Goal: Task Accomplishment & Management: Manage account settings

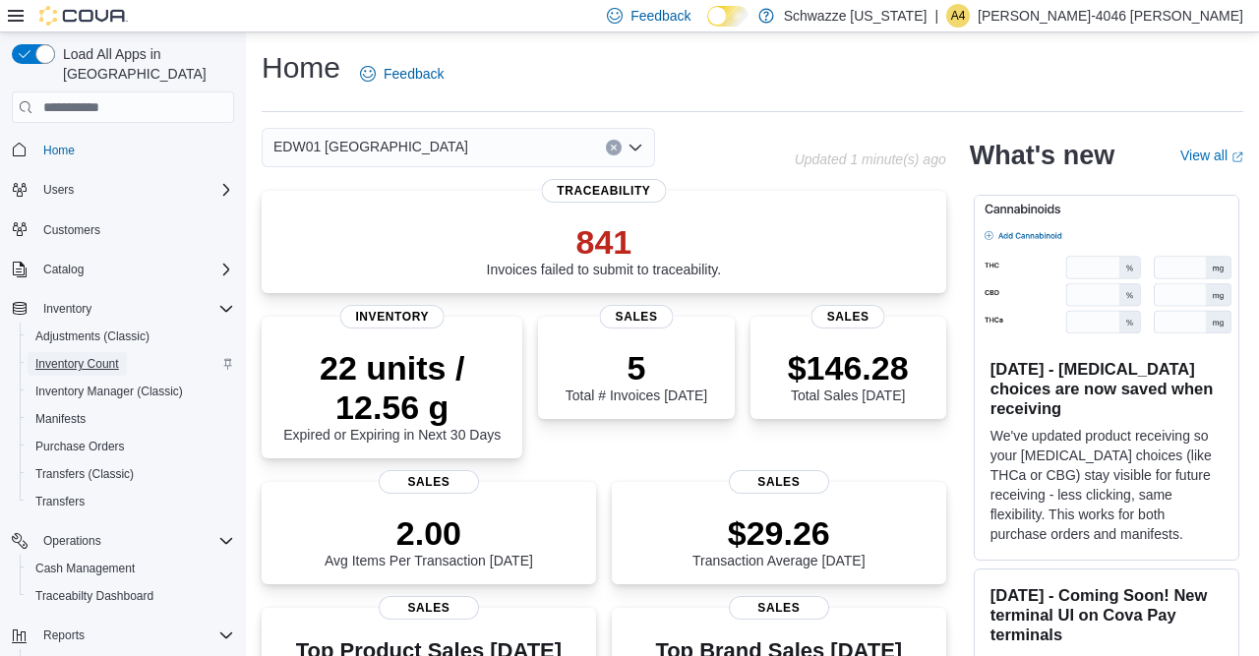
click at [99, 356] on span "Inventory Count" at bounding box center [77, 364] width 84 height 16
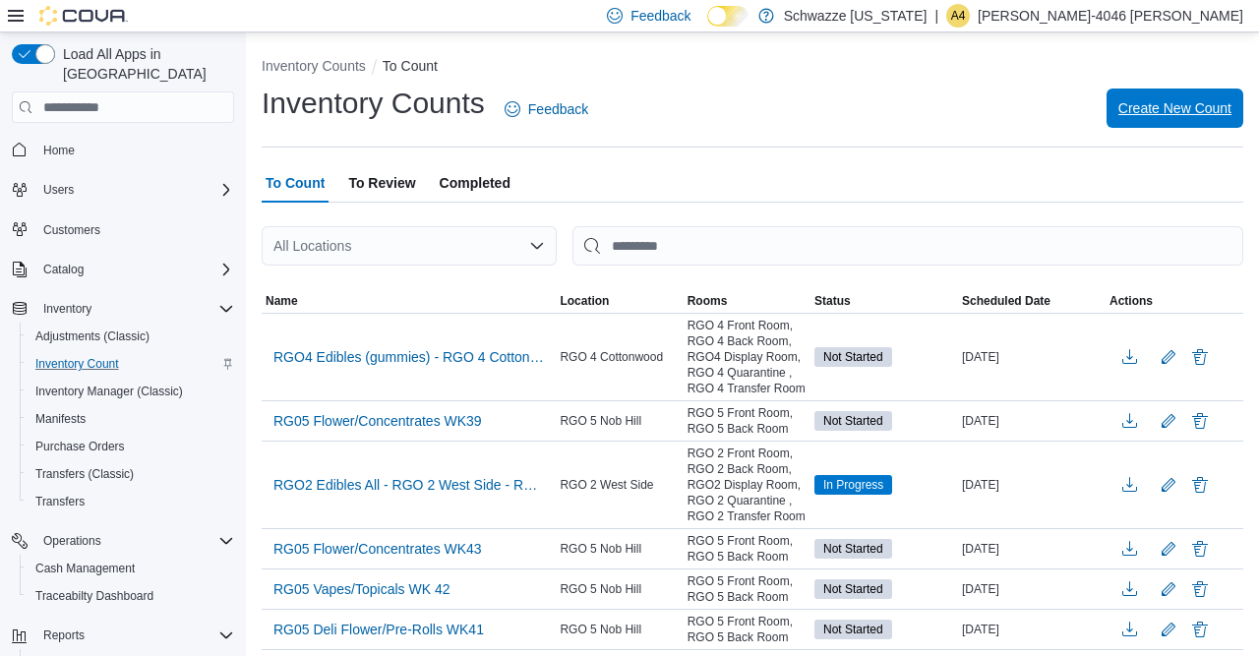
click at [1177, 97] on span "Create New Count" at bounding box center [1174, 107] width 113 height 39
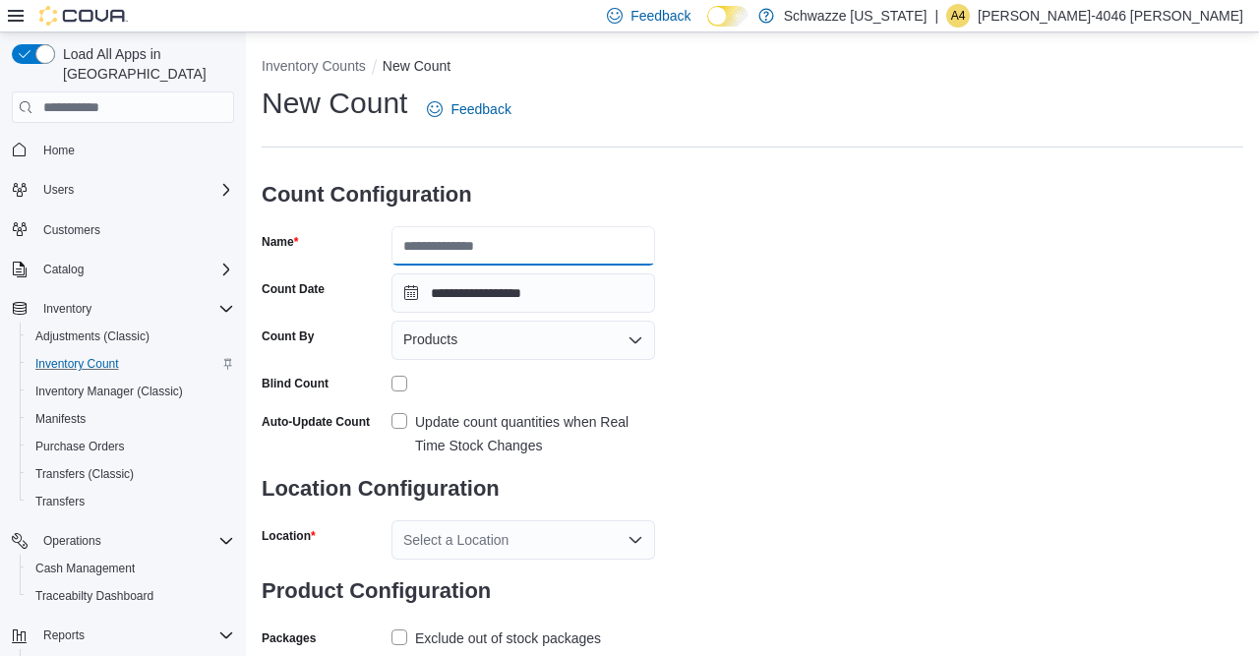
click at [577, 257] on input "Name" at bounding box center [523, 245] width 264 height 39
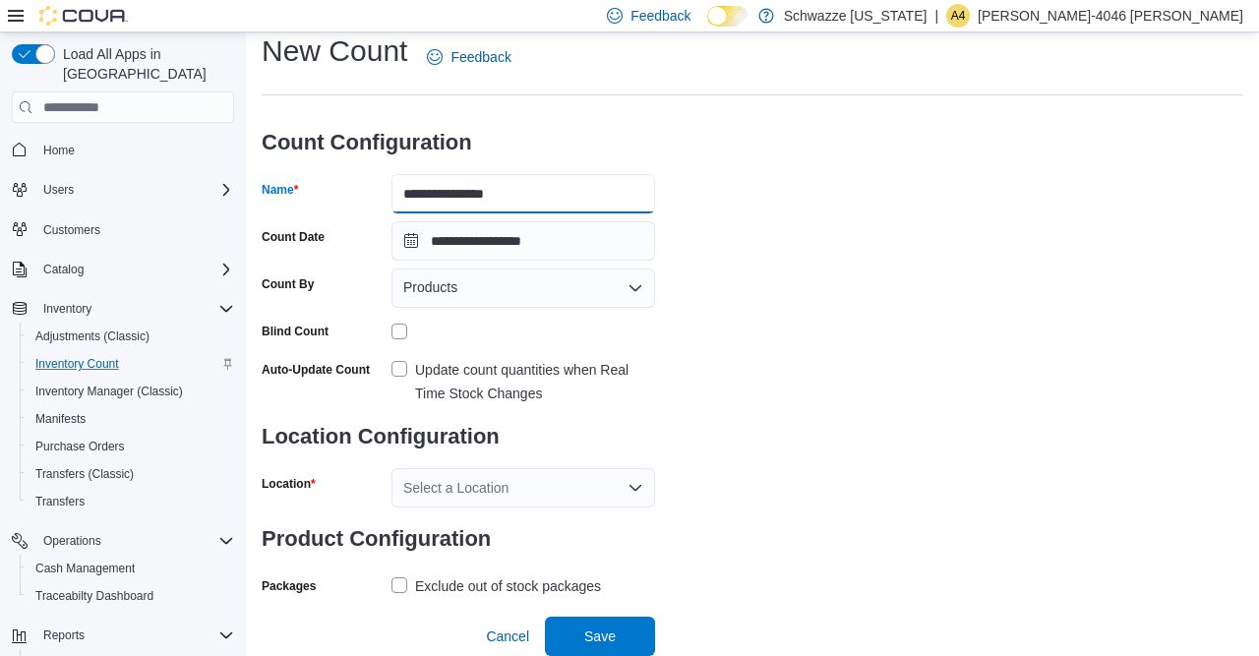
scroll to position [68, 0]
type input "**********"
click at [398, 359] on label "Update count quantities when Real Time Stock Changes" at bounding box center [523, 381] width 264 height 47
click at [625, 481] on div "Select a Location" at bounding box center [523, 487] width 264 height 39
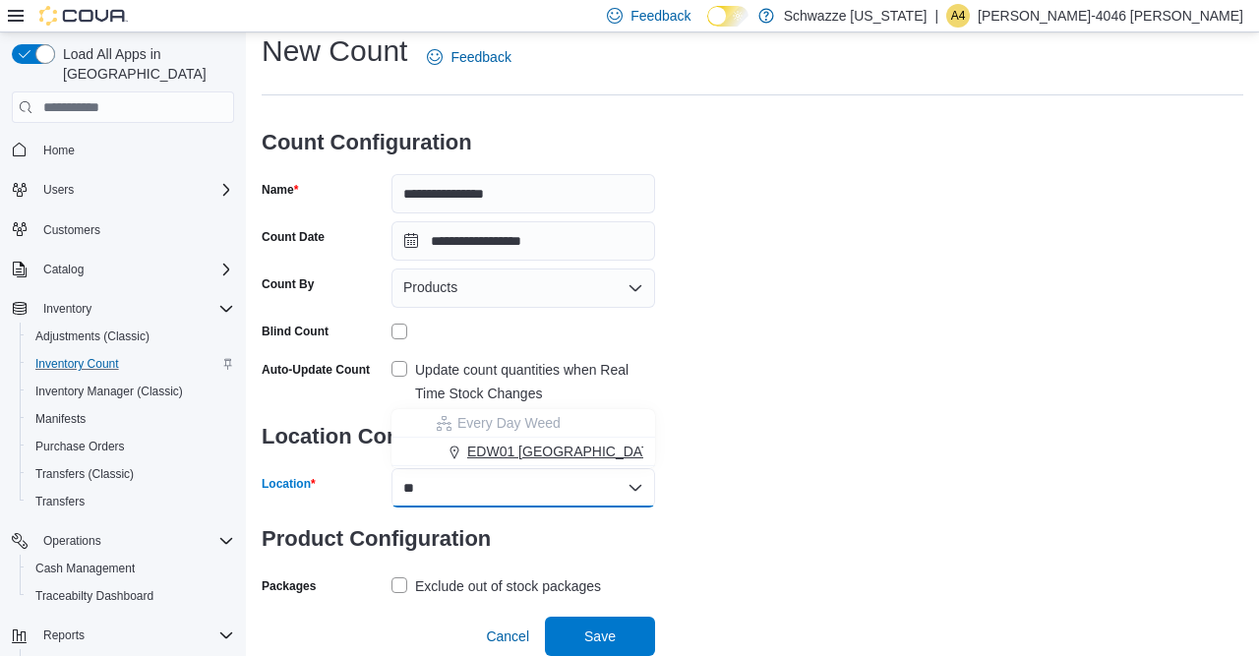
type input "**"
click at [571, 441] on span "EDW01 [GEOGRAPHIC_DATA]" at bounding box center [564, 451] width 195 height 20
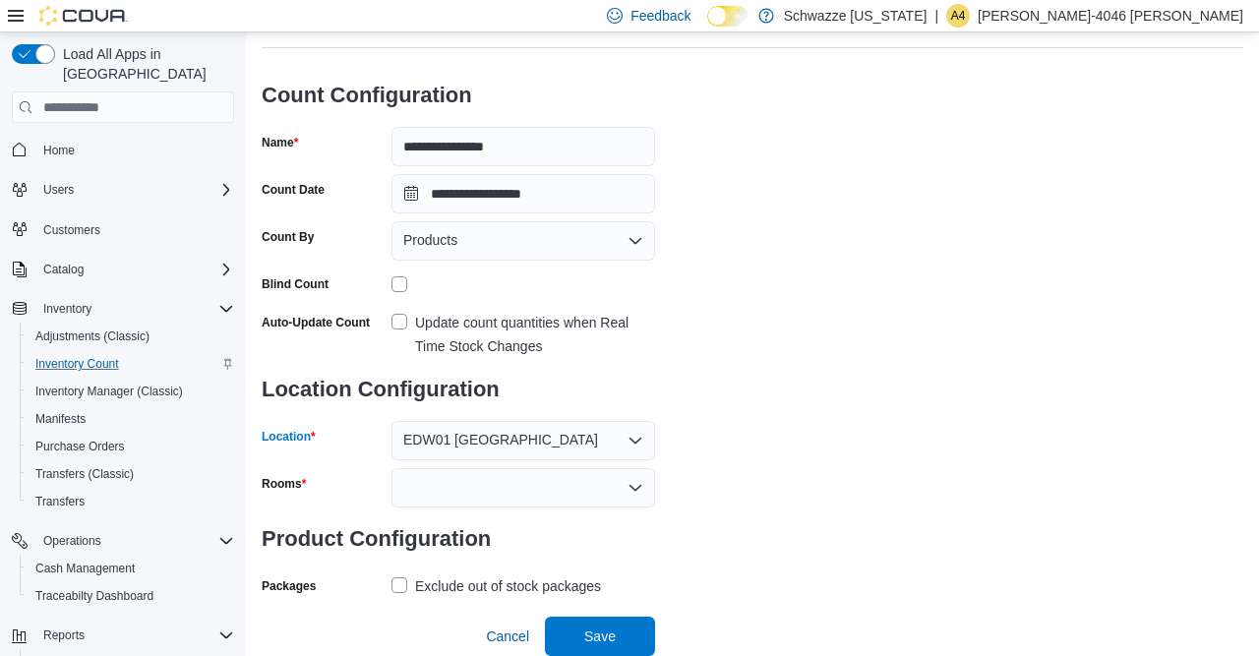
scroll to position [115, 0]
click at [571, 473] on div at bounding box center [523, 487] width 264 height 39
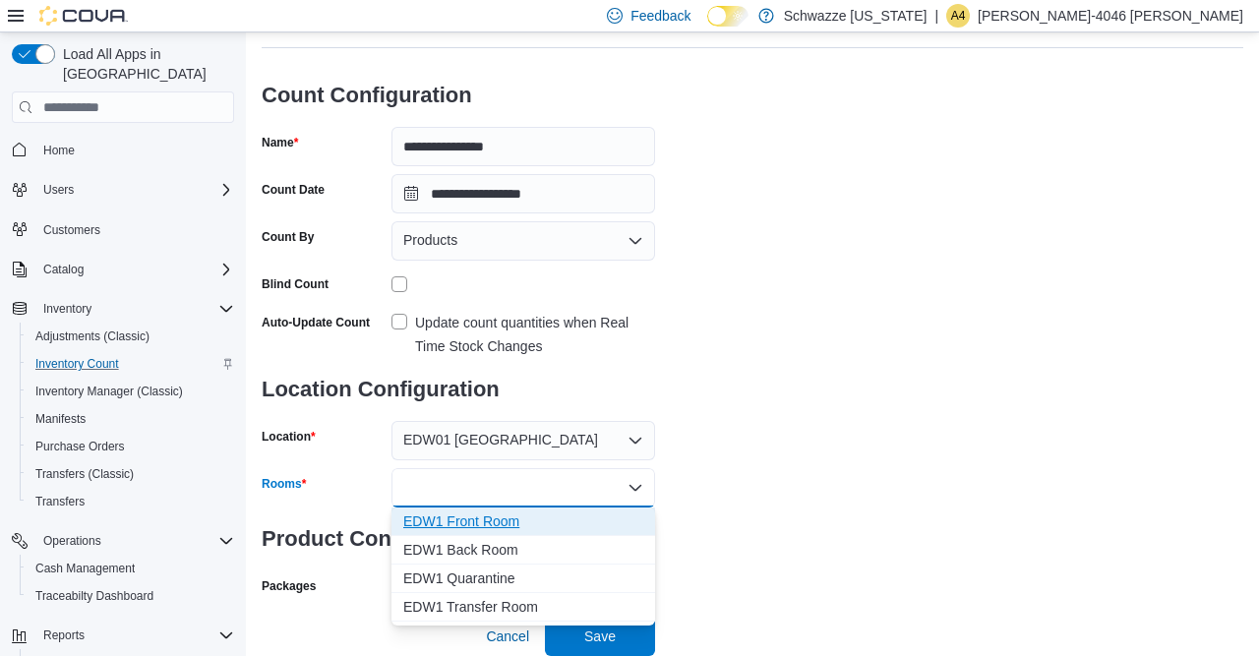
click at [600, 507] on button "EDW1 Front Room" at bounding box center [523, 521] width 264 height 29
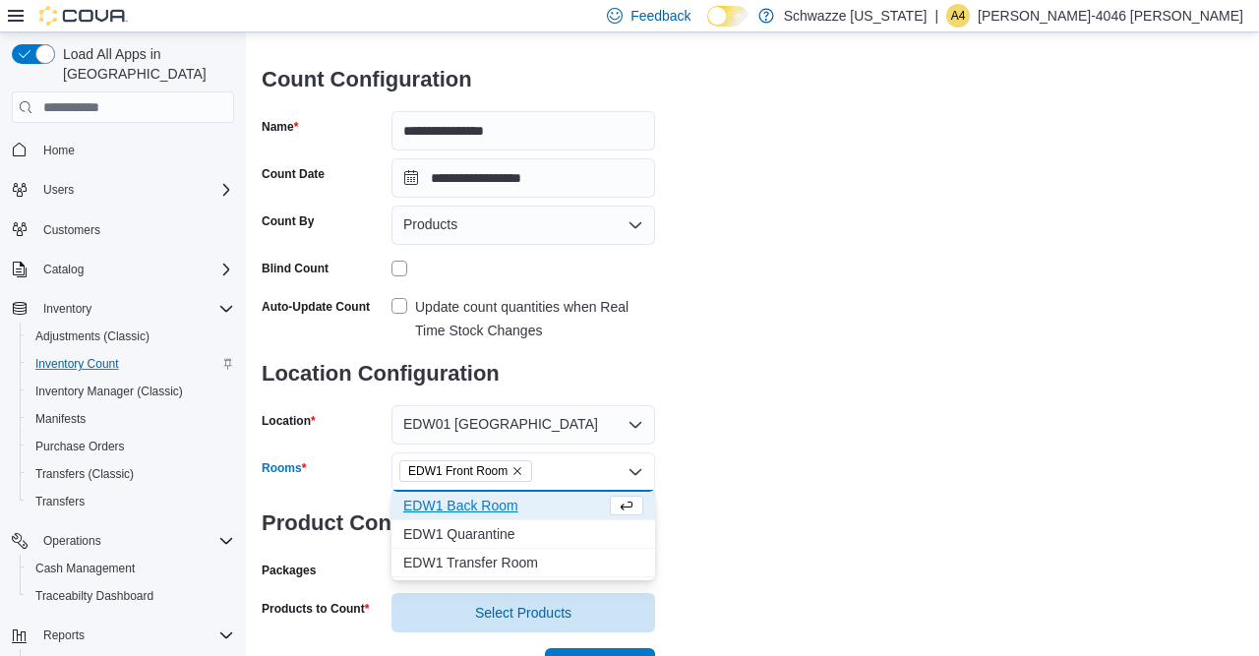
click at [570, 508] on span "EDW1 Back Room" at bounding box center [504, 506] width 203 height 20
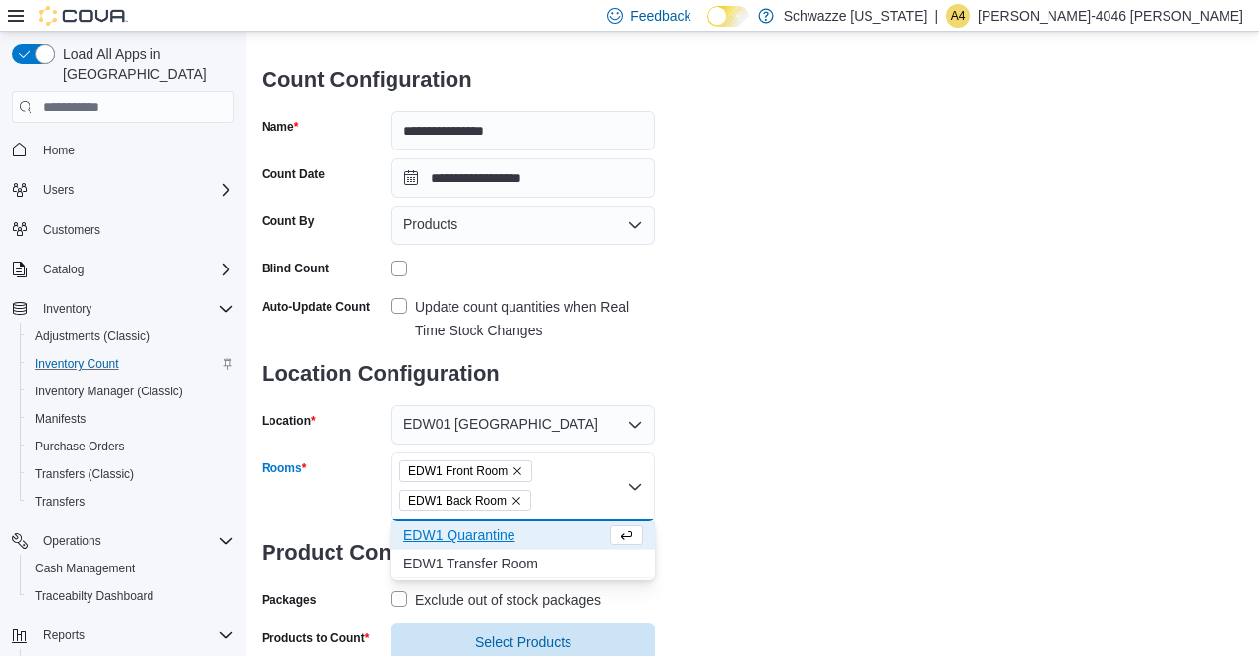
click at [746, 553] on div "**********" at bounding box center [752, 315] width 981 height 693
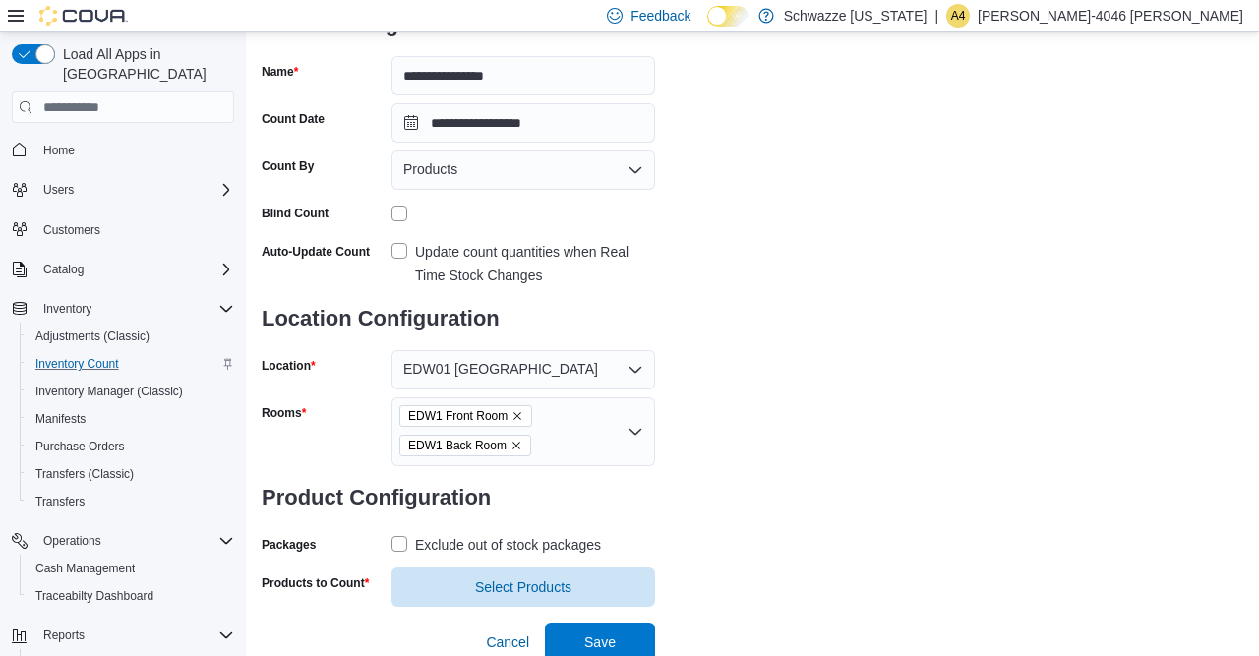
scroll to position [192, 0]
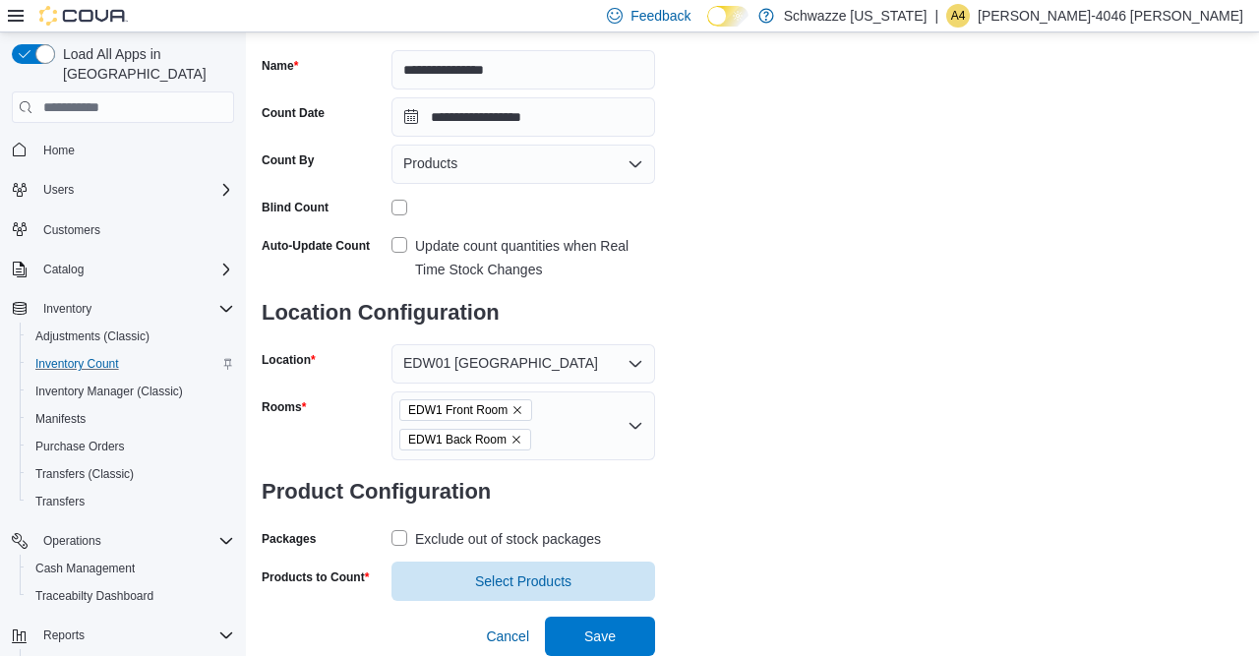
click at [548, 530] on div "Exclude out of stock packages" at bounding box center [508, 539] width 186 height 24
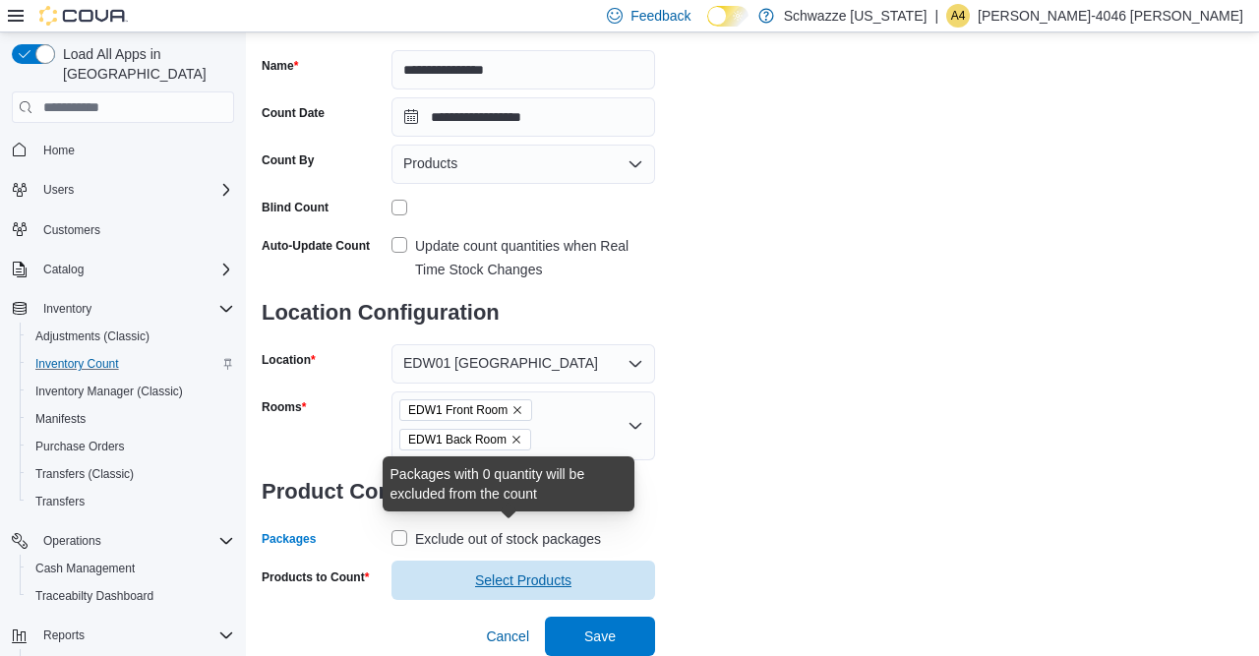
click at [618, 567] on span "Select Products" at bounding box center [523, 579] width 240 height 39
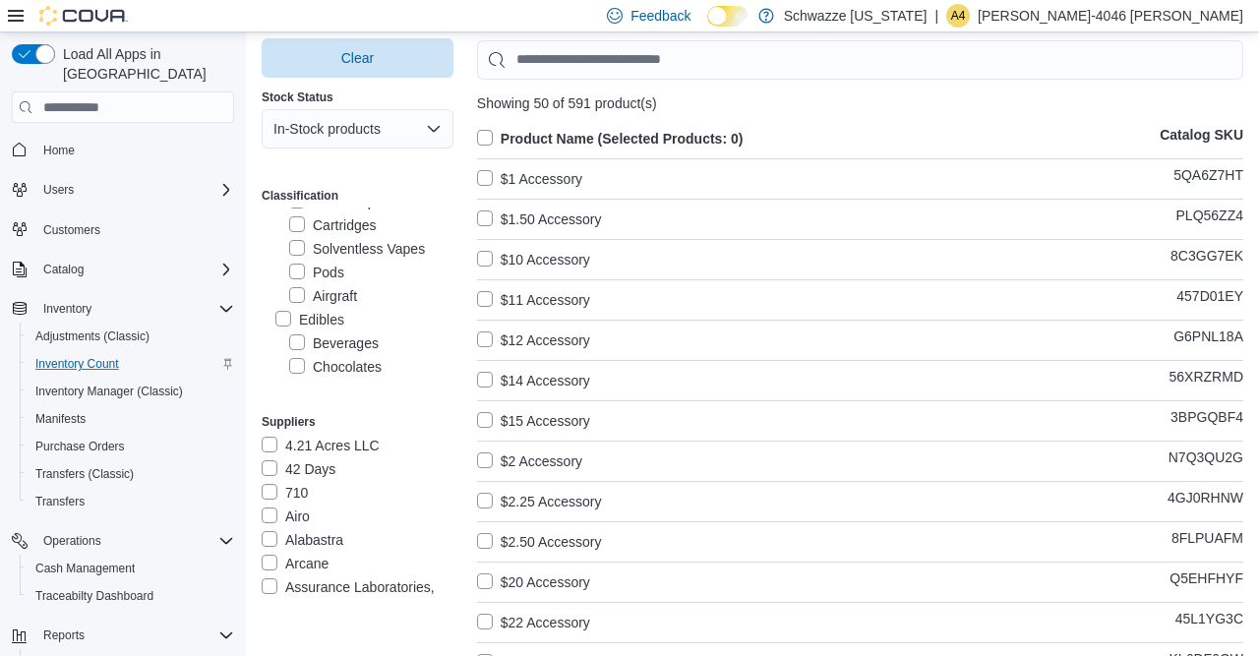
scroll to position [684, 0]
click at [278, 318] on label "Edibles" at bounding box center [309, 314] width 69 height 24
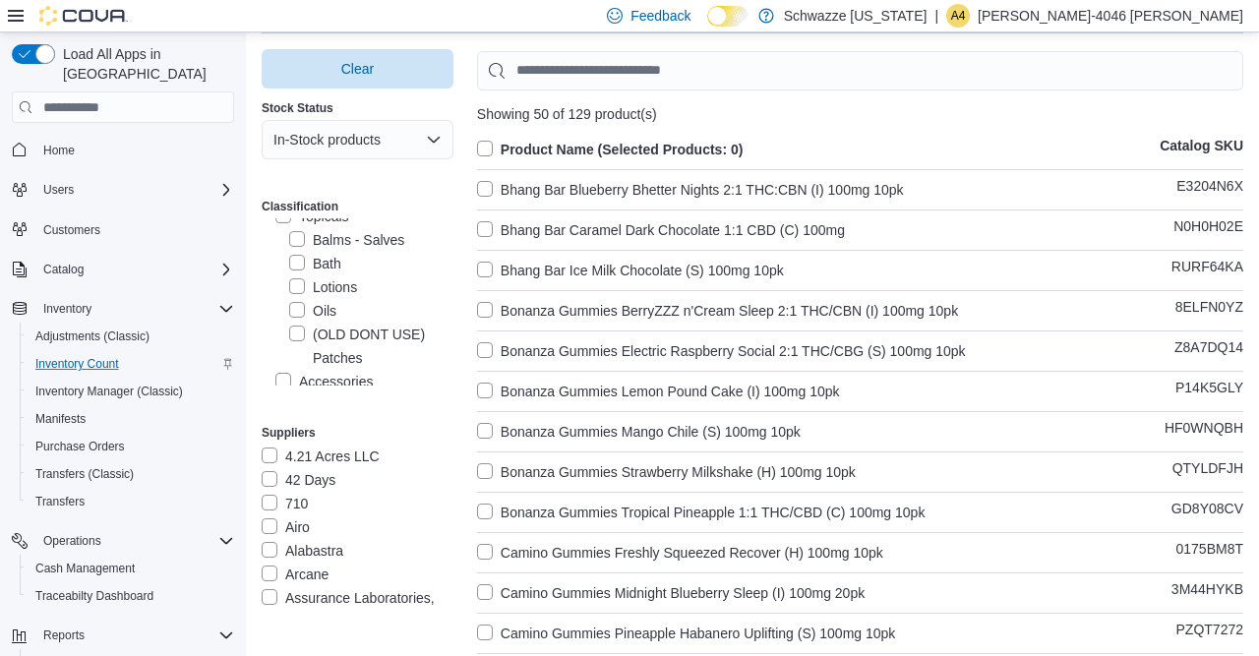
scroll to position [1006, 0]
click at [482, 151] on label "Product Name (Selected Products: 0)" at bounding box center [610, 150] width 266 height 24
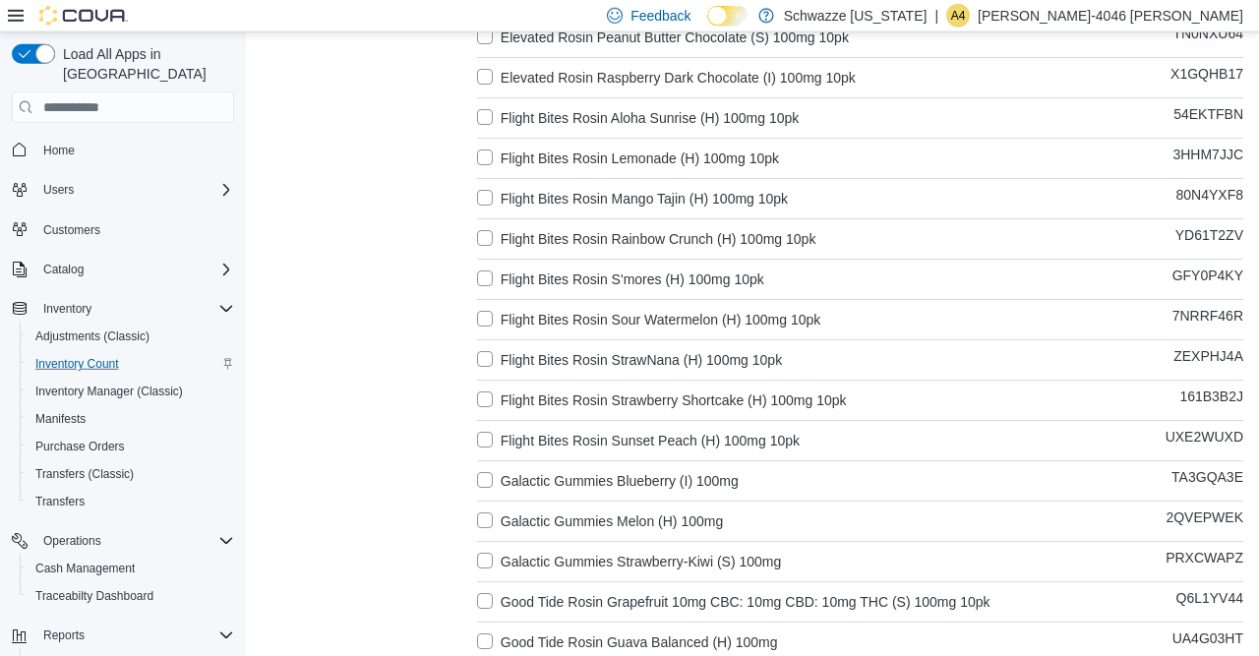
scroll to position [1753, 0]
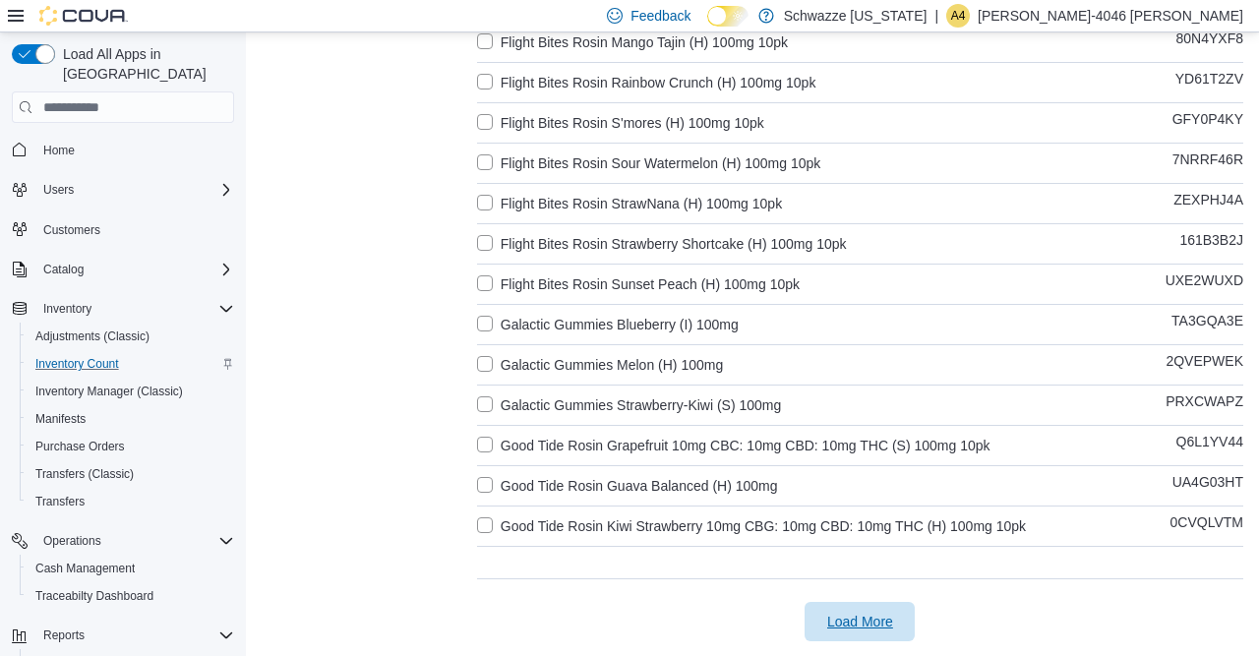
click at [858, 622] on span "Load More" at bounding box center [860, 622] width 66 height 20
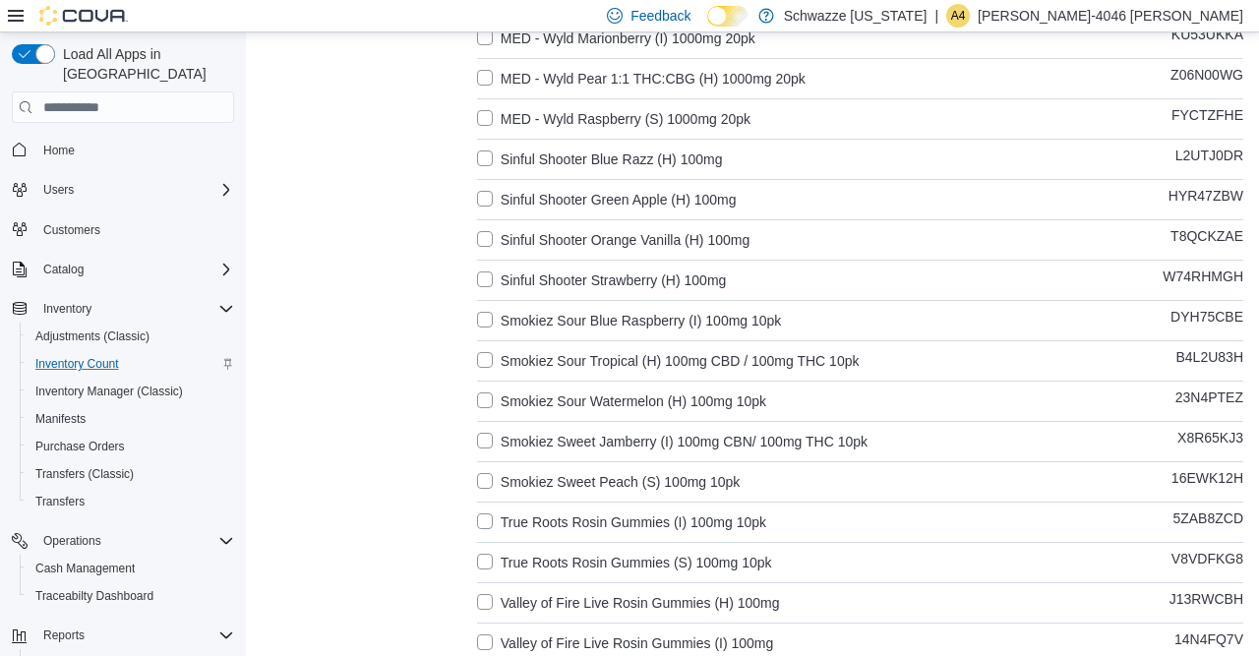
scroll to position [3769, 0]
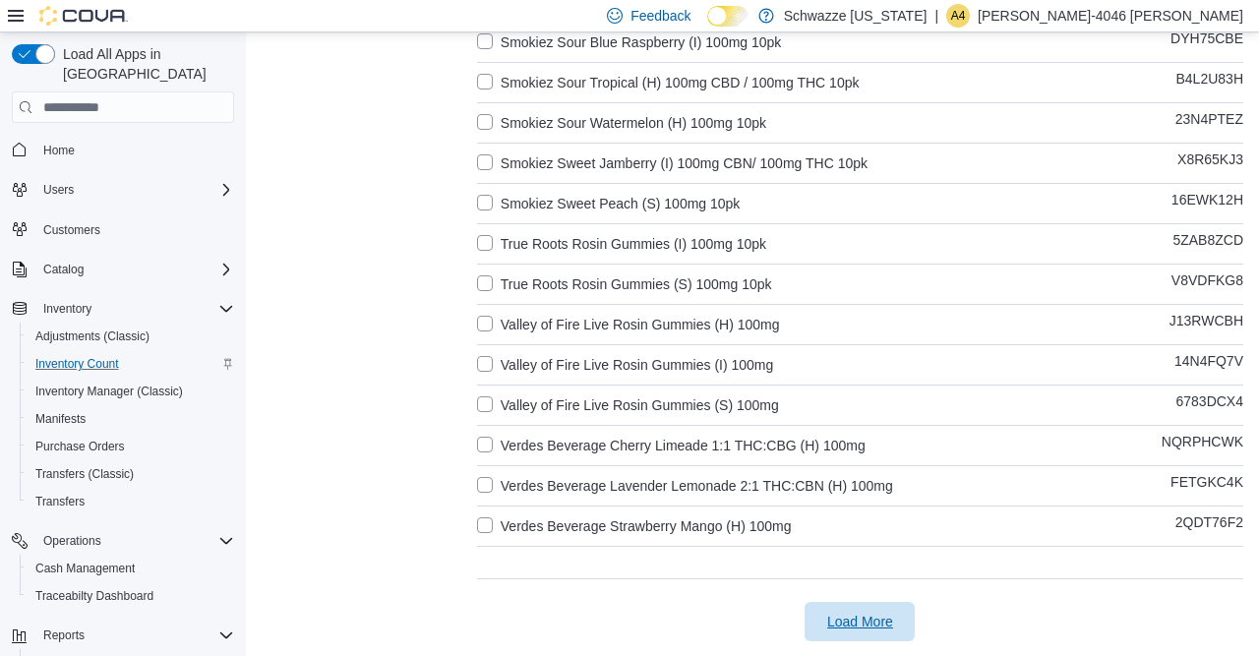
click at [892, 622] on span "Load More" at bounding box center [860, 622] width 66 height 20
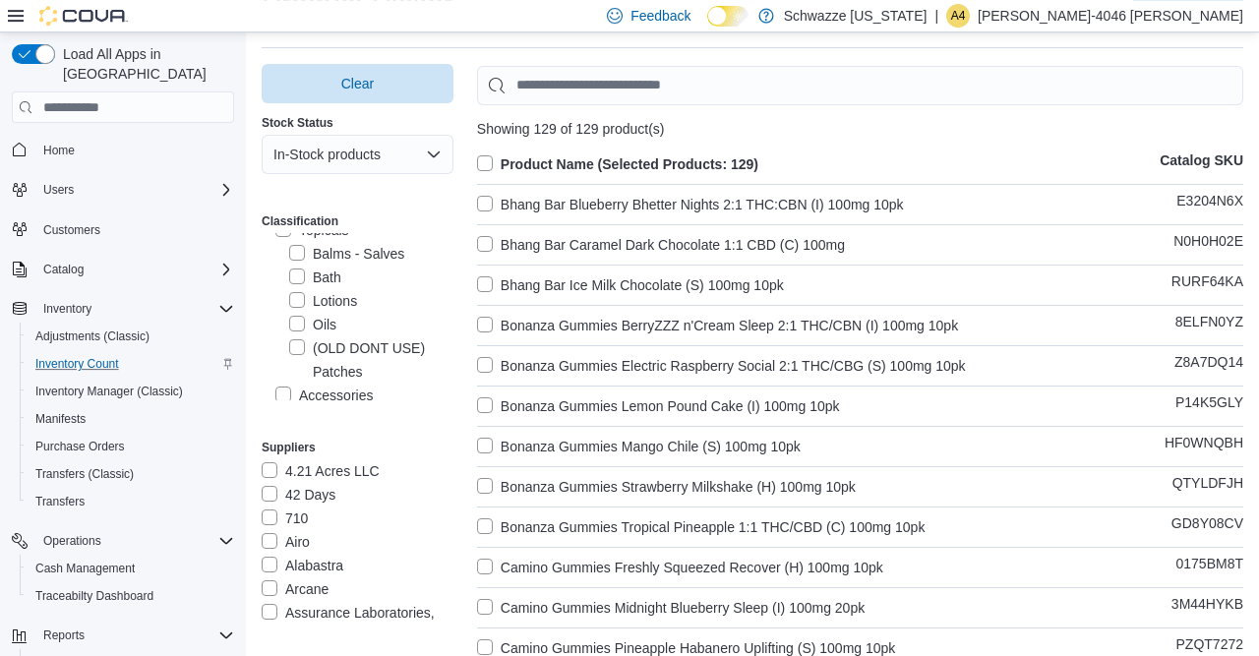
scroll to position [0, 0]
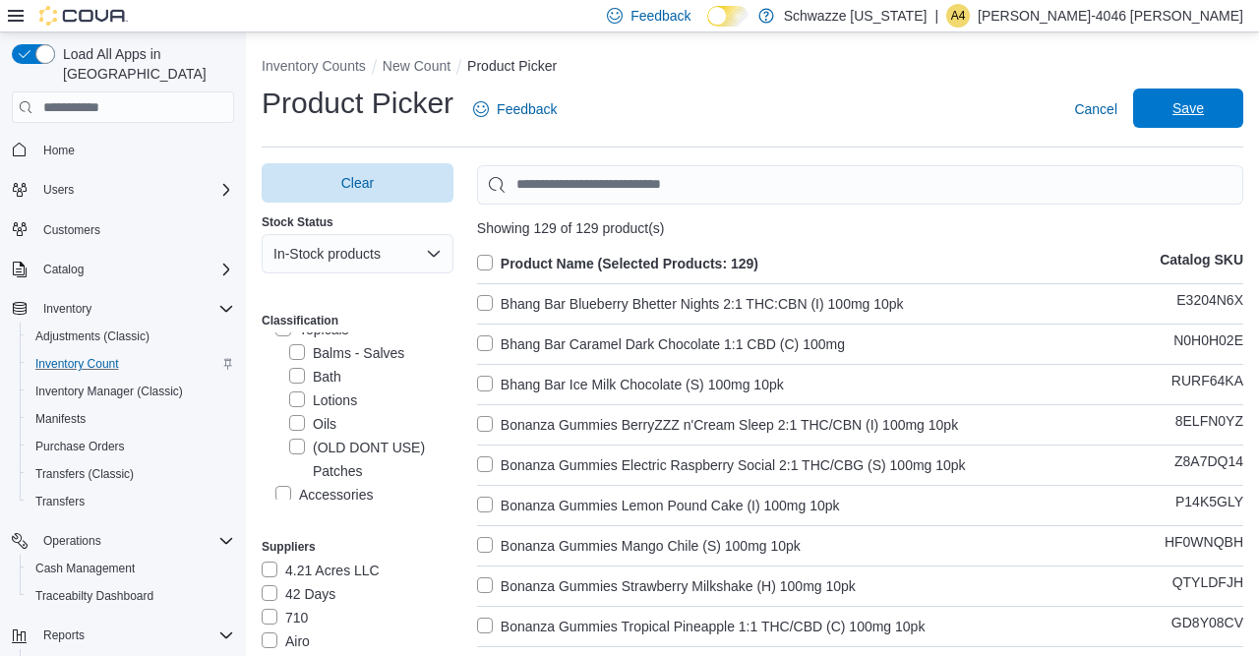
click at [1204, 113] on span "Save" at bounding box center [1188, 107] width 87 height 39
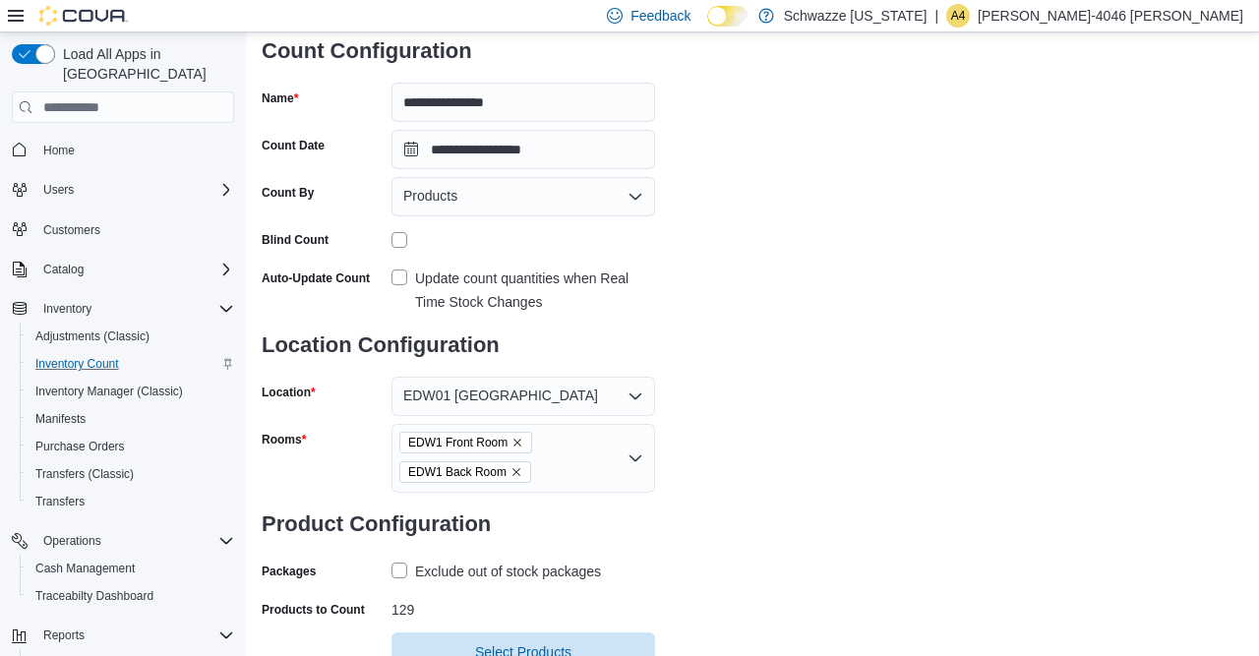
scroll to position [230, 0]
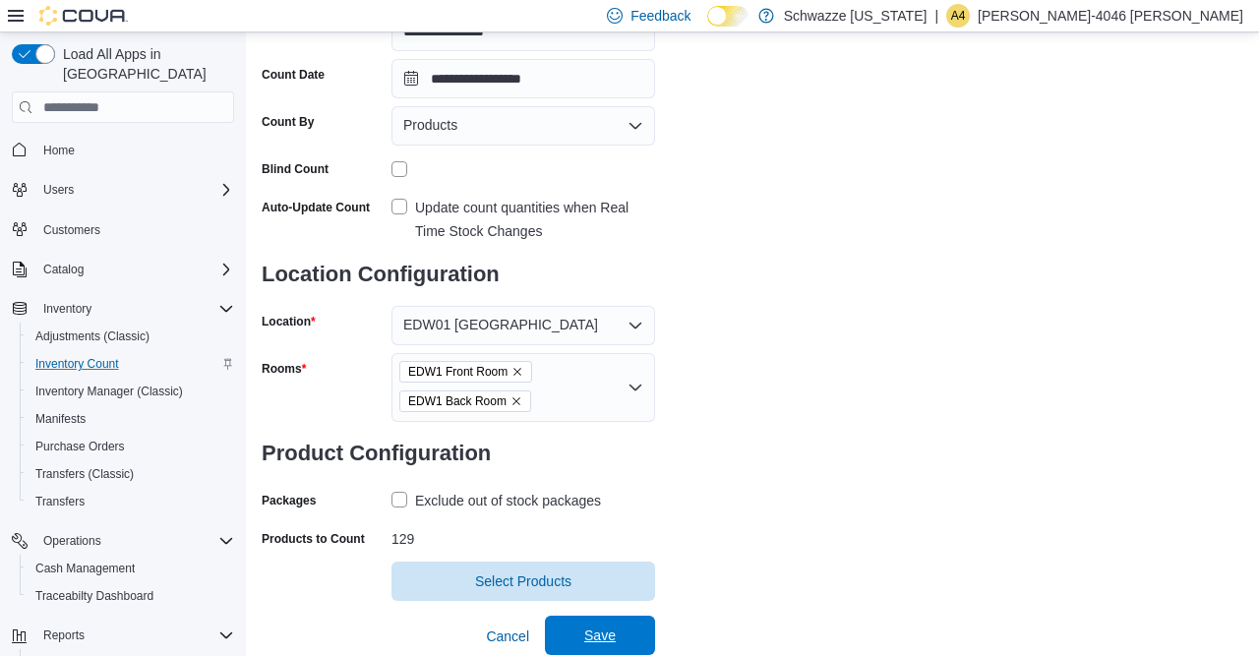
click at [631, 624] on span "Save" at bounding box center [600, 635] width 87 height 39
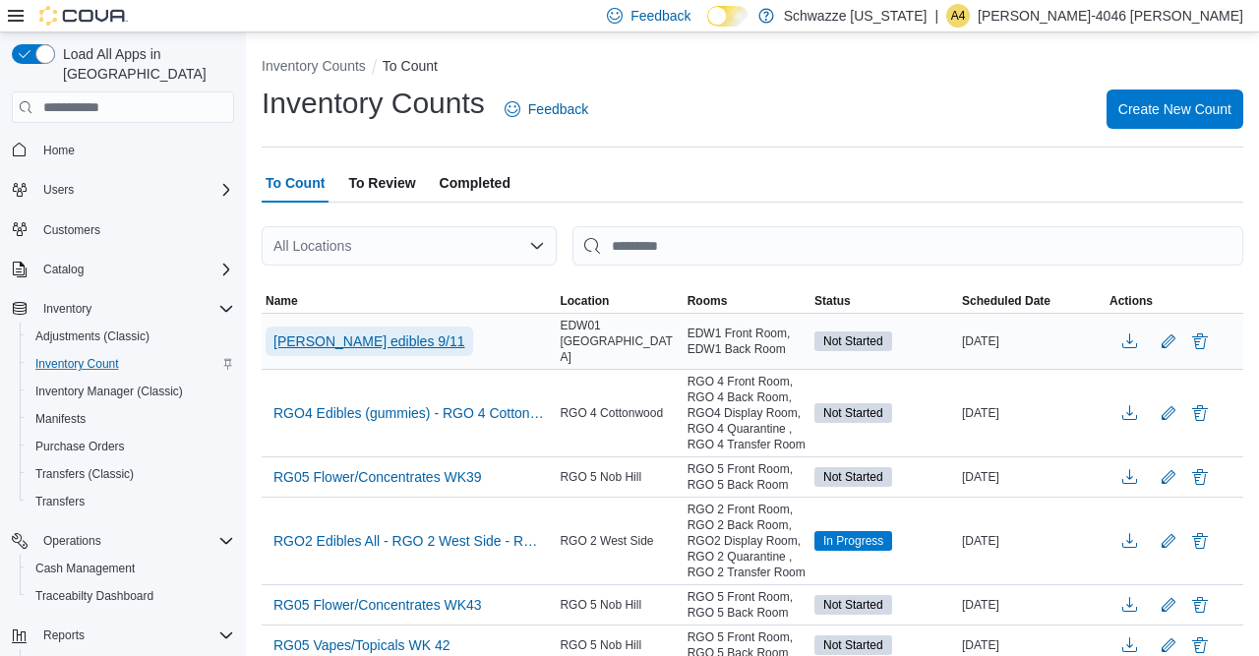
click at [322, 335] on span "[PERSON_NAME] edibles 9/11" at bounding box center [369, 341] width 192 height 20
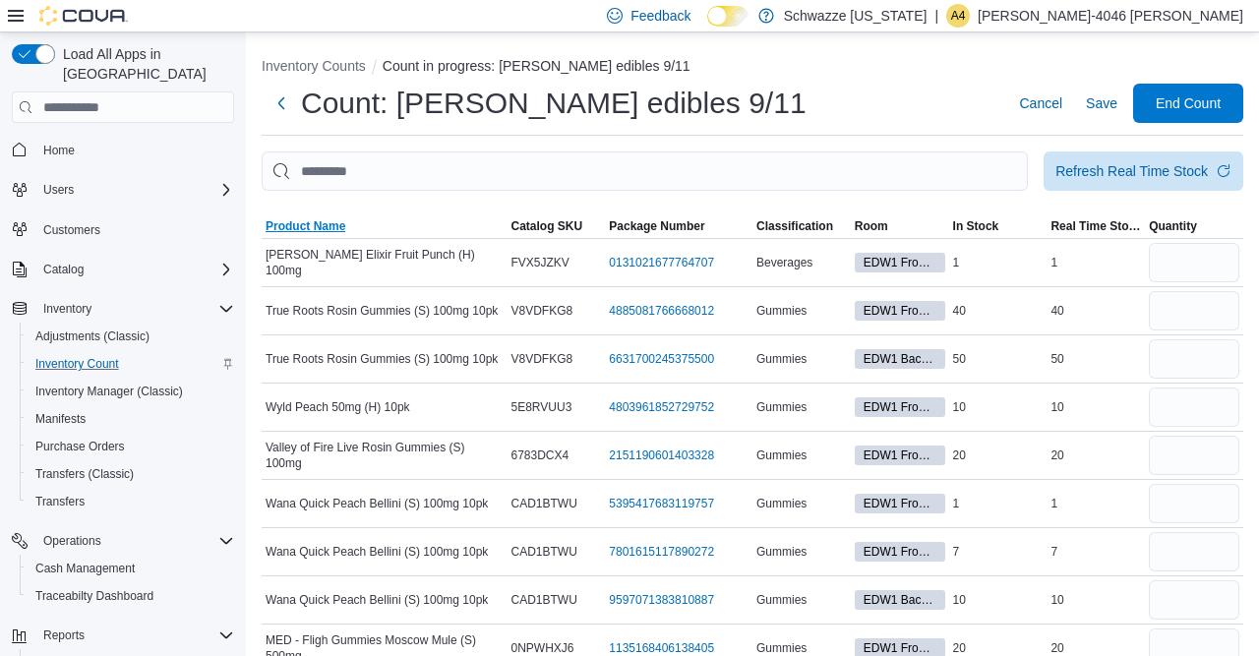
click at [310, 227] on span "Product Name" at bounding box center [305, 226] width 80 height 16
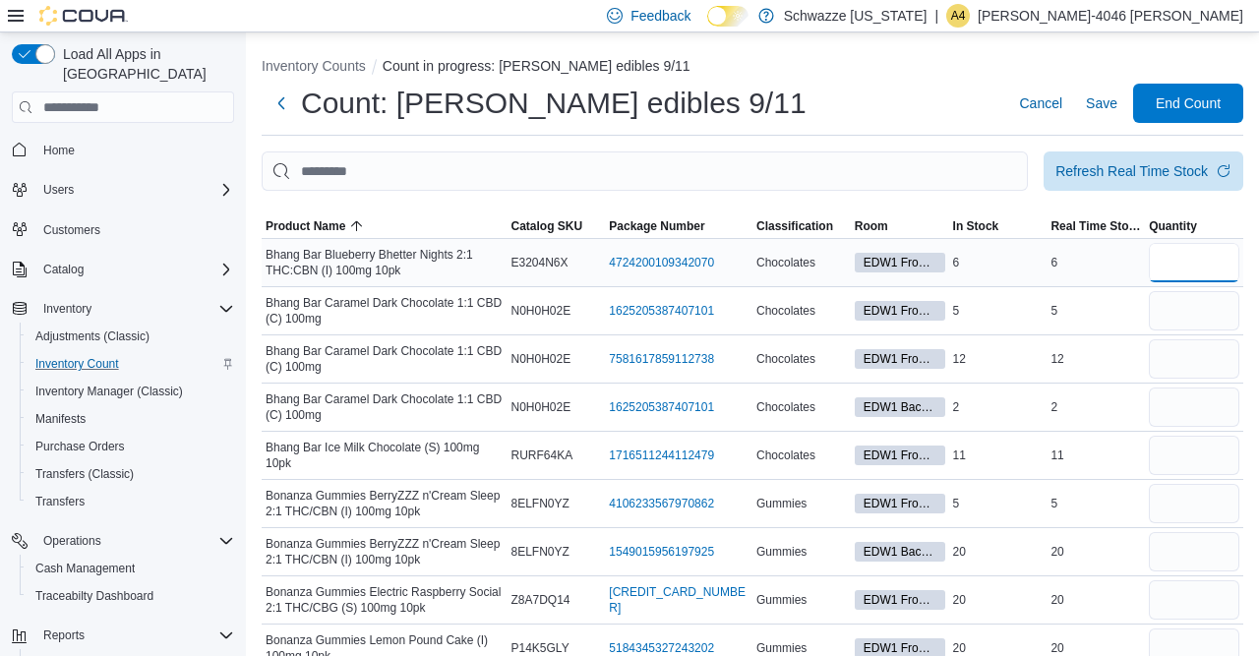
click at [1165, 257] on input "number" at bounding box center [1193, 262] width 90 height 39
type input "*"
click at [874, 227] on span "Room" at bounding box center [870, 226] width 33 height 16
click at [882, 221] on span "Room" at bounding box center [870, 226] width 33 height 16
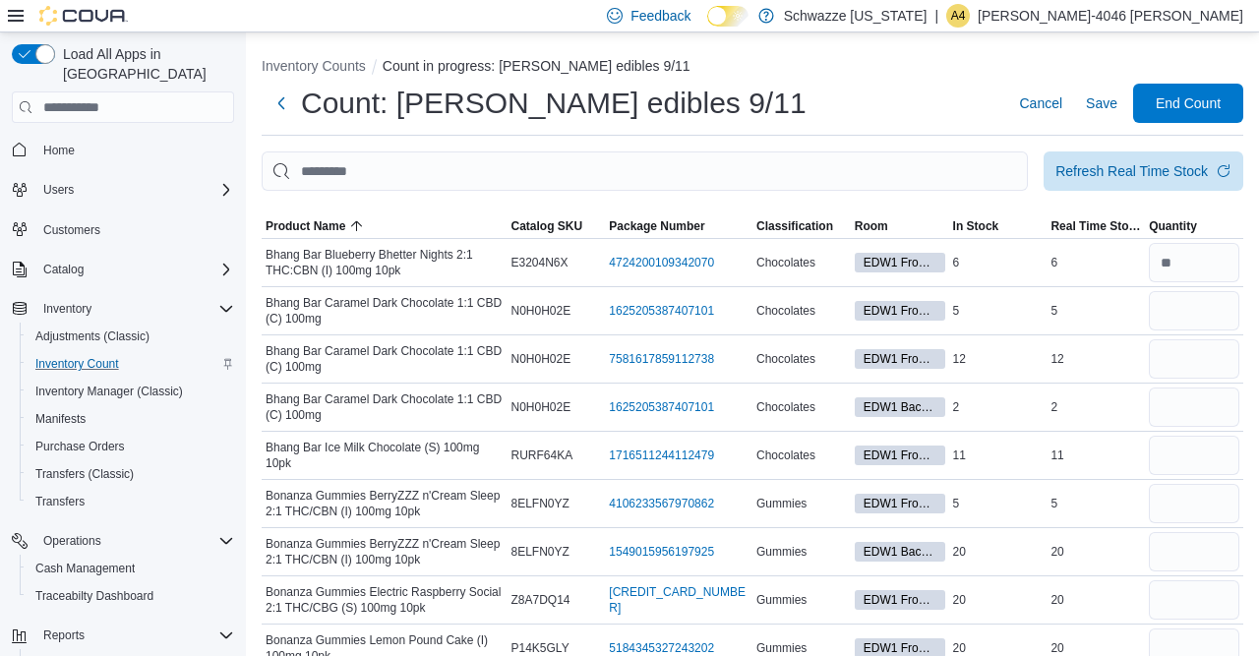
click at [882, 221] on span "Room" at bounding box center [870, 226] width 33 height 16
click at [1189, 314] on input "number" at bounding box center [1193, 310] width 90 height 39
click at [624, 231] on span "Package Number" at bounding box center [656, 226] width 95 height 16
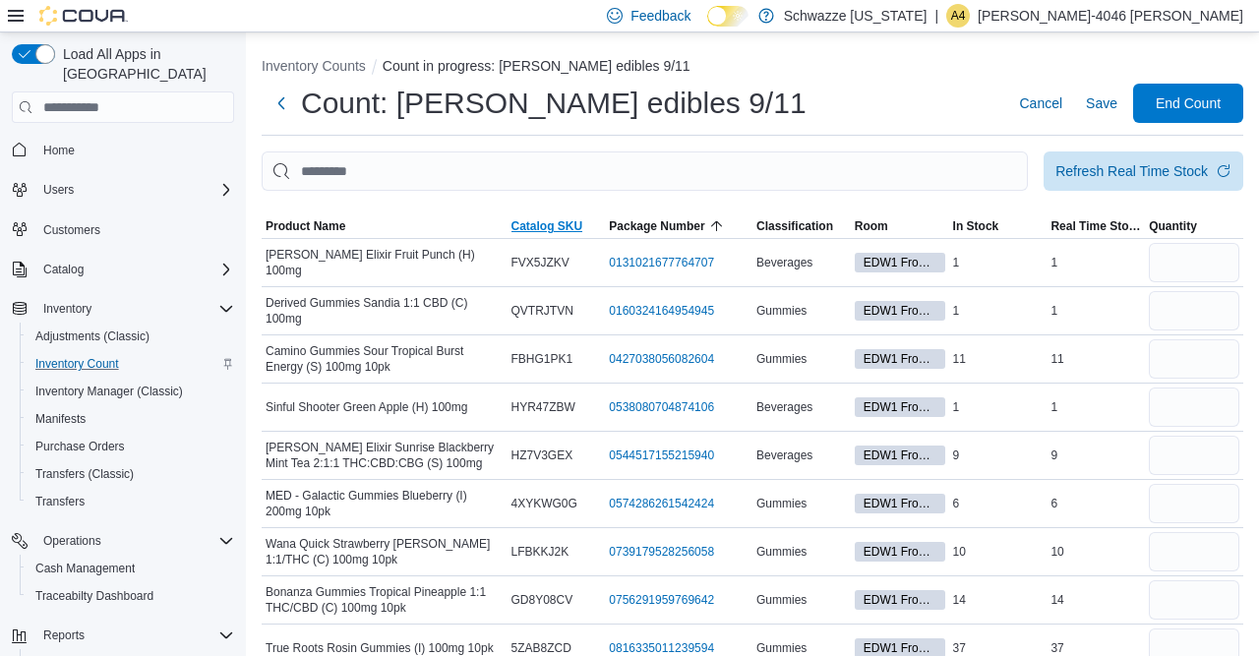
click at [522, 221] on span "Catalog SKU" at bounding box center [547, 226] width 72 height 16
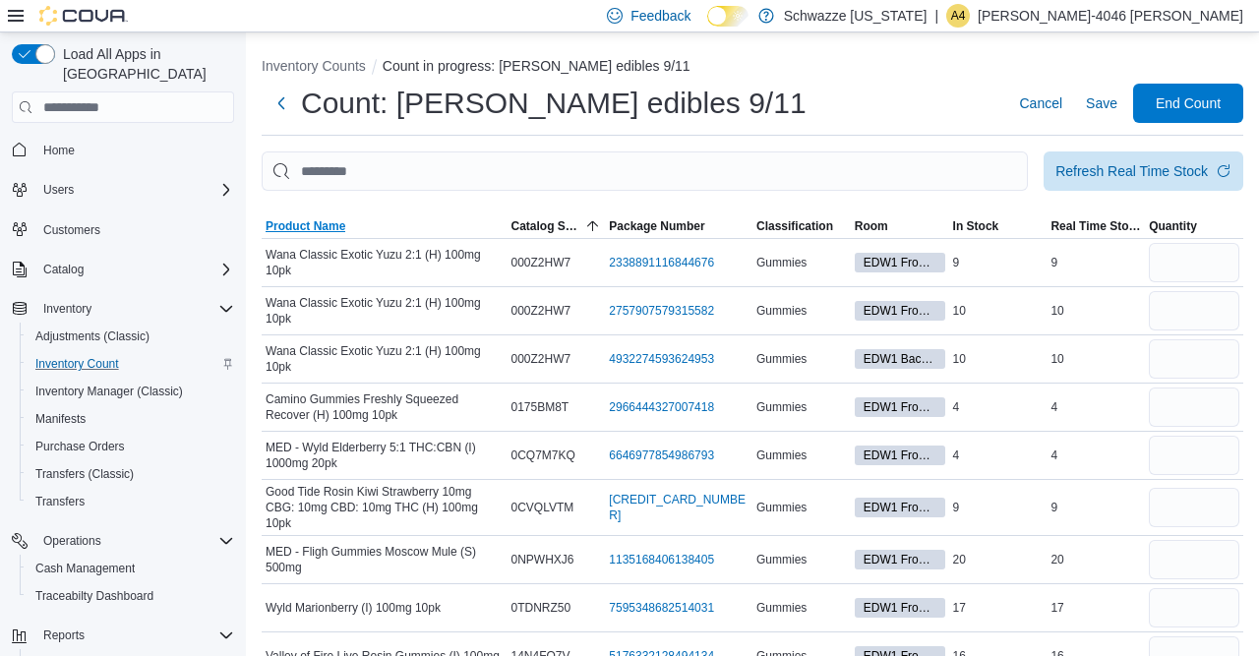
click at [299, 224] on span "Product Name" at bounding box center [305, 226] width 80 height 16
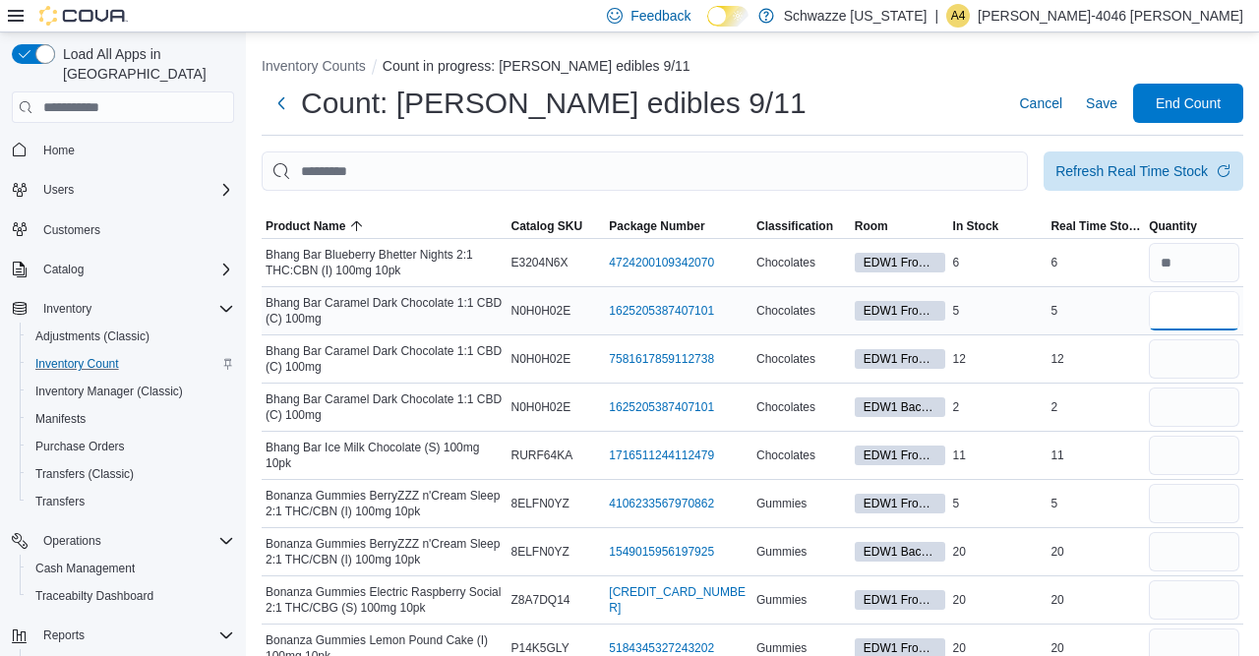
click at [1175, 306] on input "number" at bounding box center [1193, 310] width 90 height 39
type input "*"
click at [1177, 416] on input "number" at bounding box center [1193, 406] width 90 height 39
type input "*"
click at [1177, 360] on input "number" at bounding box center [1193, 358] width 90 height 39
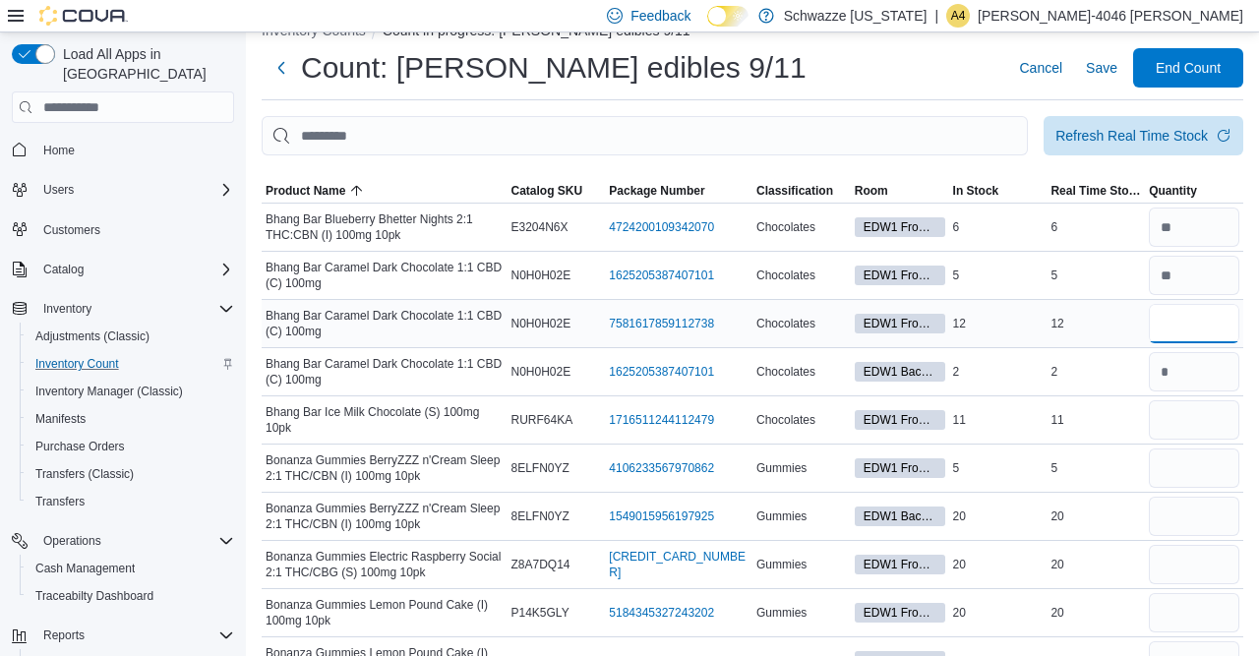
scroll to position [71, 0]
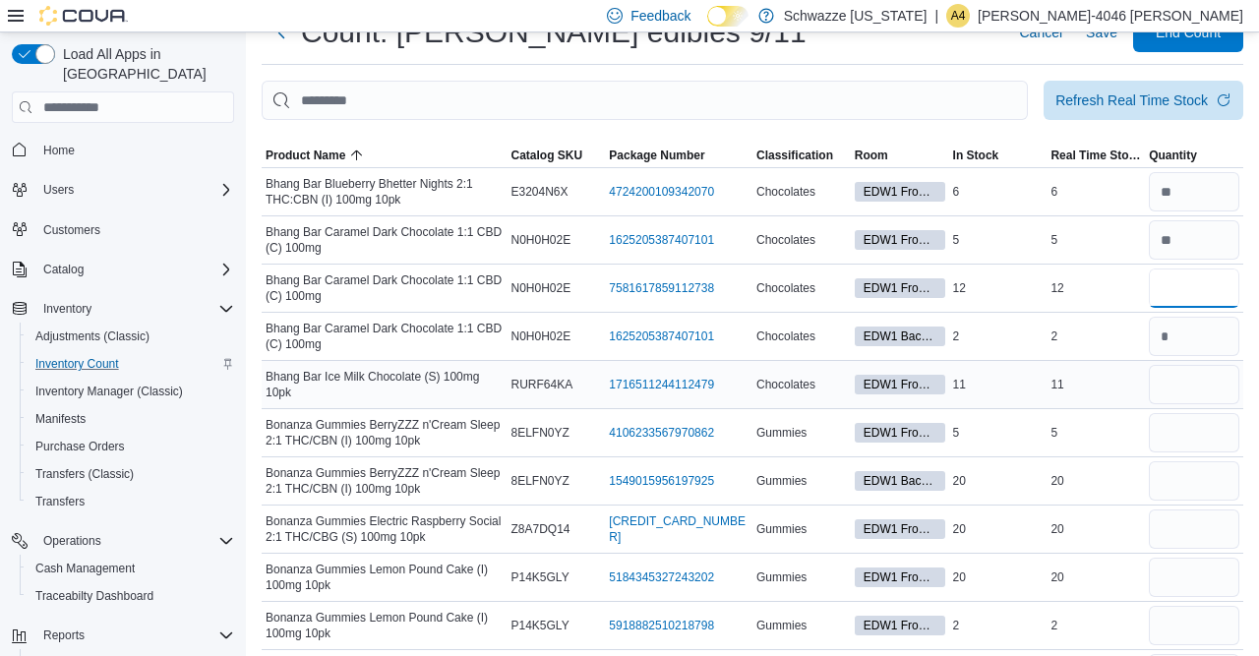
type input "**"
click at [1183, 388] on input "number" at bounding box center [1193, 384] width 90 height 39
type input "**"
click at [1178, 428] on input "number" at bounding box center [1193, 432] width 90 height 39
type input "*"
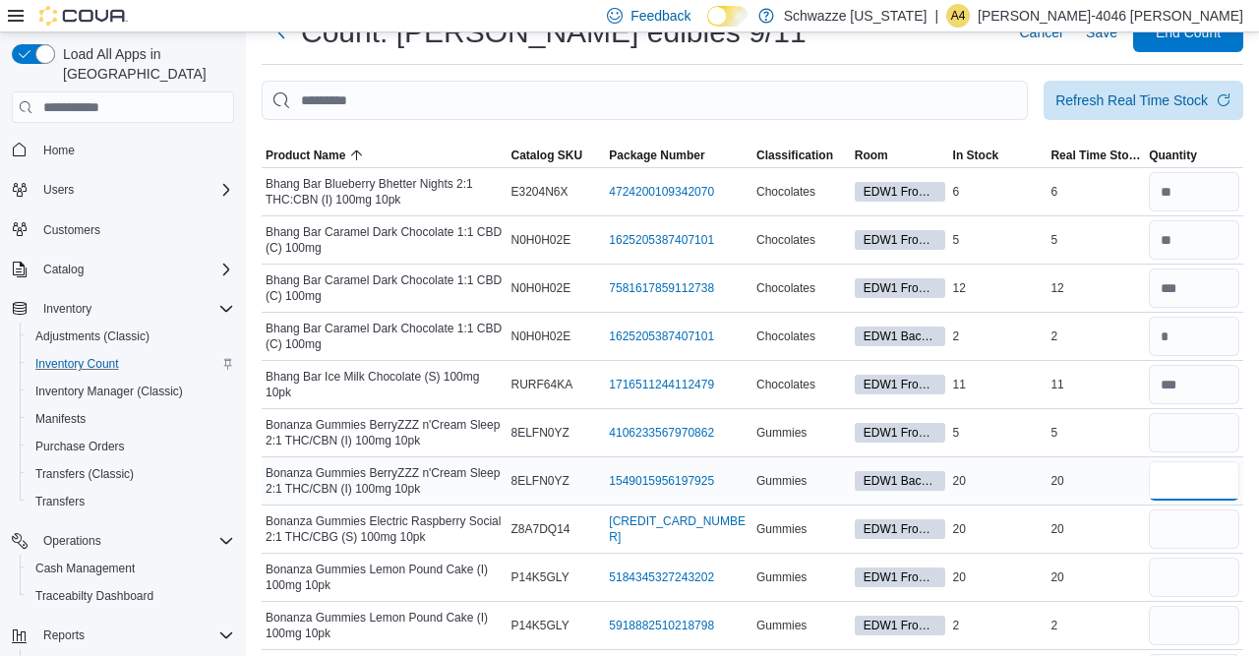
click at [1179, 478] on input "number" at bounding box center [1193, 480] width 90 height 39
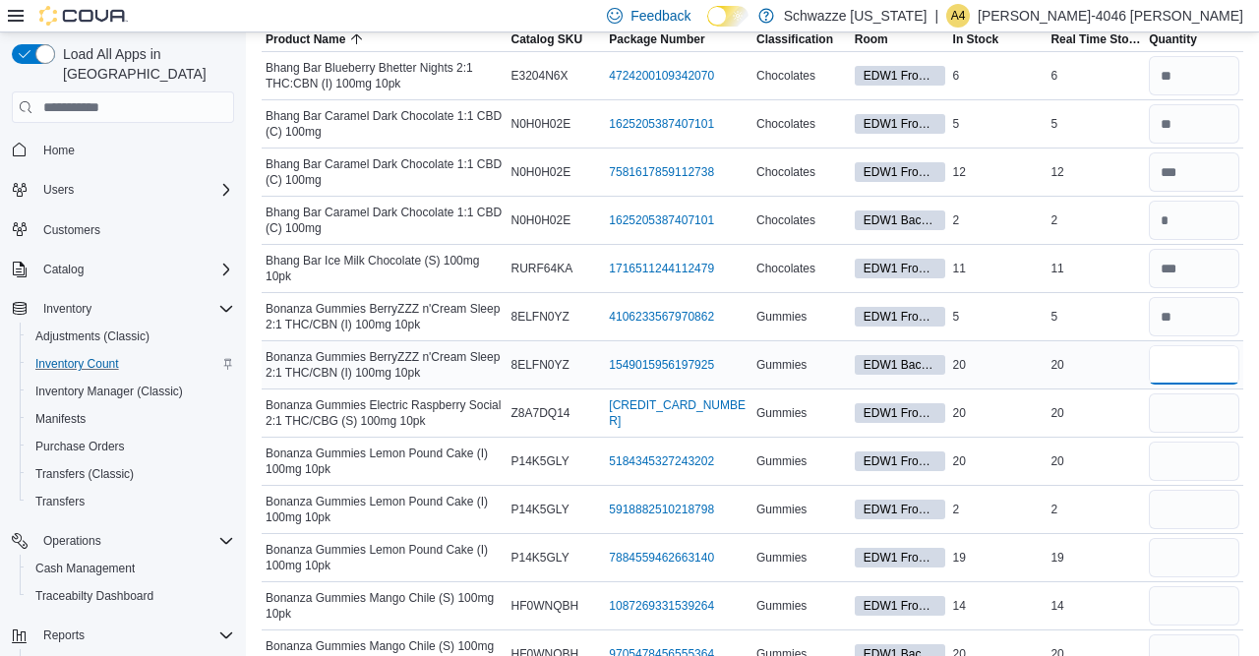
scroll to position [197, 0]
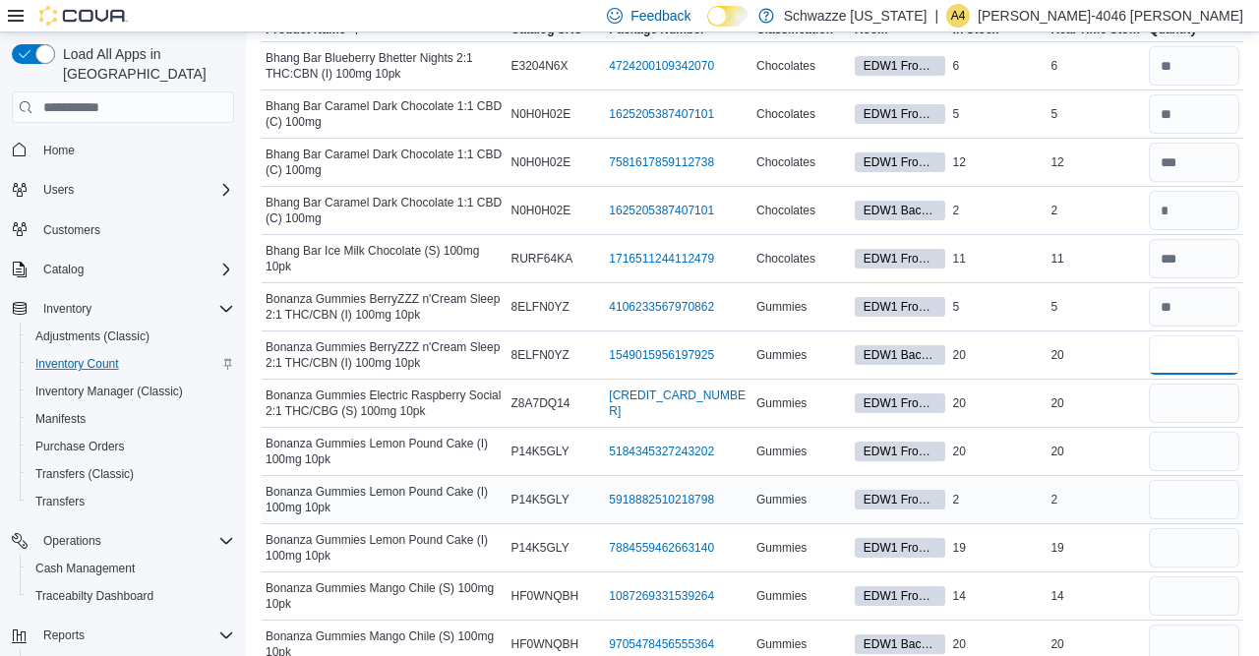
type input "**"
click at [1180, 497] on input "number" at bounding box center [1193, 499] width 90 height 39
type input "*"
click at [1169, 544] on input "number" at bounding box center [1193, 547] width 90 height 39
type input "**"
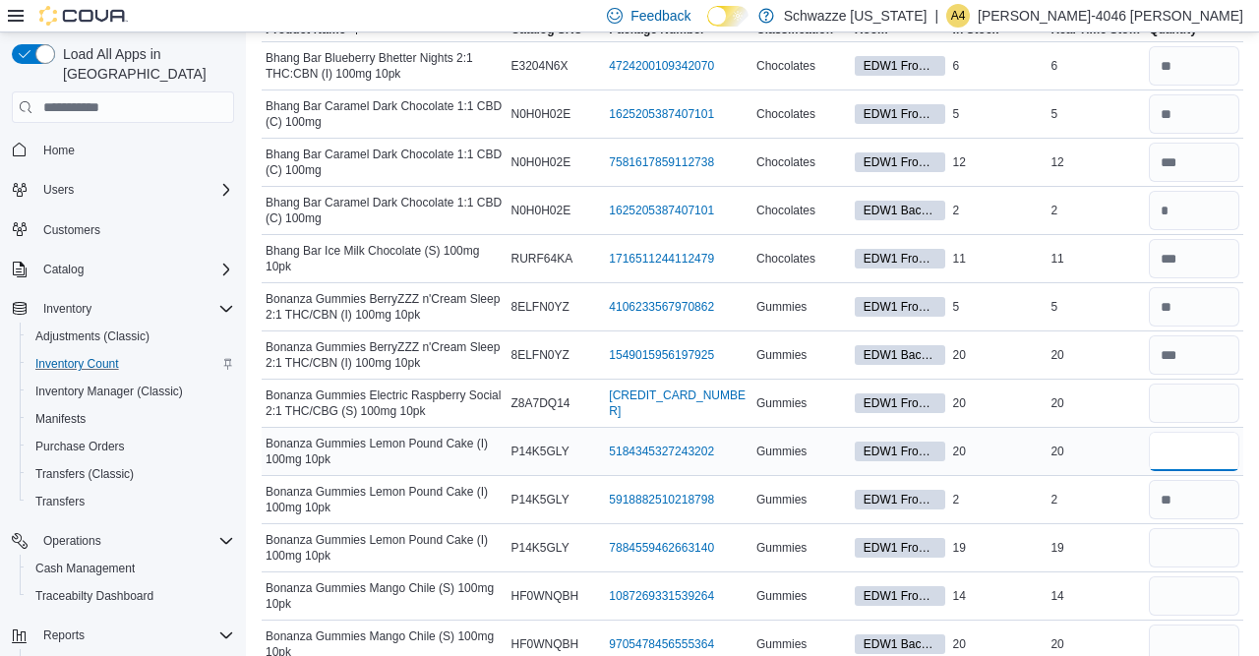
click at [1177, 451] on input "number" at bounding box center [1193, 451] width 90 height 39
type input "**"
click at [1168, 400] on input "number" at bounding box center [1193, 402] width 90 height 39
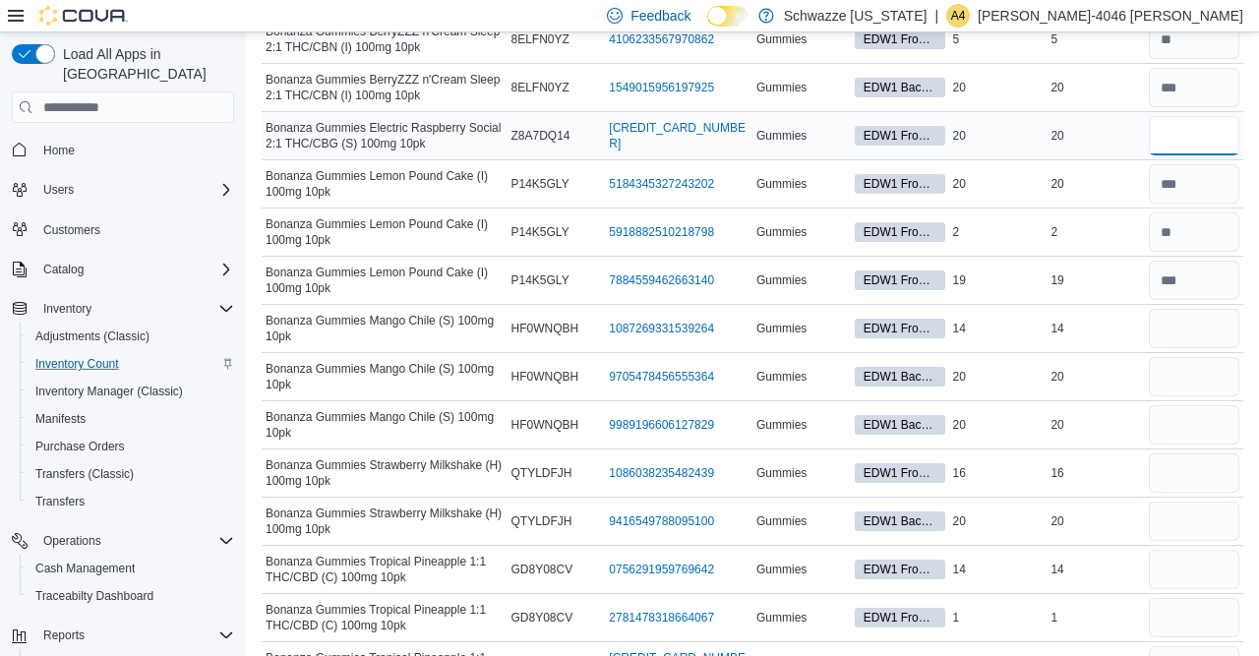
scroll to position [447, 0]
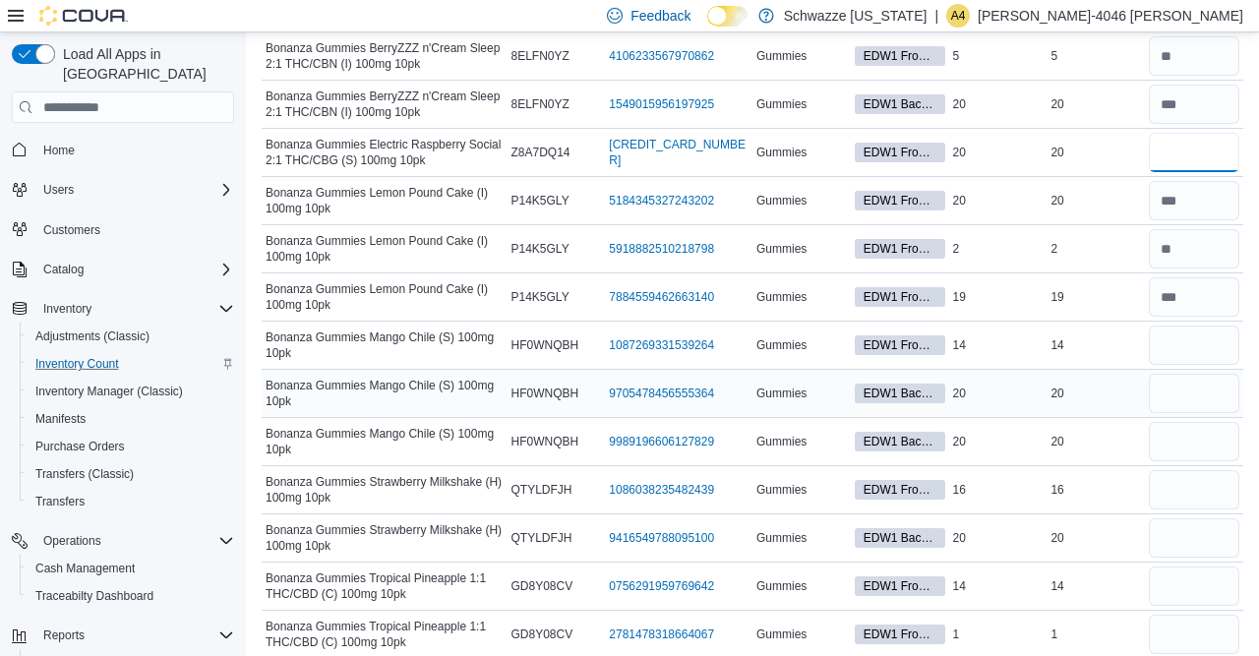
type input "**"
click at [1180, 388] on input "number" at bounding box center [1193, 393] width 90 height 39
type input "**"
click at [1181, 440] on input "number" at bounding box center [1193, 441] width 90 height 39
type input "**"
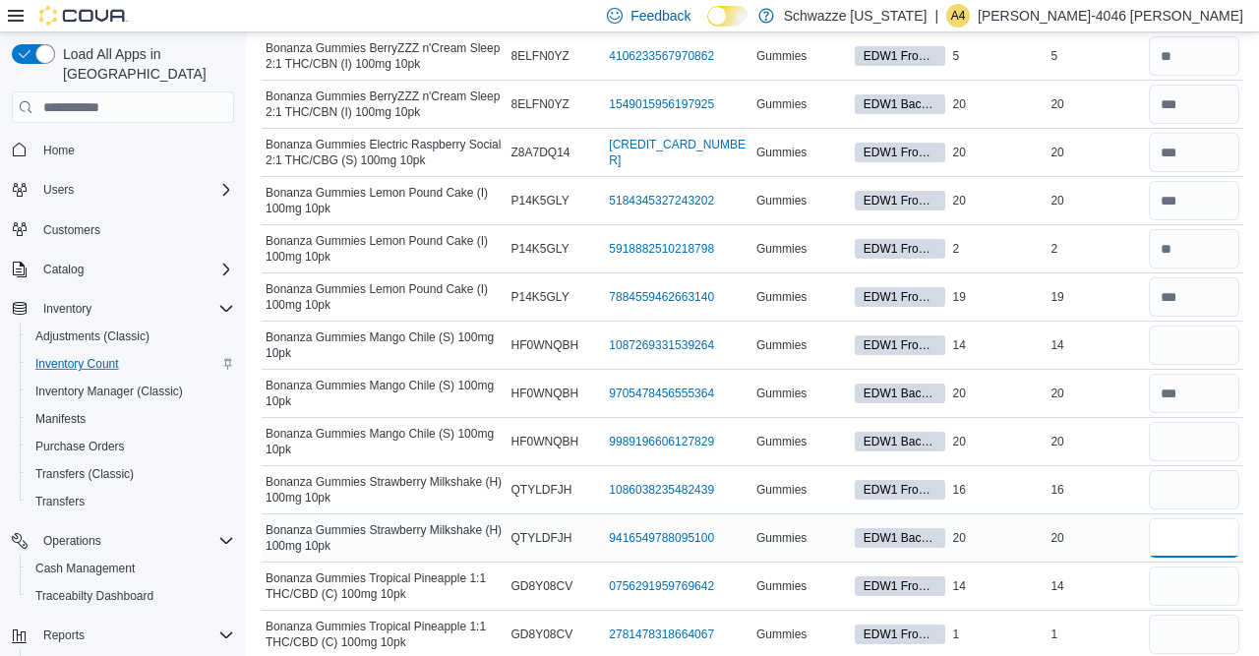
click at [1181, 540] on input "number" at bounding box center [1193, 537] width 90 height 39
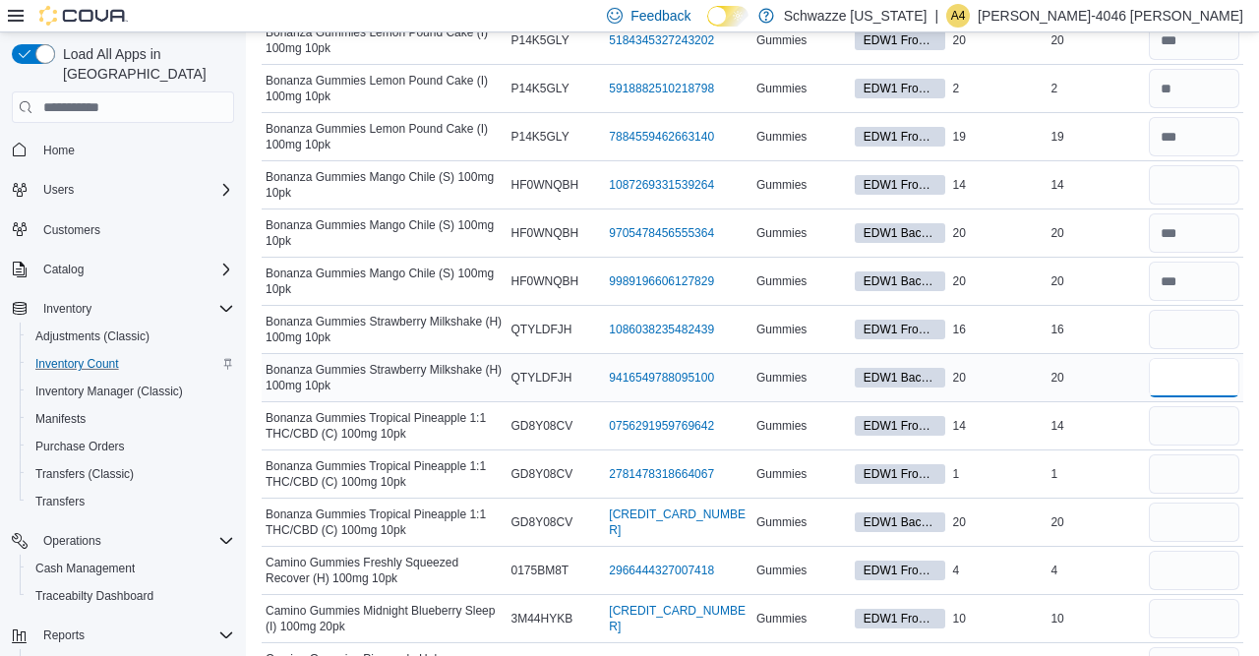
scroll to position [611, 0]
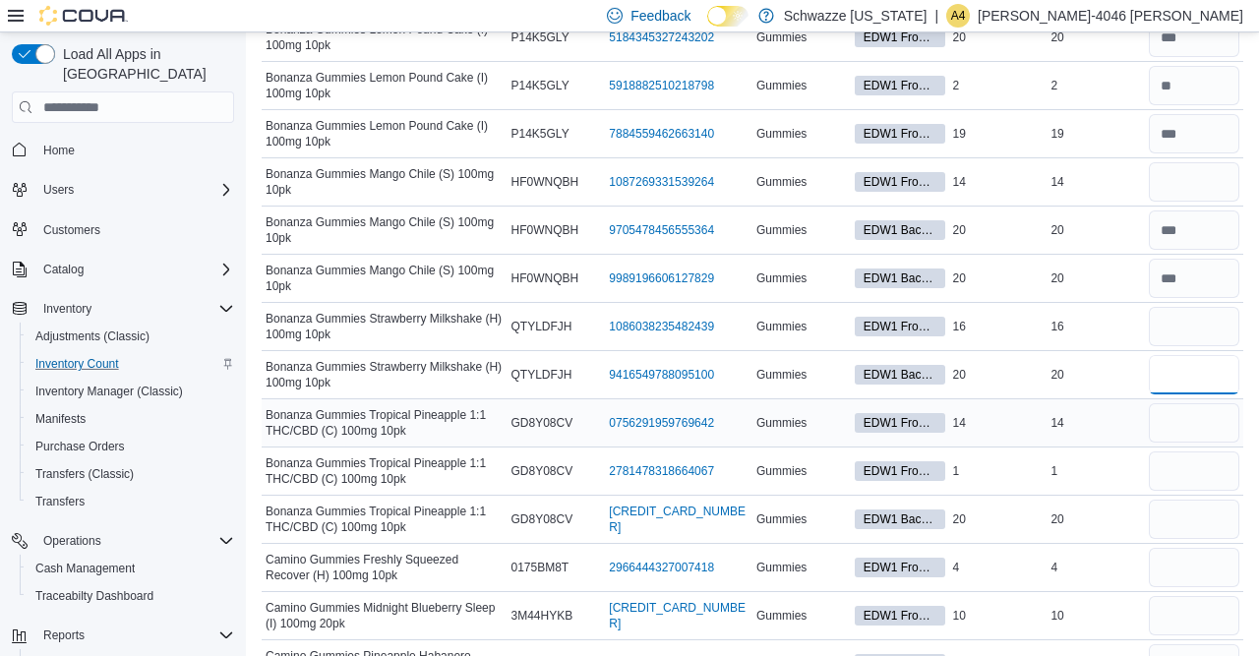
type input "**"
click at [1183, 418] on input "number" at bounding box center [1193, 422] width 90 height 39
type input "**"
click at [1185, 518] on input "number" at bounding box center [1193, 519] width 90 height 39
type input "**"
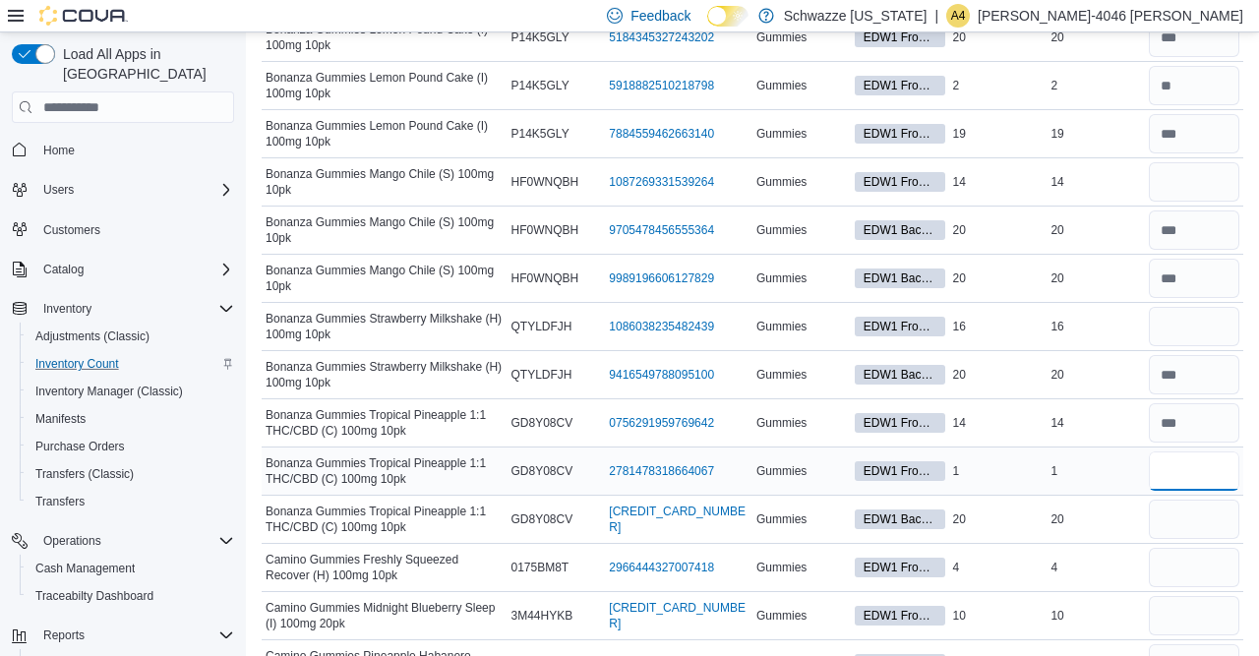
click at [1186, 467] on input "number" at bounding box center [1193, 470] width 90 height 39
type input "*"
click at [1178, 322] on input "number" at bounding box center [1193, 326] width 90 height 39
click at [1183, 168] on input "number" at bounding box center [1193, 181] width 90 height 39
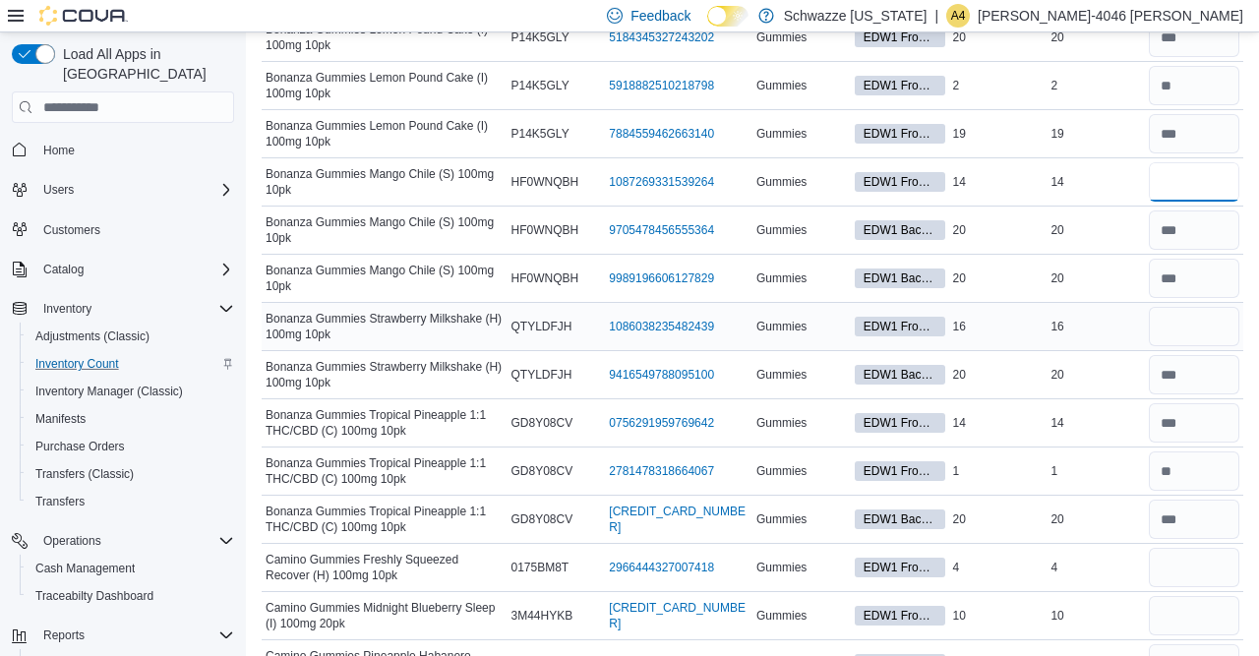
type input "**"
click at [1173, 337] on input "number" at bounding box center [1193, 326] width 90 height 39
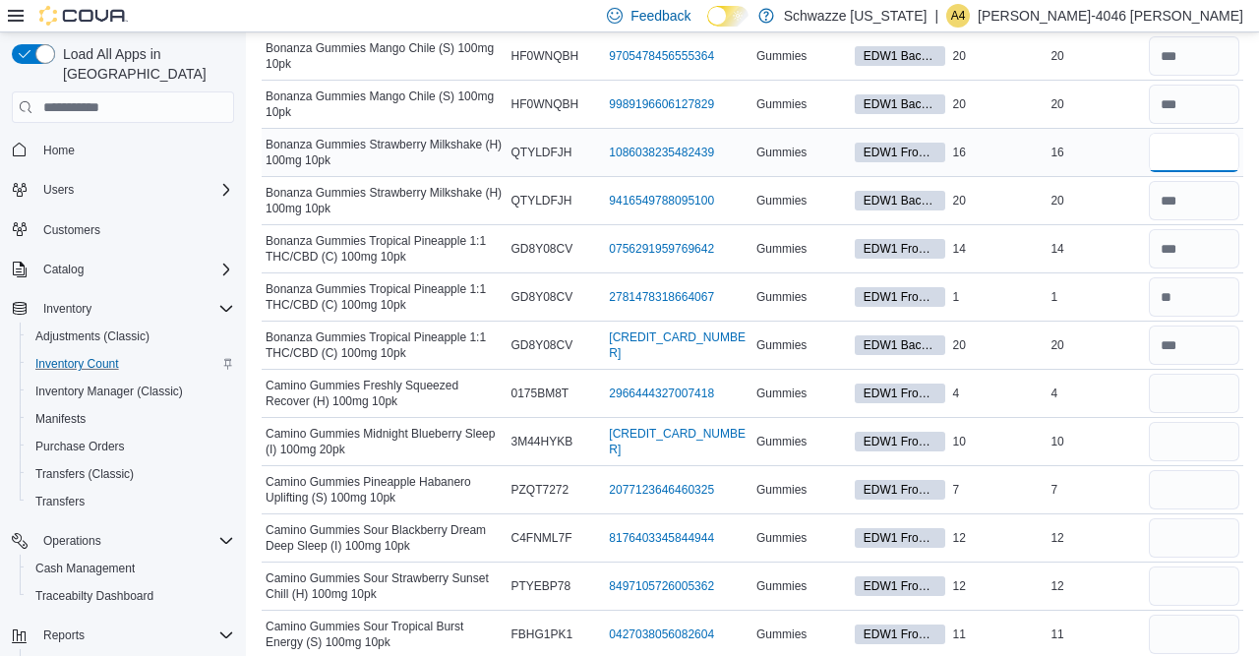
scroll to position [794, 0]
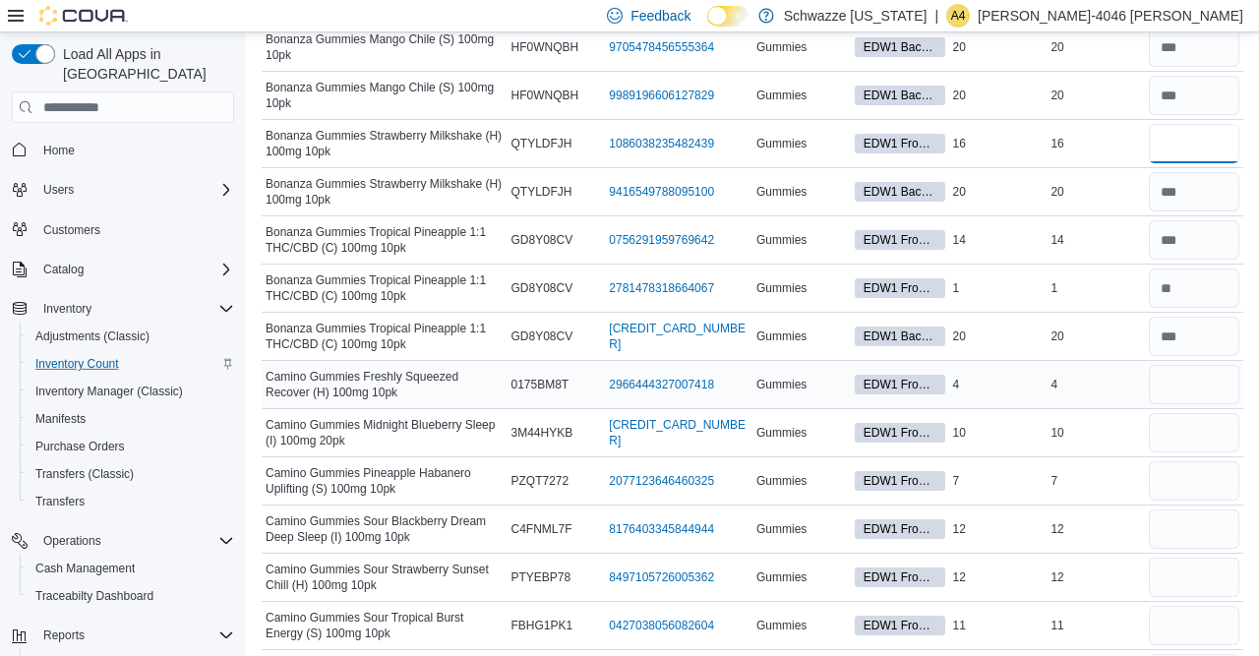
type input "**"
click at [1171, 384] on input "number" at bounding box center [1193, 384] width 90 height 39
type input "*"
click at [1164, 428] on input "number" at bounding box center [1193, 432] width 90 height 39
type input "**"
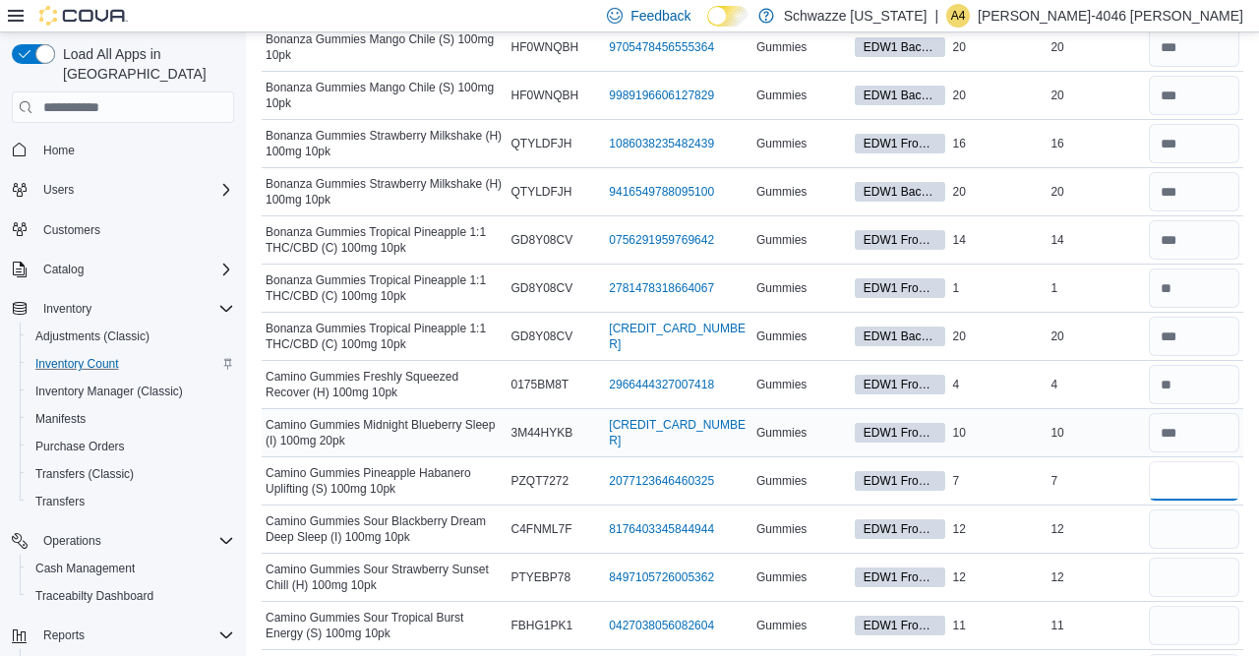
type input "*"
type input "**"
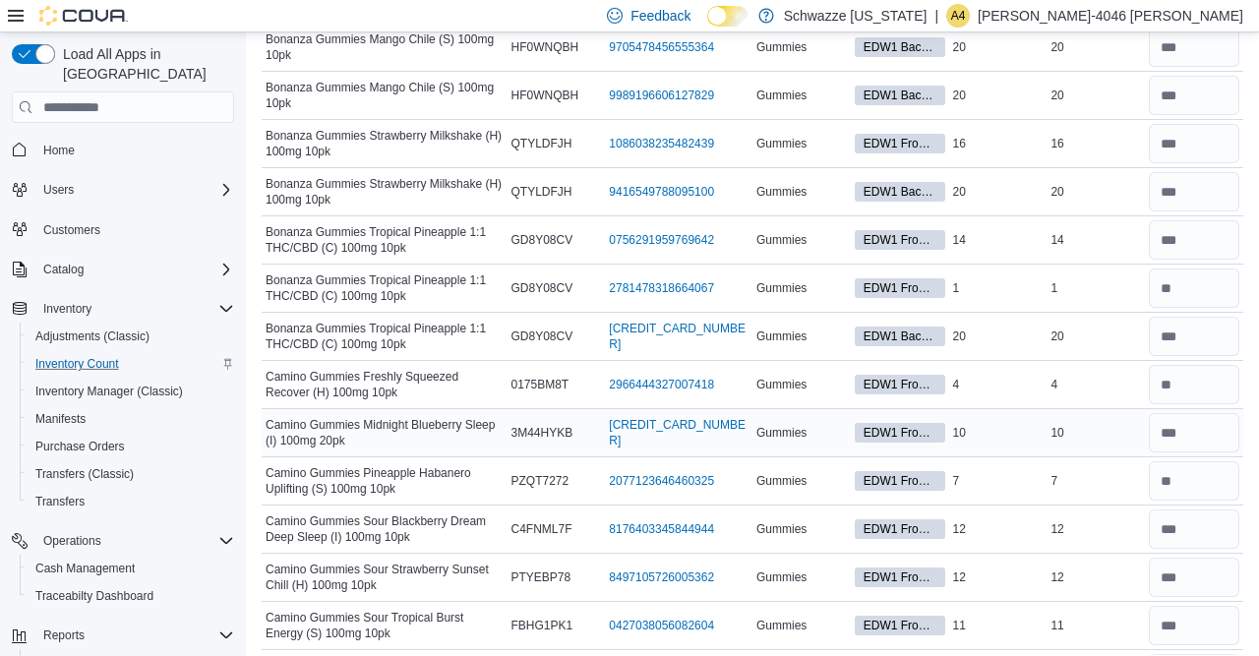
scroll to position [1131, 0]
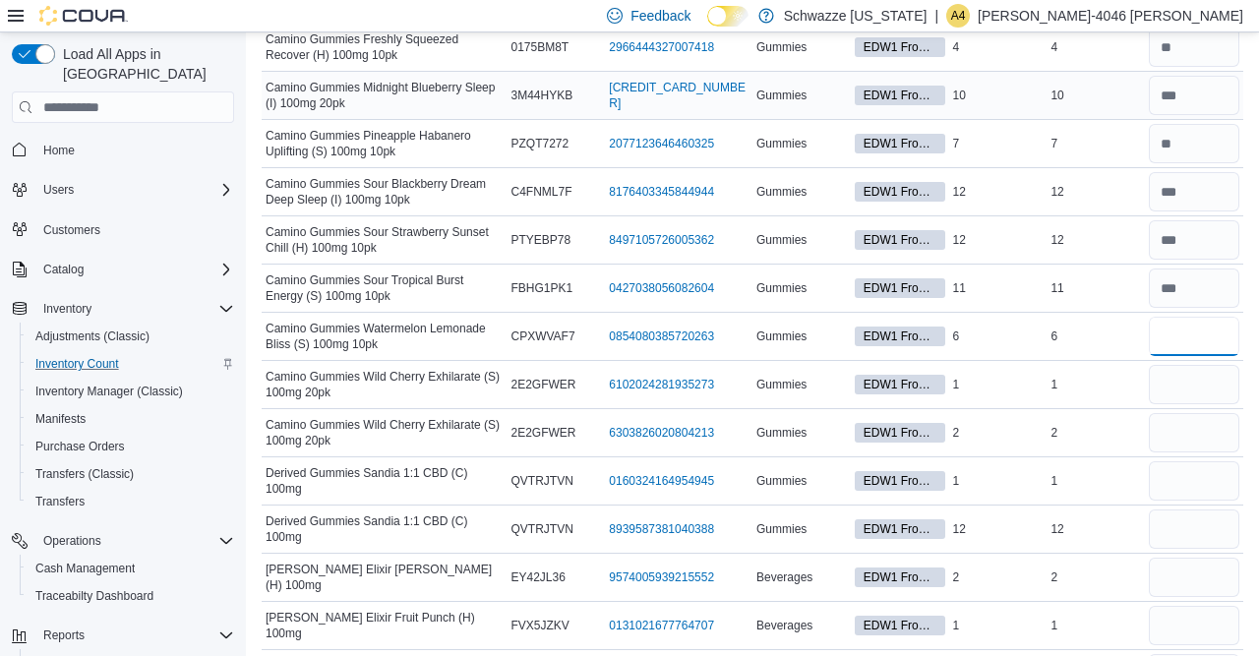
type input "*"
click at [1171, 385] on input "number" at bounding box center [1193, 384] width 90 height 39
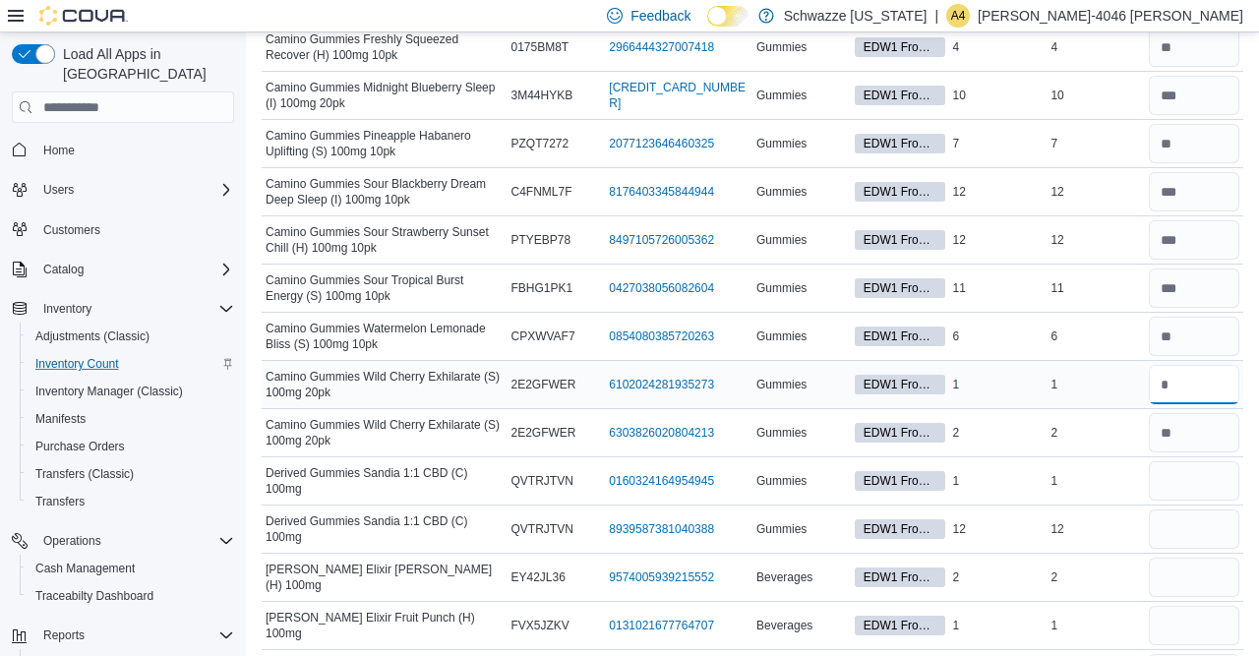
type input "*"
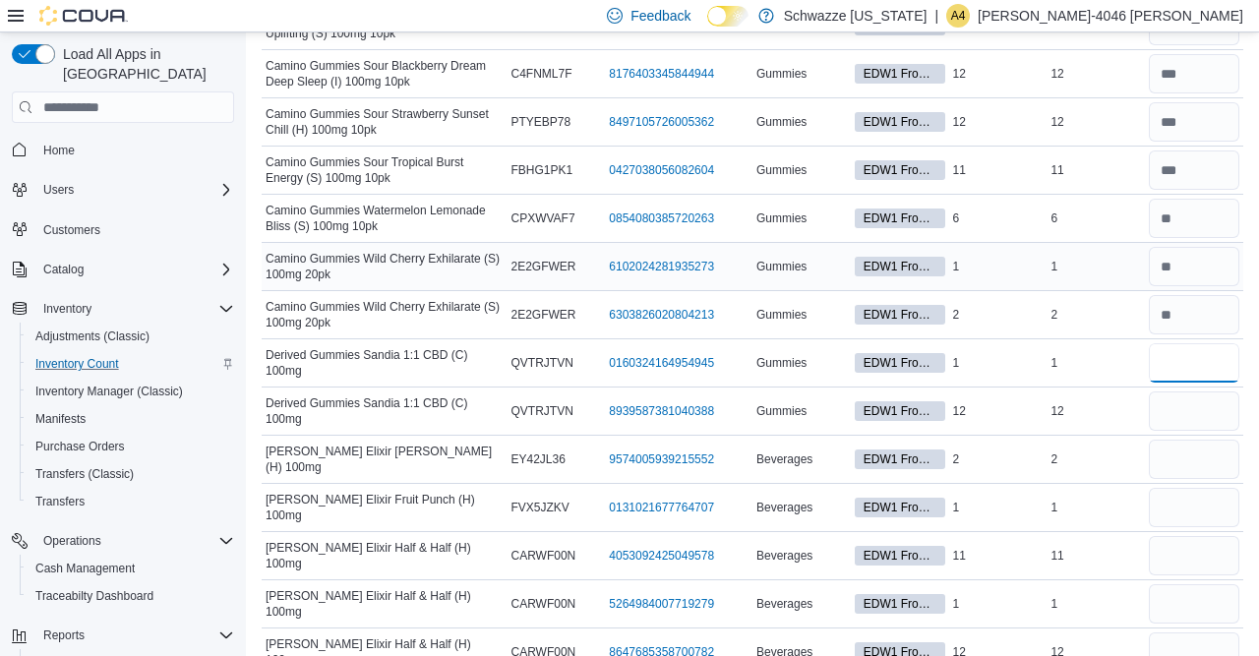
scroll to position [1249, 0]
type input "*"
click at [1184, 407] on input "number" at bounding box center [1193, 410] width 90 height 39
type input "**"
click at [1177, 451] on input "number" at bounding box center [1193, 459] width 90 height 39
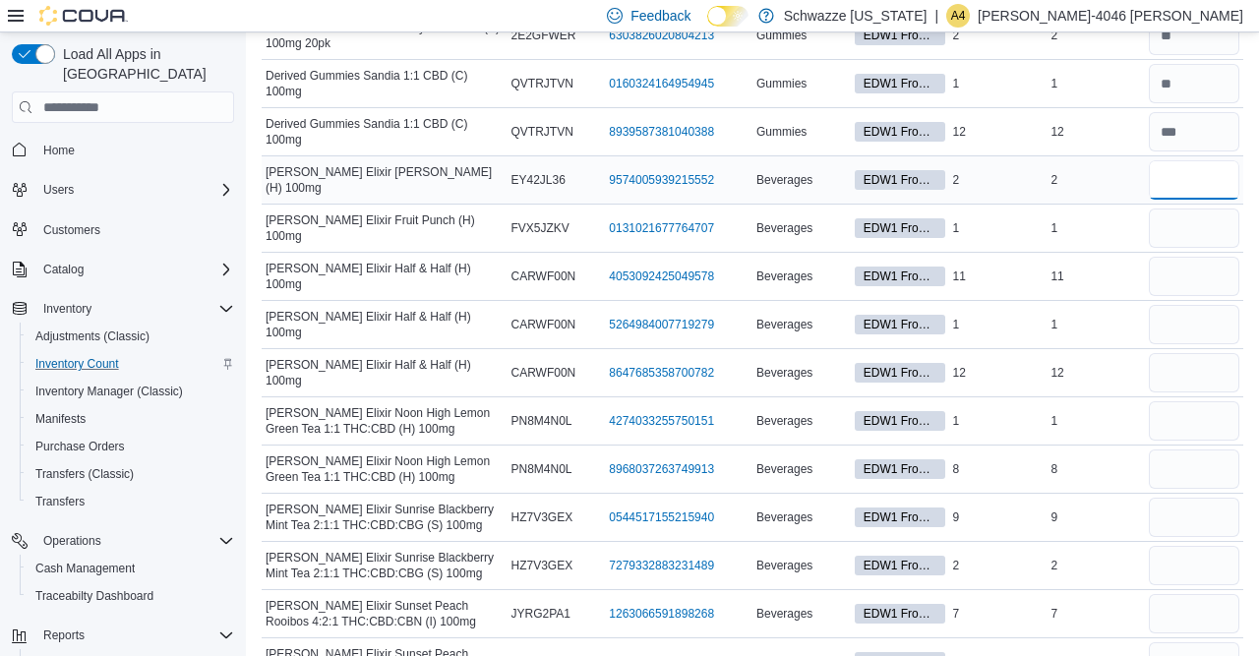
scroll to position [1529, 0]
click at [1162, 219] on input "number" at bounding box center [1193, 226] width 90 height 39
type input "*"
click at [1190, 176] on input "number" at bounding box center [1193, 178] width 90 height 39
type input "*"
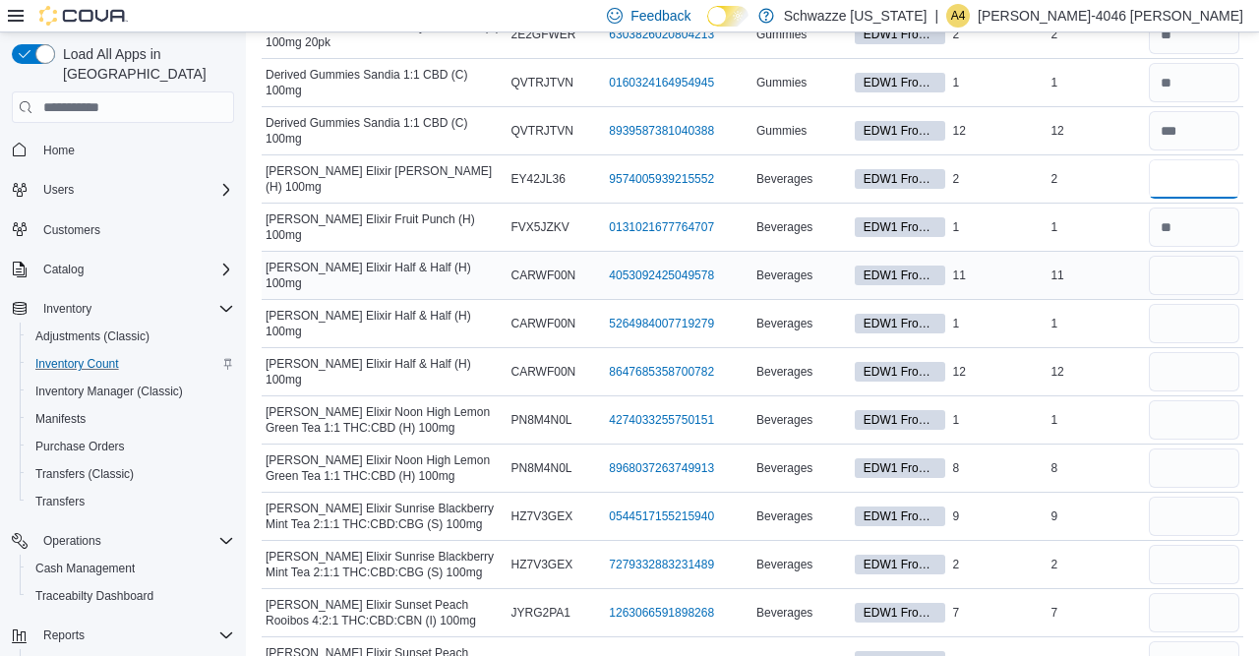
type input "*"
click at [1177, 270] on input "number" at bounding box center [1193, 275] width 90 height 39
type input "**"
click at [1172, 355] on input "number" at bounding box center [1193, 371] width 90 height 39
type input "*"
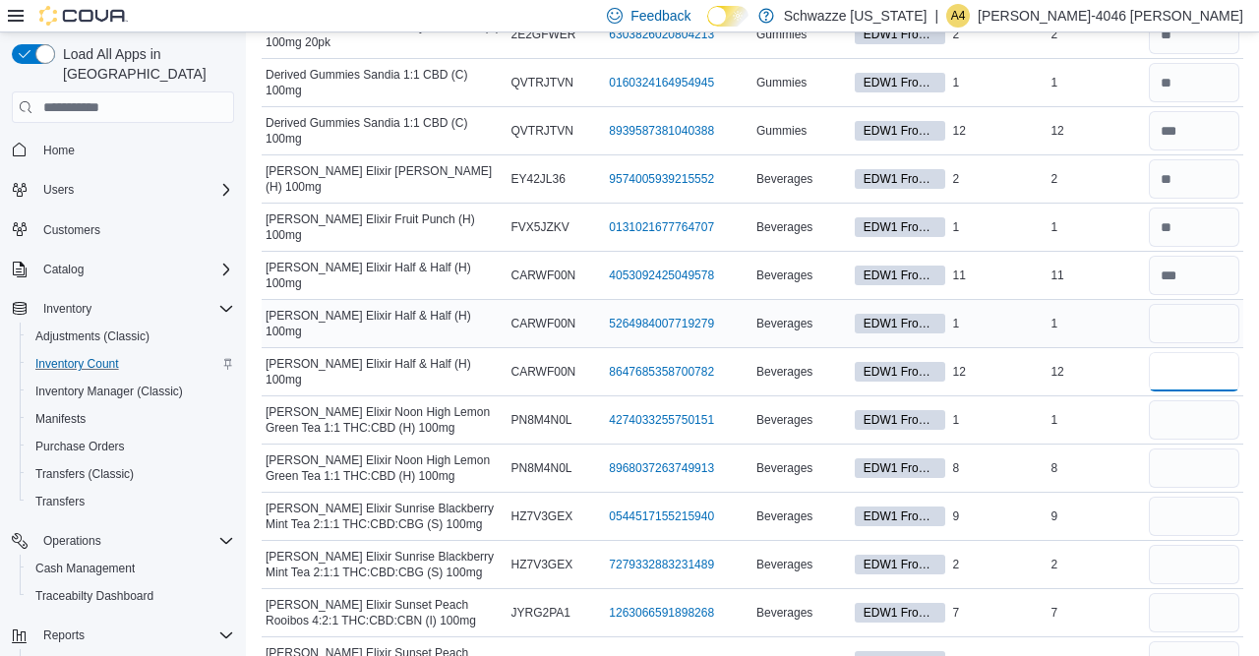
type input "**"
click at [1158, 307] on input "number" at bounding box center [1193, 323] width 90 height 39
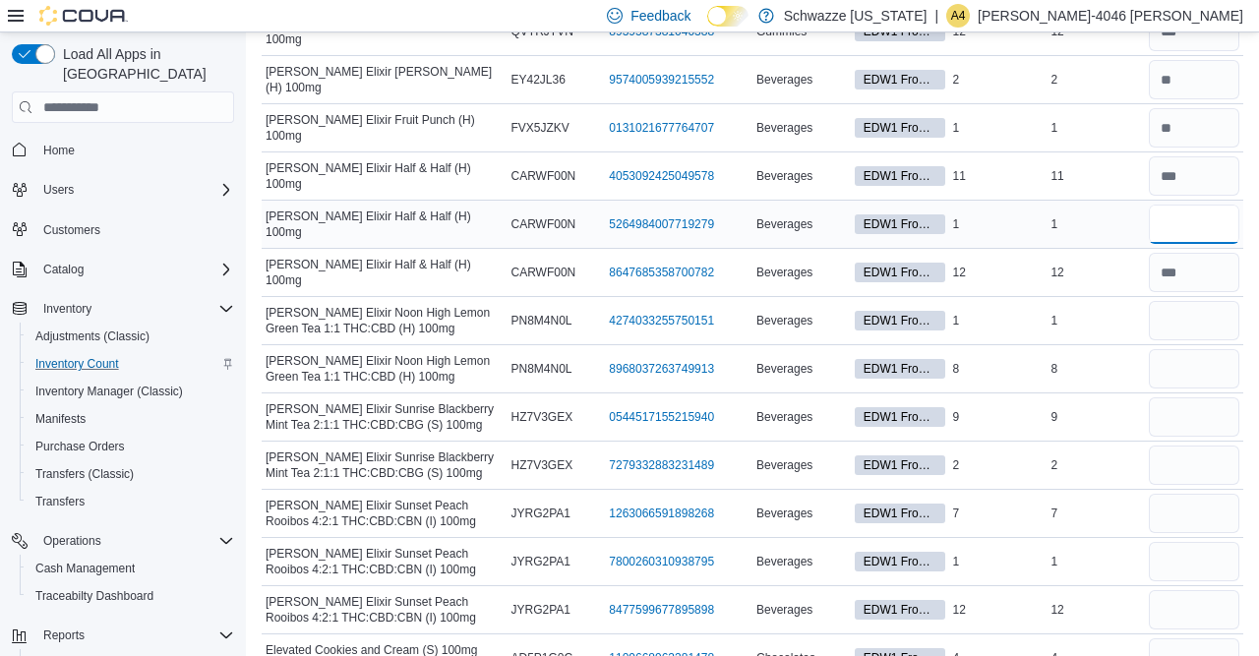
scroll to position [1635, 0]
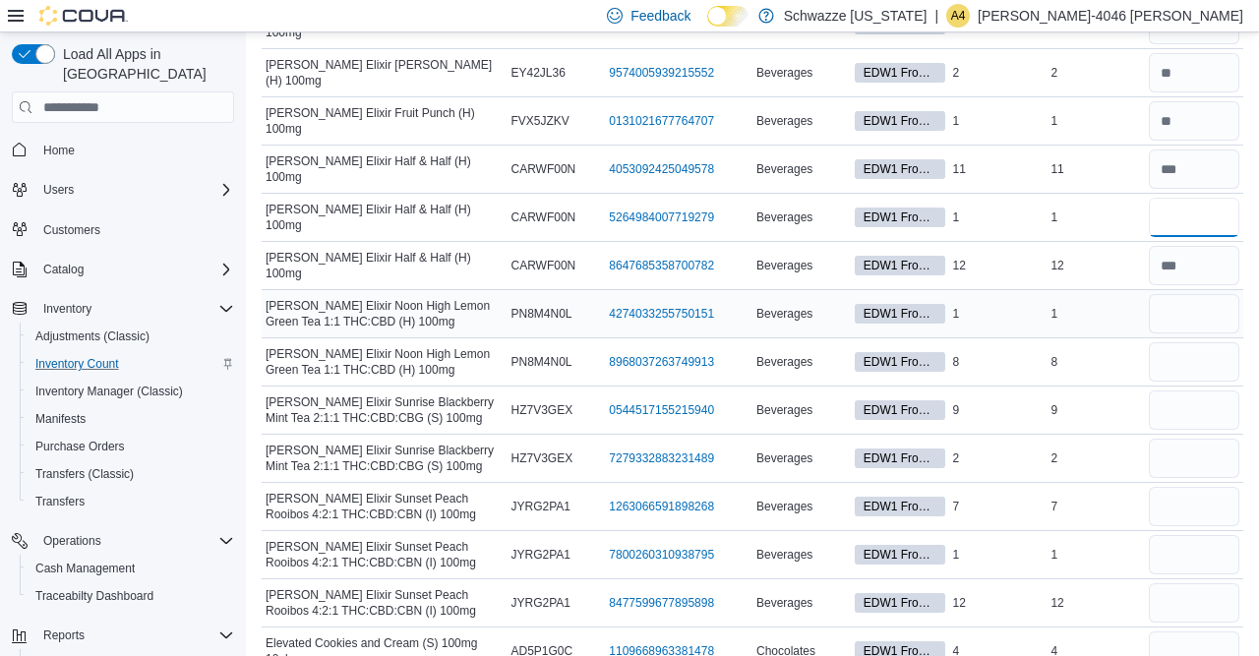
type input "*"
click at [1167, 308] on input "number" at bounding box center [1193, 313] width 90 height 39
type input "*"
click at [1184, 342] on input "number" at bounding box center [1193, 361] width 90 height 39
type input "*"
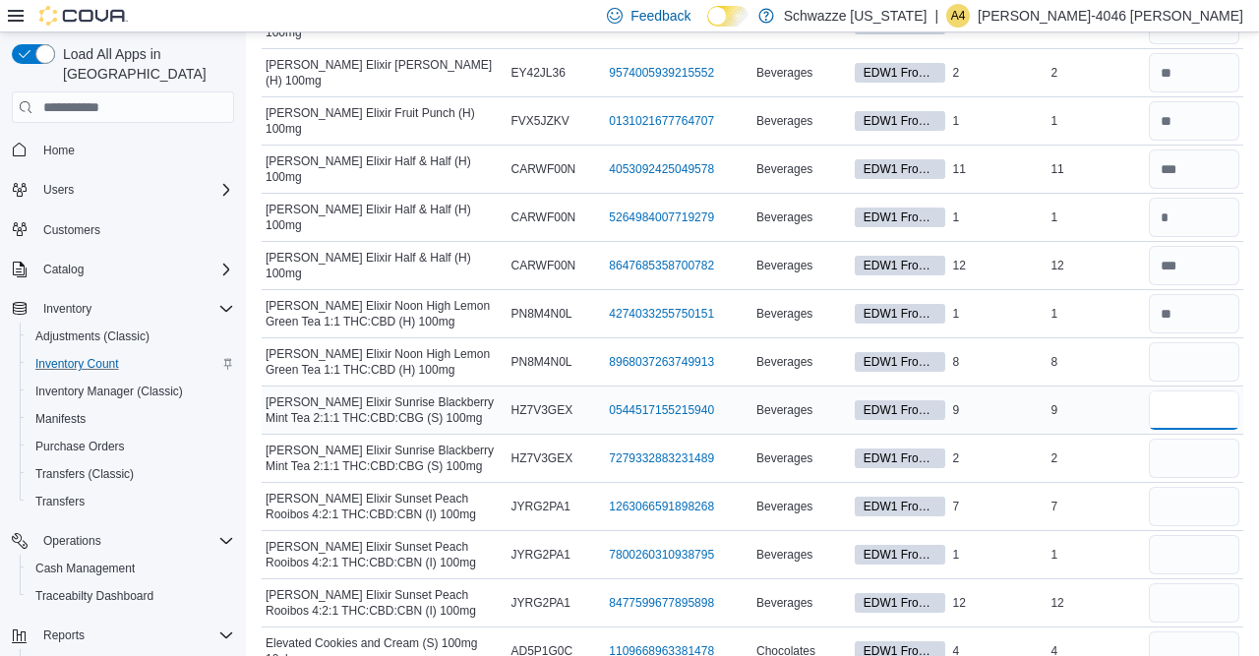
click at [1179, 395] on input "number" at bounding box center [1193, 409] width 90 height 39
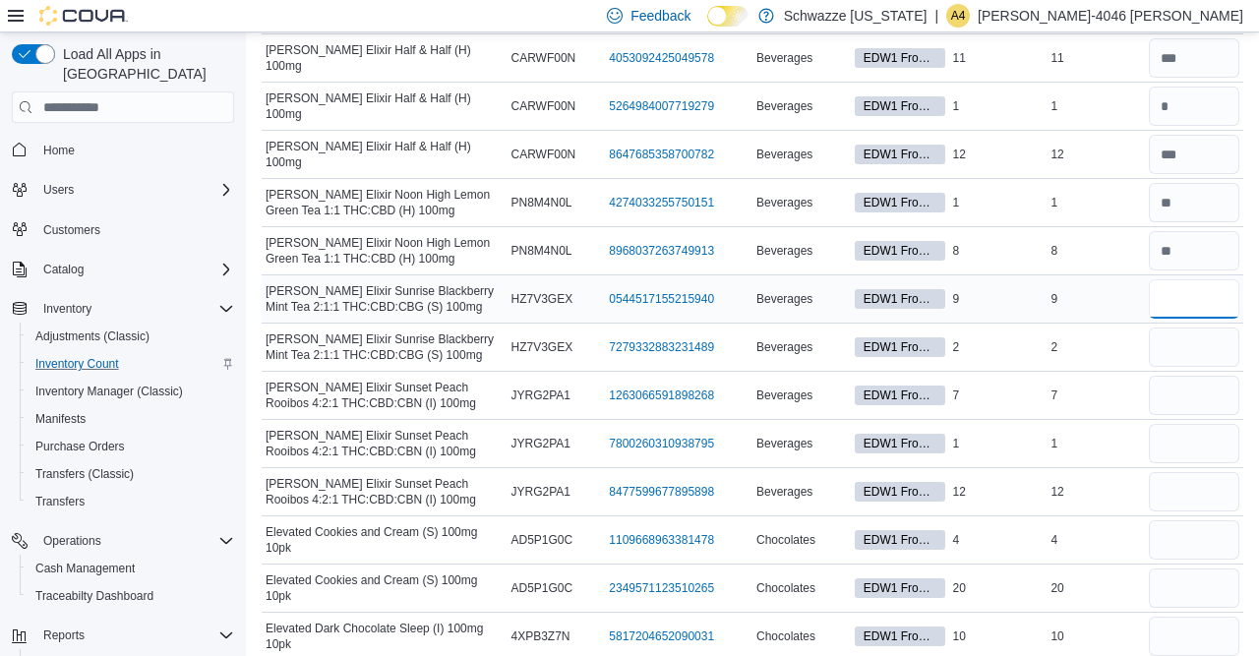
scroll to position [1746, 0]
click at [1173, 379] on input "number" at bounding box center [1193, 395] width 90 height 39
type input "*"
click at [1173, 424] on input "number" at bounding box center [1193, 443] width 90 height 39
type input "*"
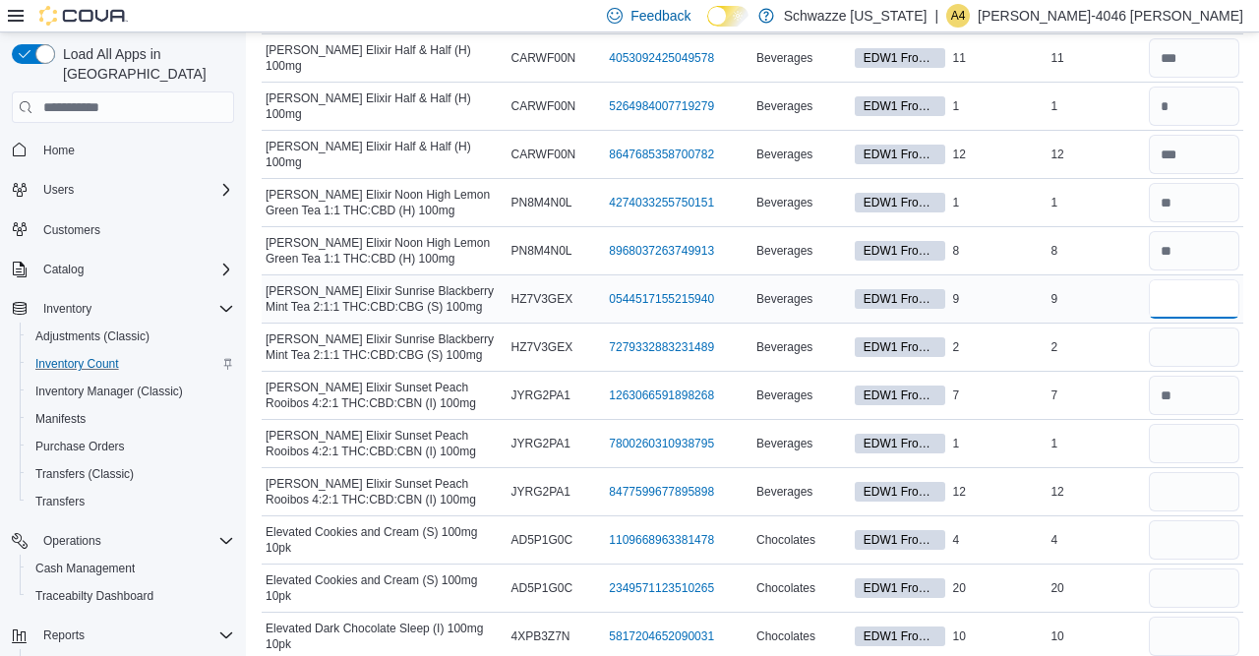
click at [1177, 283] on input "number" at bounding box center [1193, 298] width 90 height 39
click at [1177, 483] on input "number" at bounding box center [1193, 491] width 90 height 39
type input "**"
click at [1179, 284] on input "number" at bounding box center [1193, 298] width 90 height 39
type input "*"
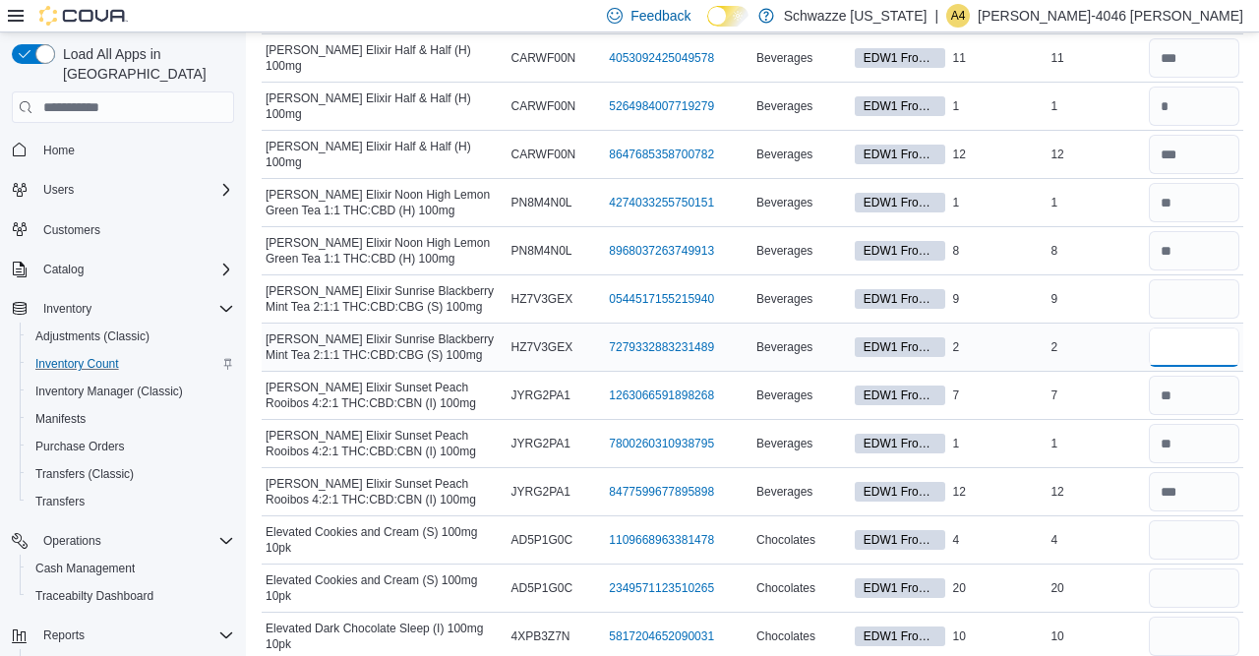
click at [1177, 333] on input "number" at bounding box center [1193, 346] width 90 height 39
type input "*"
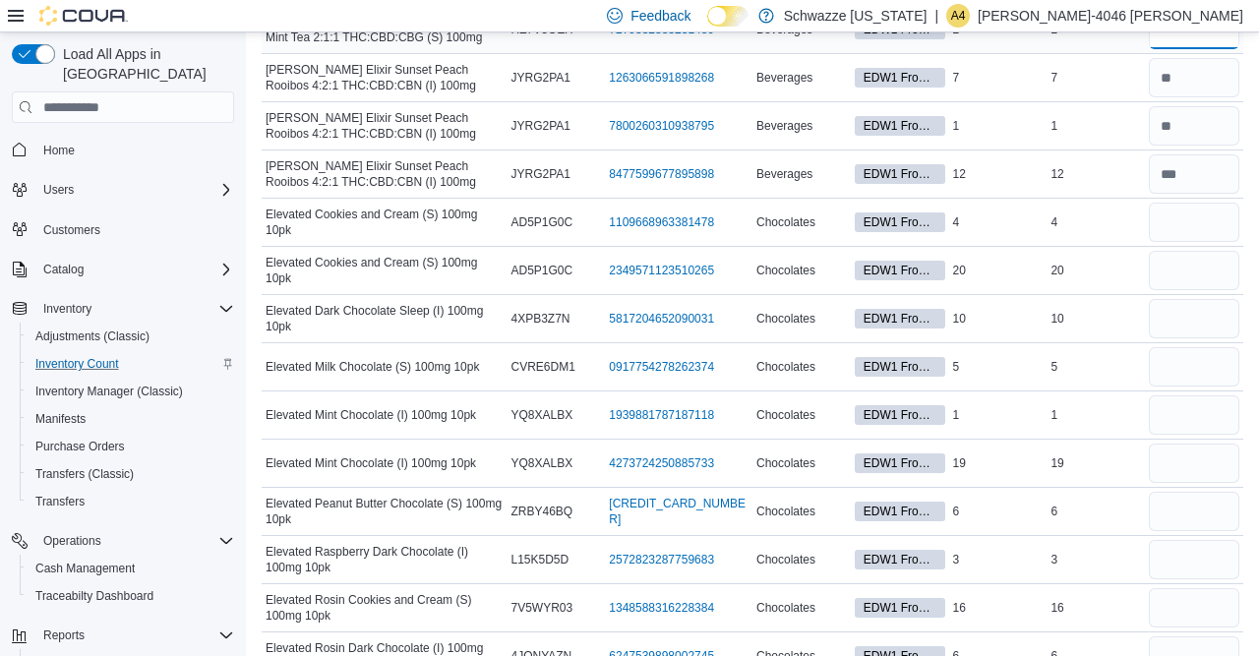
scroll to position [2071, 0]
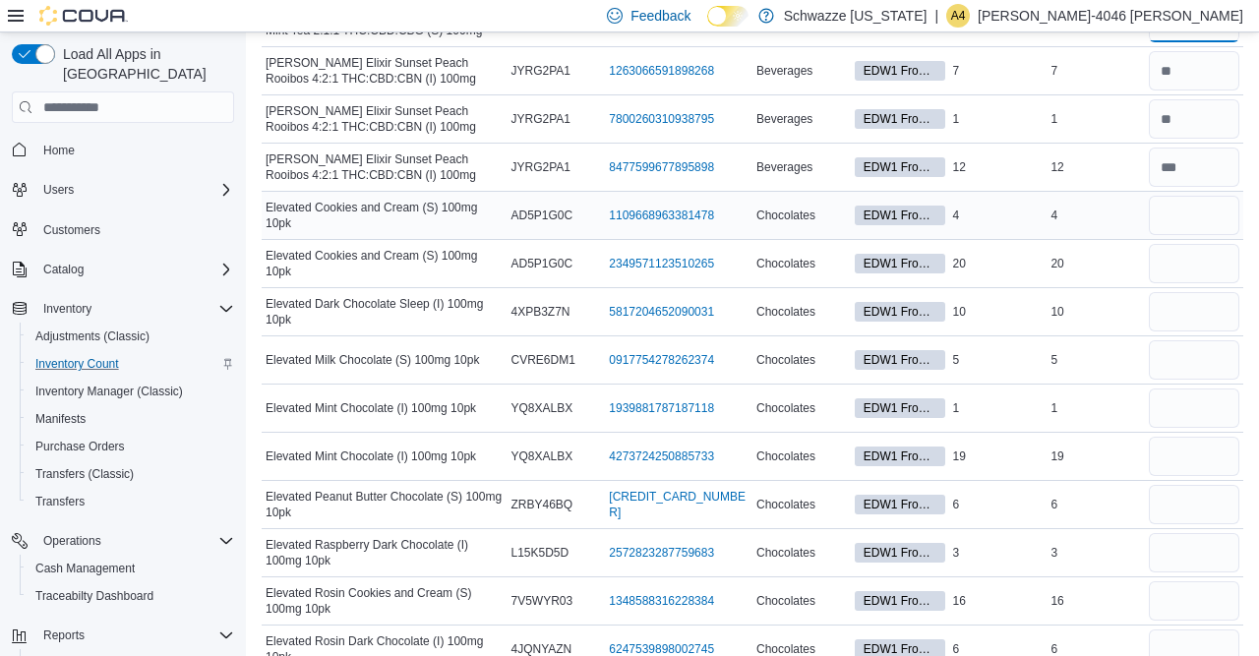
type input "*"
click at [1181, 207] on input "number" at bounding box center [1193, 215] width 90 height 39
type input "*"
click at [1177, 248] on input "number" at bounding box center [1193, 263] width 90 height 39
type input "**"
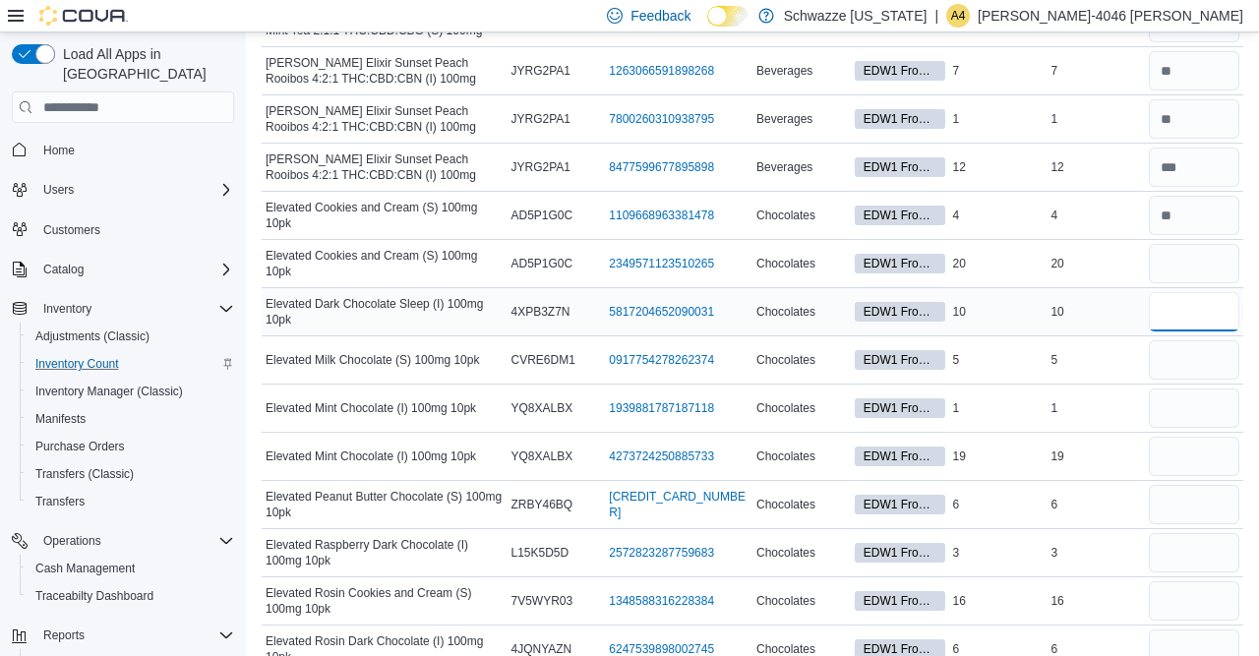
click at [1188, 292] on input "number" at bounding box center [1193, 311] width 90 height 39
type input "**"
click at [1193, 342] on input "number" at bounding box center [1193, 359] width 90 height 39
type input "*"
click at [1142, 411] on td "Real Time Stock 1" at bounding box center [1095, 408] width 98 height 48
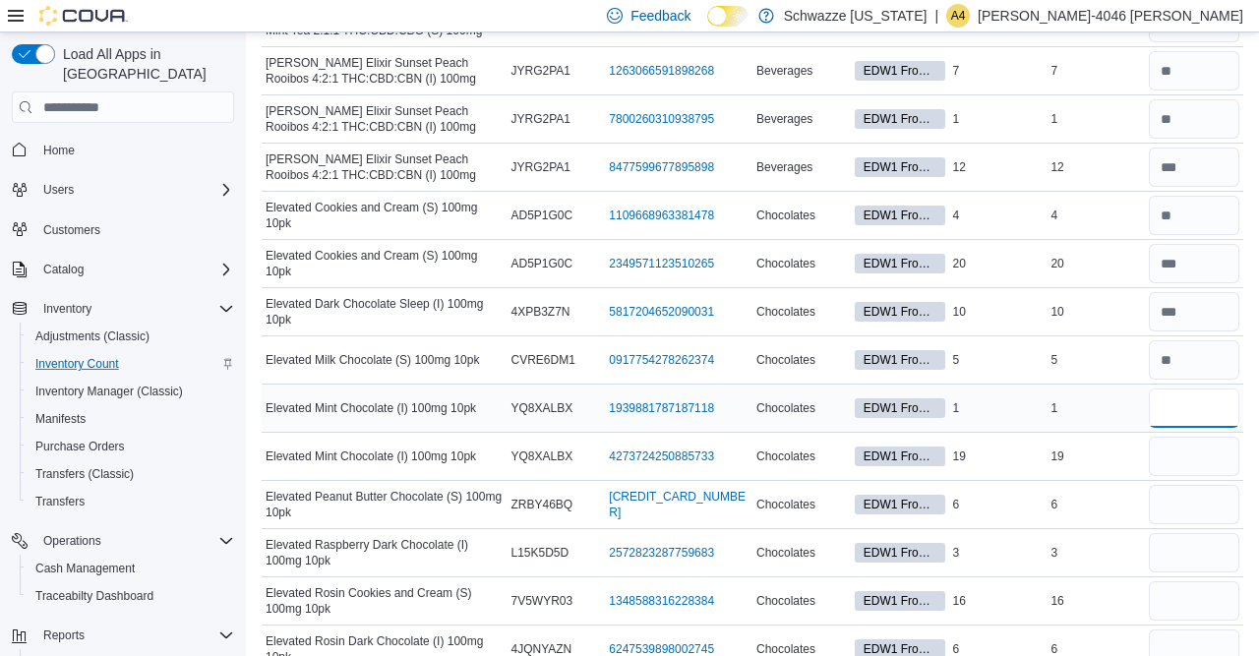
click at [1174, 395] on input "number" at bounding box center [1193, 407] width 90 height 39
type input "*"
click at [1189, 437] on input "number" at bounding box center [1193, 456] width 90 height 39
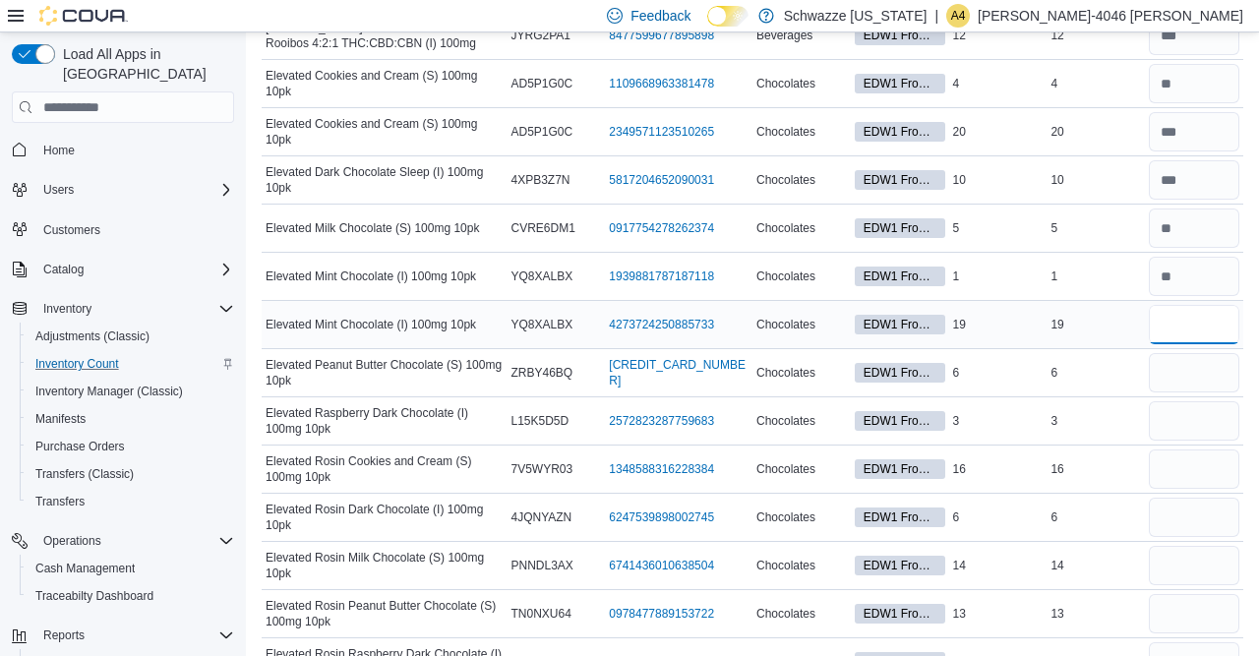
scroll to position [2216, 0]
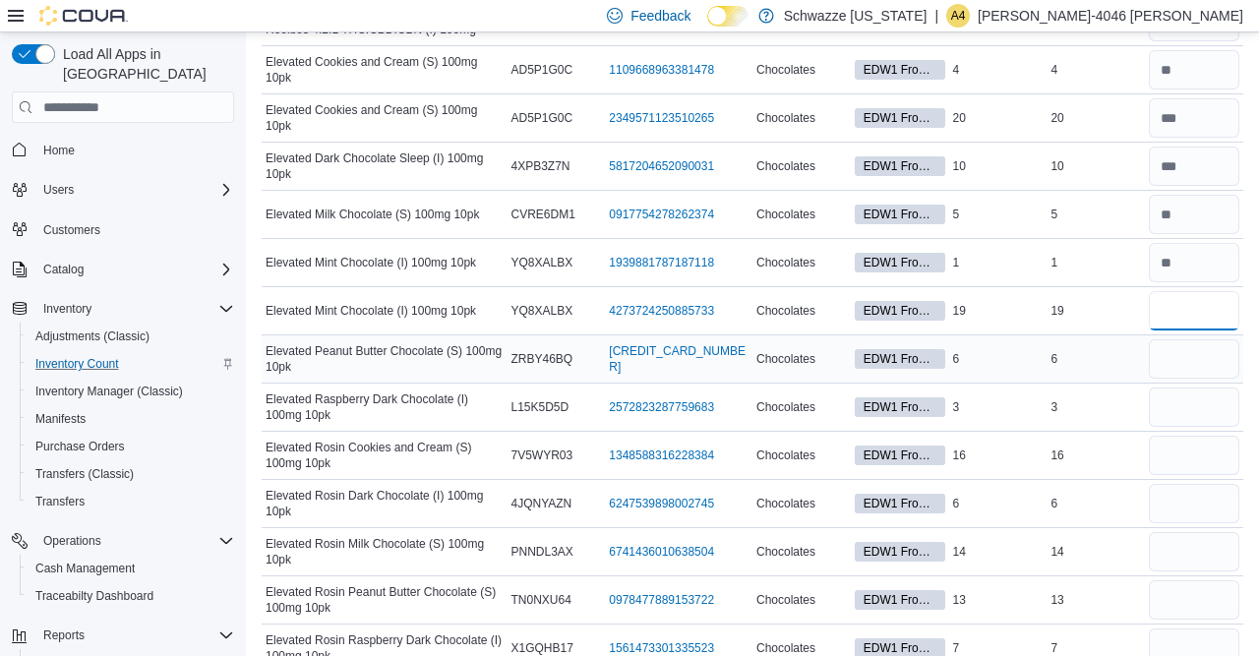
type input "**"
click at [1177, 353] on input "number" at bounding box center [1193, 358] width 90 height 39
type input "*"
click at [1173, 389] on input "number" at bounding box center [1193, 406] width 90 height 39
click at [1177, 387] on input "number" at bounding box center [1193, 406] width 90 height 39
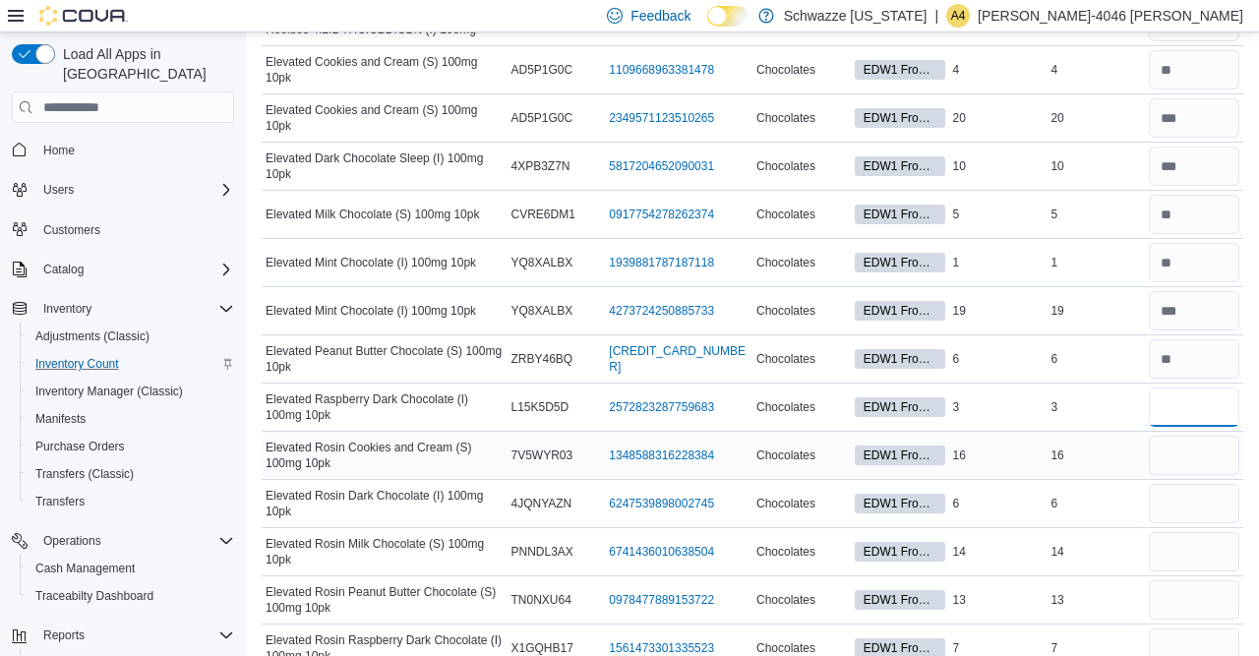
type input "*"
click at [1191, 436] on input "number" at bounding box center [1193, 455] width 90 height 39
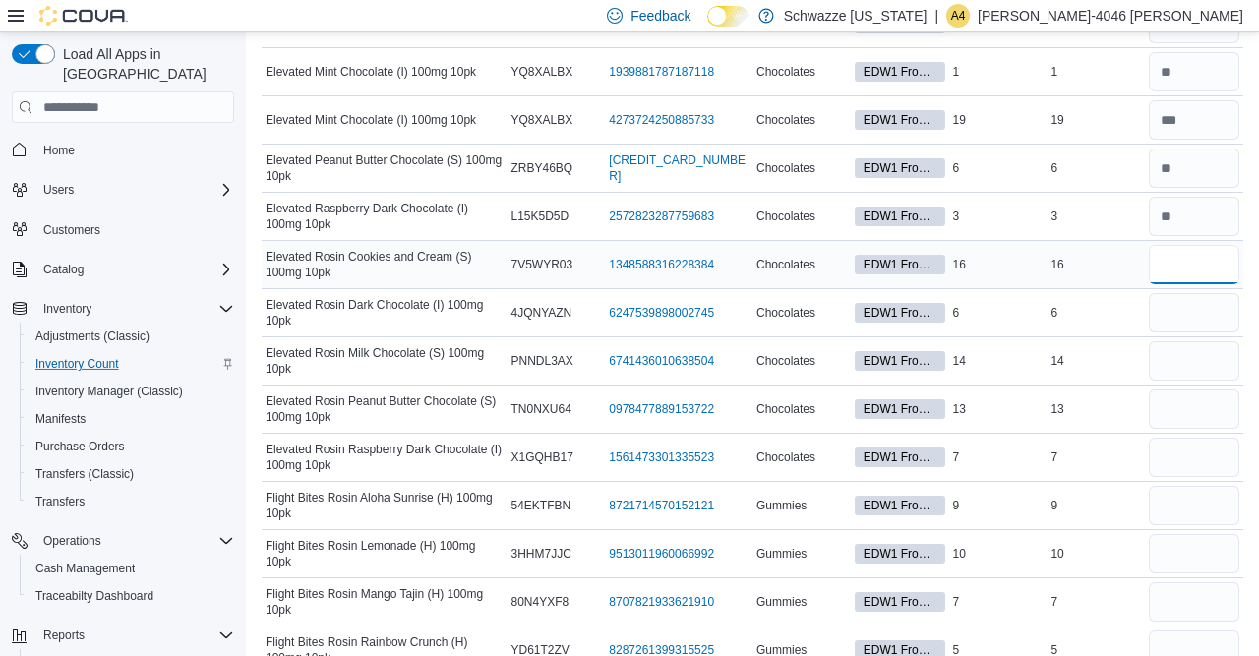
scroll to position [2415, 0]
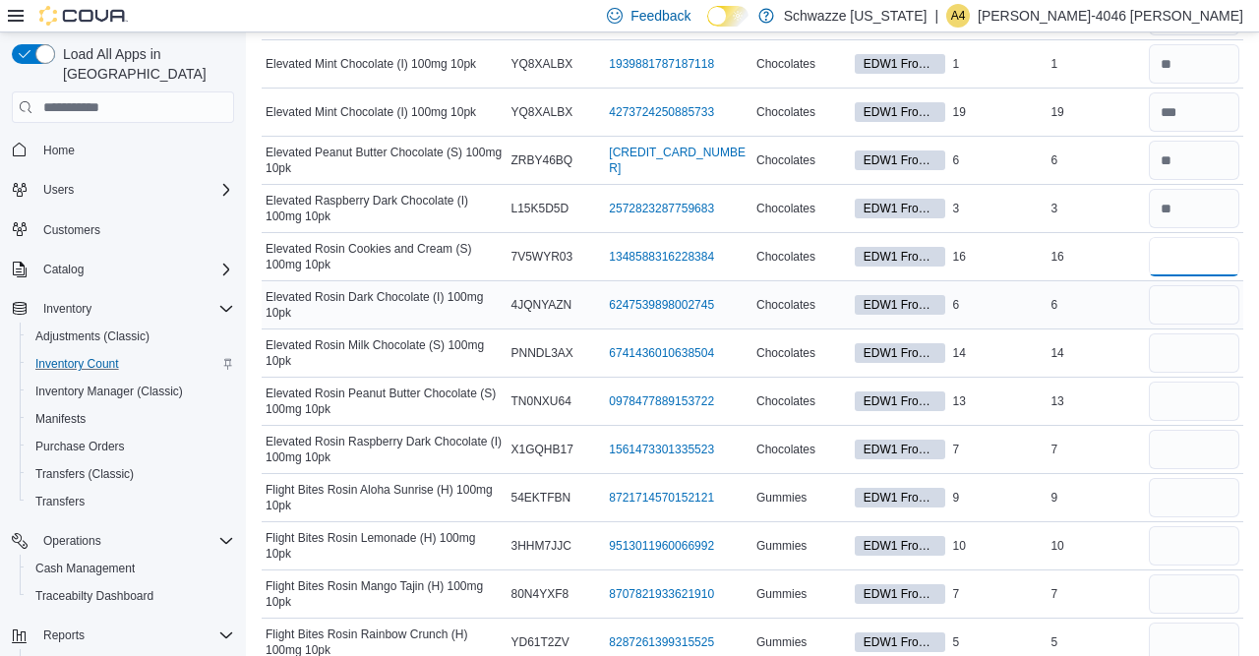
type input "**"
click at [1190, 288] on input "number" at bounding box center [1193, 304] width 90 height 39
type input "*"
click at [1175, 334] on input "number" at bounding box center [1193, 352] width 90 height 39
type input "**"
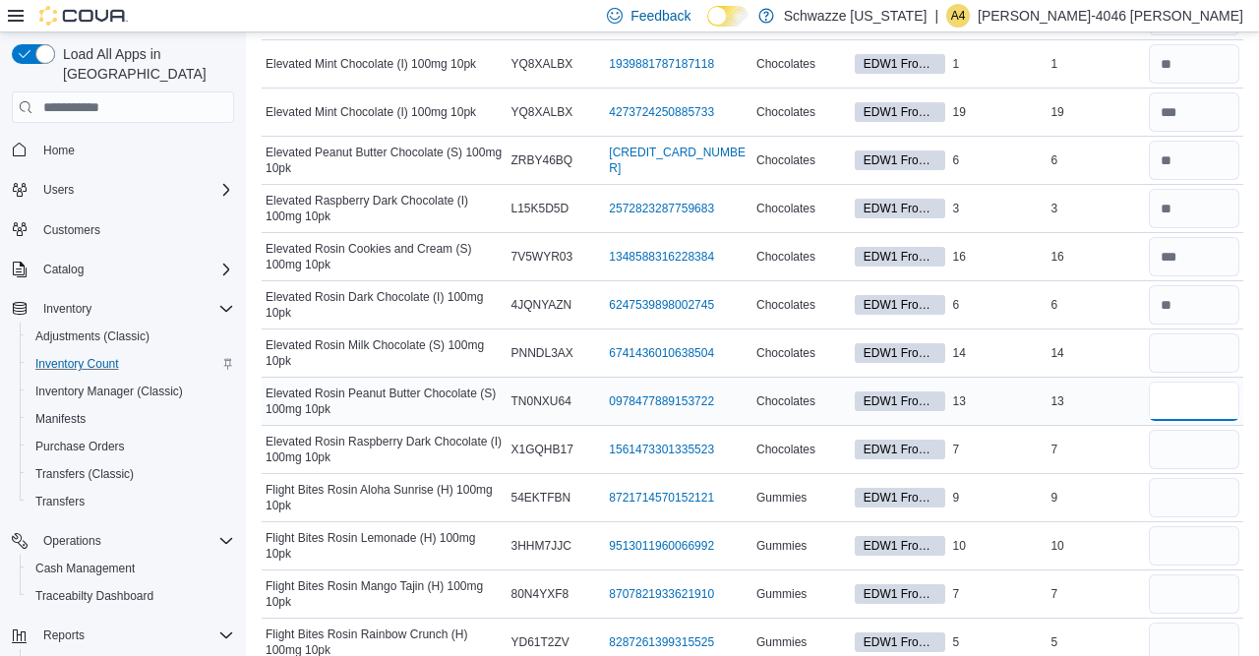
click at [1160, 386] on input "number" at bounding box center [1193, 401] width 90 height 39
type input "**"
click at [1189, 430] on input "number" at bounding box center [1193, 449] width 90 height 39
type input "*"
click at [1201, 480] on input "number" at bounding box center [1193, 497] width 90 height 39
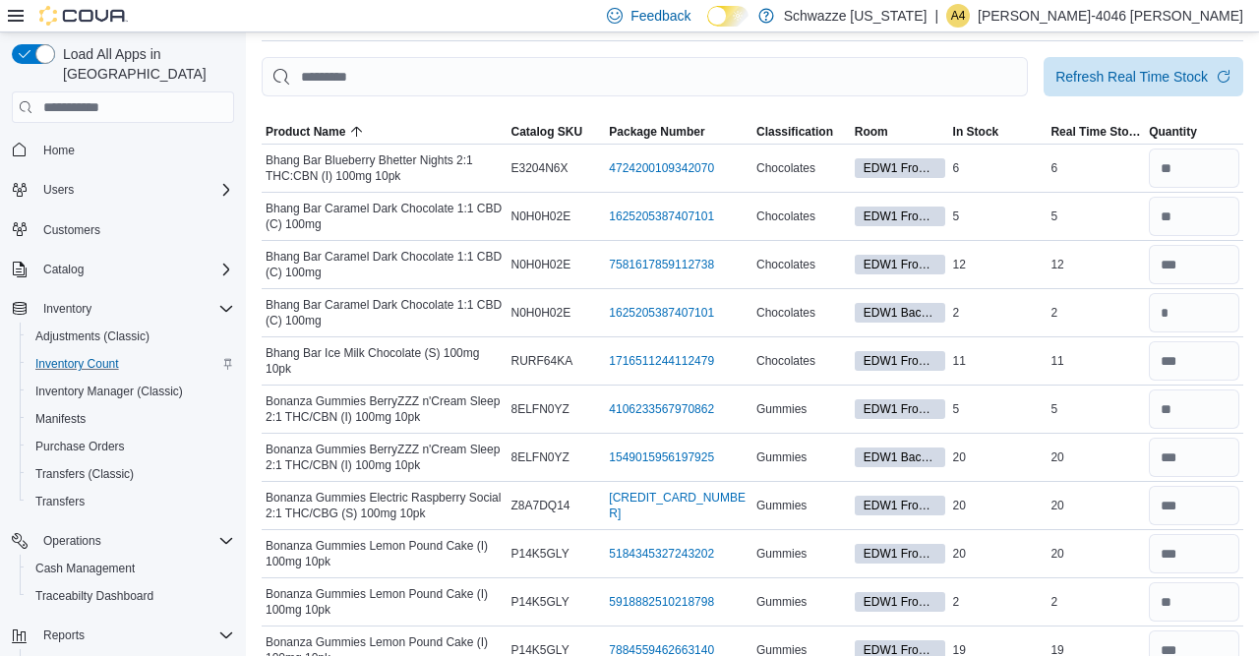
scroll to position [0, 0]
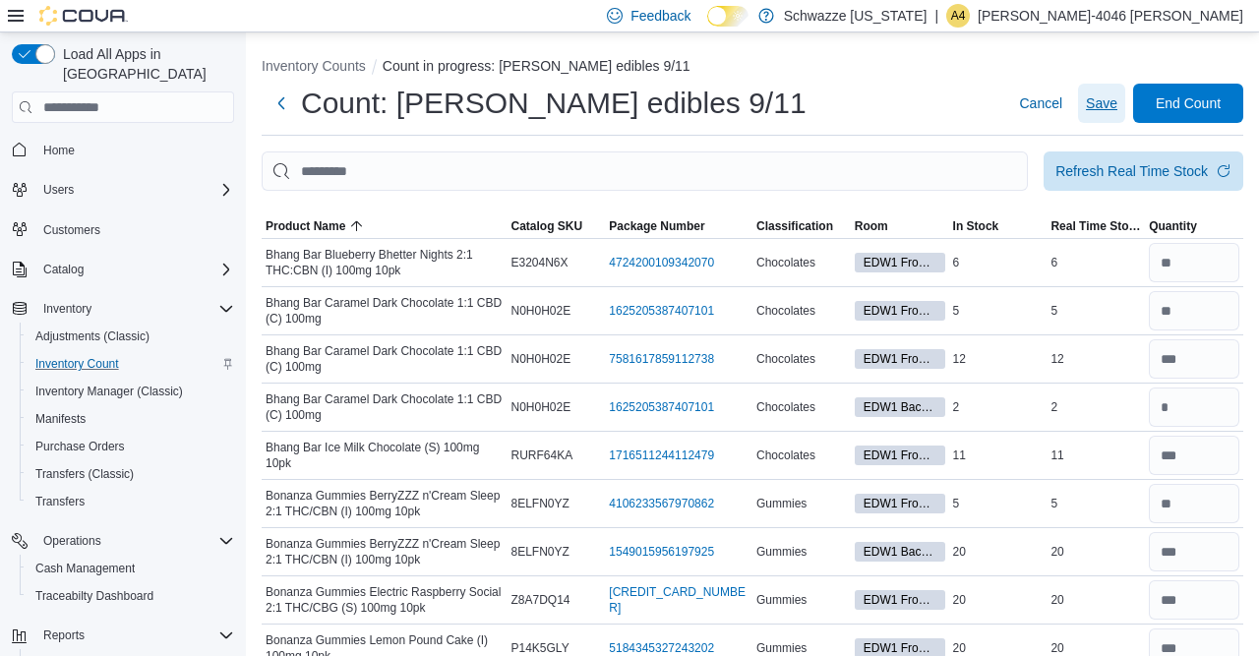
click at [1097, 107] on span "Save" at bounding box center [1101, 103] width 31 height 20
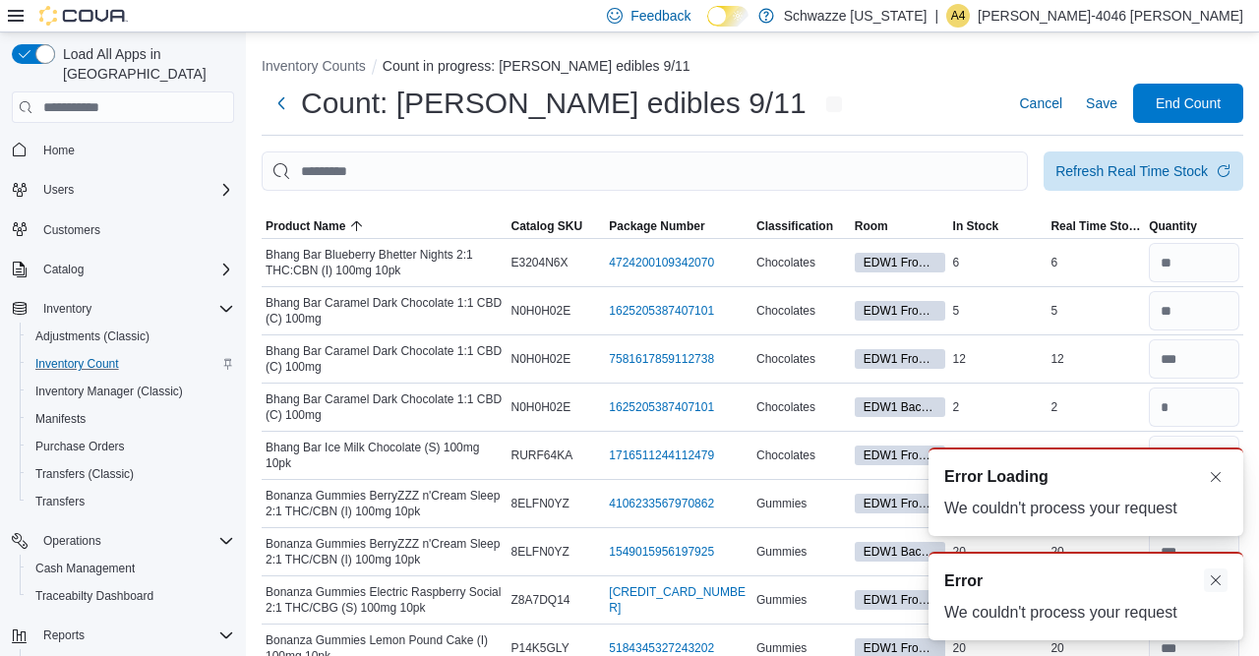
click at [1224, 579] on button "Dismiss toast" at bounding box center [1216, 580] width 24 height 24
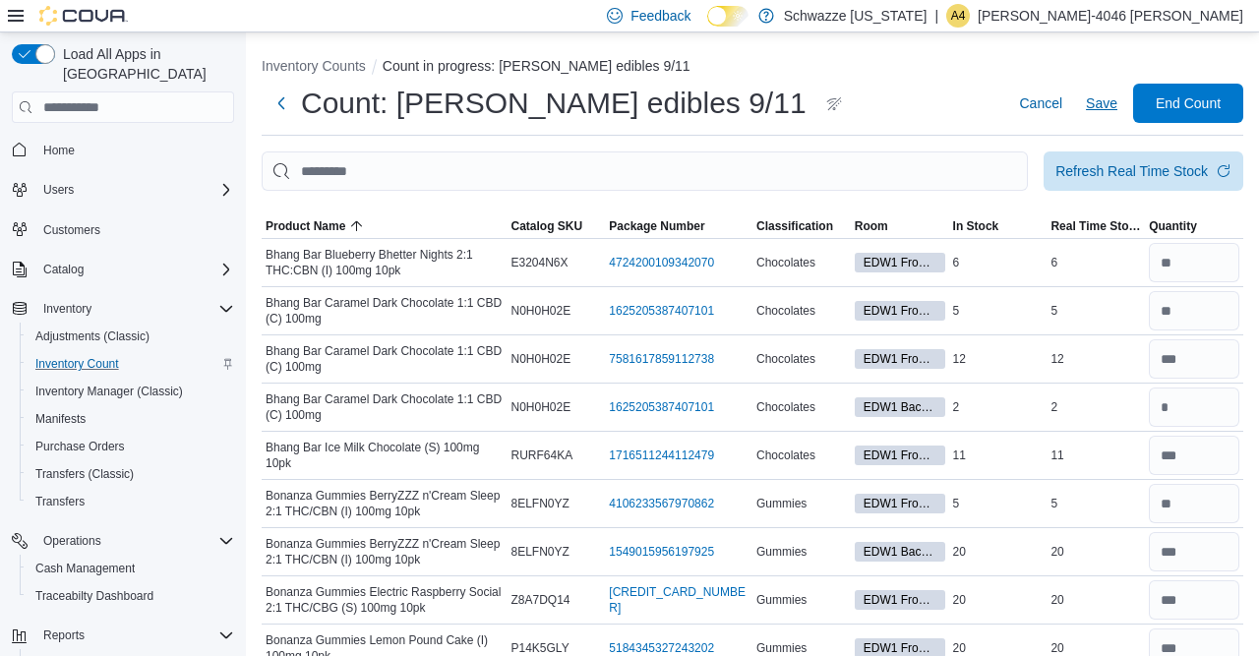
click at [1103, 112] on span "Save" at bounding box center [1101, 103] width 31 height 20
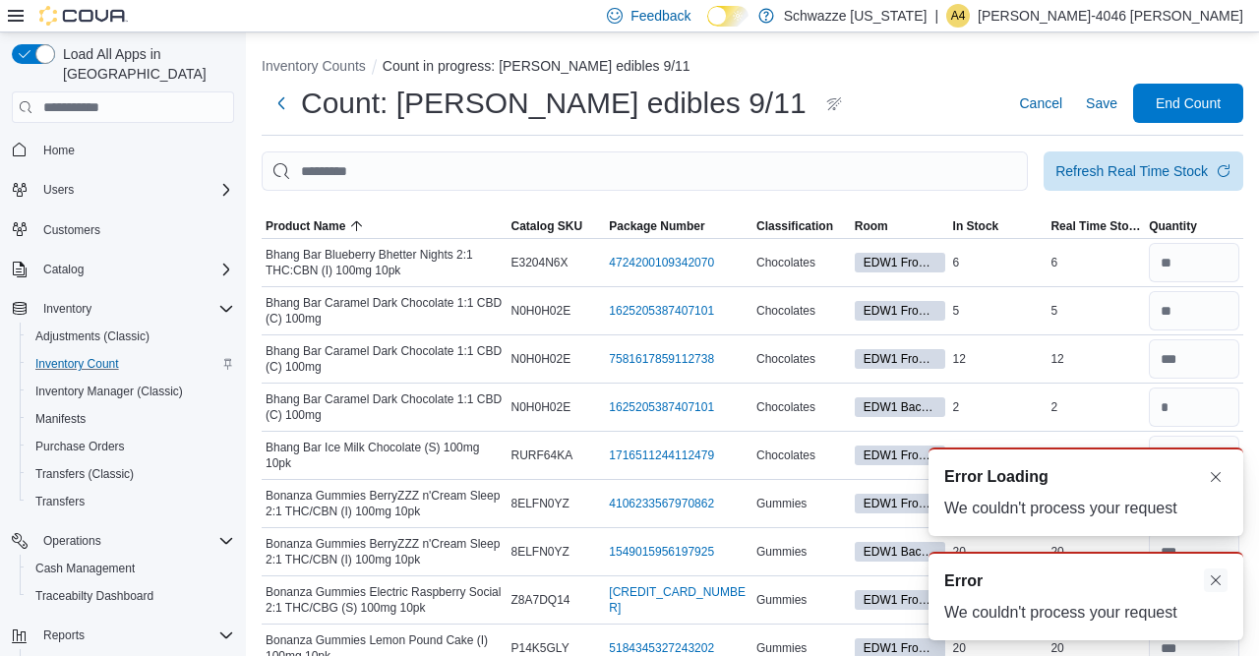
click at [1218, 579] on button "Dismiss toast" at bounding box center [1216, 580] width 24 height 24
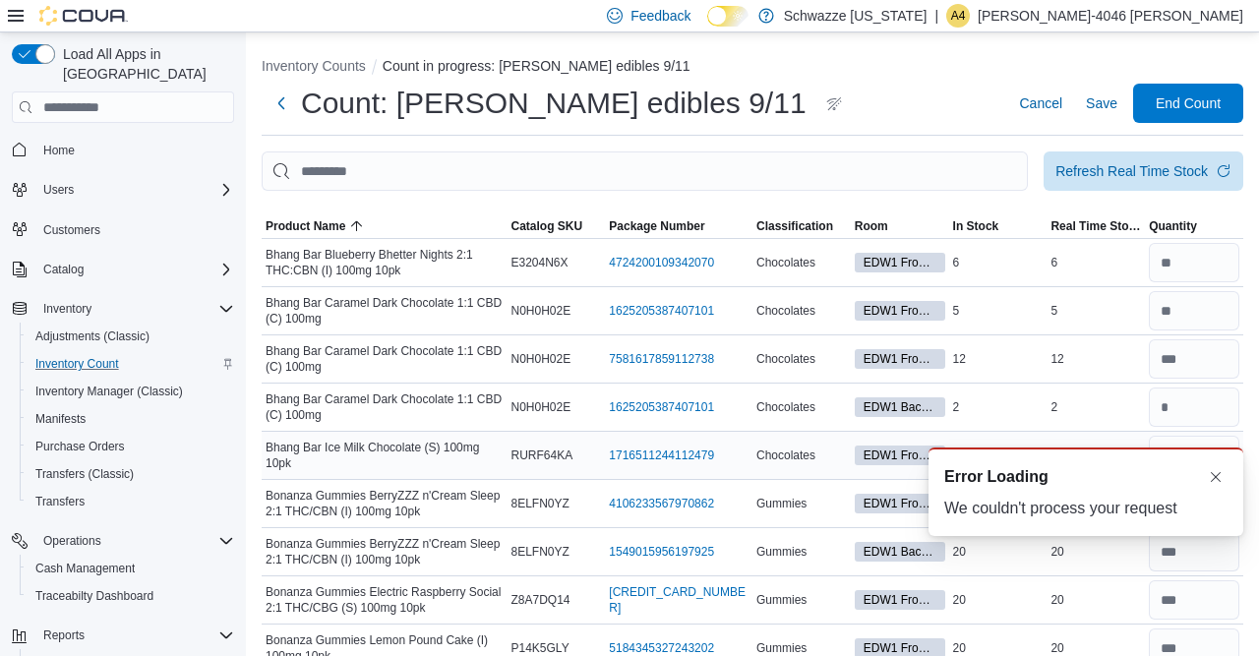
click at [1210, 478] on td at bounding box center [1194, 456] width 98 height 48
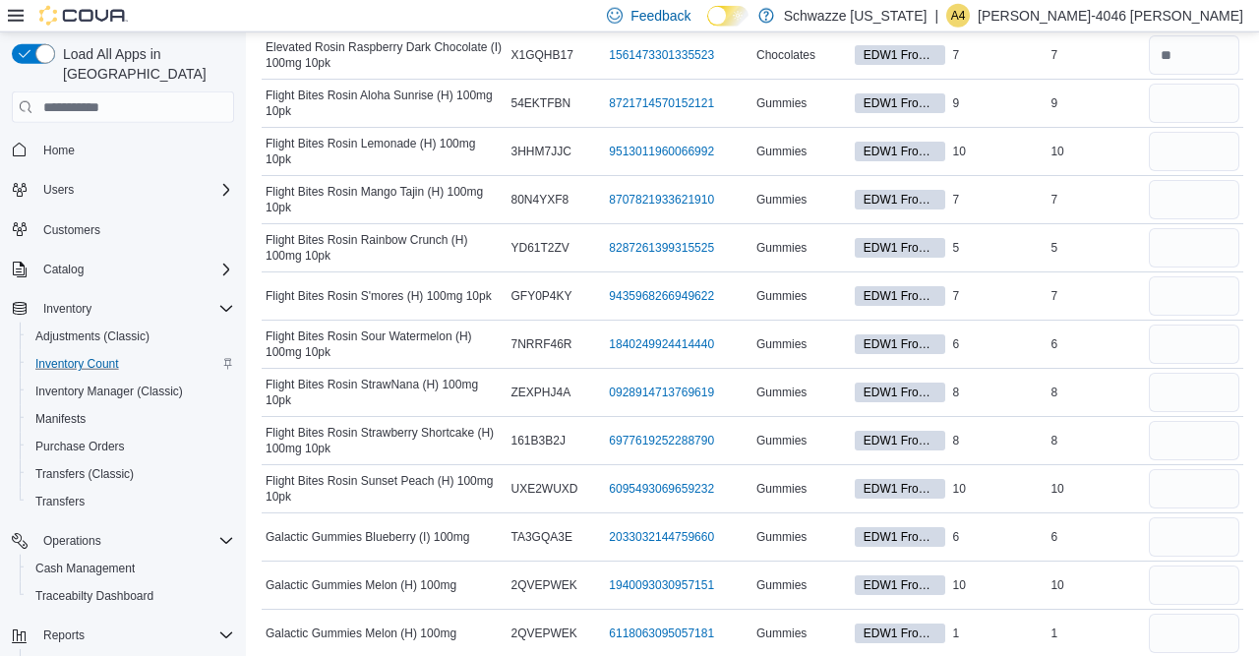
scroll to position [2810, 0]
click at [1180, 83] on input "number" at bounding box center [1193, 102] width 90 height 39
type input "*"
type input "**"
type input "*"
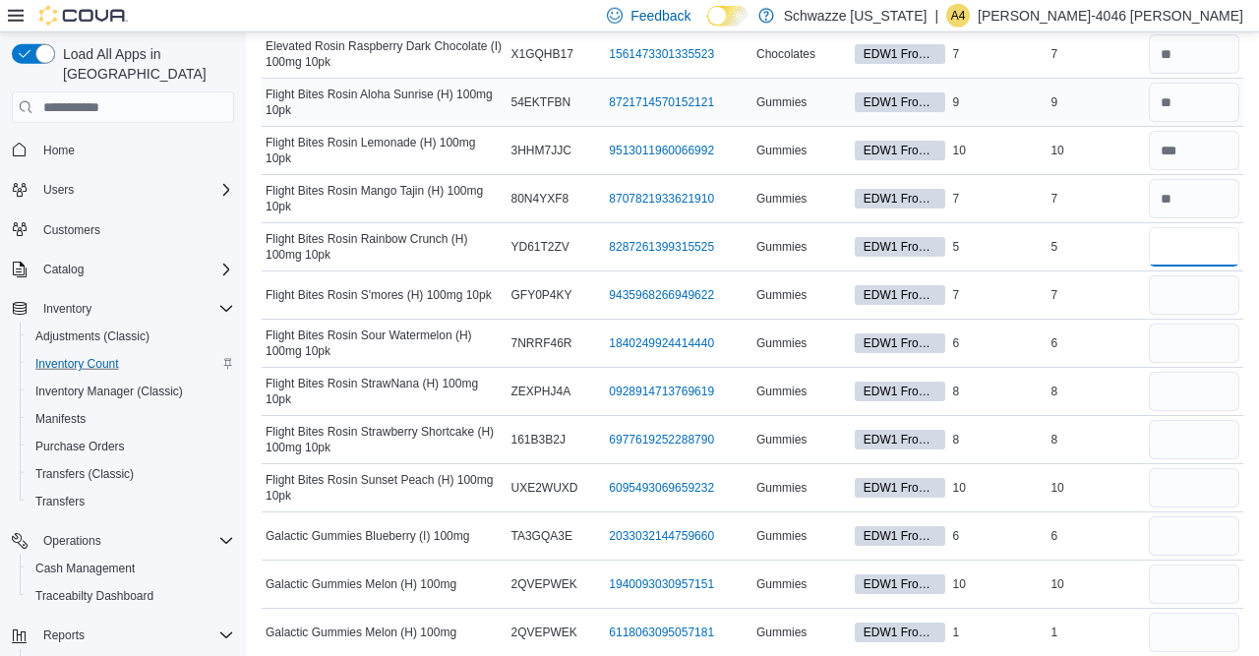
type input "*"
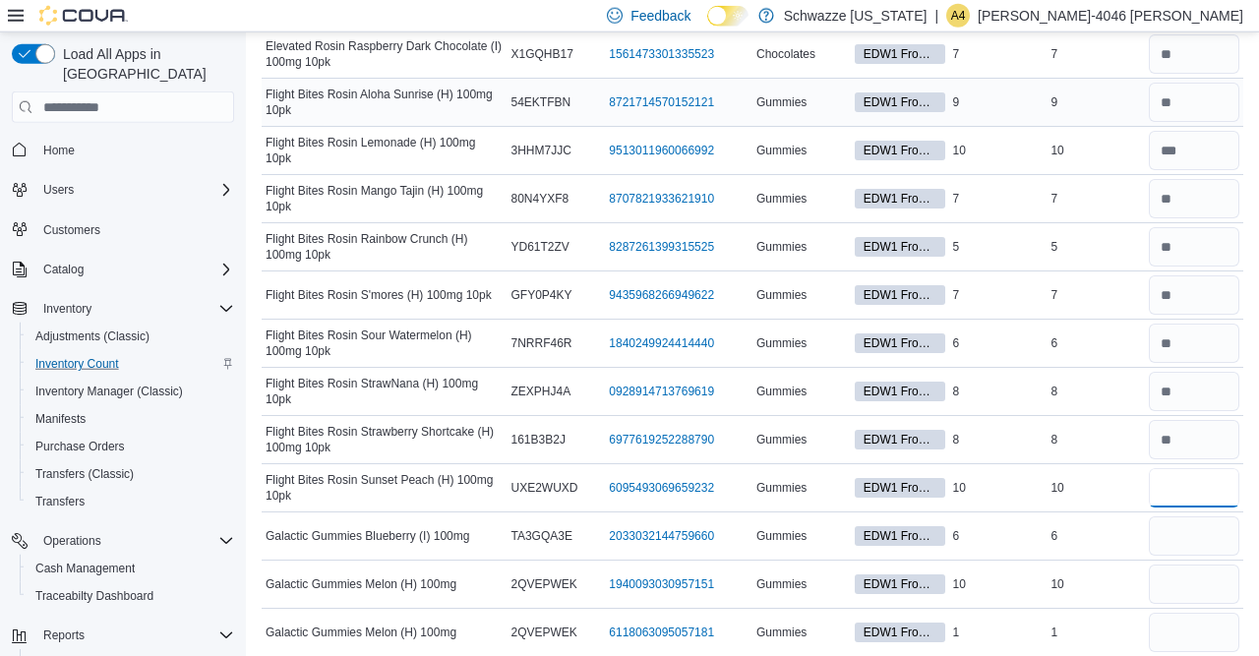
type input "**"
type input "*"
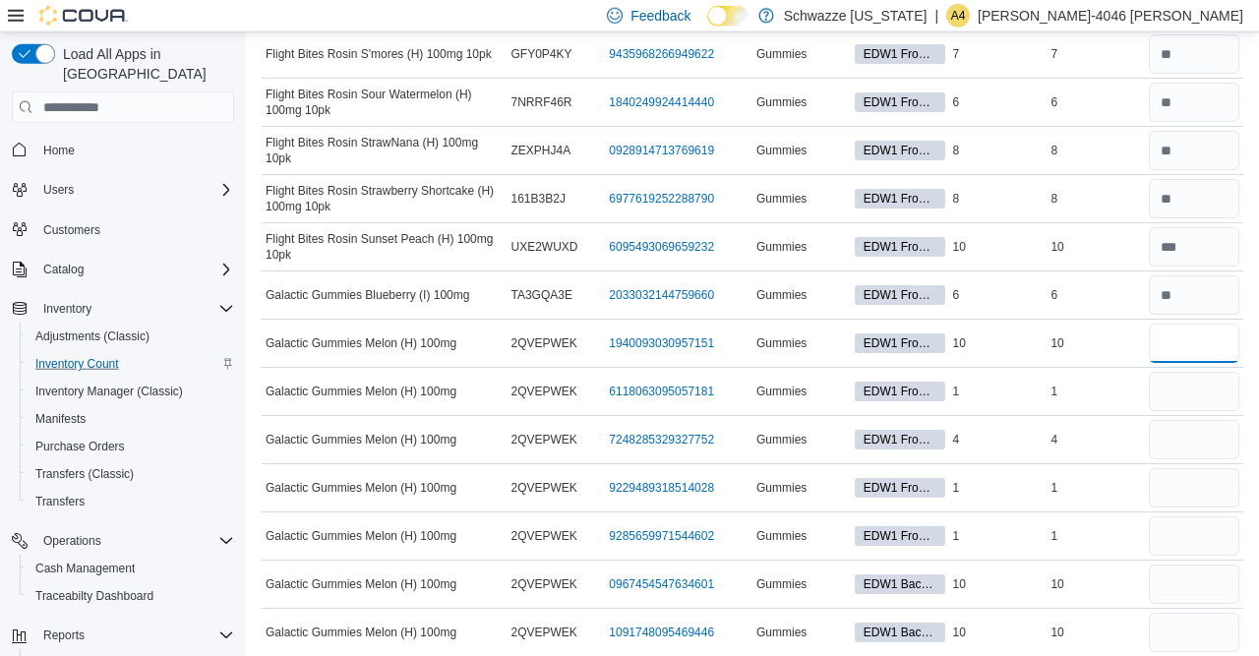
scroll to position [3052, 0]
click at [1178, 419] on input "number" at bounding box center [1193, 438] width 90 height 39
type input "*"
click at [1179, 323] on input "number" at bounding box center [1193, 342] width 90 height 39
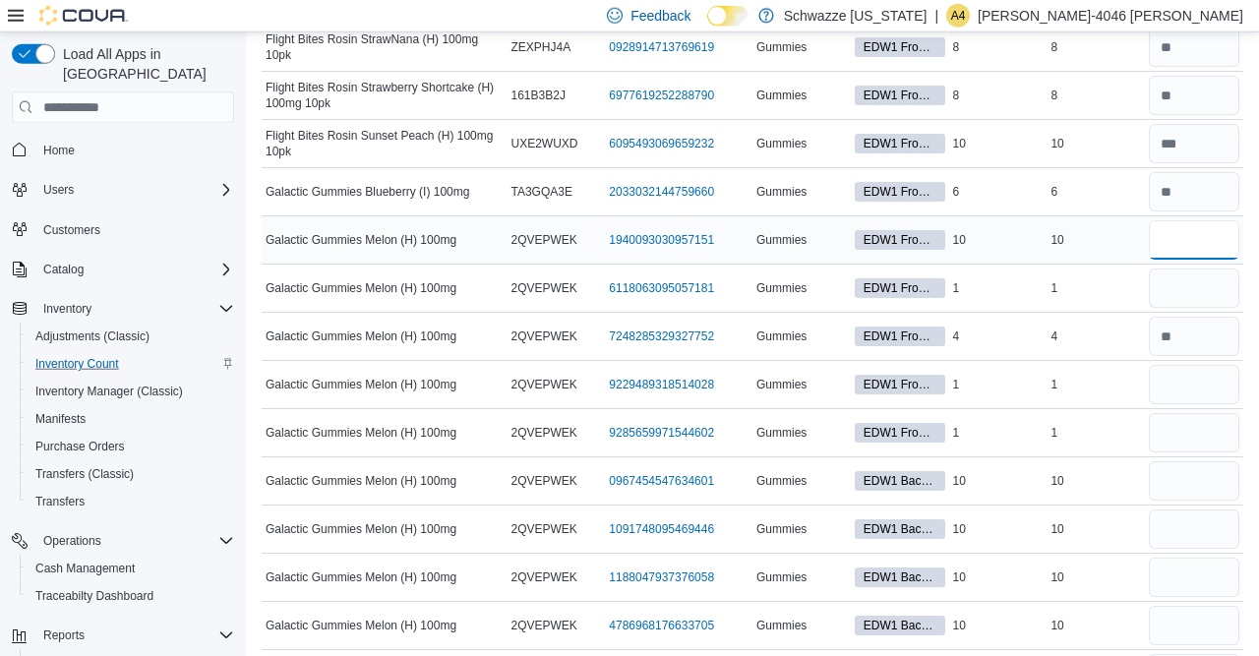
scroll to position [3155, 0]
type input "**"
click at [1181, 273] on input "number" at bounding box center [1193, 286] width 90 height 39
type input "*"
click at [1185, 366] on input "number" at bounding box center [1193, 383] width 90 height 39
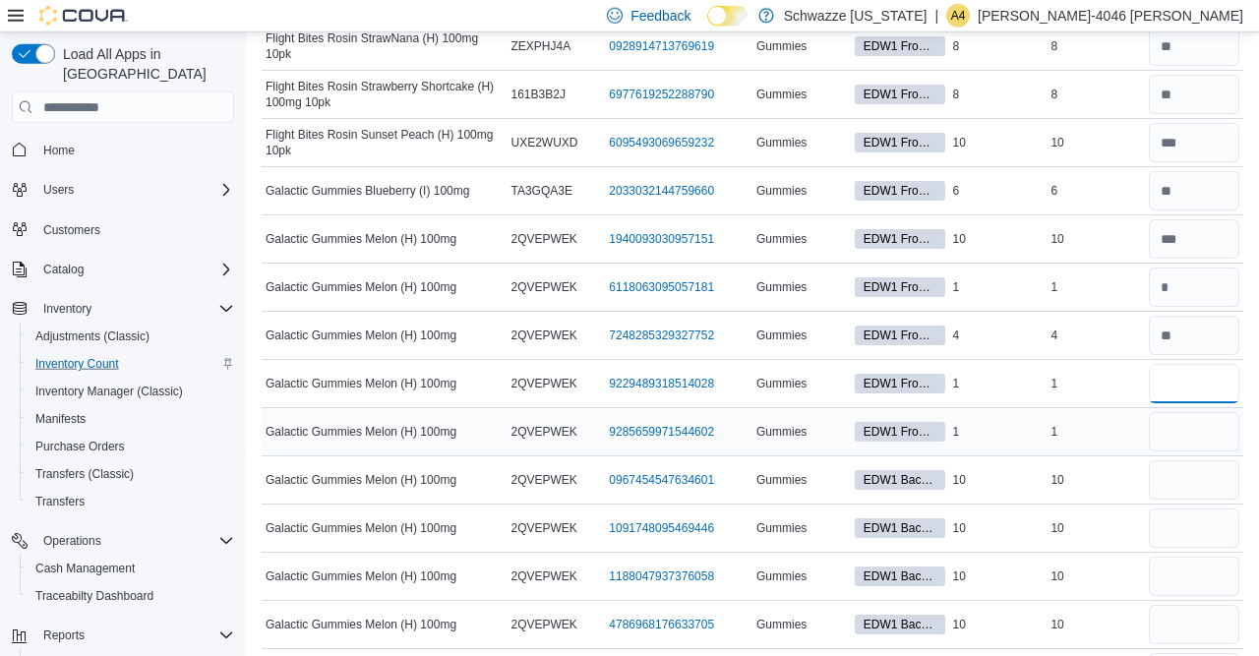
type input "*"
click at [1185, 415] on input "number" at bounding box center [1193, 431] width 90 height 39
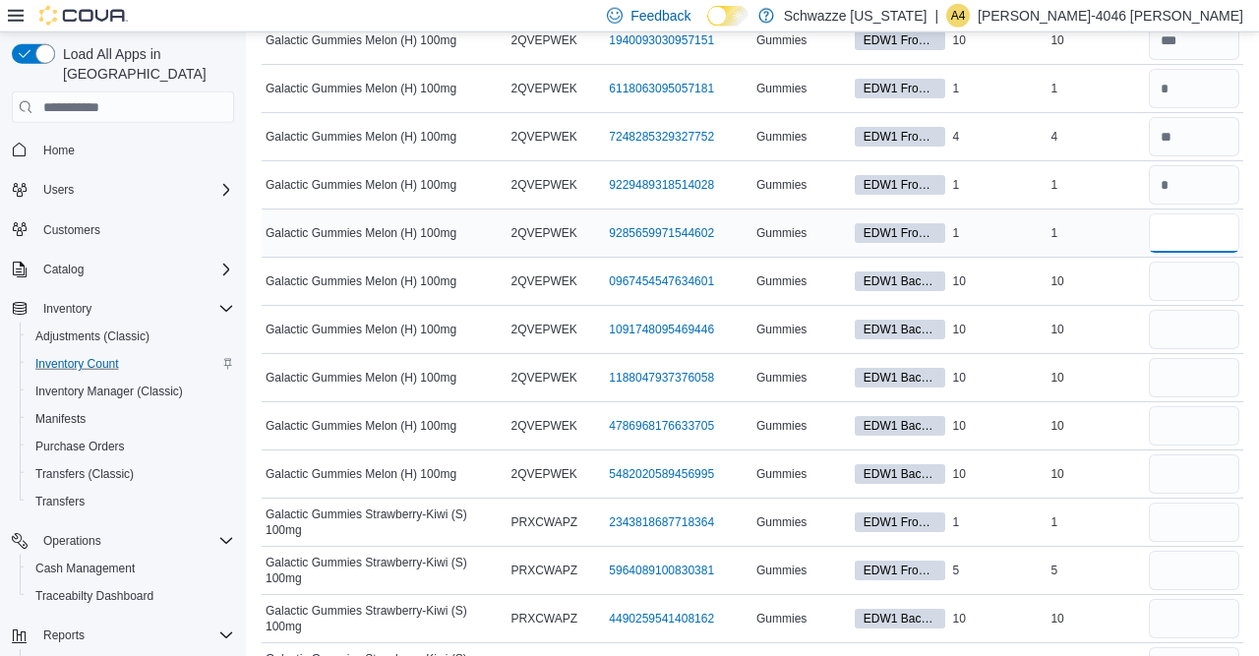
scroll to position [3374, 0]
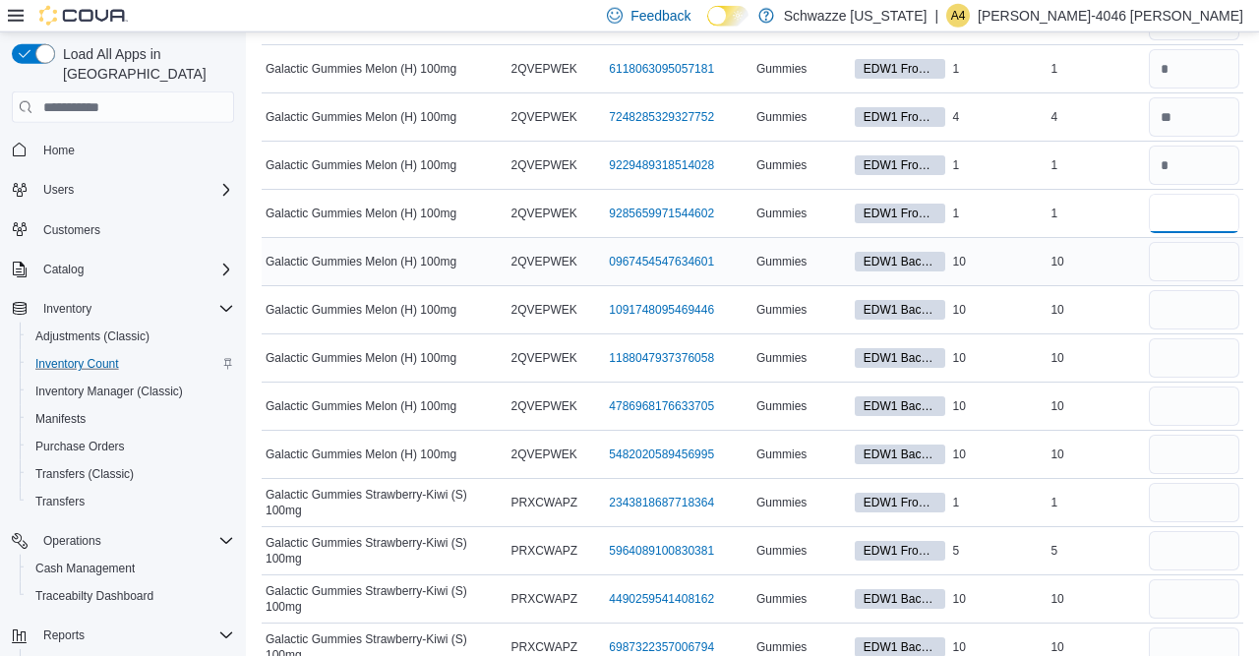
type input "*"
click at [1198, 242] on input "number" at bounding box center [1193, 261] width 90 height 39
type input "**"
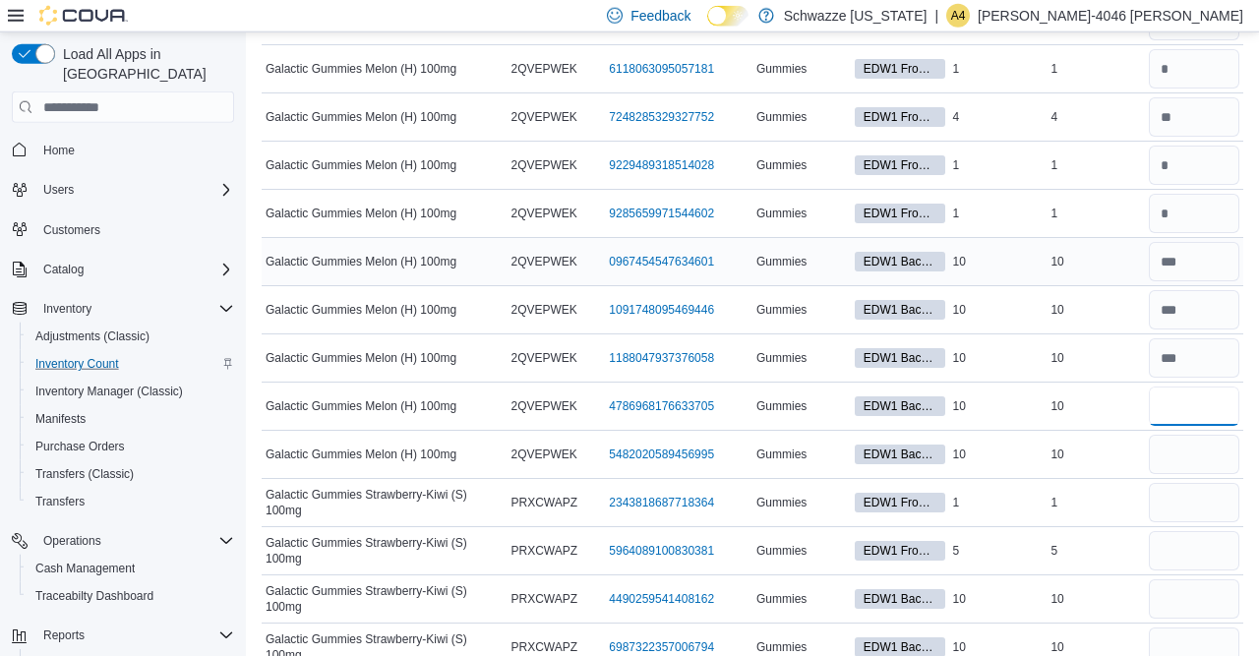
type input "**"
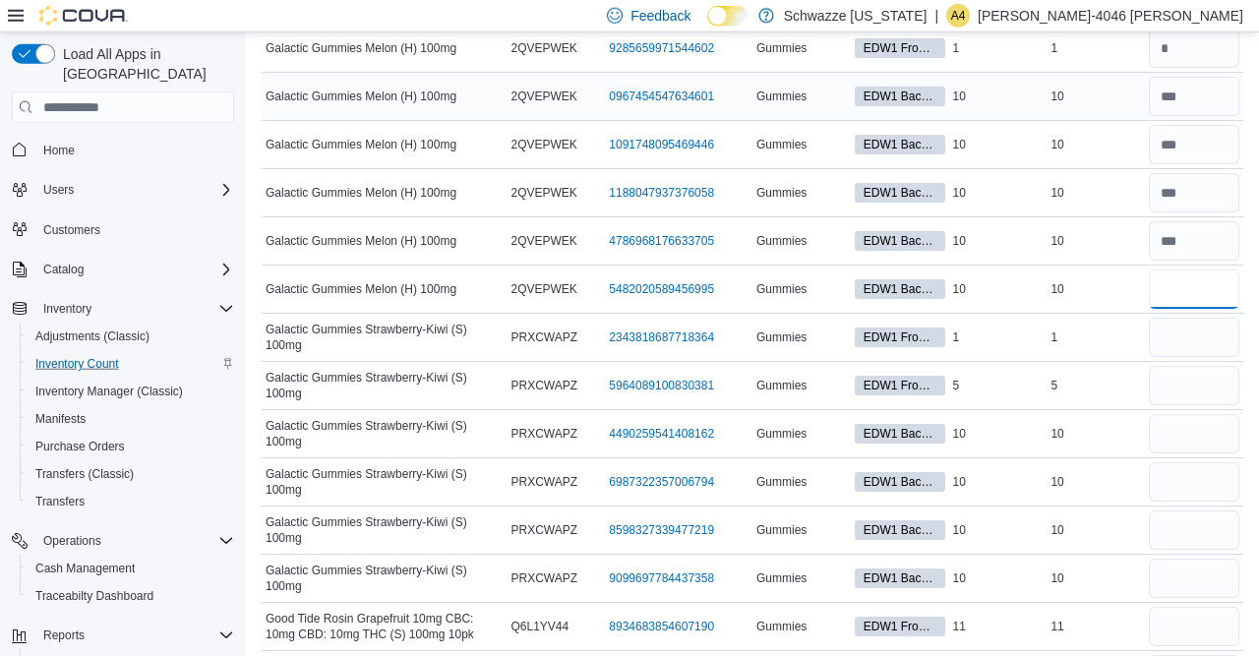
scroll to position [3545, 0]
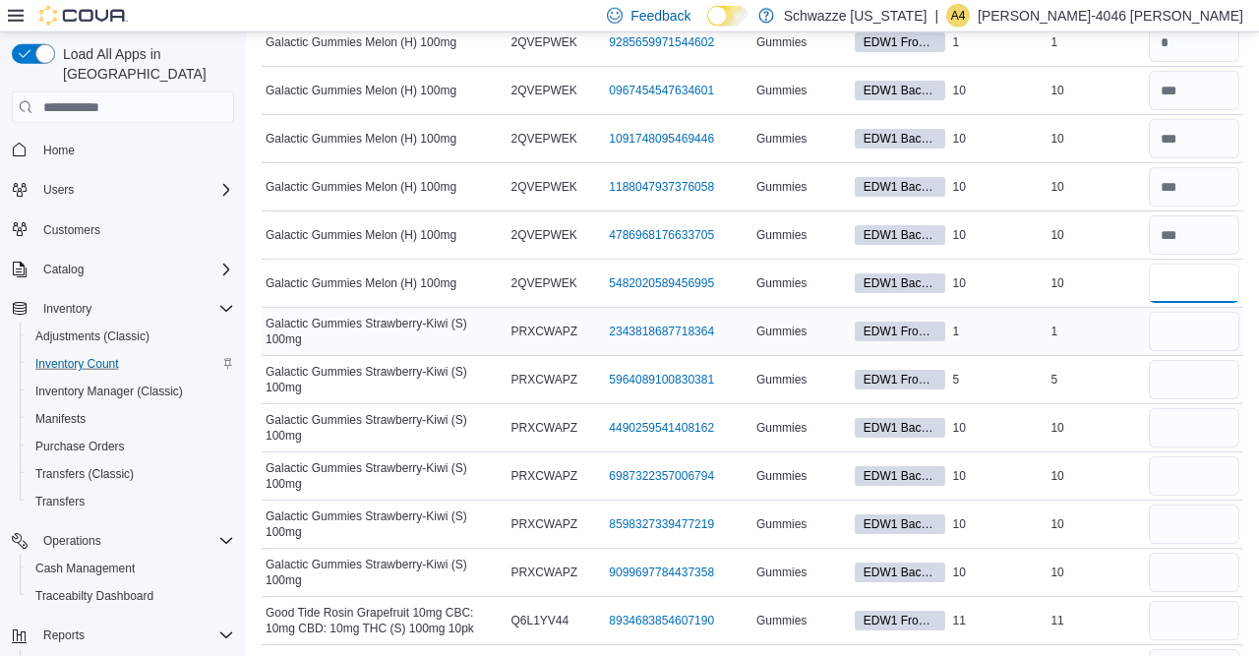
type input "**"
click at [1183, 312] on input "number" at bounding box center [1193, 331] width 90 height 39
type input "*"
click at [1171, 404] on div at bounding box center [1194, 427] width 98 height 47
click at [1176, 362] on input "number" at bounding box center [1193, 379] width 90 height 39
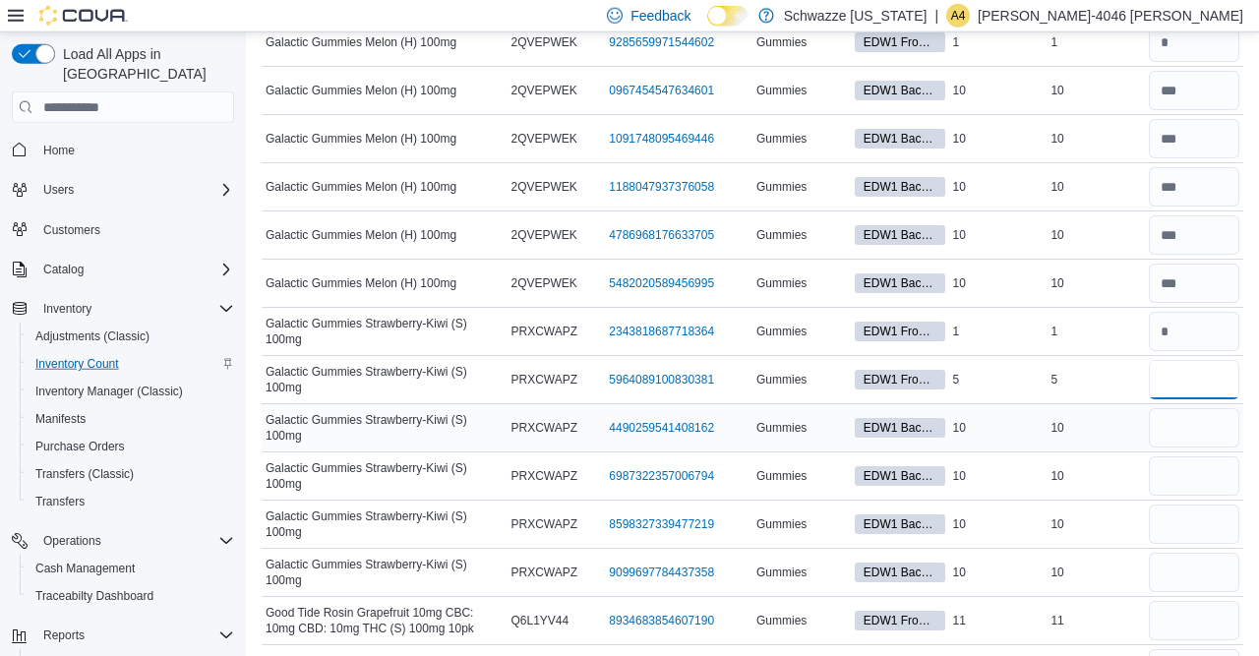
type input "*"
click at [1177, 408] on input "number" at bounding box center [1193, 427] width 90 height 39
type input "**"
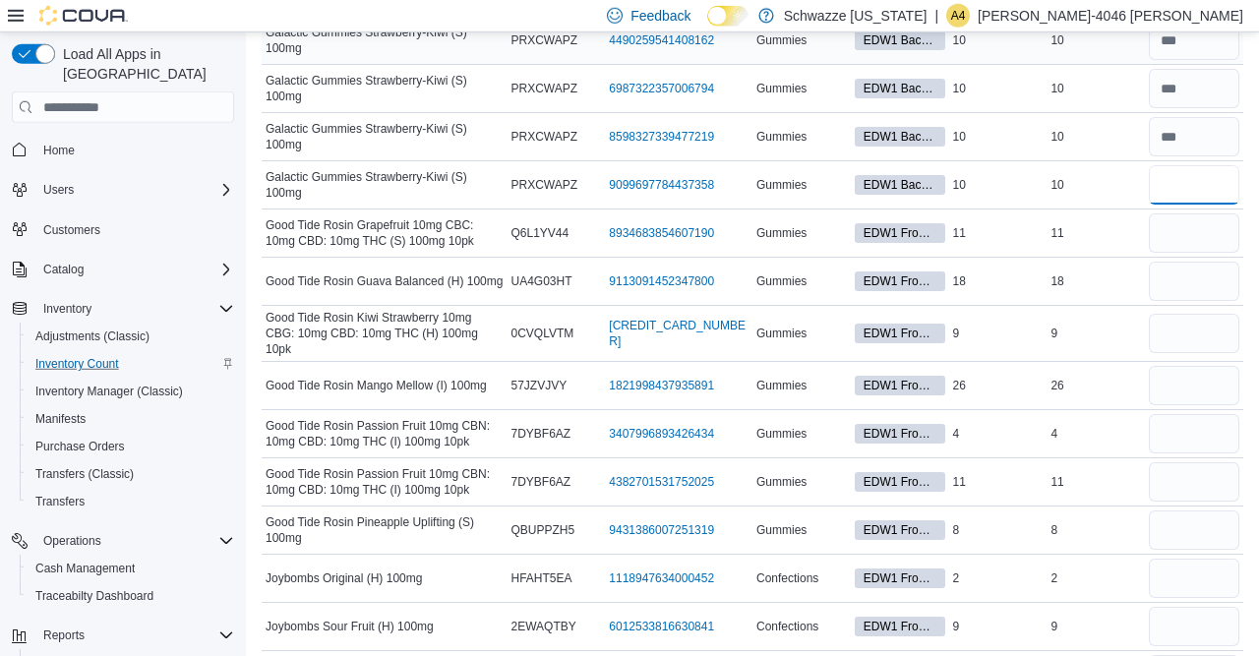
scroll to position [3931, 0]
type input "**"
click at [1169, 214] on input "number" at bounding box center [1193, 233] width 90 height 39
type input "**"
click at [1178, 263] on input "number" at bounding box center [1193, 282] width 90 height 39
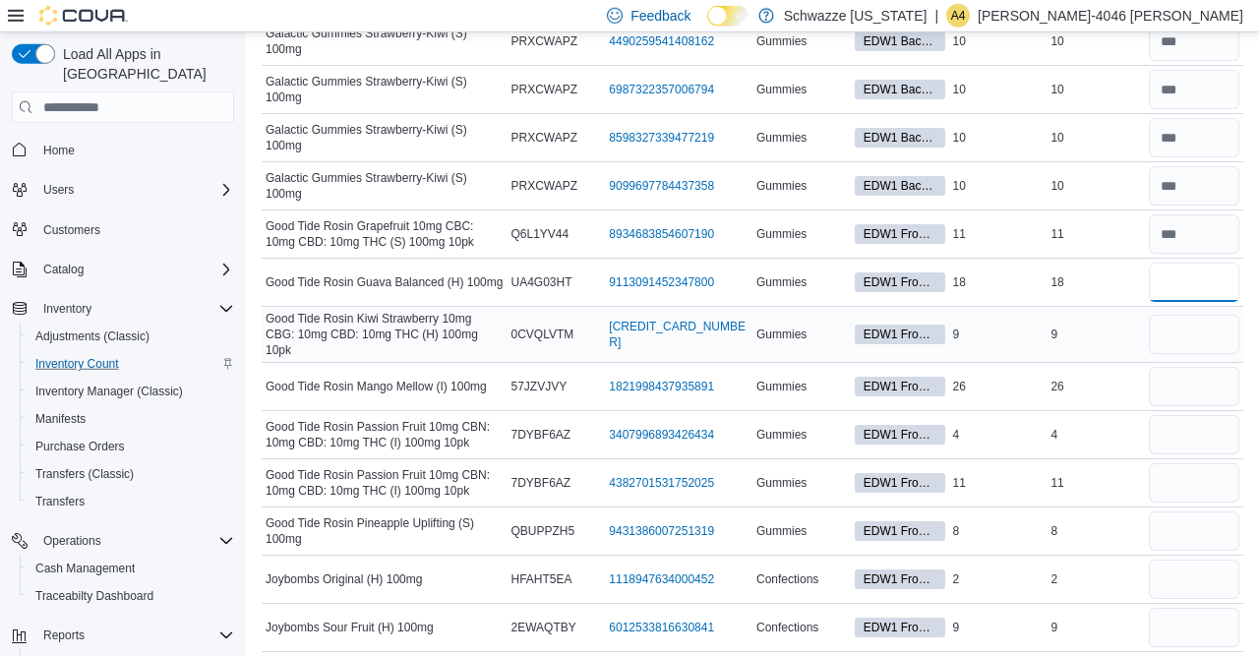
type input "**"
click at [1187, 315] on input "number" at bounding box center [1193, 334] width 90 height 39
type input "*"
click at [1175, 367] on input "number" at bounding box center [1193, 386] width 90 height 39
type input "**"
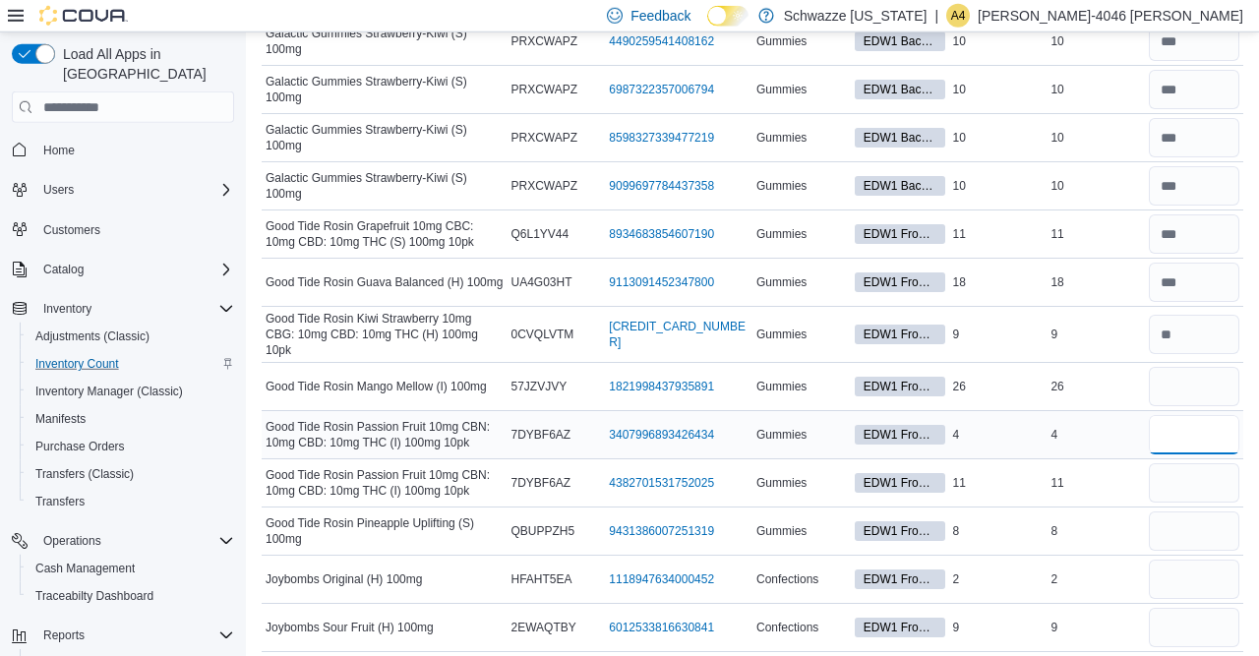
click at [1180, 415] on input "number" at bounding box center [1193, 434] width 90 height 39
type input "*"
click at [1166, 463] on input "number" at bounding box center [1193, 482] width 90 height 39
type input "**"
click at [1179, 511] on input "number" at bounding box center [1193, 530] width 90 height 39
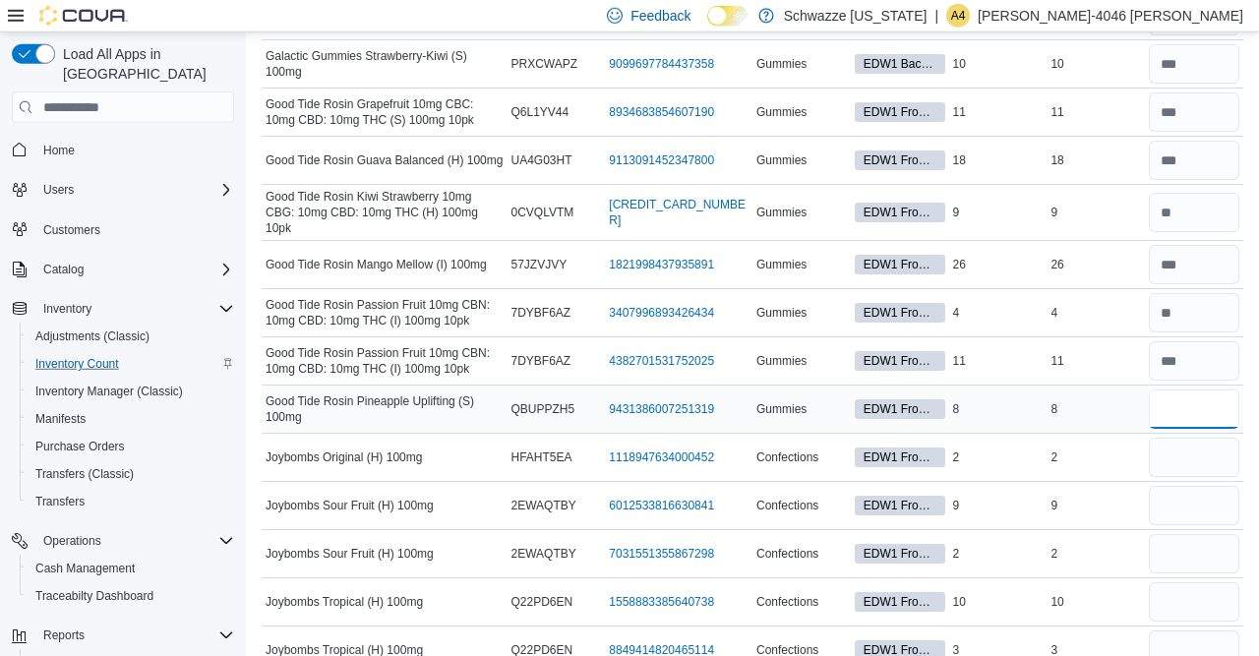
scroll to position [4054, 0]
type input "*"
click at [1185, 437] on input "number" at bounding box center [1193, 456] width 90 height 39
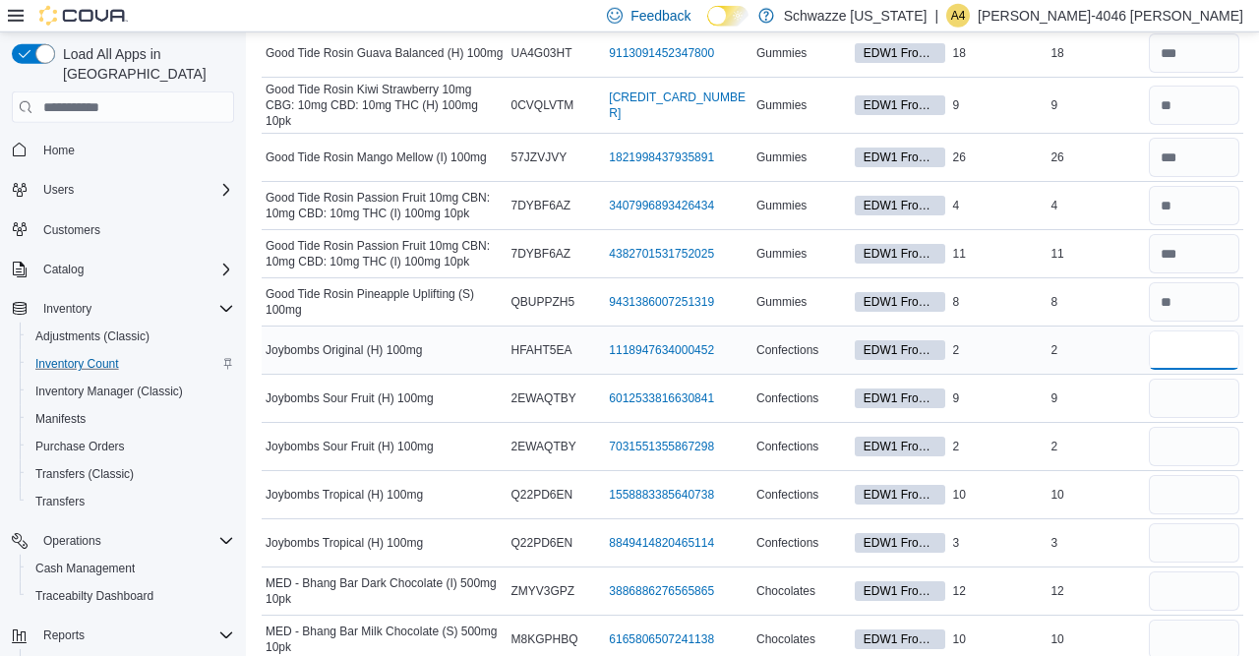
scroll to position [4171, 0]
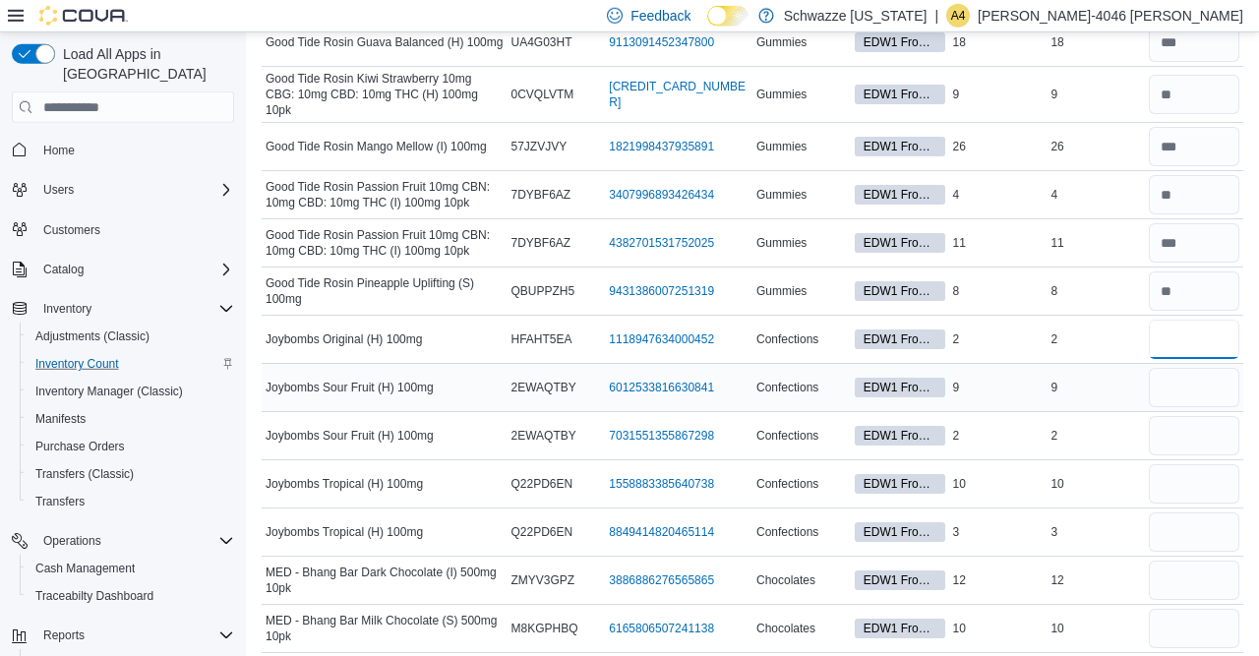
type input "*"
click at [1194, 368] on input "number" at bounding box center [1193, 387] width 90 height 39
type input "*"
click at [1185, 416] on input "number" at bounding box center [1193, 435] width 90 height 39
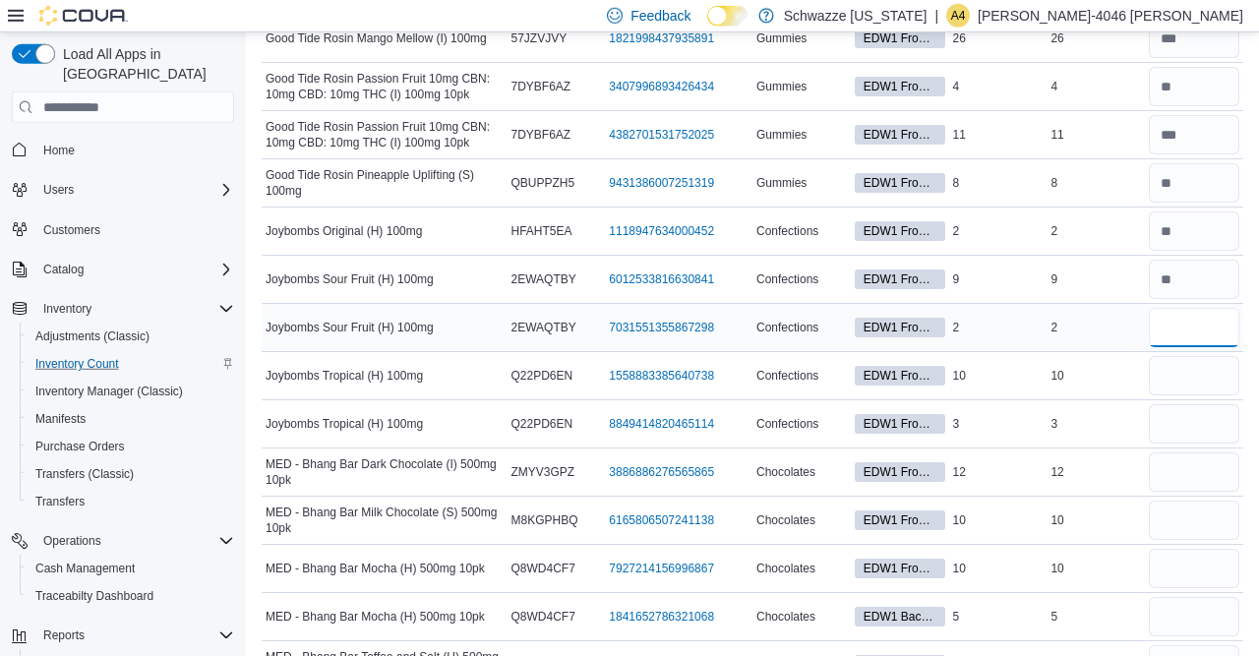
scroll to position [4280, 0]
type input "*"
click at [1185, 355] on input "number" at bounding box center [1193, 374] width 90 height 39
type input "**"
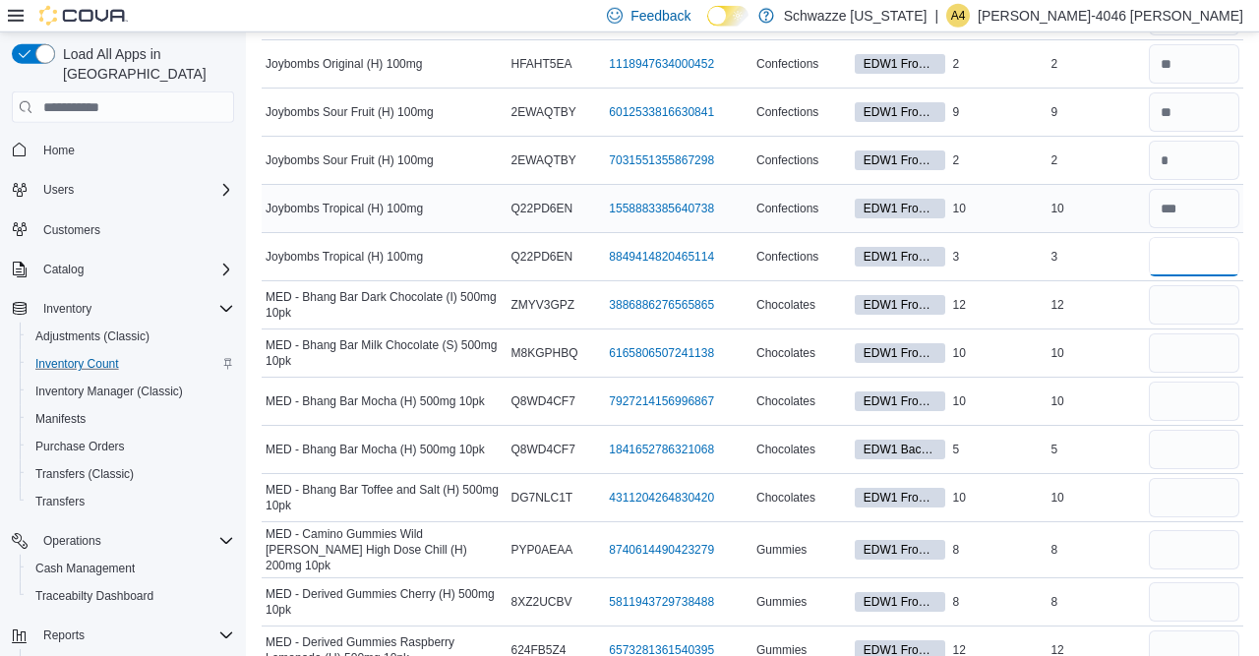
scroll to position [4447, 0]
type input "*"
click at [1180, 284] on input "number" at bounding box center [1193, 303] width 90 height 39
click at [1175, 332] on input "number" at bounding box center [1193, 351] width 90 height 39
click at [1170, 382] on input "number" at bounding box center [1193, 400] width 90 height 39
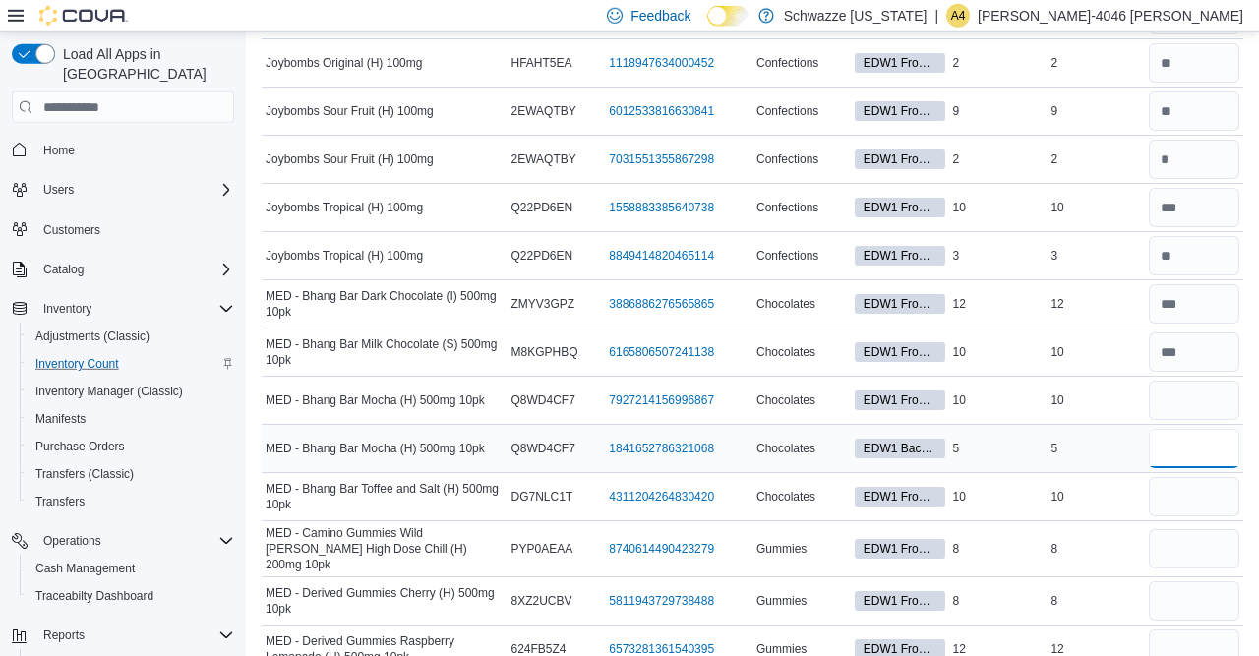
click at [1181, 429] on input "number" at bounding box center [1193, 448] width 90 height 39
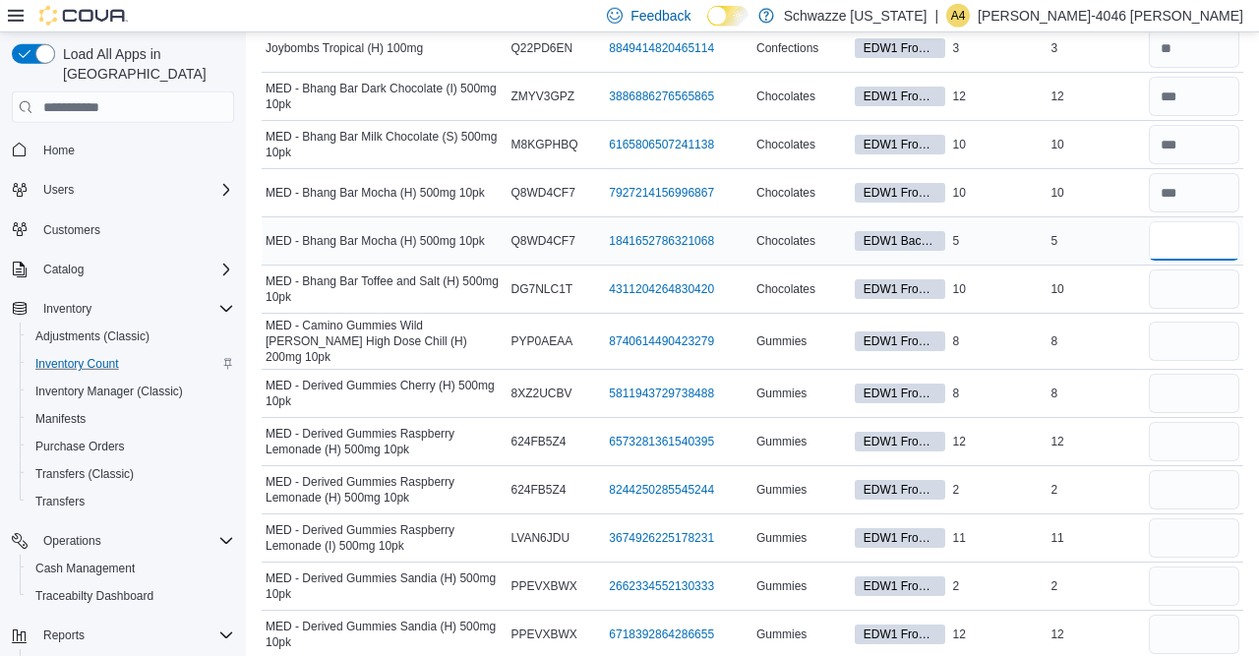
scroll to position [4661, 0]
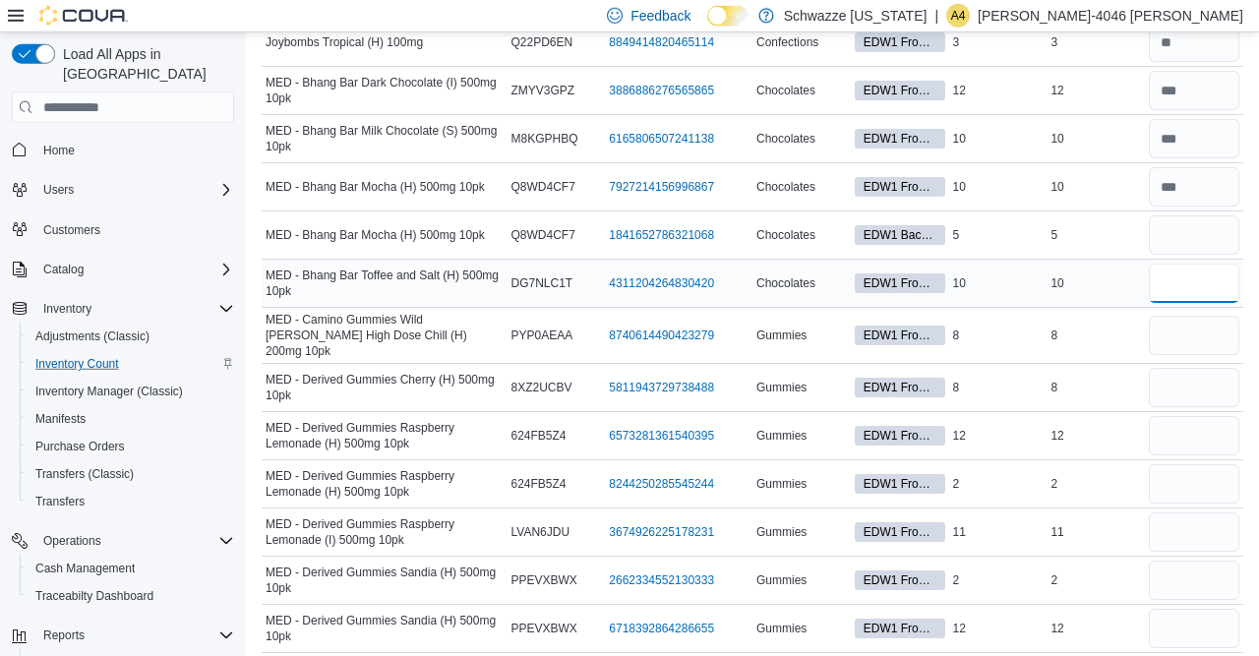
click at [1177, 265] on input "number" at bounding box center [1193, 283] width 90 height 39
click at [1175, 316] on input "number" at bounding box center [1193, 335] width 90 height 39
click at [1181, 416] on input "number" at bounding box center [1193, 435] width 90 height 39
click at [1177, 512] on input "number" at bounding box center [1193, 531] width 90 height 39
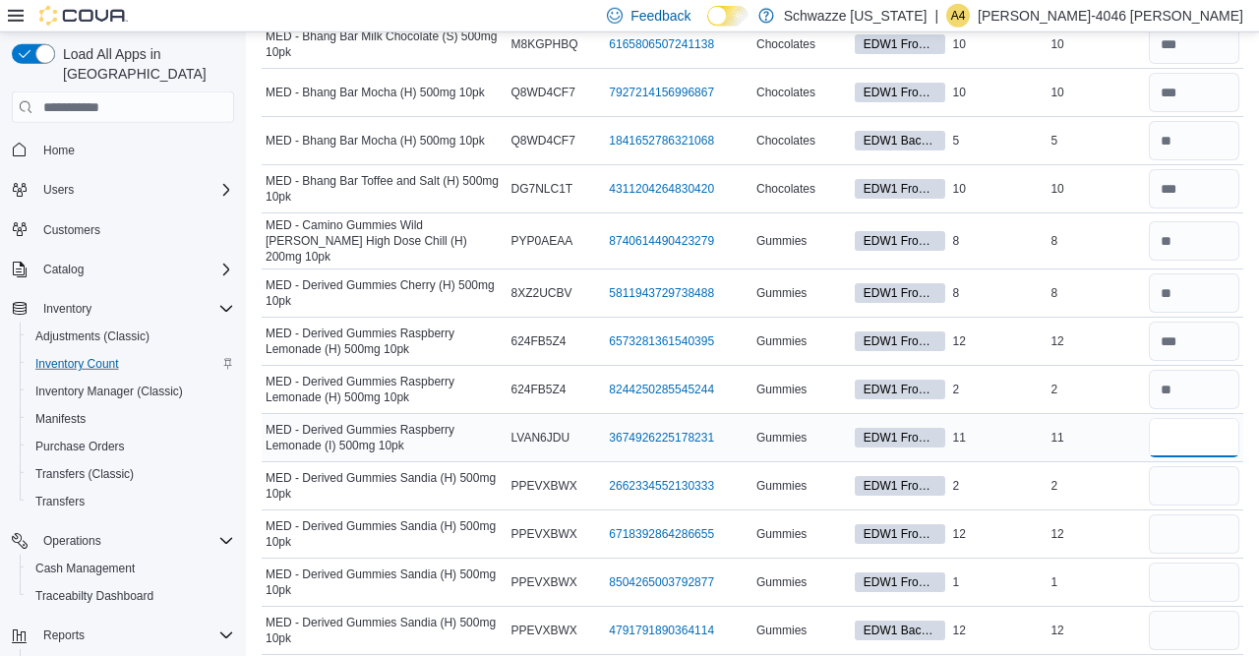
scroll to position [4757, 0]
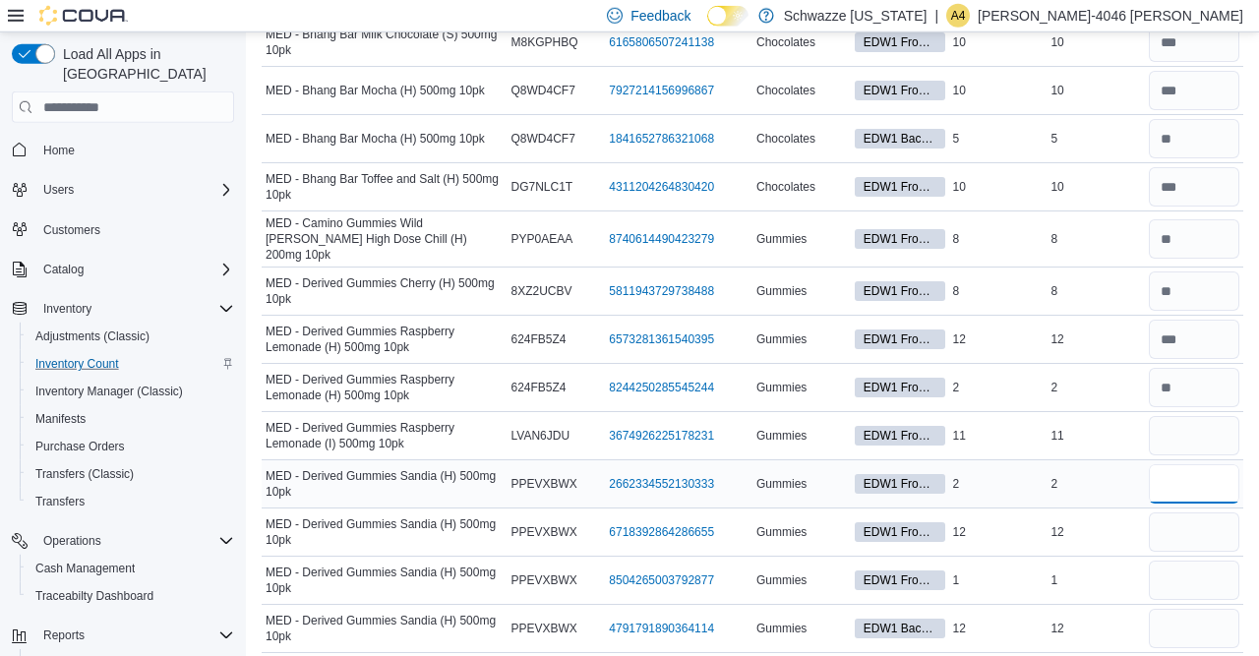
click at [1188, 464] on input "number" at bounding box center [1193, 483] width 90 height 39
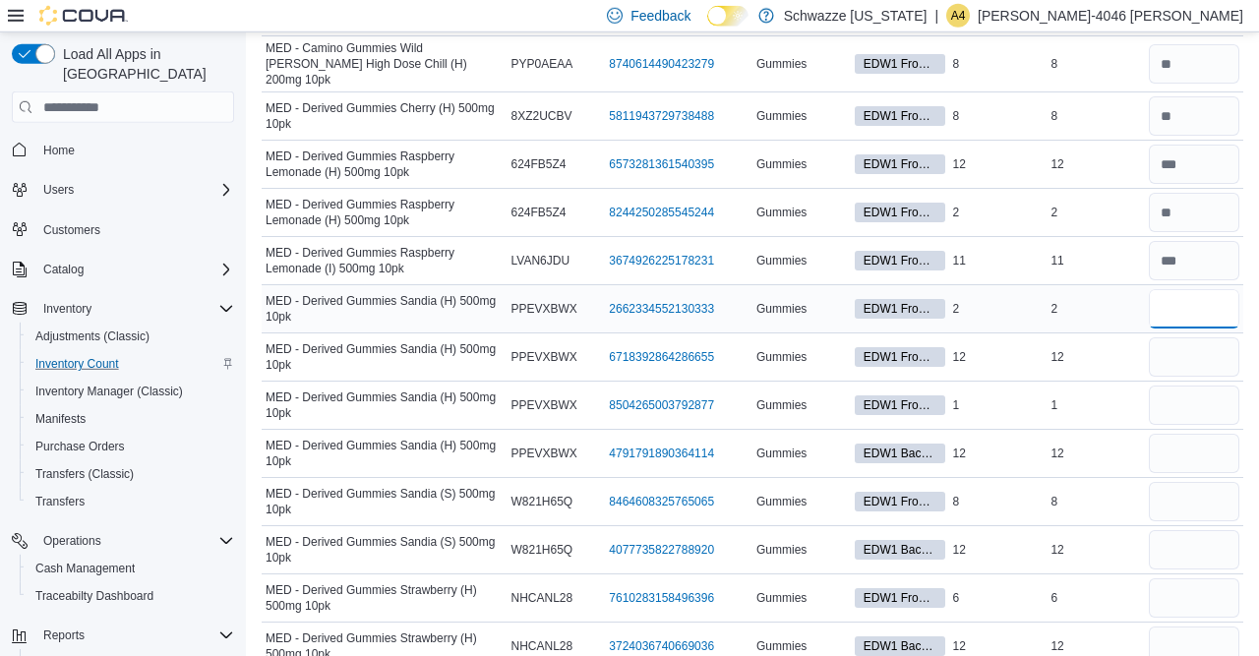
scroll to position [4934, 0]
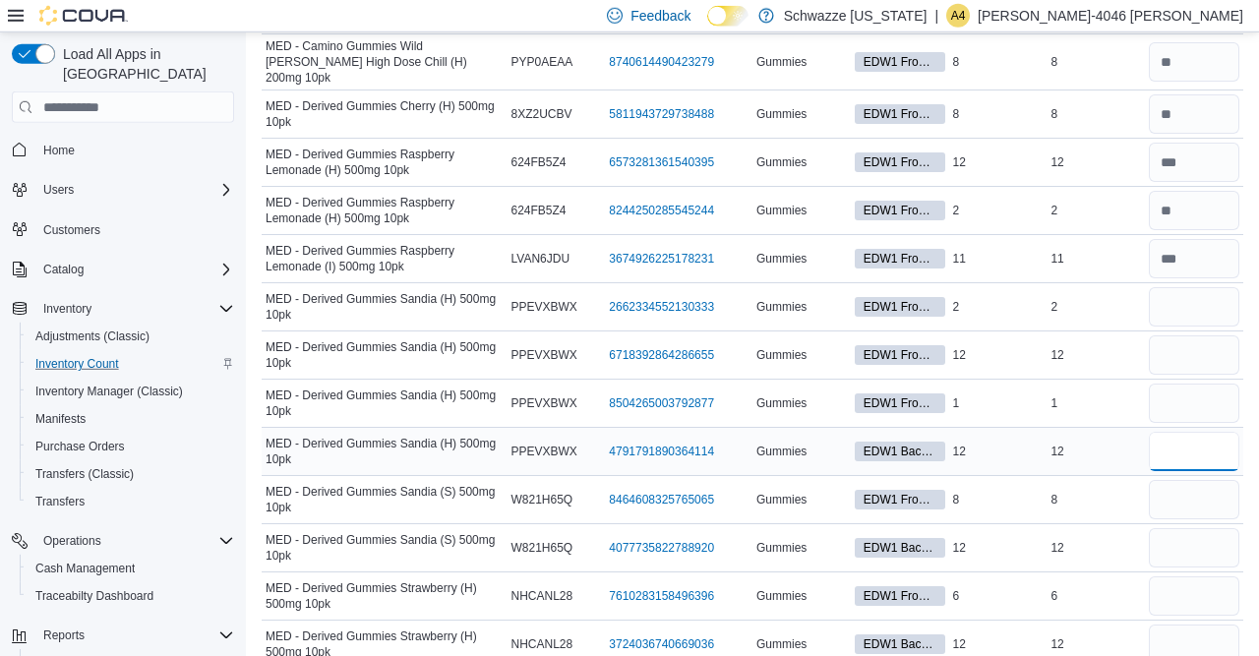
click at [1179, 432] on input "number" at bounding box center [1193, 451] width 90 height 39
click at [1185, 287] on input "number" at bounding box center [1193, 306] width 90 height 39
click at [1157, 335] on input "number" at bounding box center [1193, 354] width 90 height 39
click at [1175, 383] on input "number" at bounding box center [1193, 402] width 90 height 39
click at [1190, 480] on input "number" at bounding box center [1193, 499] width 90 height 39
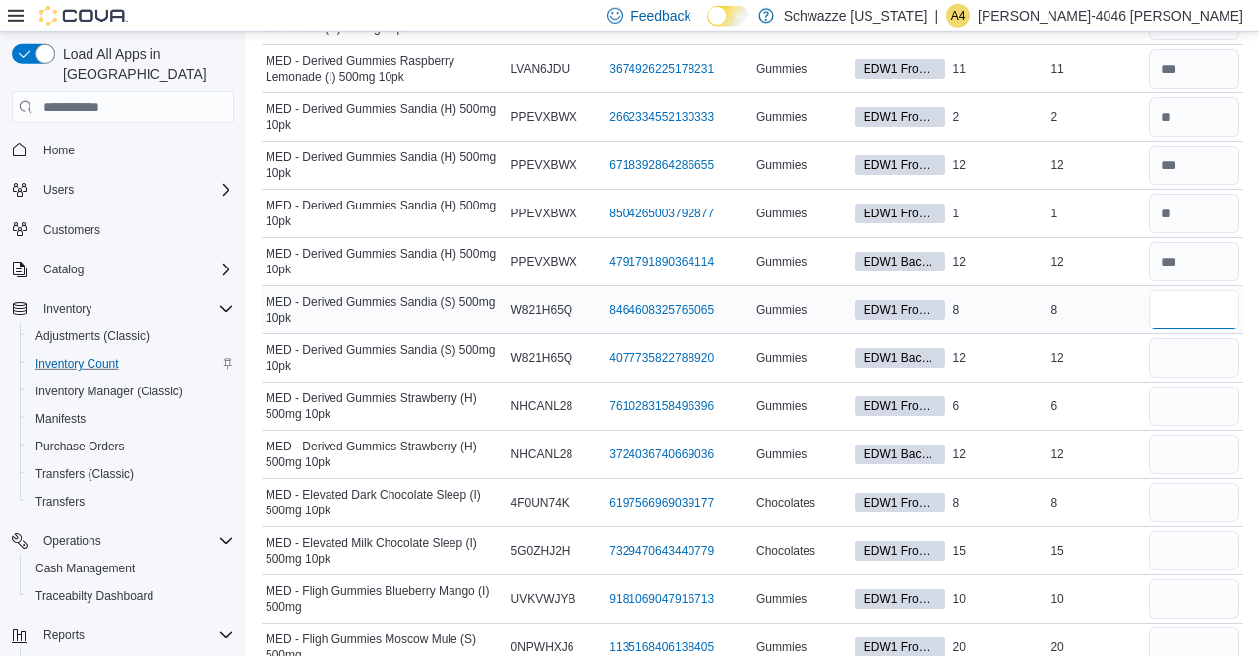
scroll to position [5125, 0]
click at [1190, 337] on input "number" at bounding box center [1193, 356] width 90 height 39
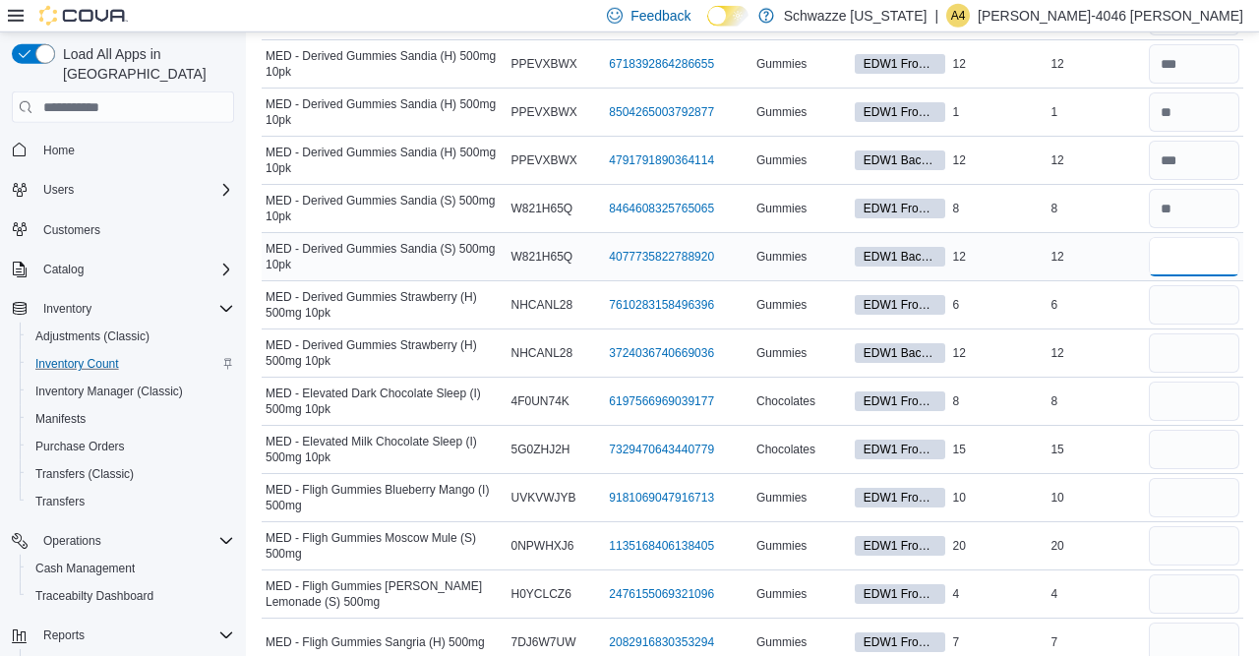
scroll to position [5227, 0]
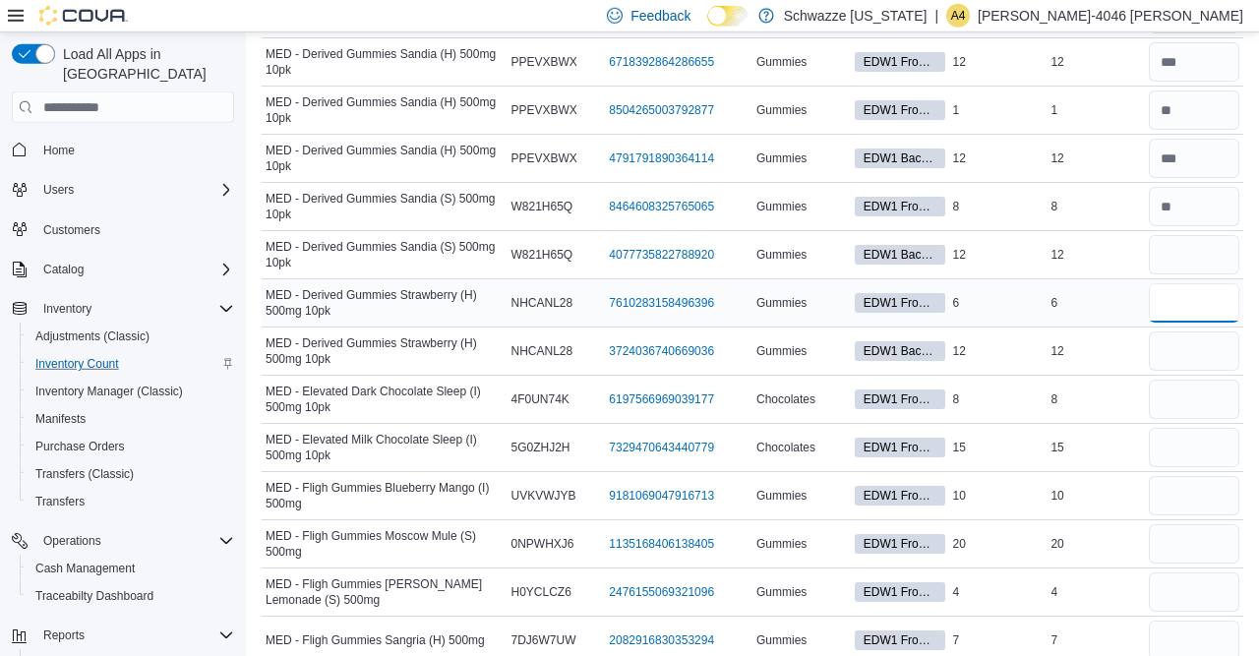
click at [1175, 283] on input "number" at bounding box center [1193, 302] width 90 height 39
click at [1179, 524] on input "number" at bounding box center [1193, 543] width 90 height 39
click at [1184, 572] on input "number" at bounding box center [1193, 591] width 90 height 39
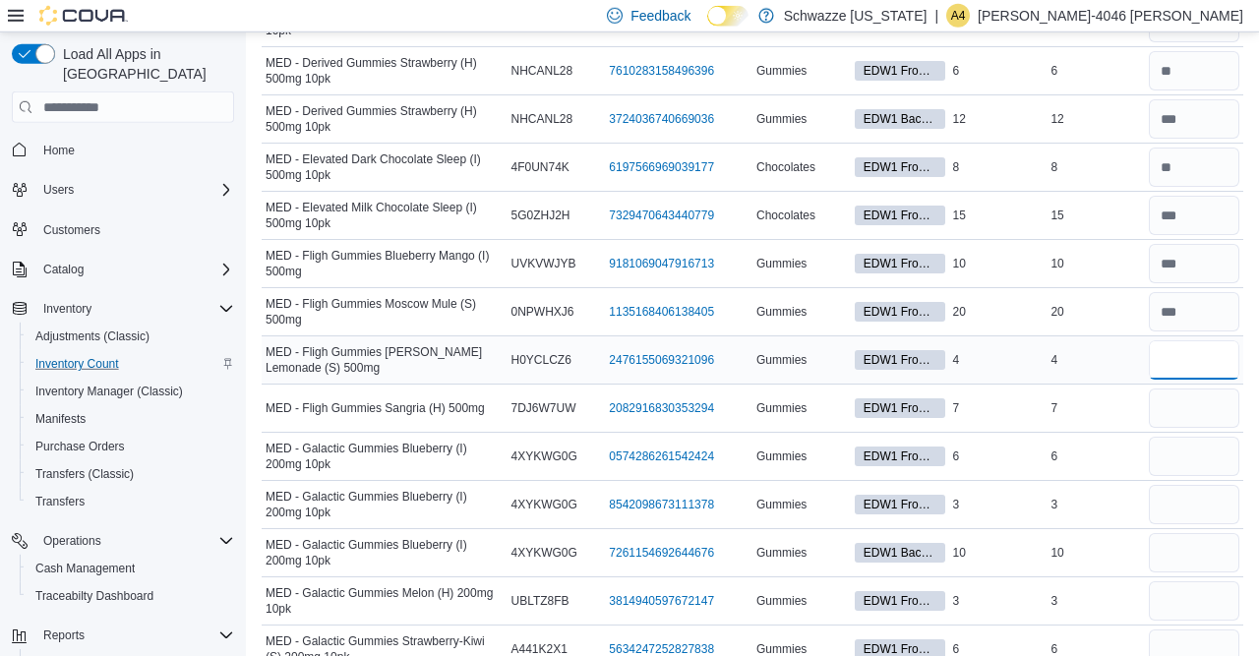
scroll to position [5468, 0]
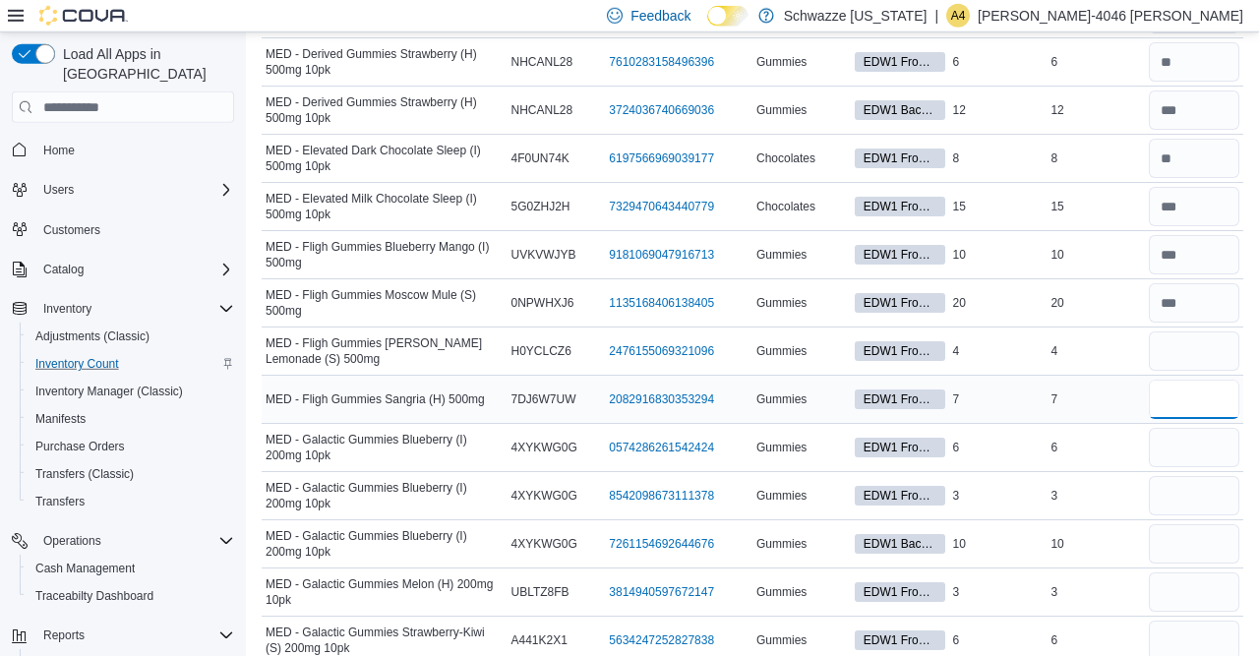
click at [1198, 380] on input "number" at bounding box center [1193, 399] width 90 height 39
click at [1183, 428] on input "number" at bounding box center [1193, 447] width 90 height 39
click at [1189, 476] on input "number" at bounding box center [1193, 495] width 90 height 39
click at [1176, 524] on input "number" at bounding box center [1193, 543] width 90 height 39
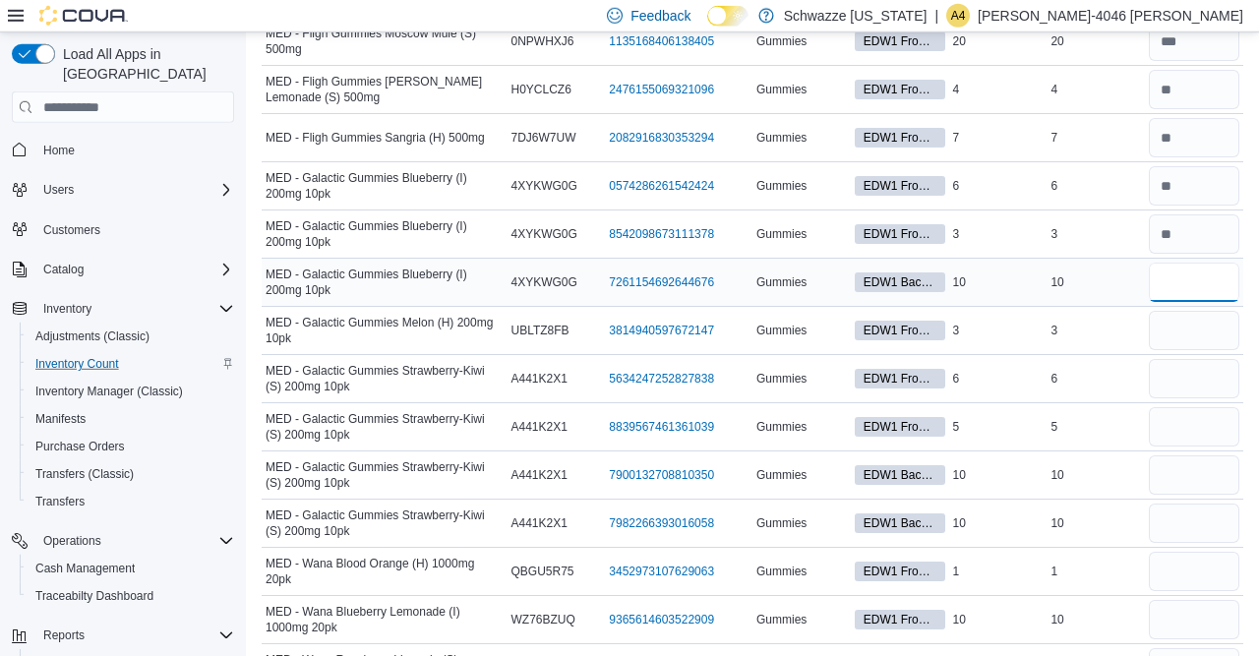
scroll to position [5746, 0]
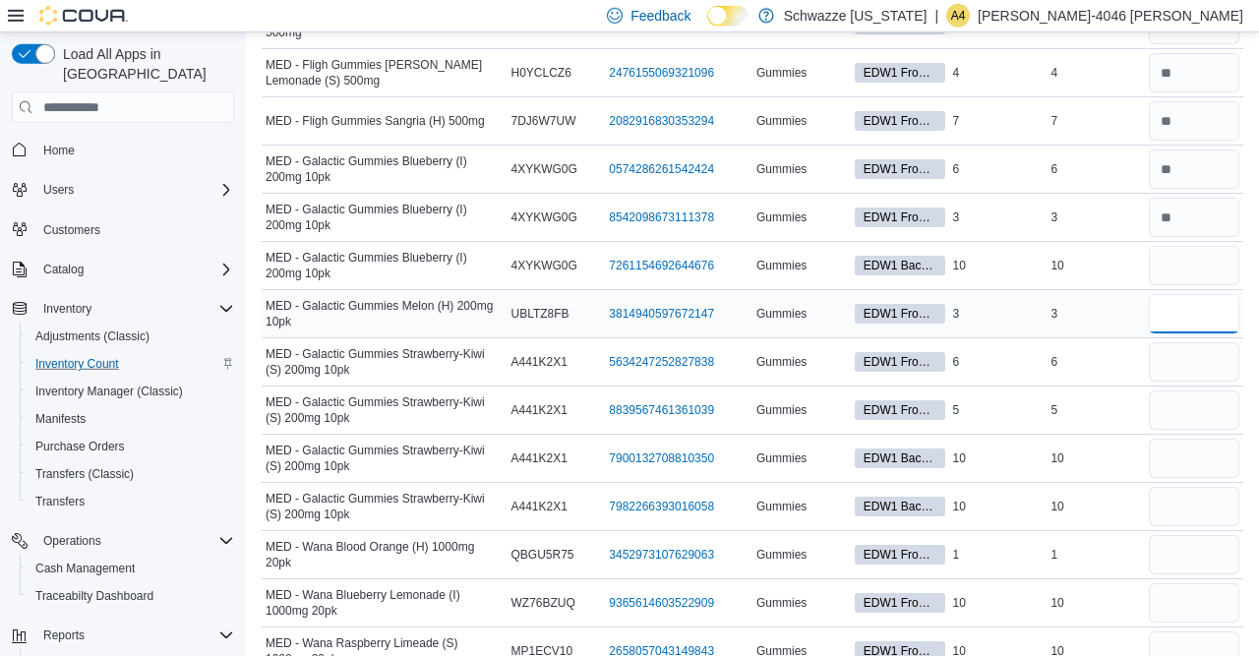
click at [1200, 294] on input "number" at bounding box center [1193, 313] width 90 height 39
click at [1197, 439] on input "number" at bounding box center [1193, 458] width 90 height 39
click at [1177, 535] on input "number" at bounding box center [1193, 554] width 90 height 39
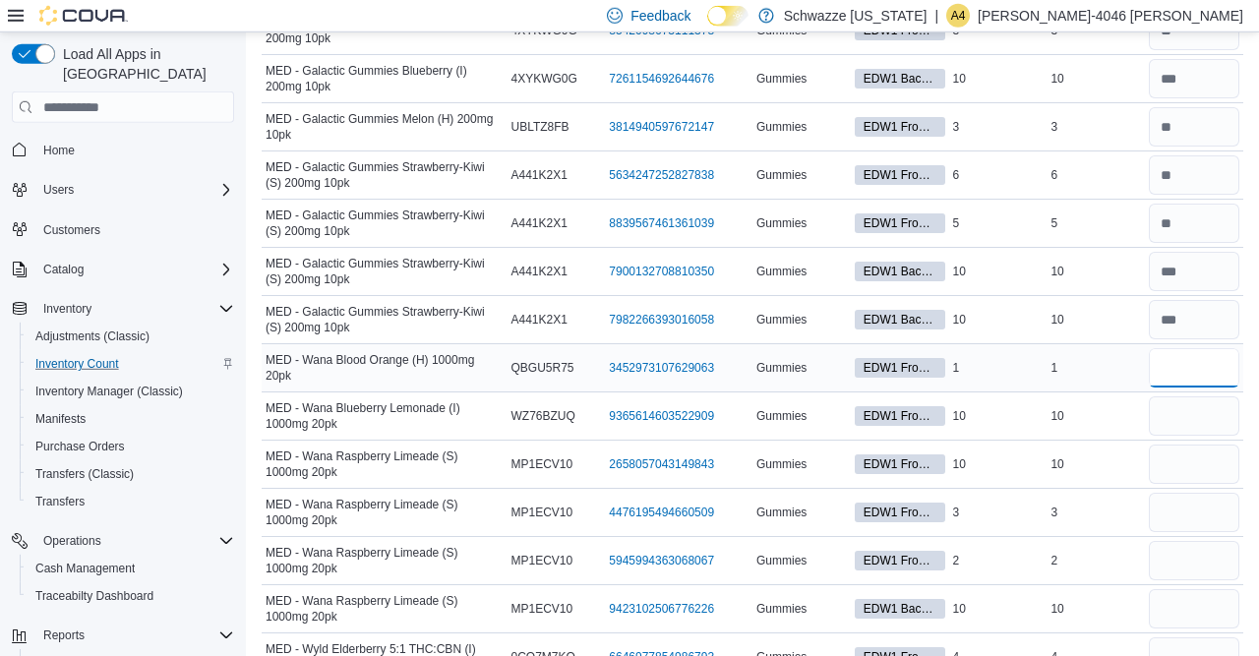
scroll to position [5934, 0]
click at [1190, 395] on input "number" at bounding box center [1193, 414] width 90 height 39
click at [1181, 492] on input "number" at bounding box center [1193, 511] width 90 height 39
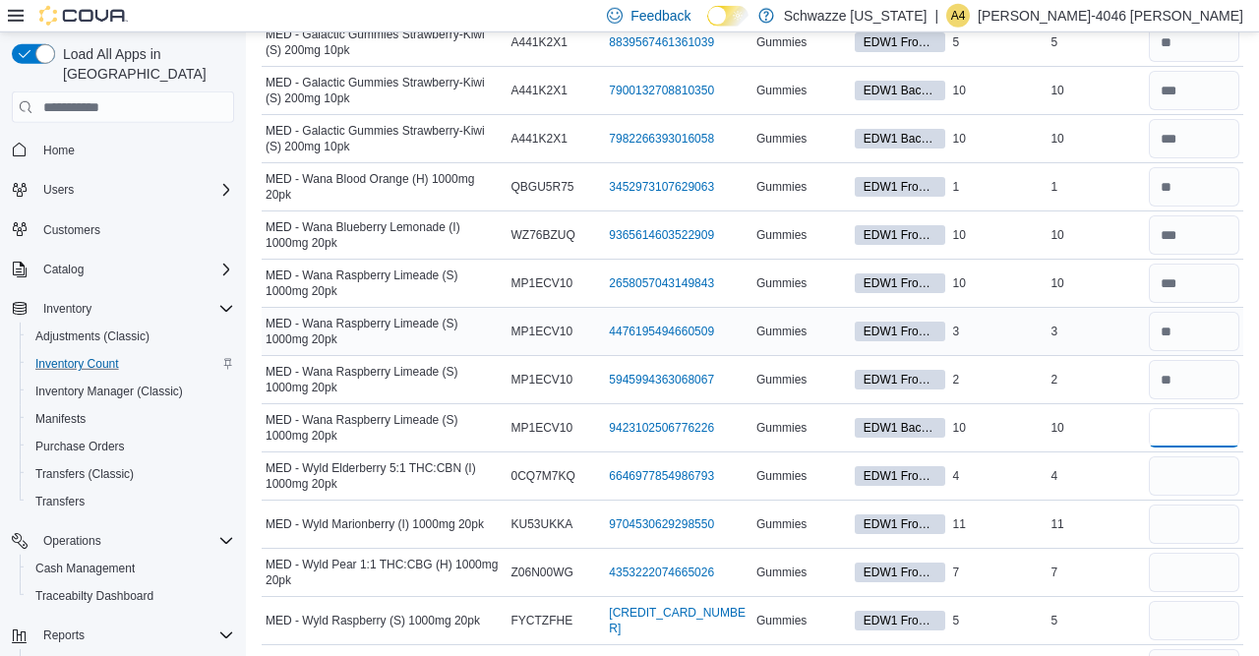
scroll to position [6127, 0]
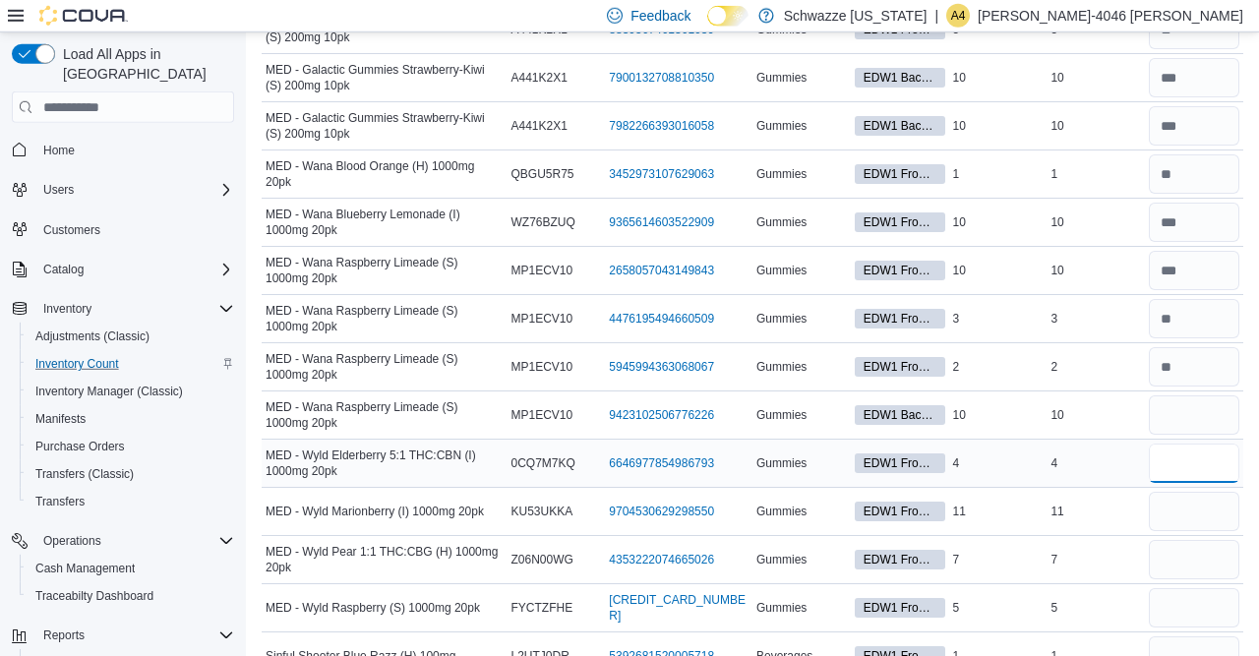
click at [1185, 443] on input "number" at bounding box center [1193, 462] width 90 height 39
click at [1189, 540] on input "number" at bounding box center [1193, 559] width 90 height 39
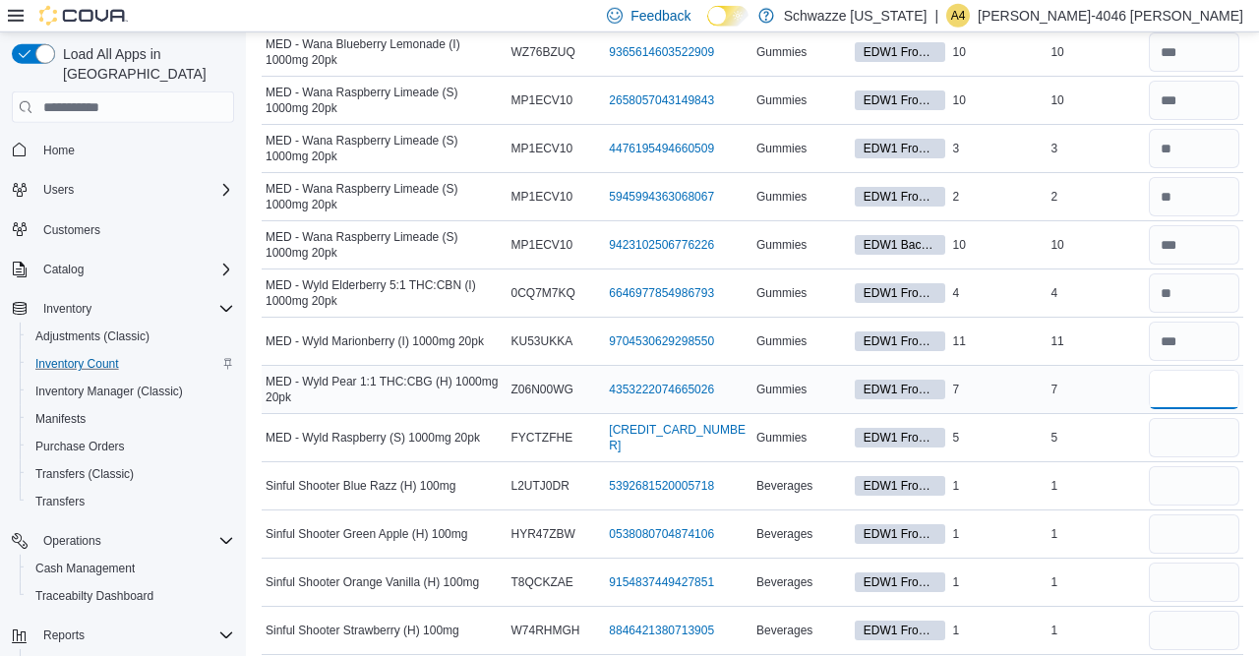
scroll to position [6314, 0]
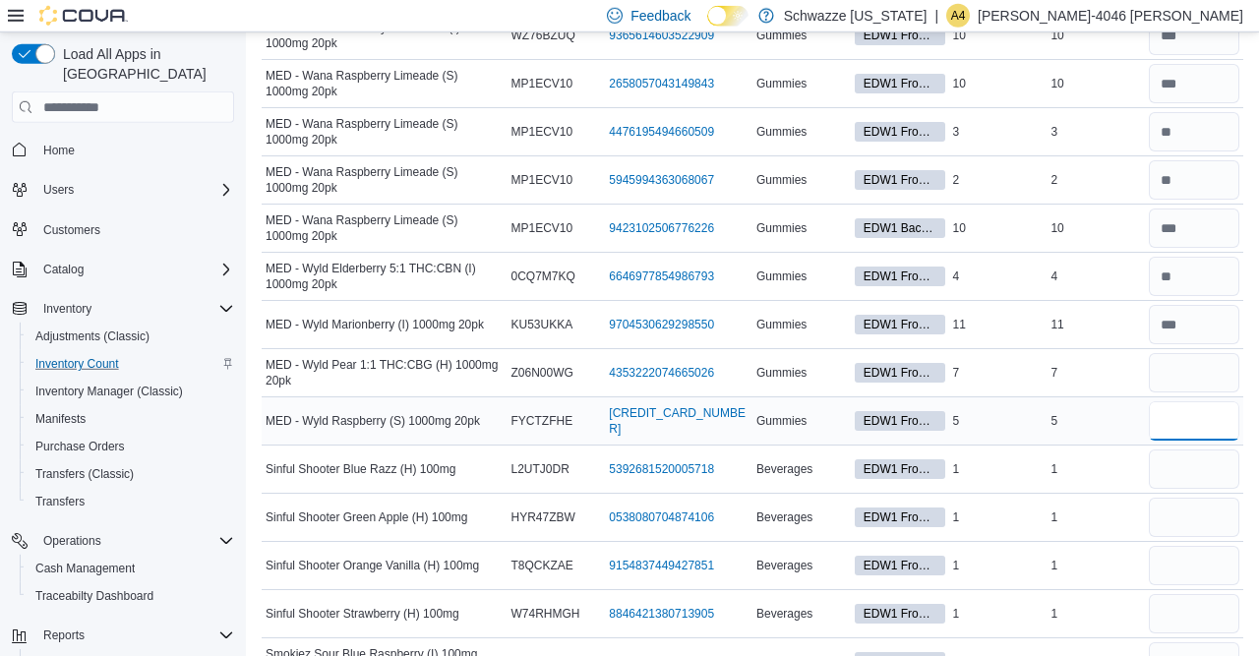
click at [1191, 401] on input "number" at bounding box center [1193, 420] width 90 height 39
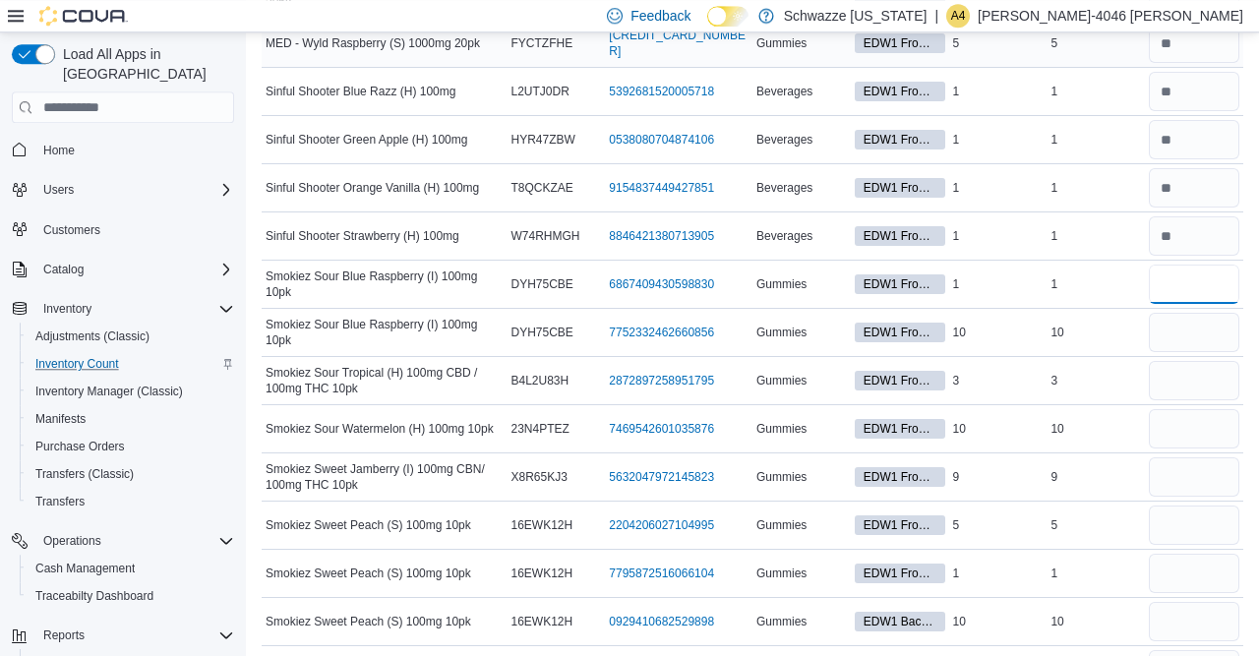
scroll to position [6692, 0]
click at [1182, 312] on input "number" at bounding box center [1193, 331] width 90 height 39
click at [1171, 360] on input "number" at bounding box center [1193, 379] width 90 height 39
click at [1180, 408] on input "number" at bounding box center [1193, 427] width 90 height 39
click at [1187, 456] on input "number" at bounding box center [1193, 475] width 90 height 39
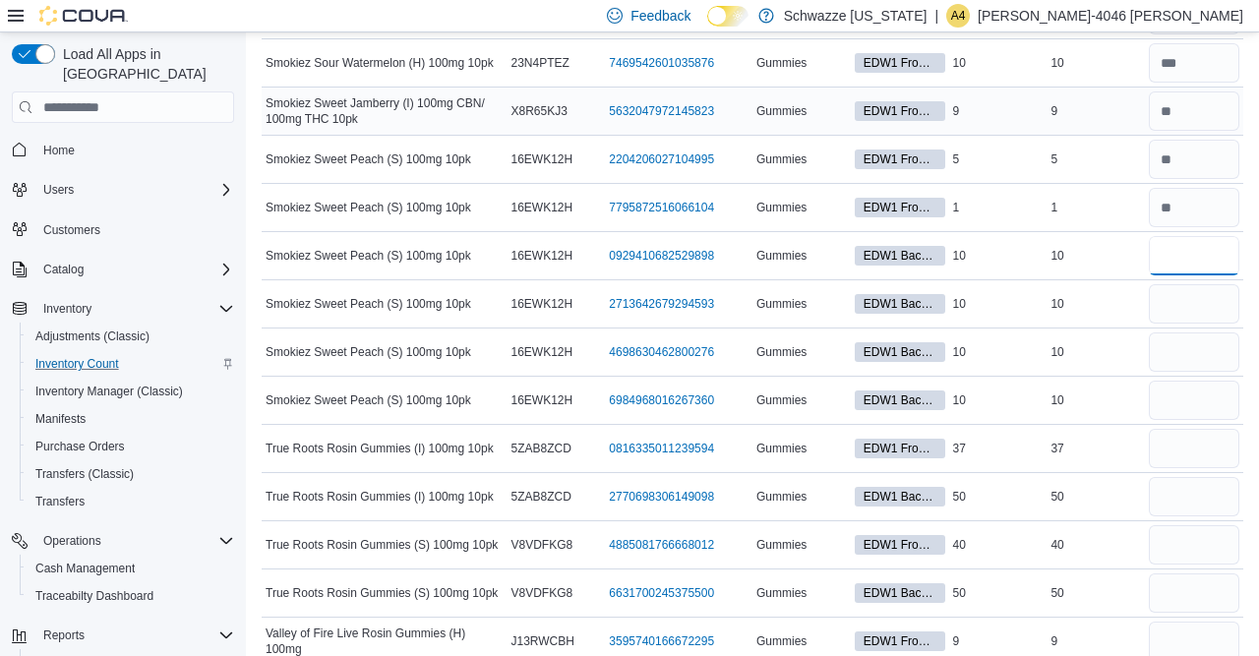
scroll to position [7066, 0]
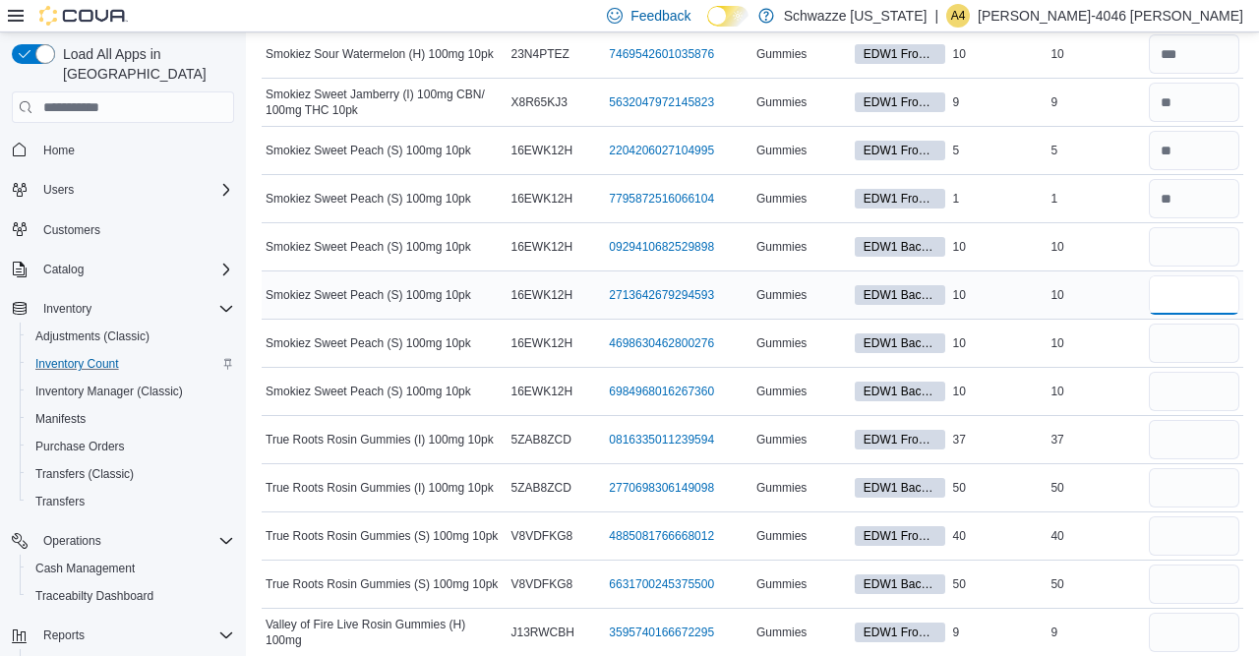
click at [1183, 275] on input "number" at bounding box center [1193, 294] width 90 height 39
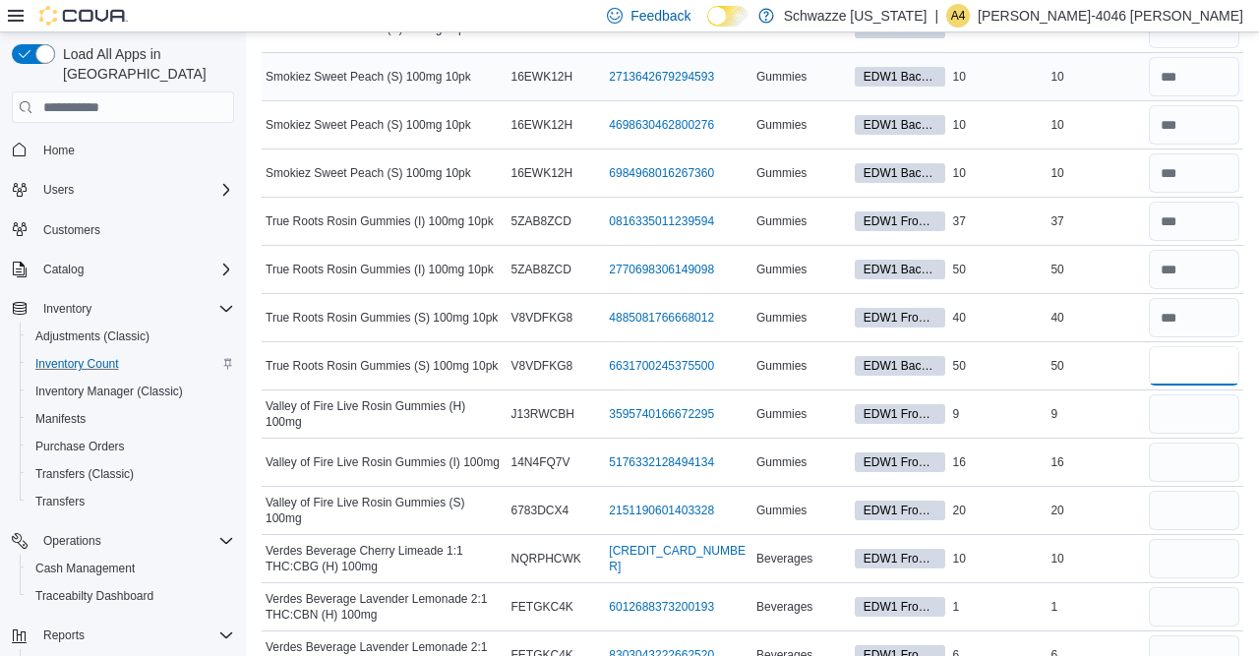
scroll to position [7307, 0]
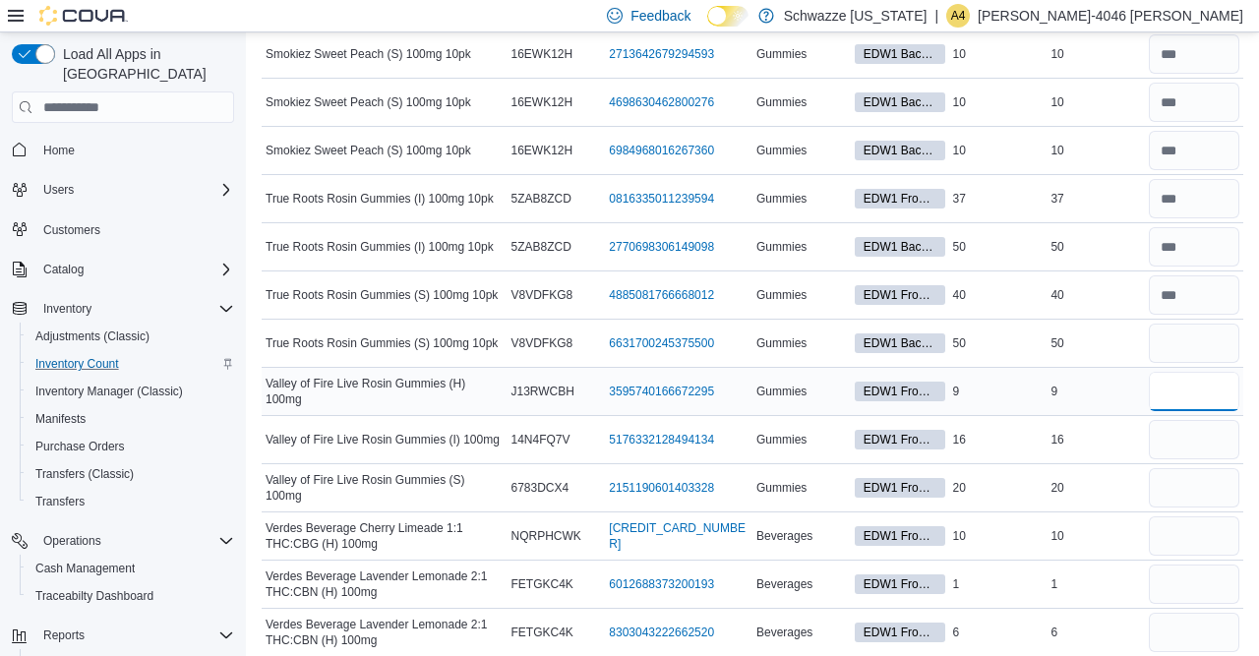
click at [1192, 372] on input "number" at bounding box center [1193, 391] width 90 height 39
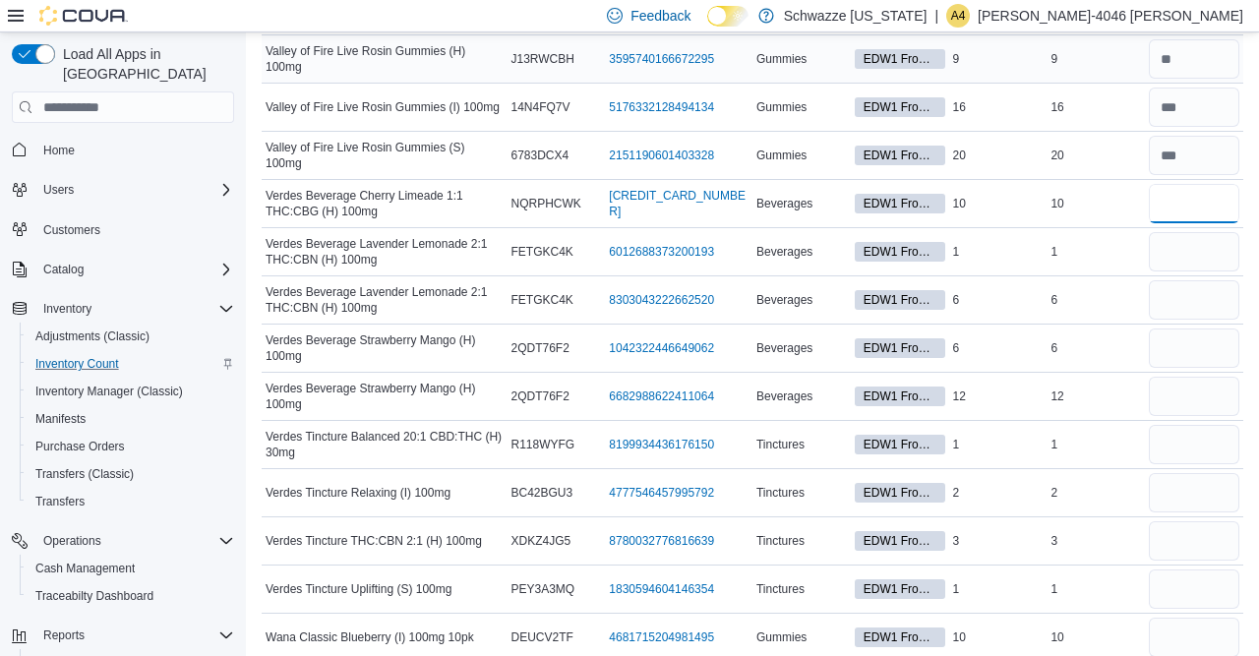
scroll to position [7637, 0]
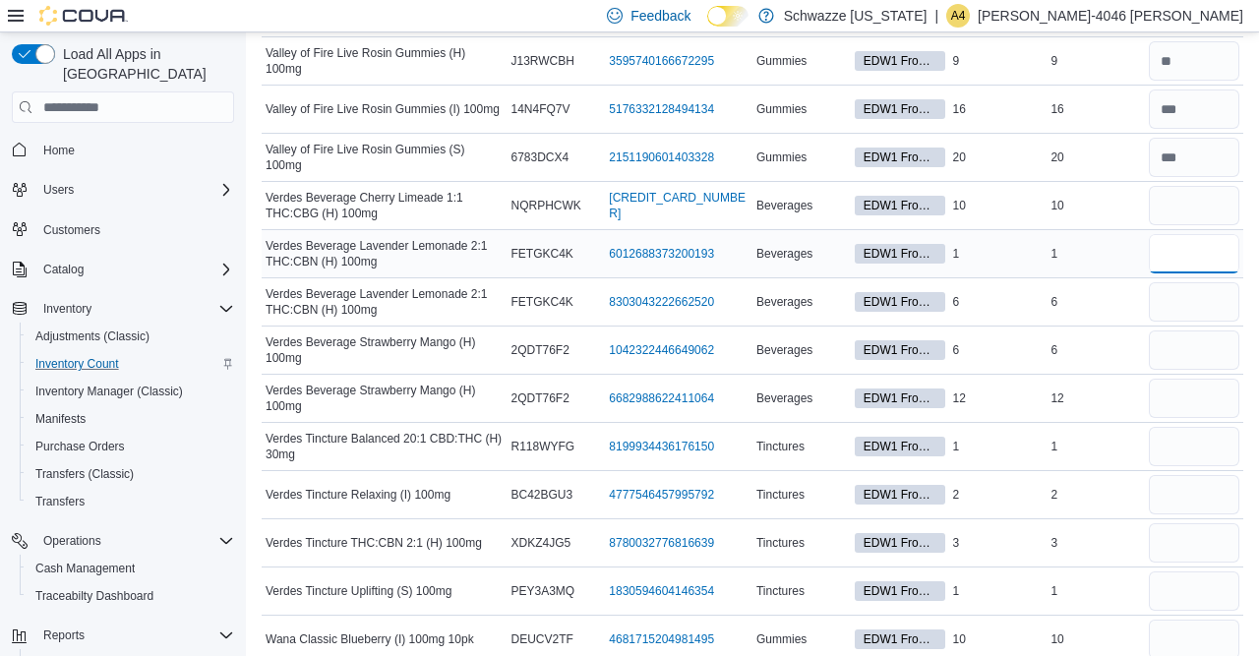
click at [1177, 234] on input "number" at bounding box center [1193, 253] width 90 height 39
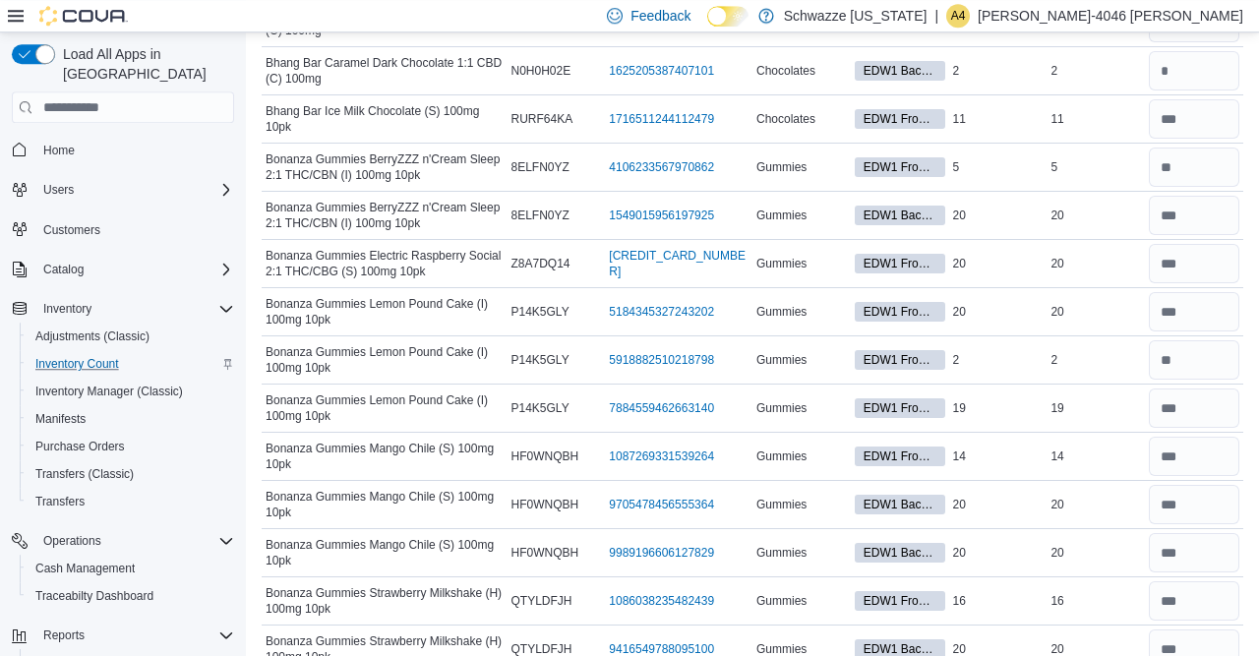
scroll to position [0, 0]
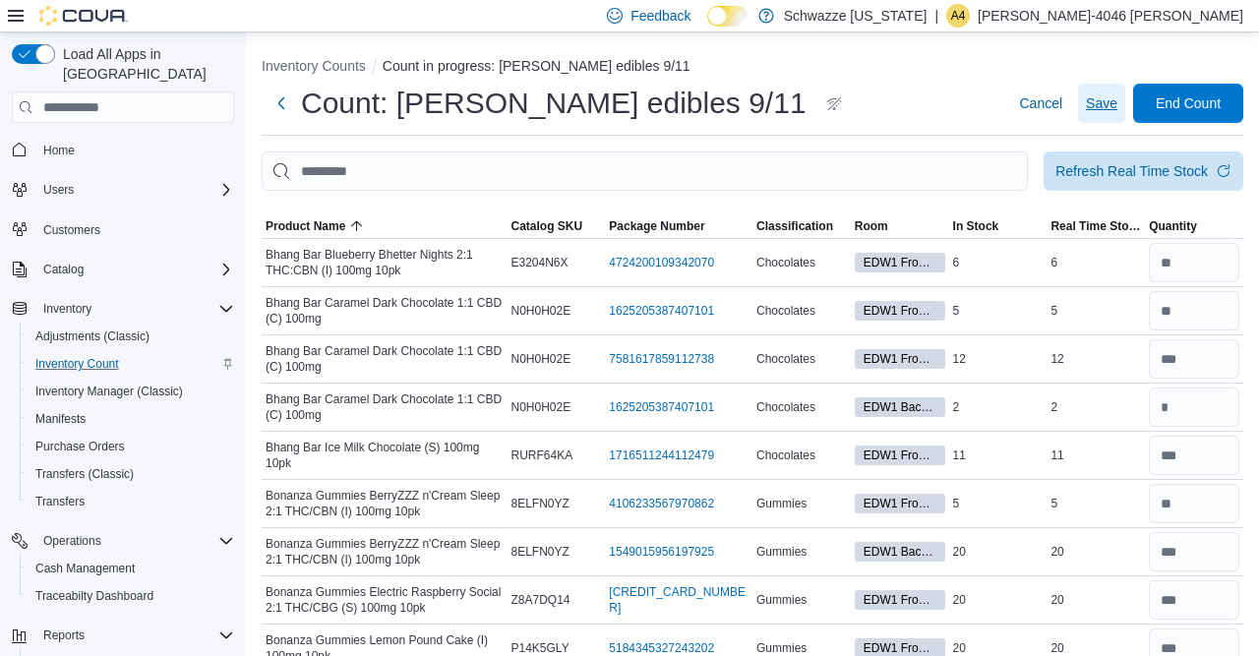
click at [1106, 106] on span "Save" at bounding box center [1101, 103] width 31 height 20
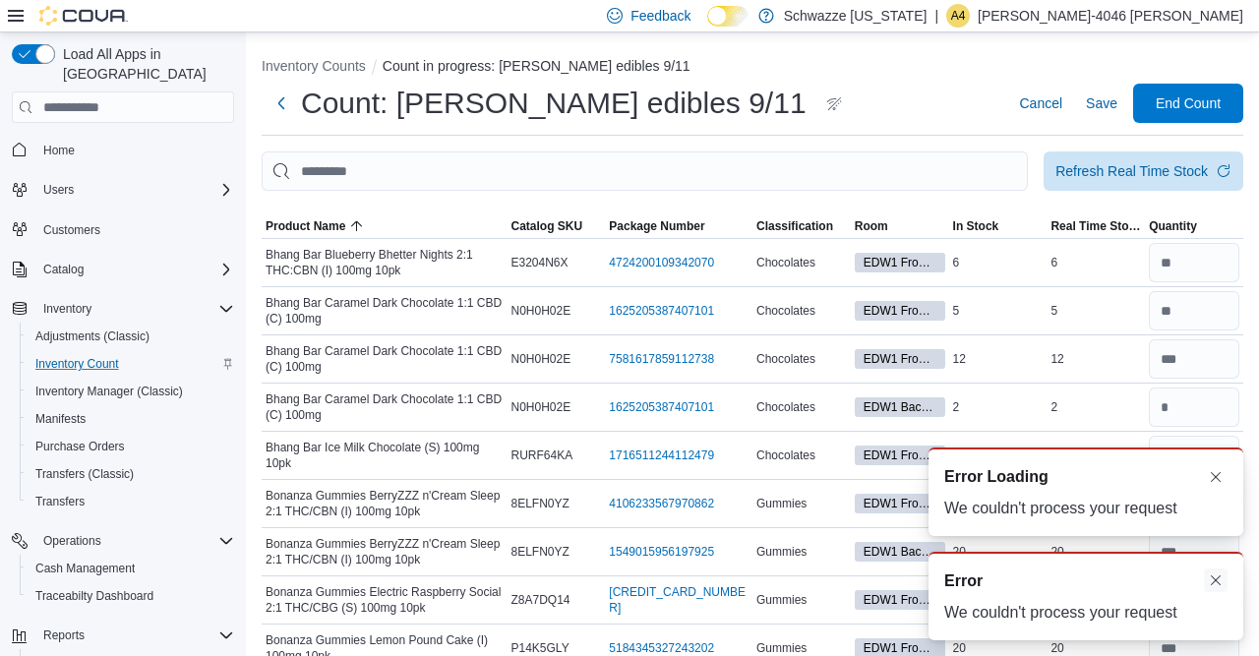
click at [1214, 575] on button "Dismiss toast" at bounding box center [1216, 580] width 24 height 24
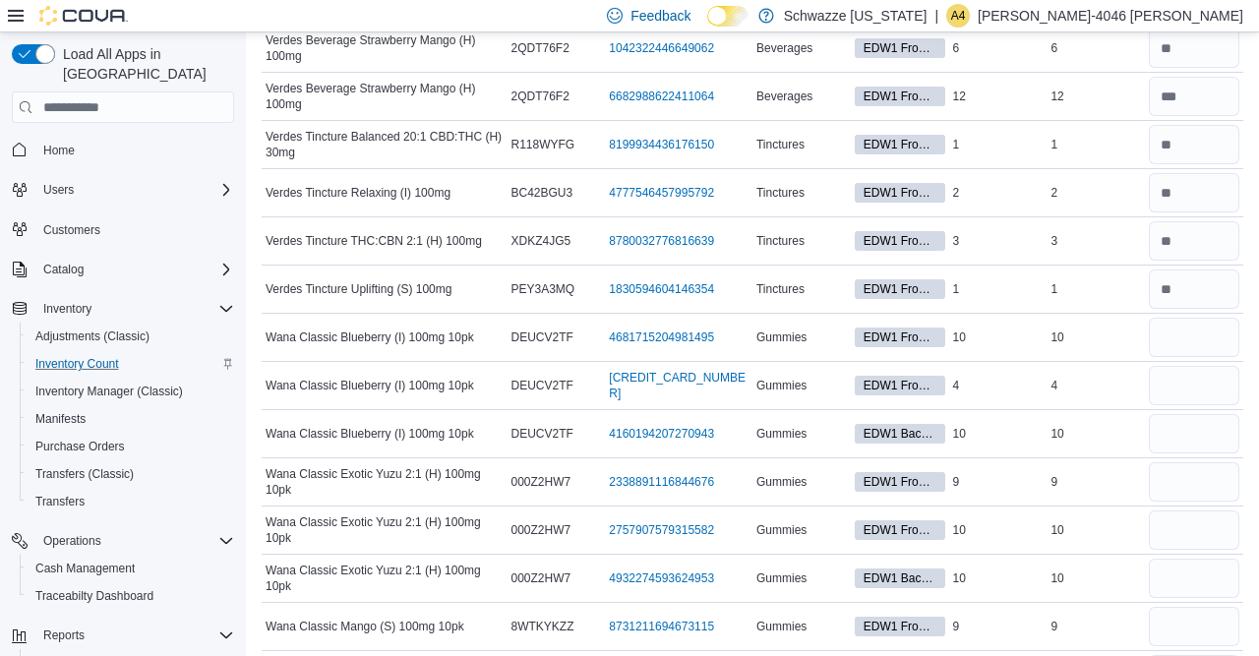
scroll to position [7938, 0]
click at [1177, 319] on input "number" at bounding box center [1193, 338] width 90 height 39
click at [1191, 415] on input "number" at bounding box center [1193, 434] width 90 height 39
click at [1177, 511] on input "number" at bounding box center [1193, 530] width 90 height 39
click at [1178, 559] on input "number" at bounding box center [1193, 578] width 90 height 39
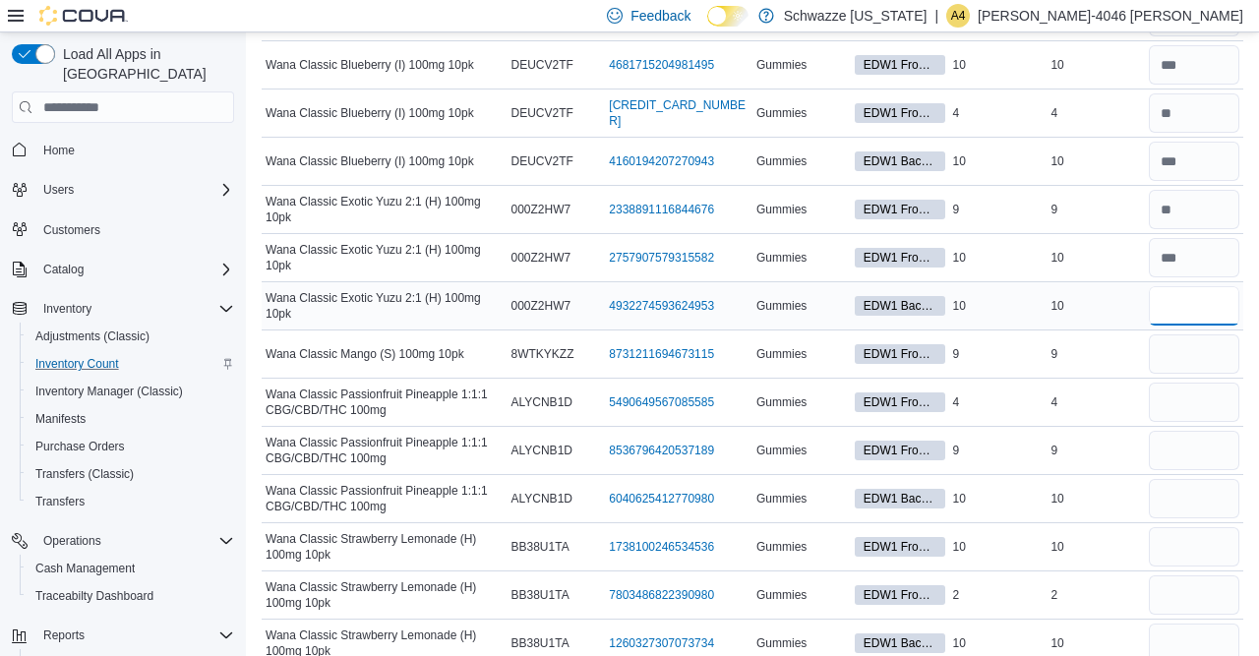
scroll to position [8217, 0]
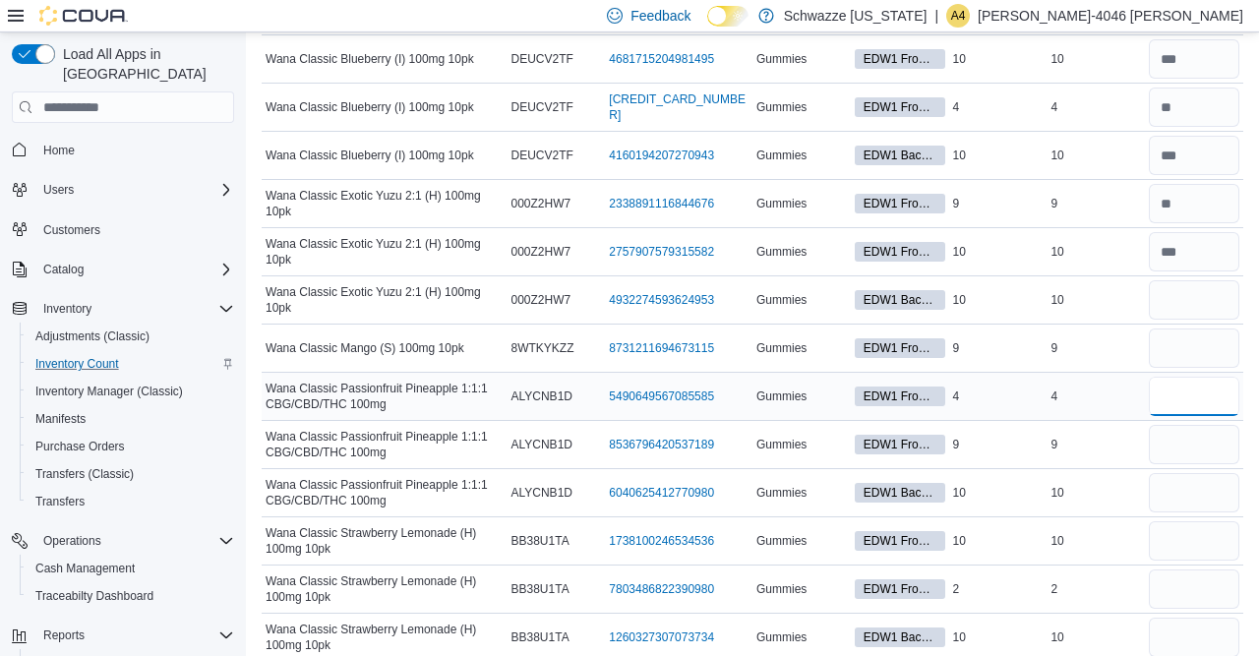
click at [1185, 377] on input "number" at bounding box center [1193, 396] width 90 height 39
click at [1191, 328] on input "number" at bounding box center [1193, 347] width 90 height 39
click at [1179, 377] on input "number" at bounding box center [1193, 396] width 90 height 39
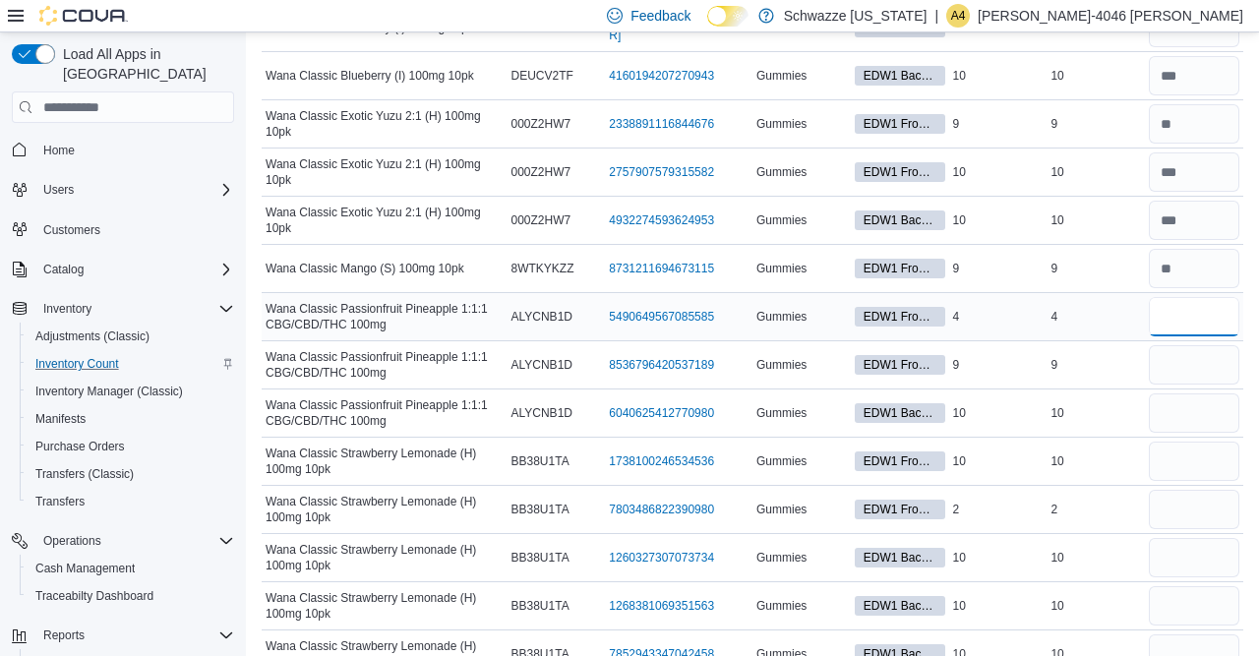
scroll to position [8298, 0]
click at [1193, 248] on input "number" at bounding box center [1193, 267] width 90 height 39
click at [1175, 344] on input "number" at bounding box center [1193, 363] width 90 height 39
click at [1177, 388] on div at bounding box center [1194, 411] width 98 height 47
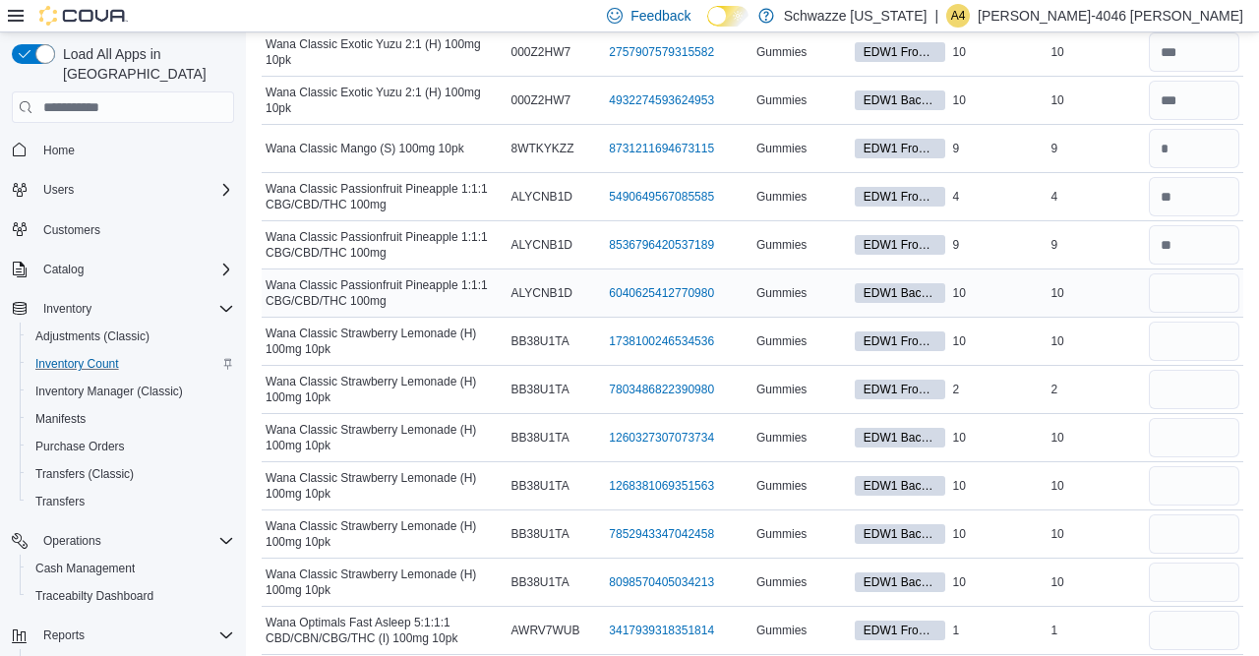
scroll to position [8428, 0]
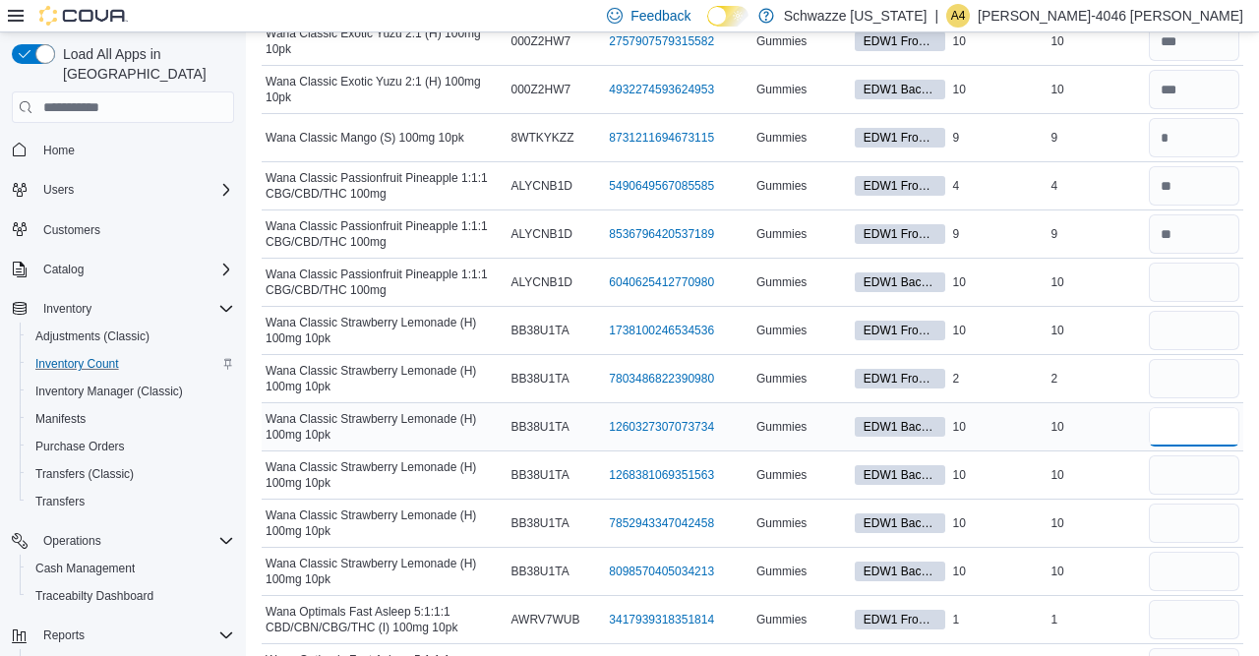
click at [1187, 407] on input "number" at bounding box center [1193, 426] width 90 height 39
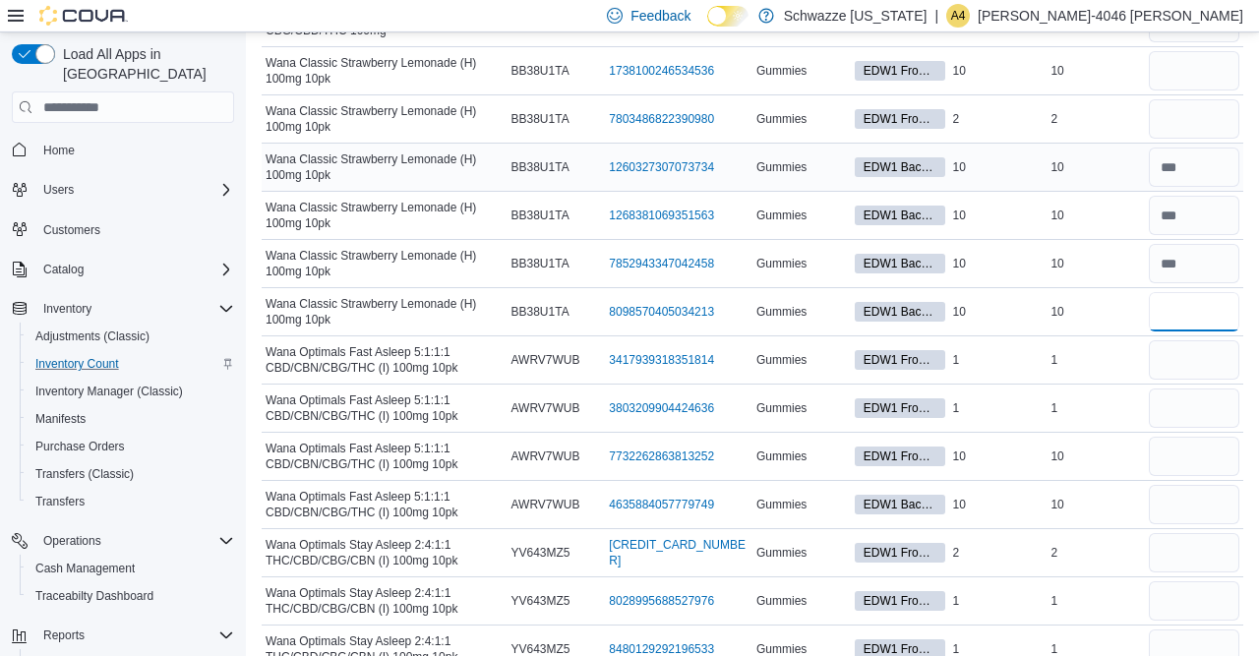
scroll to position [8694, 0]
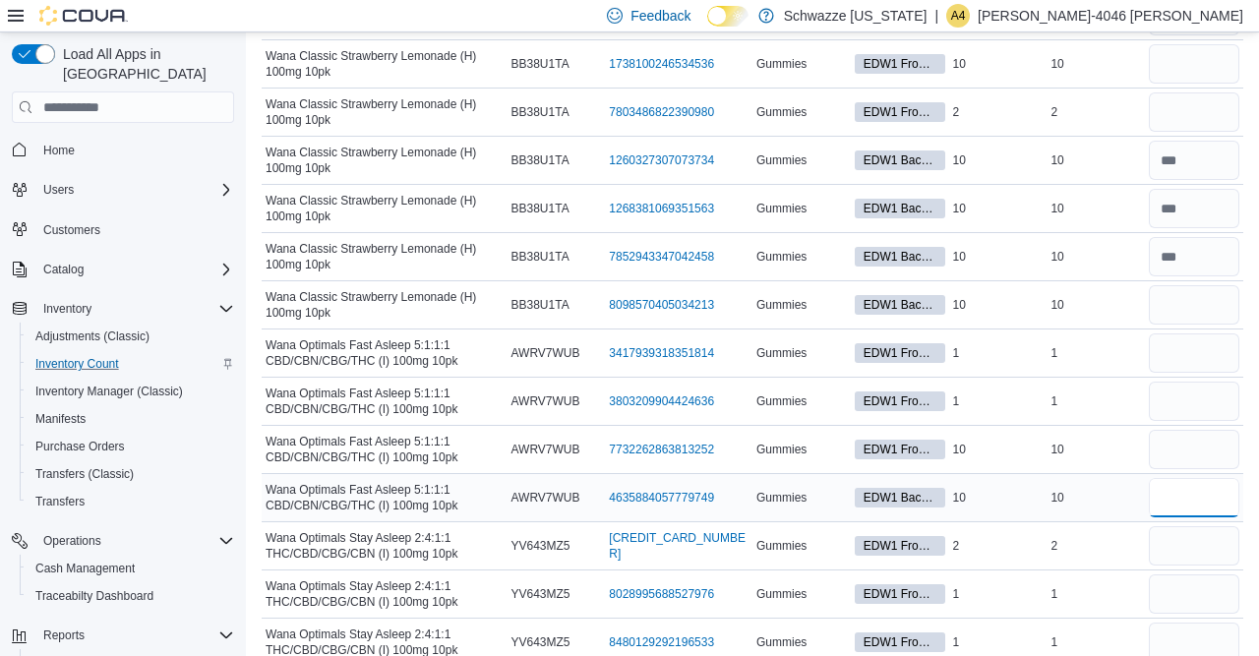
click at [1180, 478] on input "number" at bounding box center [1193, 497] width 90 height 39
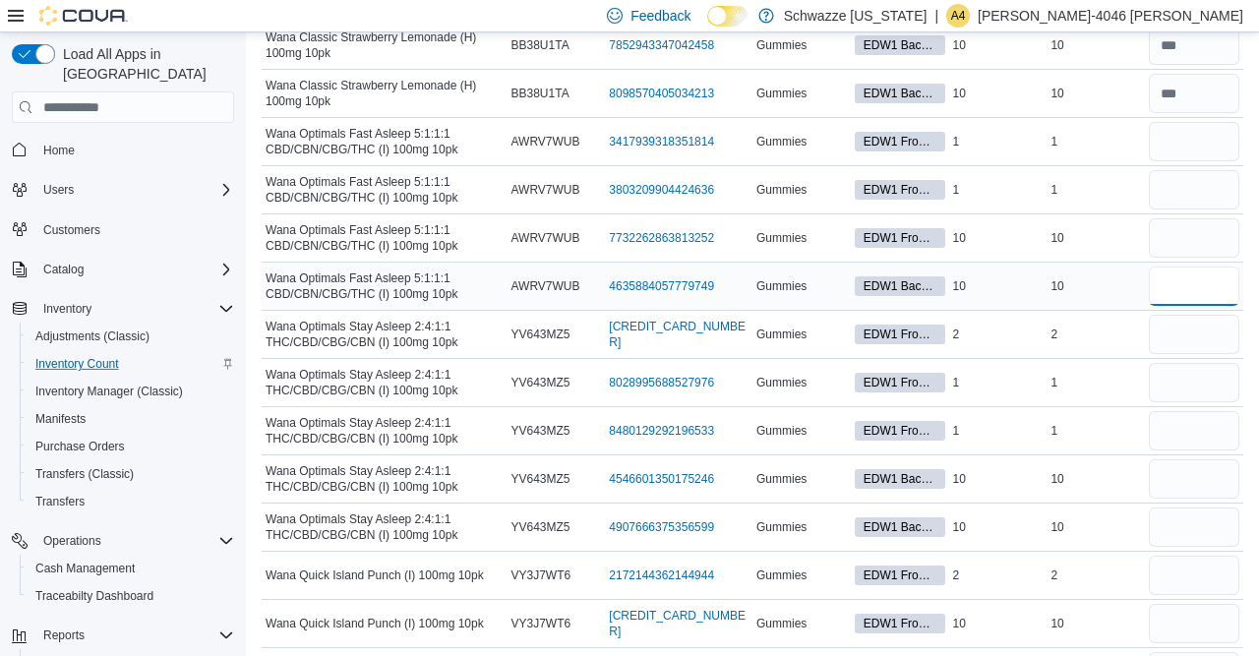
scroll to position [8907, 0]
click at [1185, 458] on input "number" at bounding box center [1193, 477] width 90 height 39
click at [1184, 506] on input "number" at bounding box center [1193, 525] width 90 height 39
click at [1181, 362] on input "number" at bounding box center [1193, 381] width 90 height 39
click at [1178, 410] on input "number" at bounding box center [1193, 429] width 90 height 39
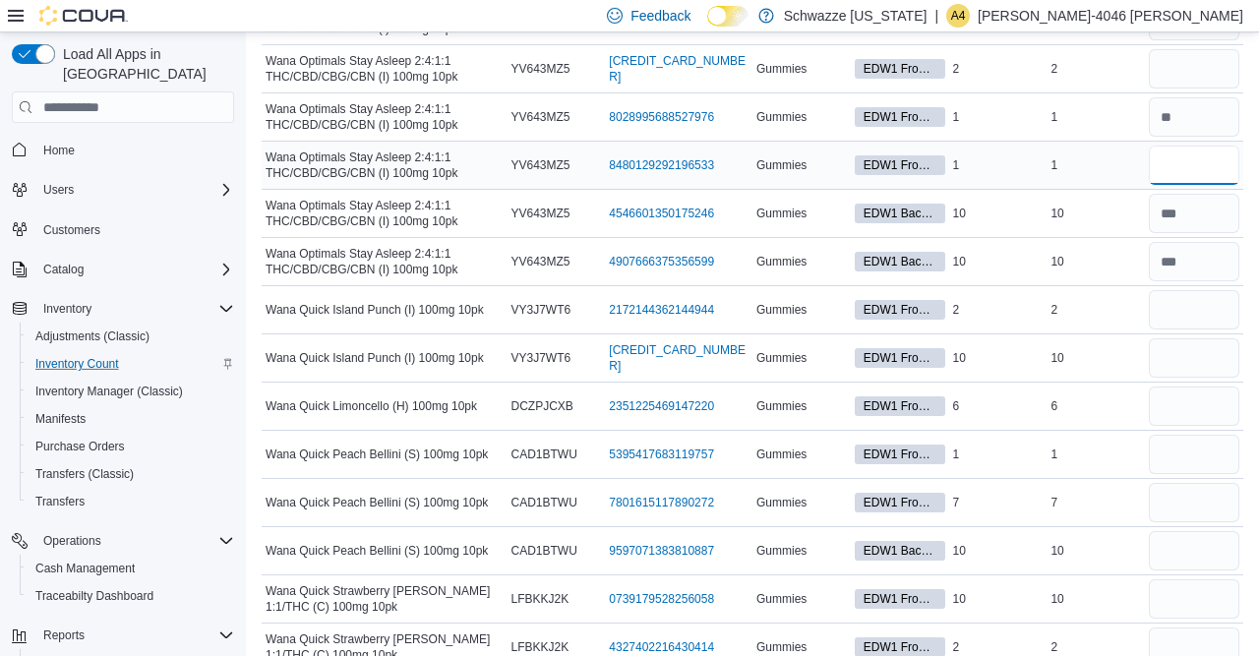
scroll to position [9172, 0]
click at [1181, 530] on input "number" at bounding box center [1193, 549] width 90 height 39
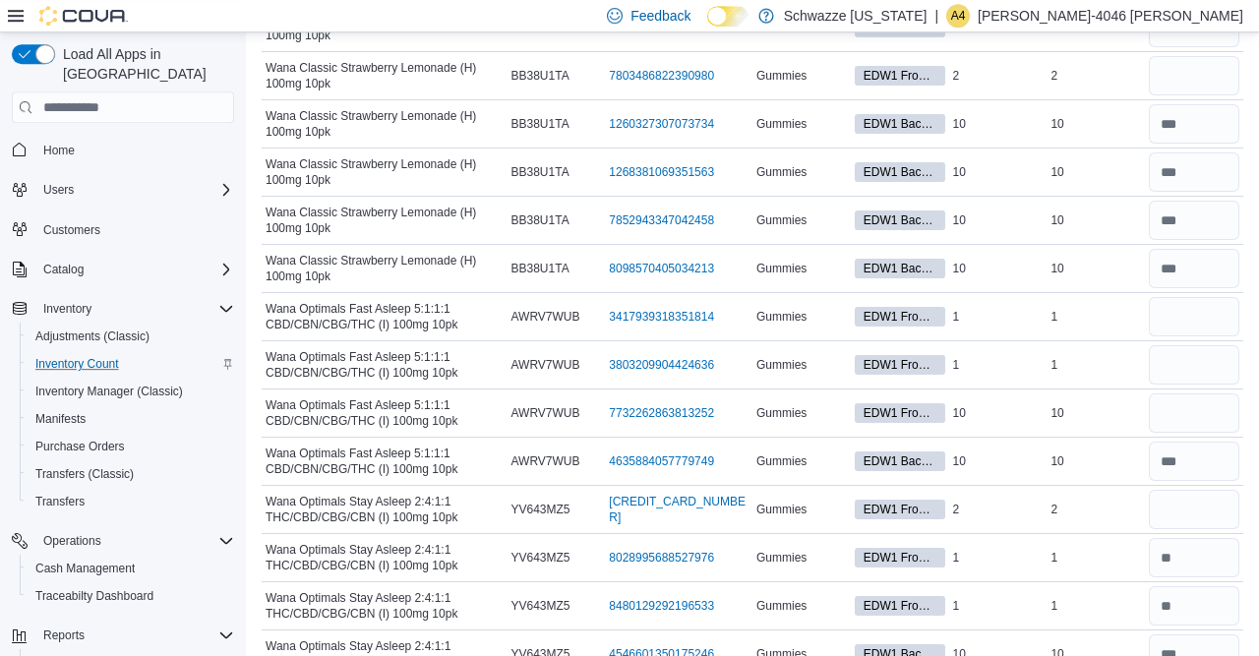
scroll to position [8692, 0]
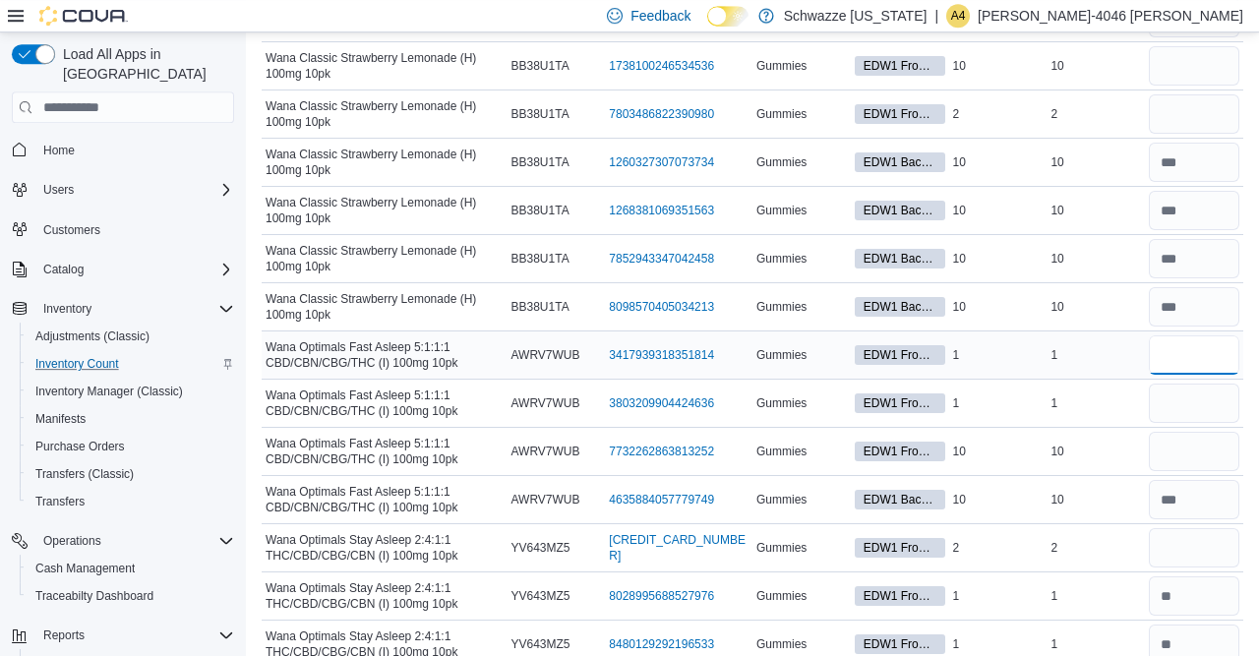
click at [1179, 335] on input "number" at bounding box center [1193, 354] width 90 height 39
click at [1179, 528] on input "number" at bounding box center [1193, 547] width 90 height 39
click at [1173, 576] on input "number" at bounding box center [1193, 595] width 90 height 39
click at [1176, 624] on input "number" at bounding box center [1193, 643] width 90 height 39
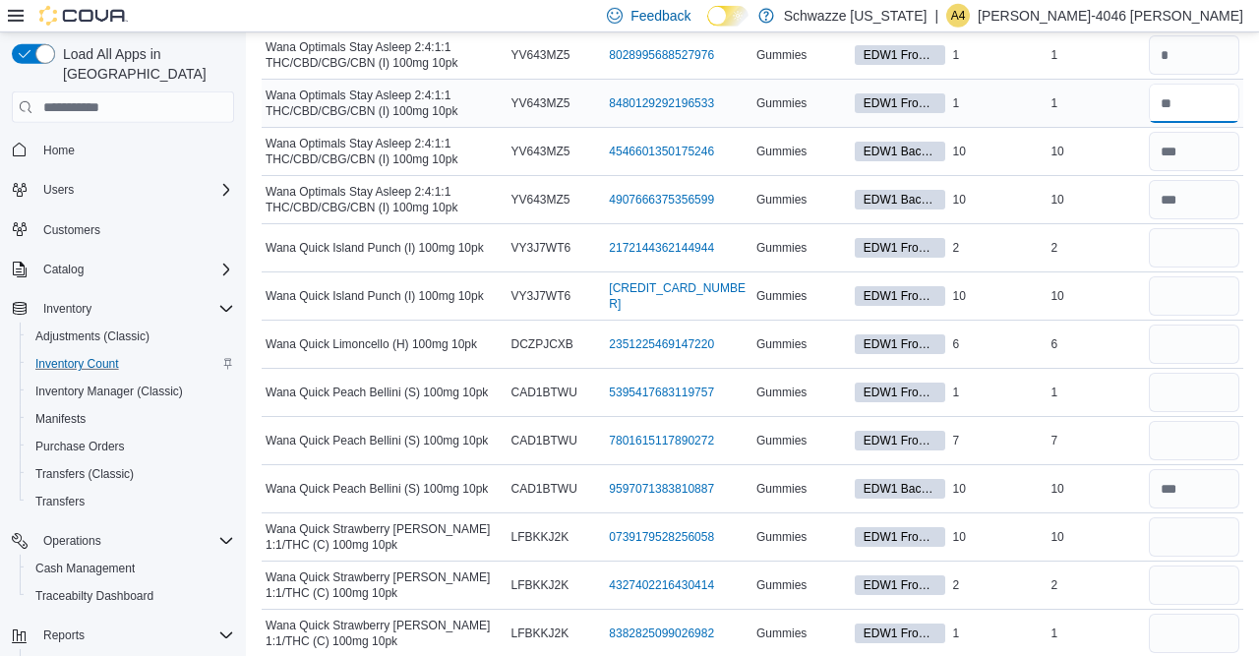
scroll to position [9234, 0]
click at [1173, 227] on input "number" at bounding box center [1193, 246] width 90 height 39
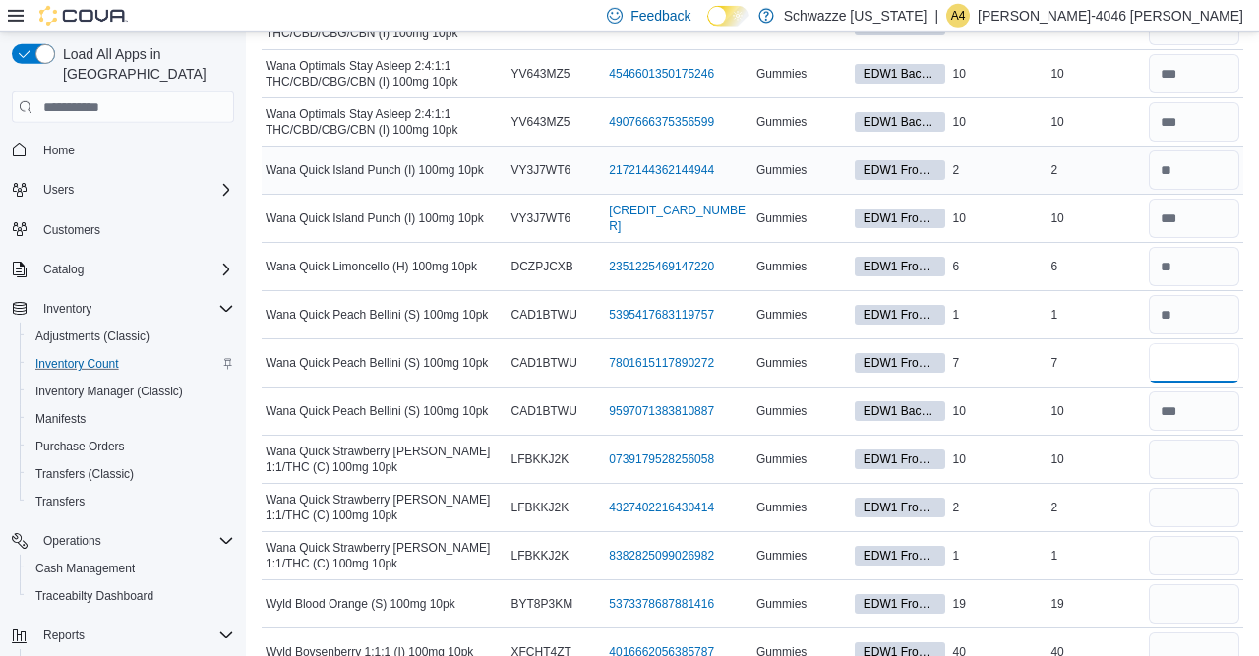
scroll to position [9319, 0]
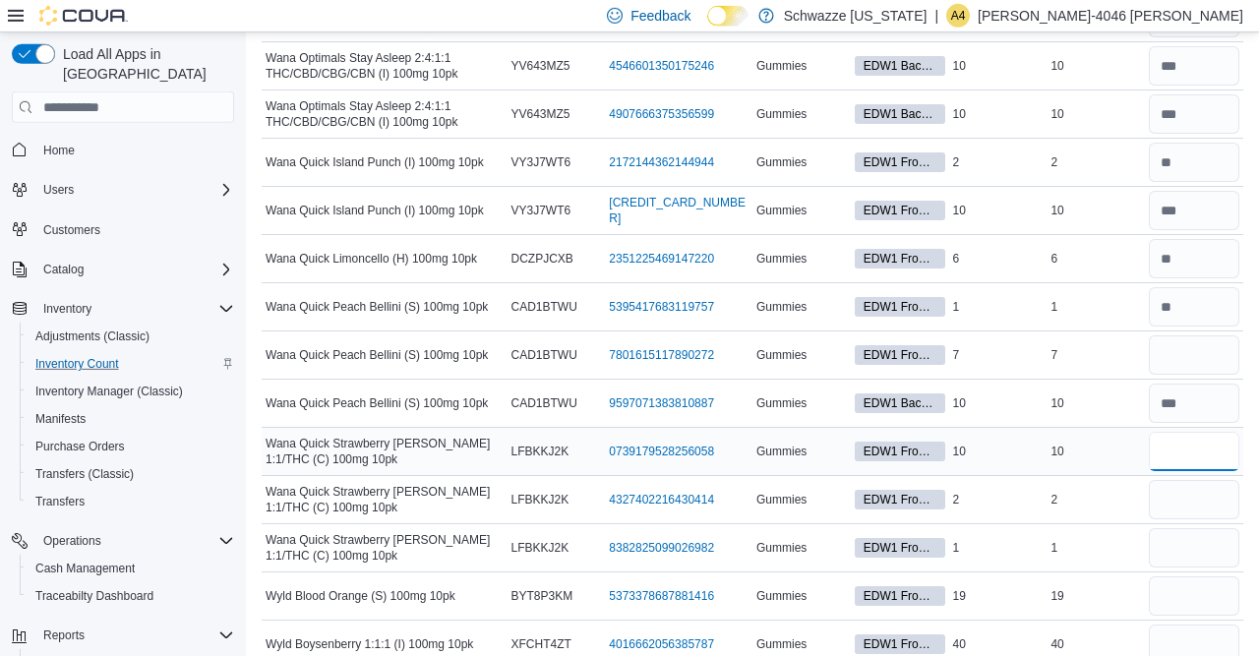
click at [1177, 432] on input "number" at bounding box center [1193, 451] width 90 height 39
click at [1191, 480] on input "number" at bounding box center [1193, 499] width 90 height 39
click at [1179, 528] on input "number" at bounding box center [1193, 547] width 90 height 39
click at [1191, 480] on input "number" at bounding box center [1193, 499] width 90 height 39
click at [1190, 528] on input "number" at bounding box center [1193, 547] width 90 height 39
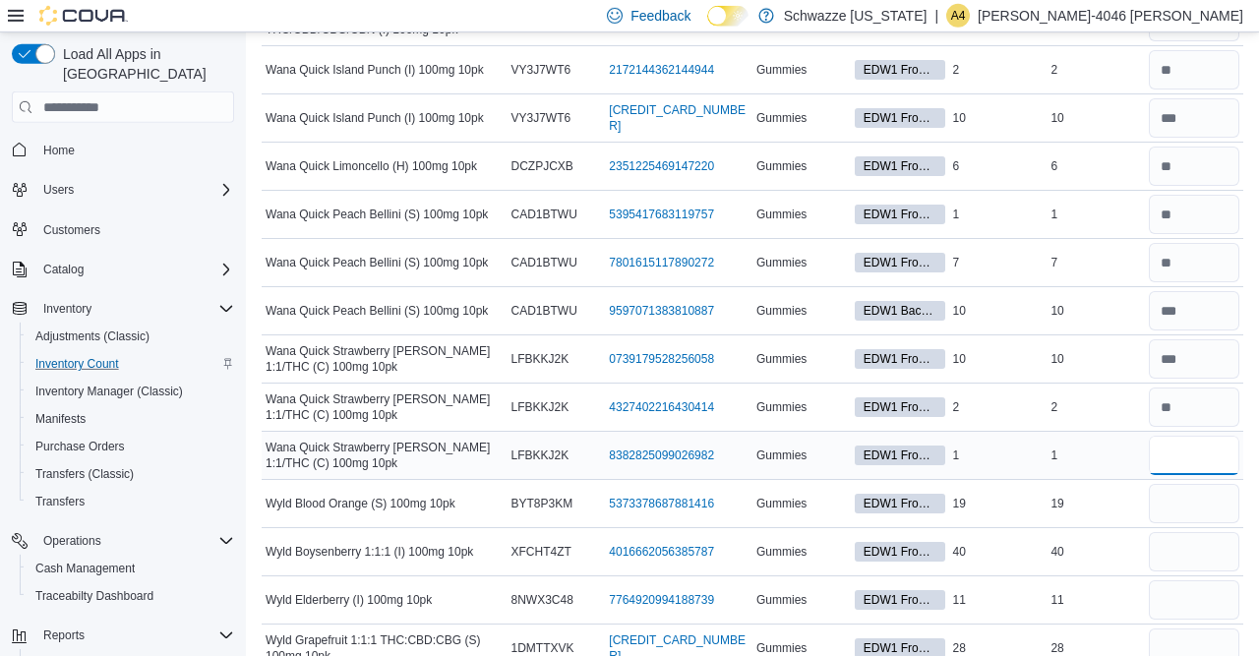
scroll to position [9451, 0]
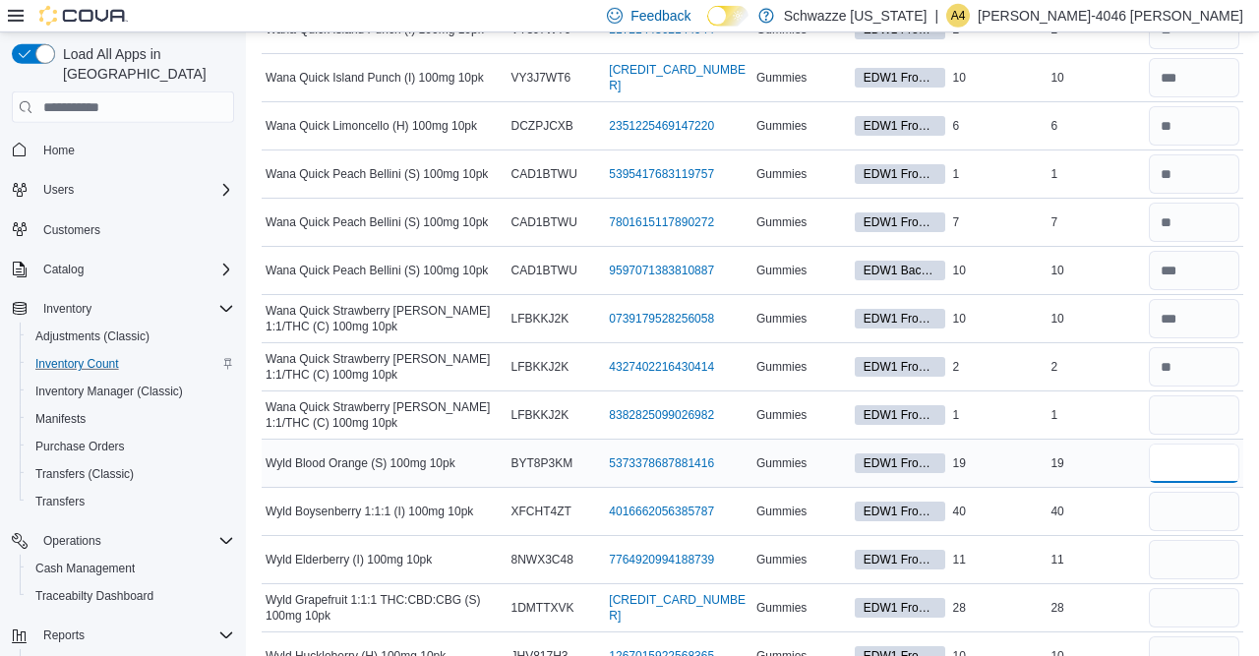
click at [1161, 443] on input "number" at bounding box center [1193, 462] width 90 height 39
click at [1173, 492] on input "number" at bounding box center [1193, 511] width 90 height 39
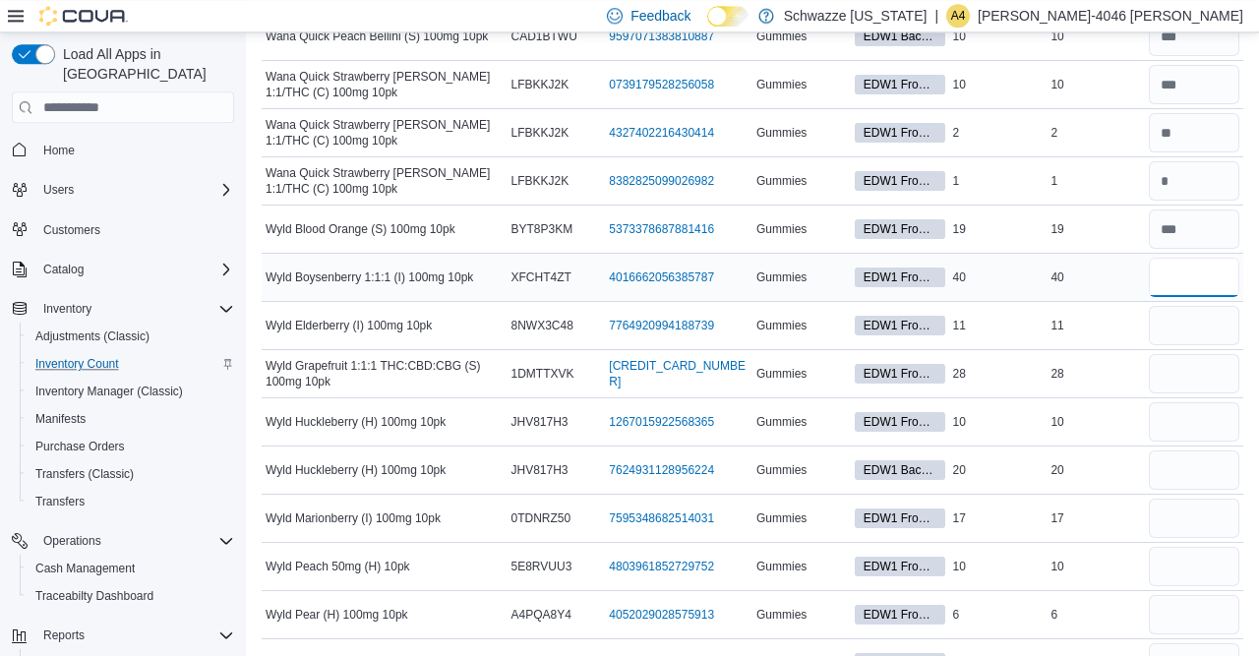
scroll to position [9683, 0]
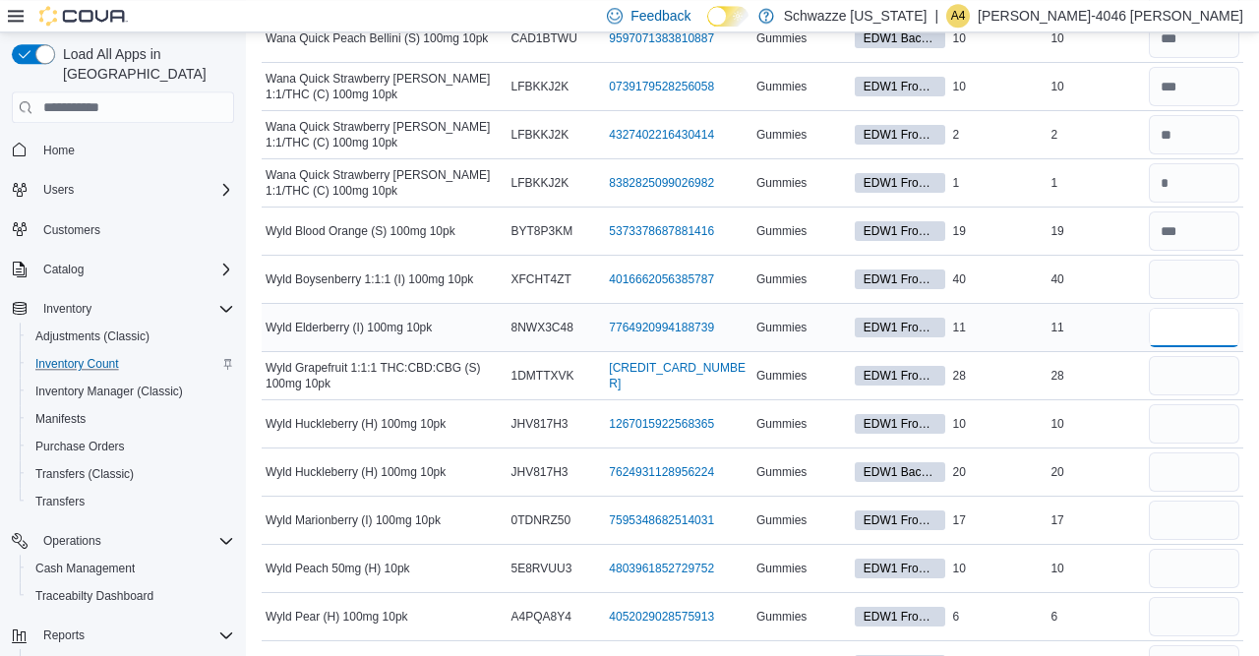
click at [1174, 308] on input "number" at bounding box center [1193, 327] width 90 height 39
click at [1173, 356] on input "number" at bounding box center [1193, 375] width 90 height 39
click at [1170, 404] on input "number" at bounding box center [1193, 423] width 90 height 39
click at [1171, 452] on input "number" at bounding box center [1193, 471] width 90 height 39
click at [1177, 500] on input "number" at bounding box center [1193, 519] width 90 height 39
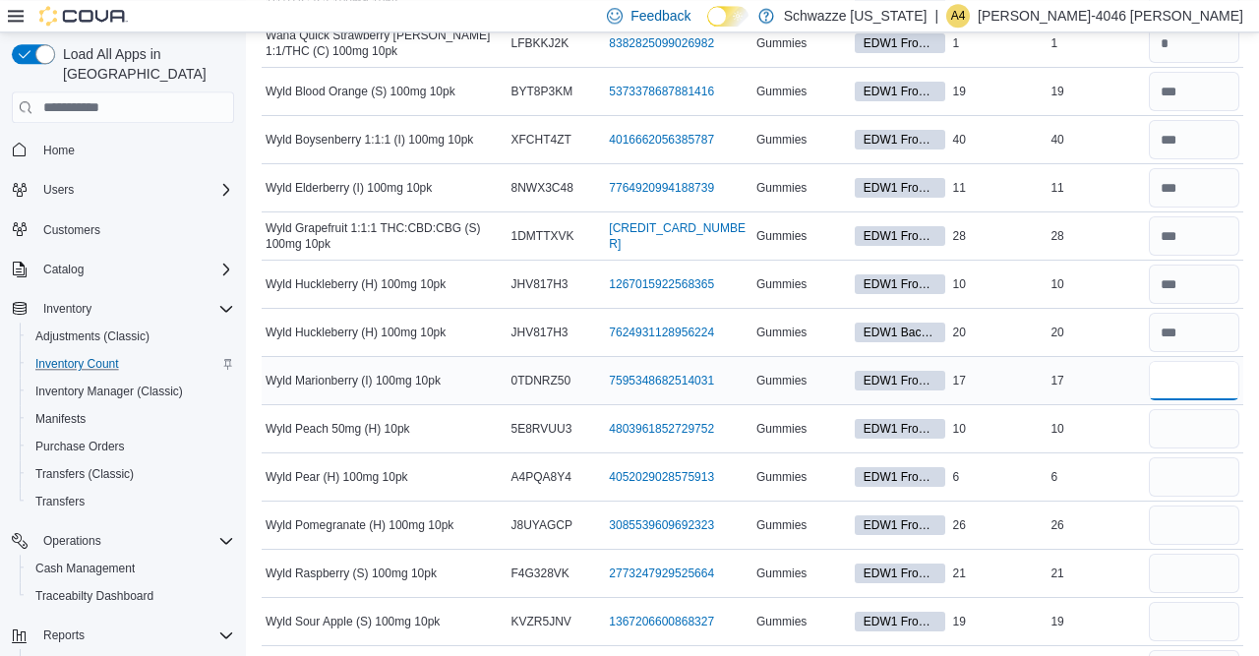
scroll to position [9842, 0]
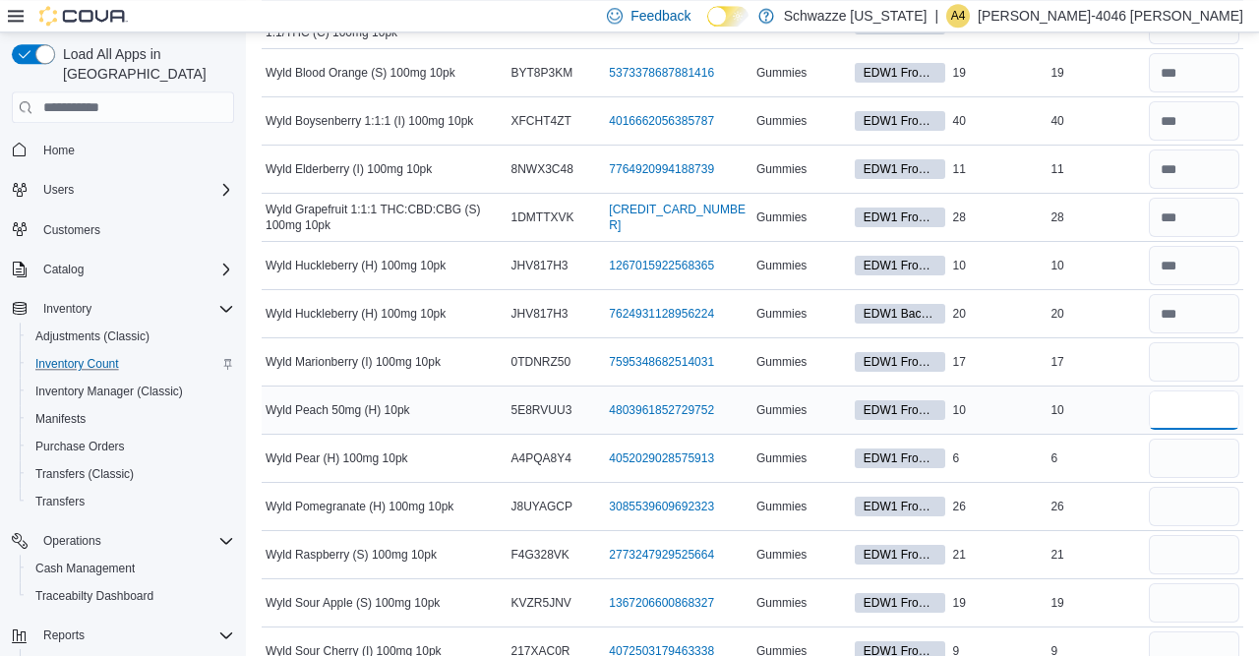
click at [1193, 390] on input "number" at bounding box center [1193, 409] width 90 height 39
click at [1173, 439] on input "number" at bounding box center [1193, 458] width 90 height 39
click at [1177, 487] on input "number" at bounding box center [1193, 506] width 90 height 39
click at [1193, 535] on input "number" at bounding box center [1193, 554] width 90 height 39
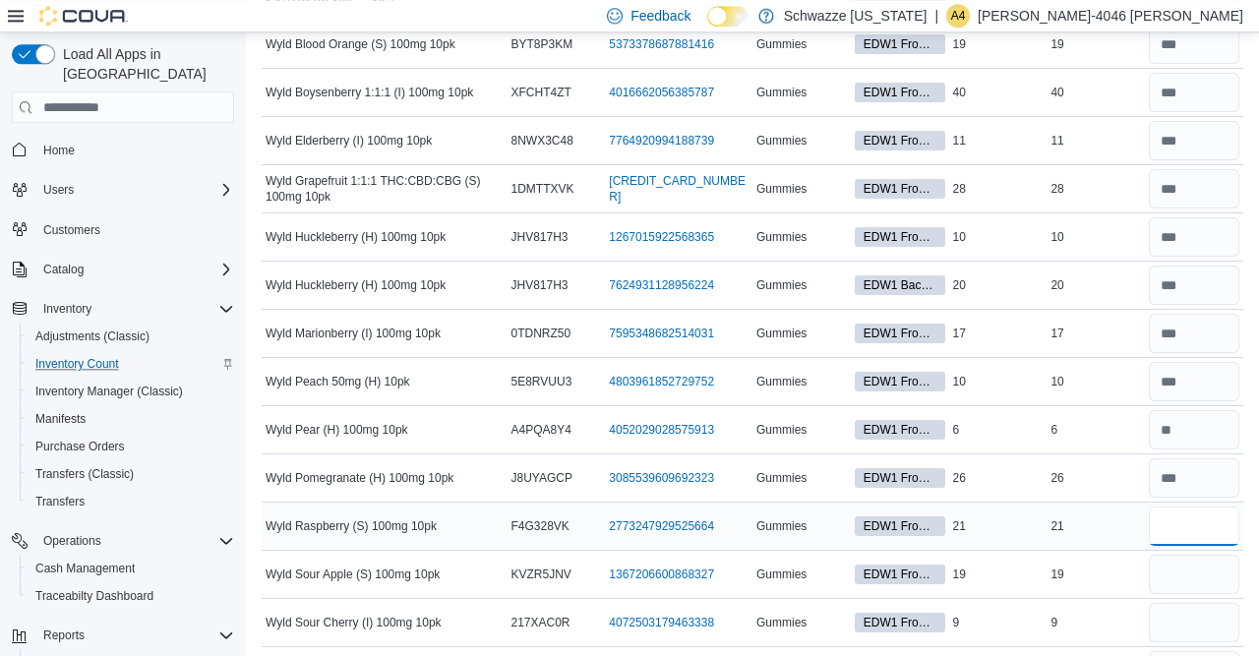
scroll to position [9896, 0]
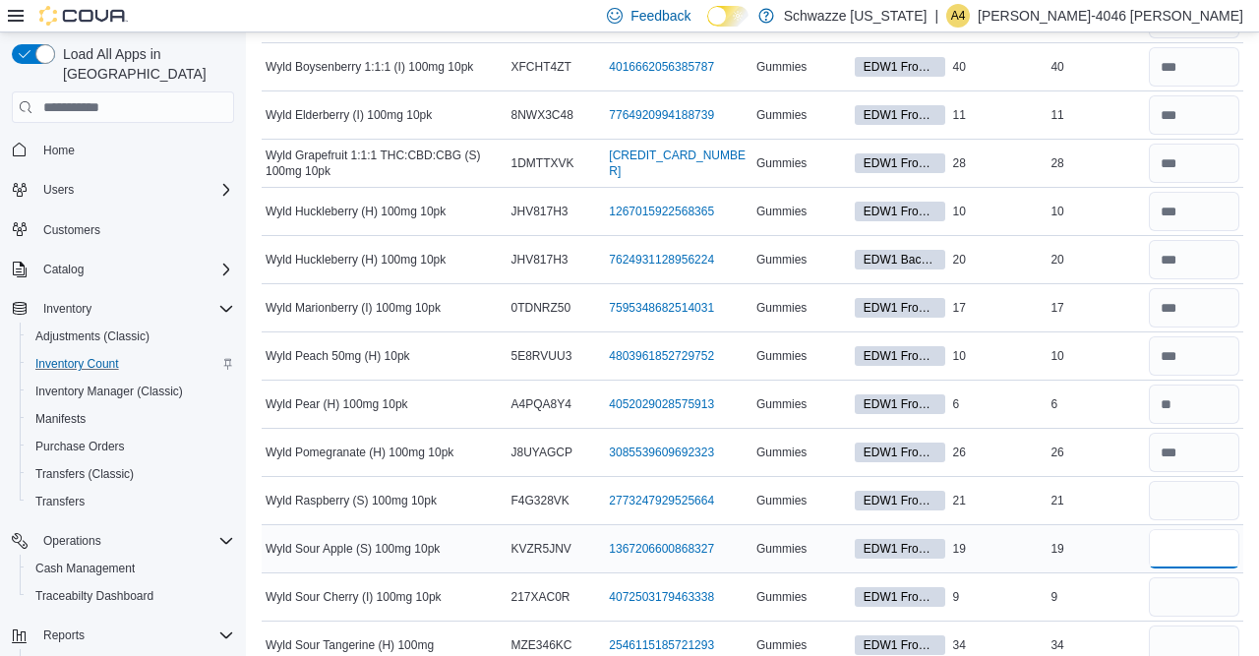
click at [1188, 529] on input "number" at bounding box center [1193, 548] width 90 height 39
click at [1185, 577] on input "number" at bounding box center [1193, 596] width 90 height 39
click at [1169, 625] on input "number" at bounding box center [1193, 644] width 90 height 39
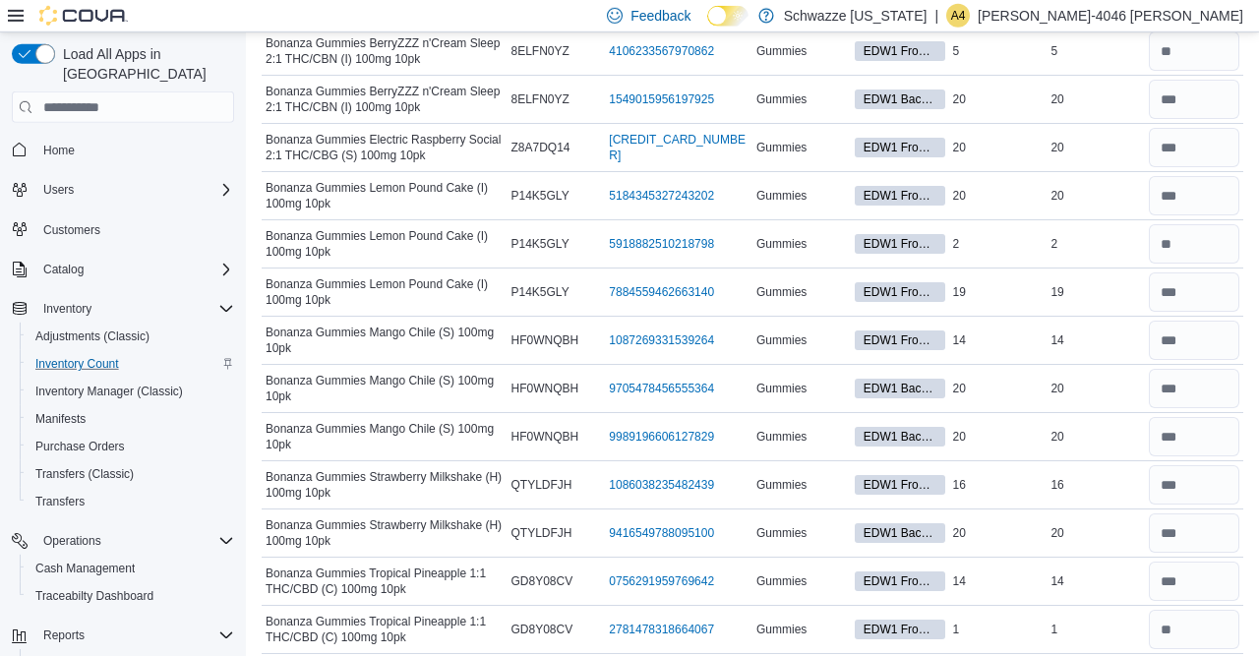
scroll to position [0, 0]
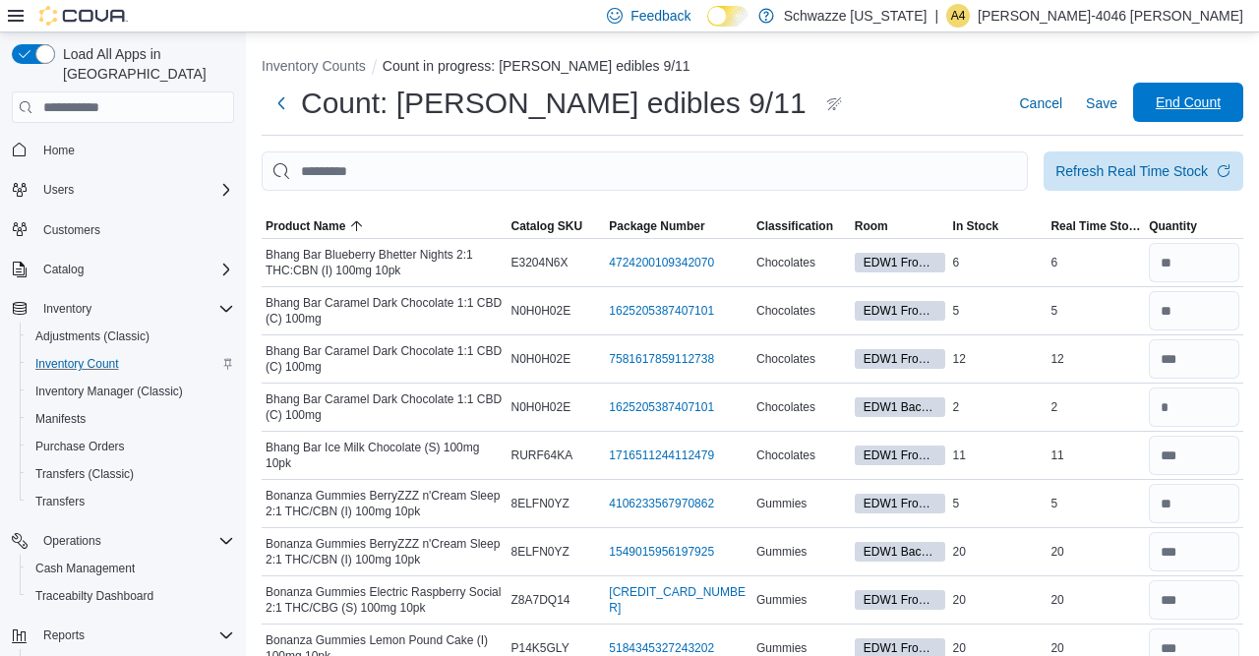
click at [1193, 95] on span "End Count" at bounding box center [1187, 102] width 65 height 20
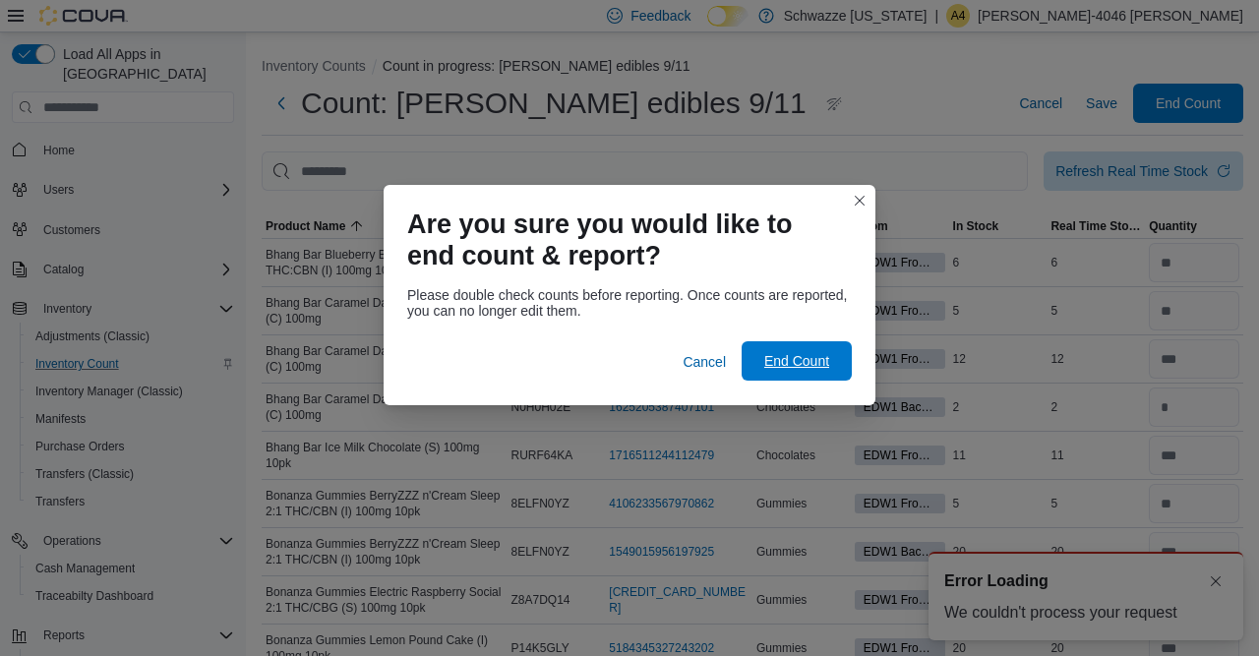
click at [804, 365] on span "End Count" at bounding box center [796, 361] width 65 height 20
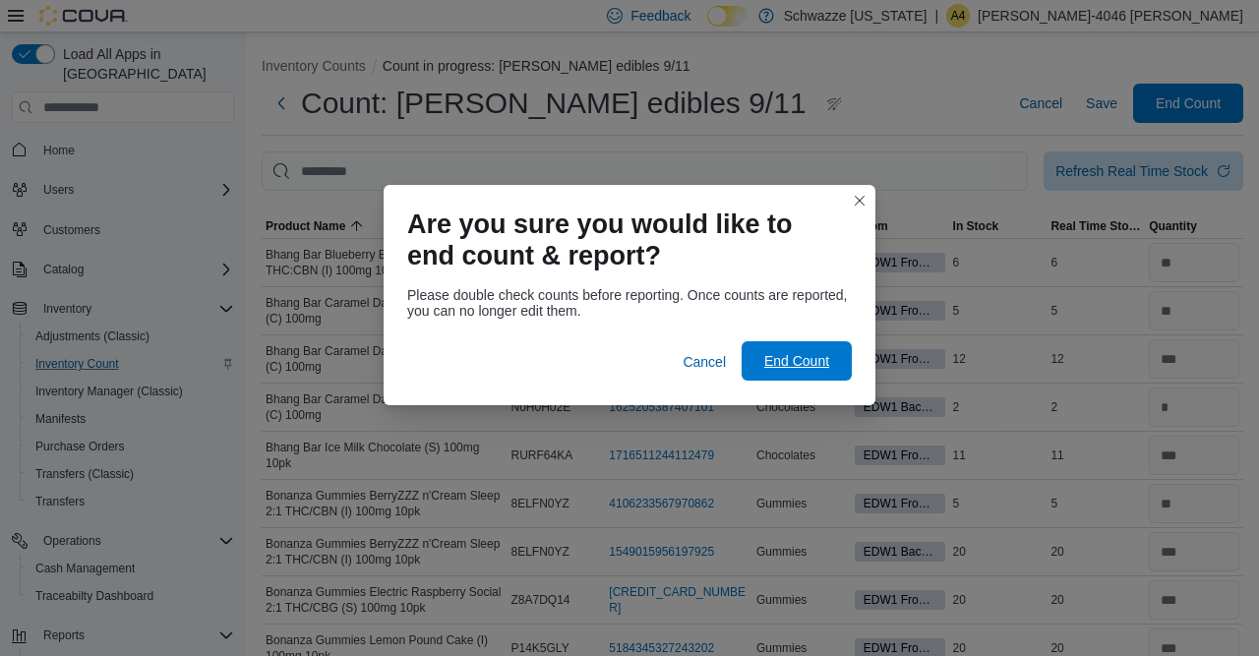
click at [803, 363] on span "End Count" at bounding box center [796, 361] width 65 height 20
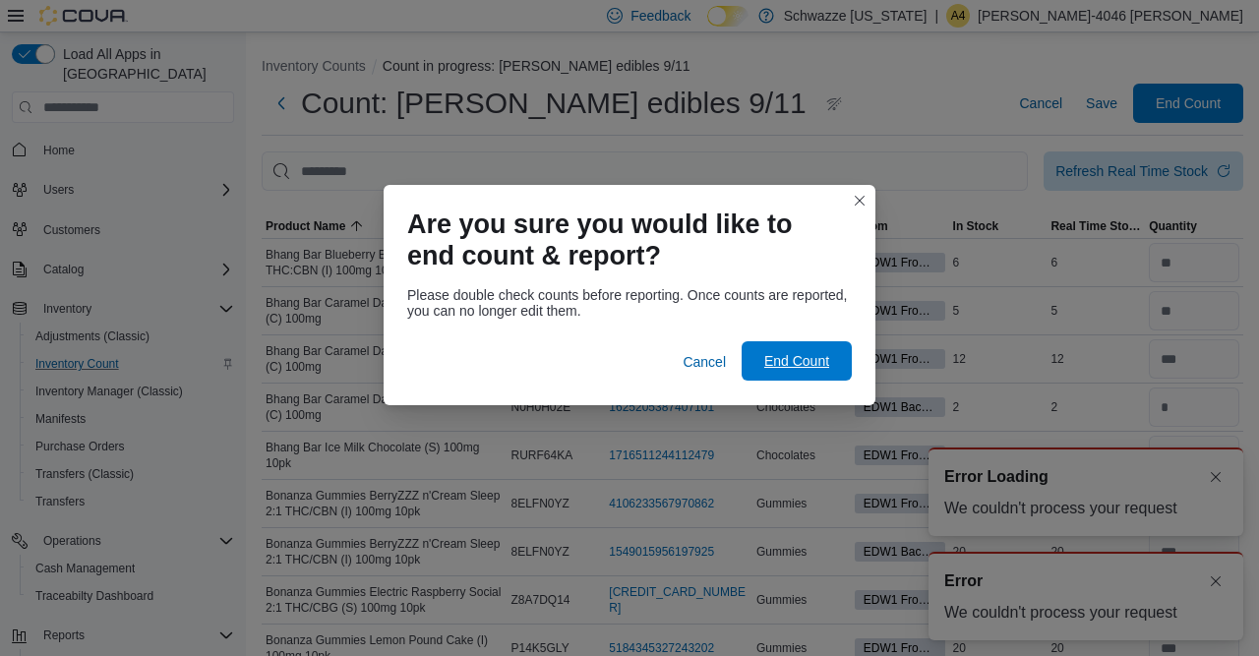
click at [803, 363] on span "End Count" at bounding box center [796, 361] width 65 height 20
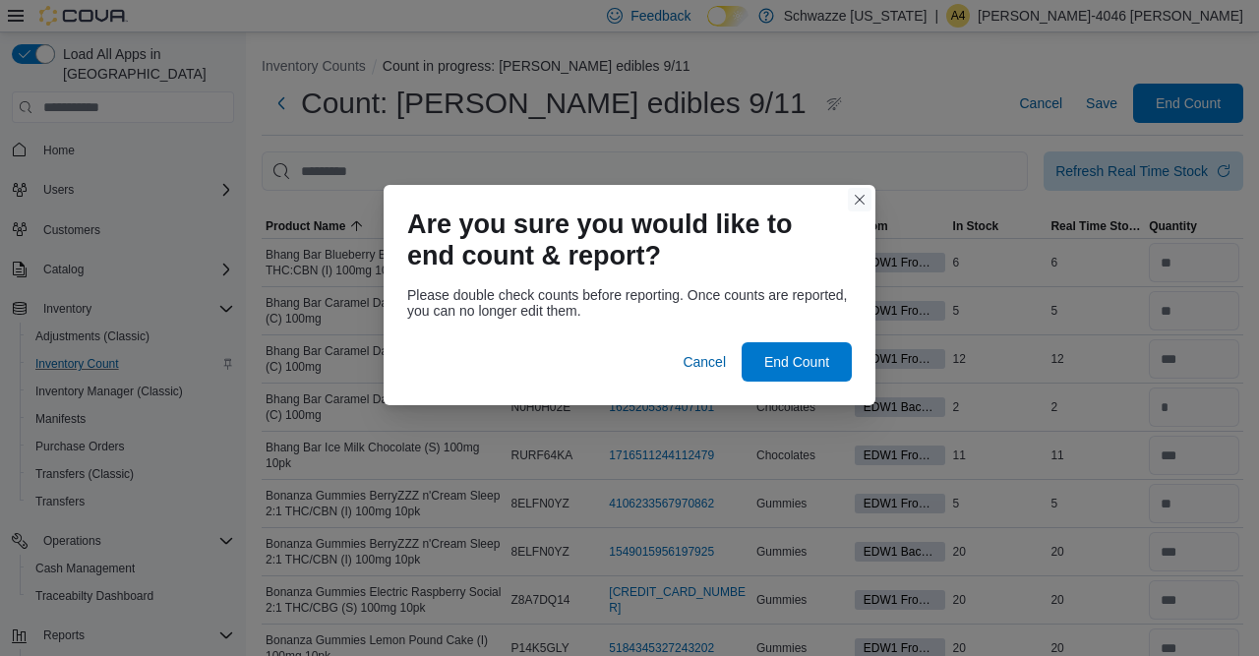
click at [860, 201] on button "Closes this modal window" at bounding box center [860, 200] width 24 height 24
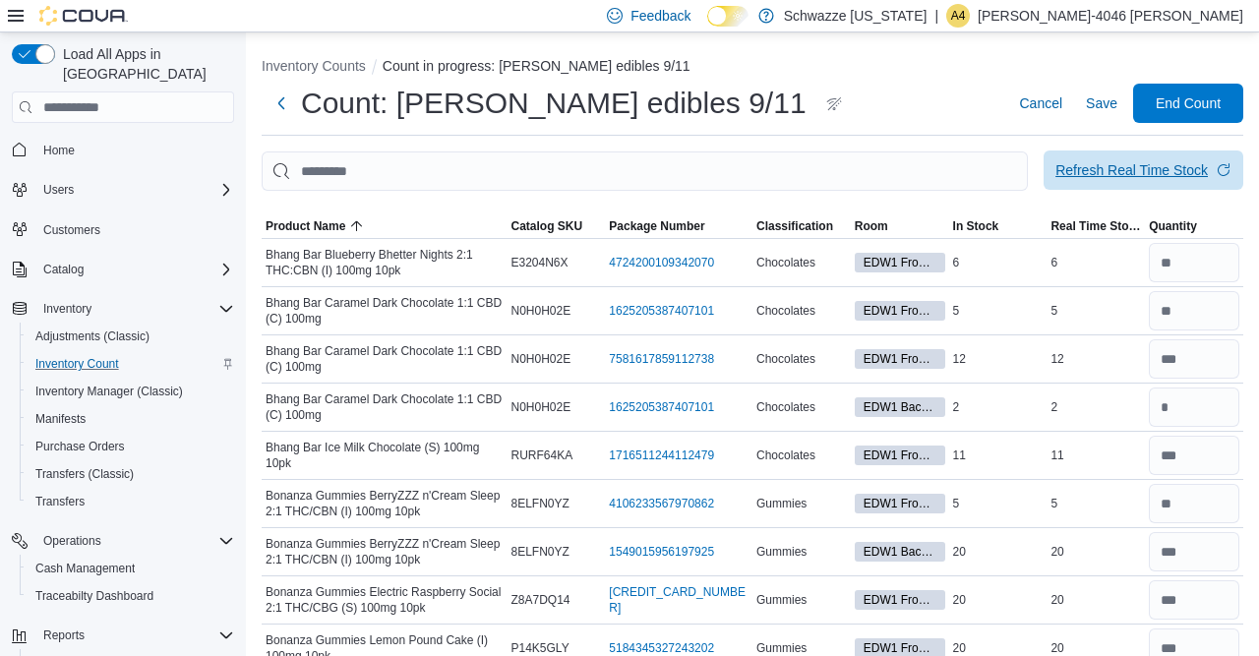
click at [1093, 177] on div "Refresh Real Time Stock" at bounding box center [1131, 170] width 152 height 20
click at [1173, 111] on span "End Count" at bounding box center [1187, 102] width 65 height 20
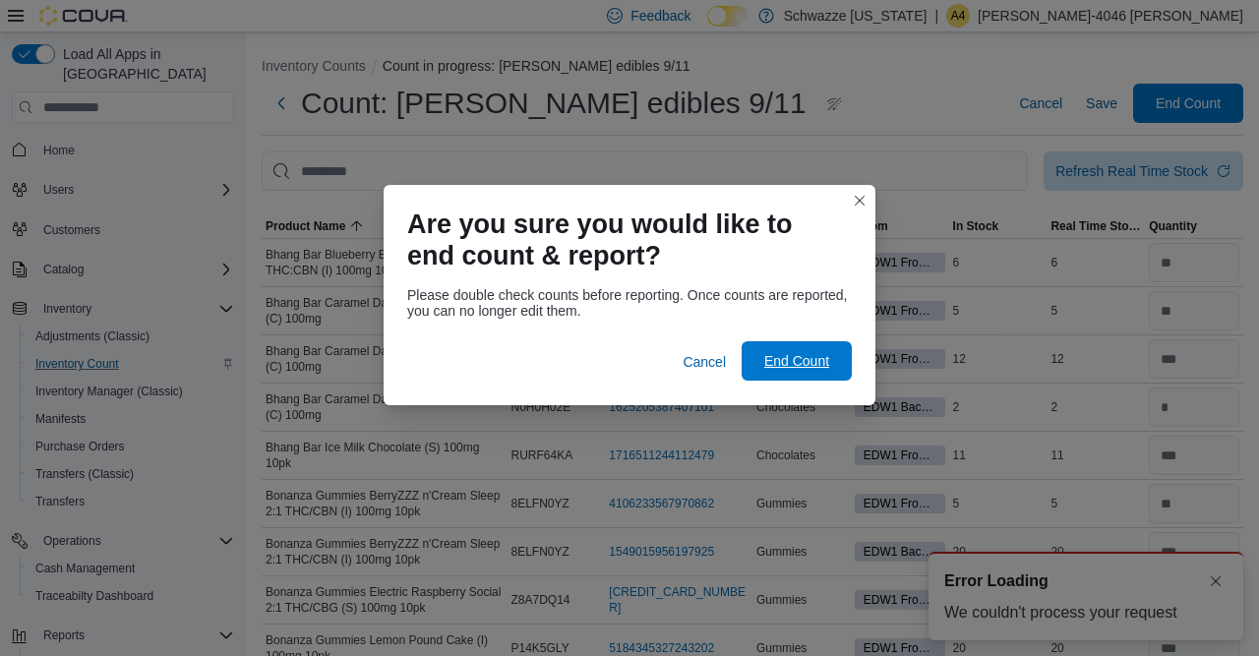
click at [827, 347] on span "End Count" at bounding box center [796, 360] width 87 height 39
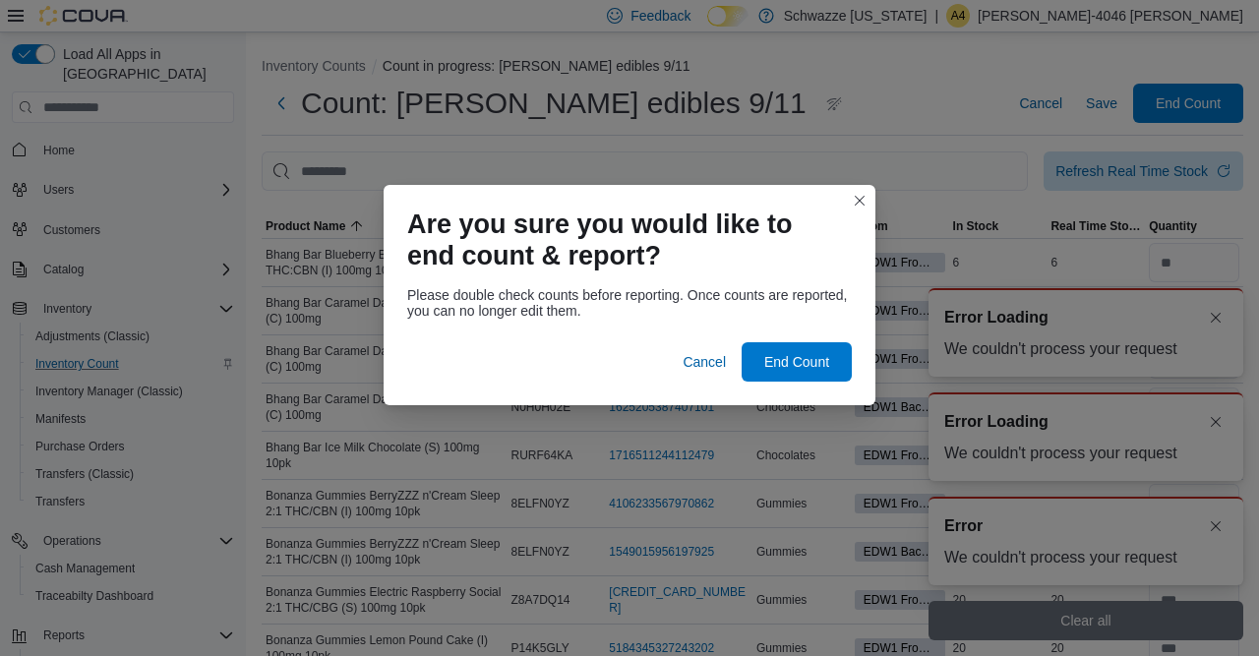
click at [1210, 477] on div "Are you sure you would like to end count & report? Please double check counts b…" at bounding box center [629, 328] width 1259 height 656
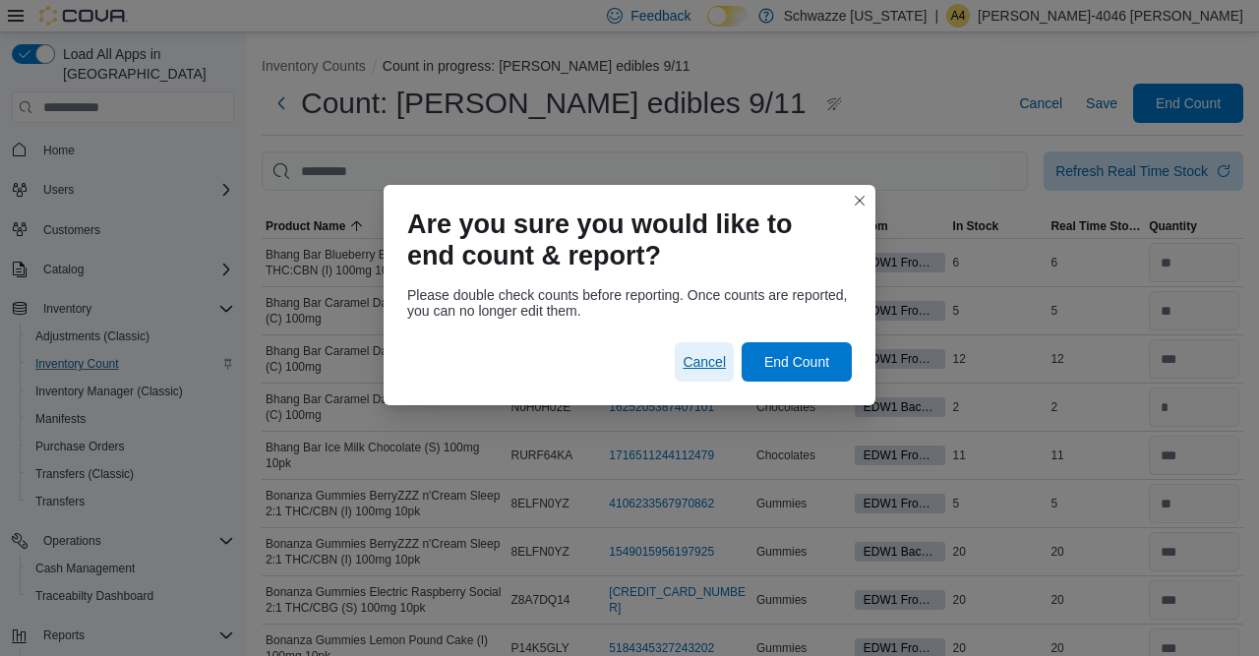
click at [710, 366] on span "Cancel" at bounding box center [703, 362] width 43 height 20
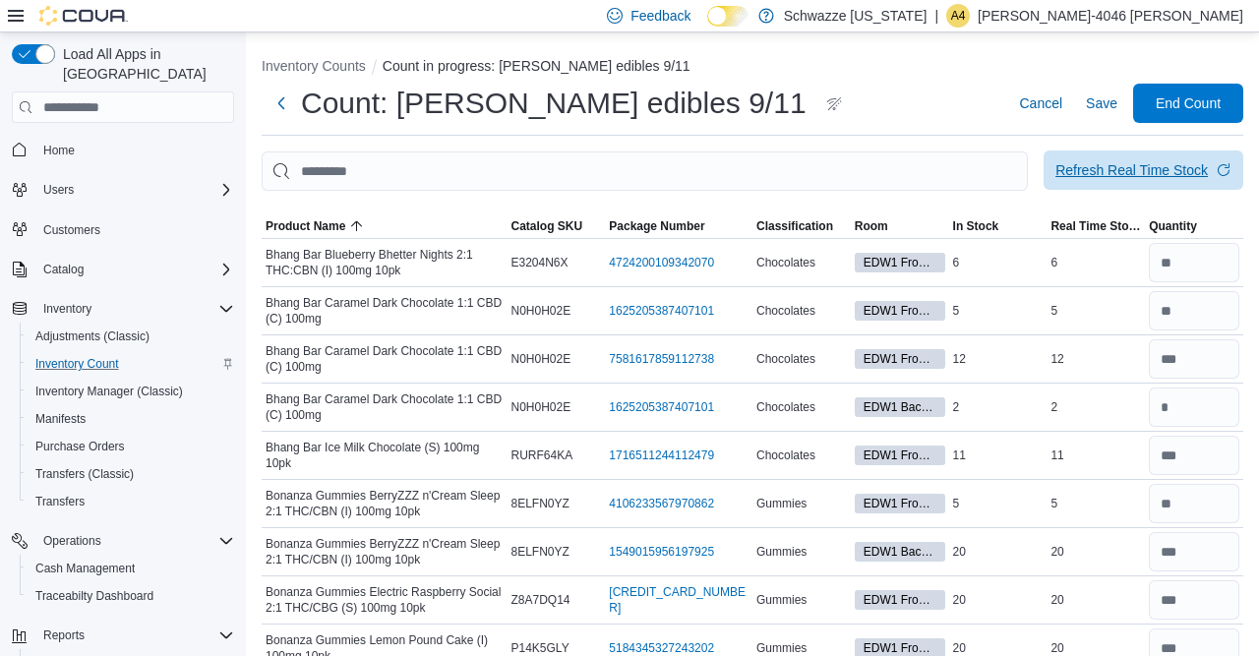
click at [1196, 171] on div "Refresh Real Time Stock" at bounding box center [1131, 170] width 152 height 20
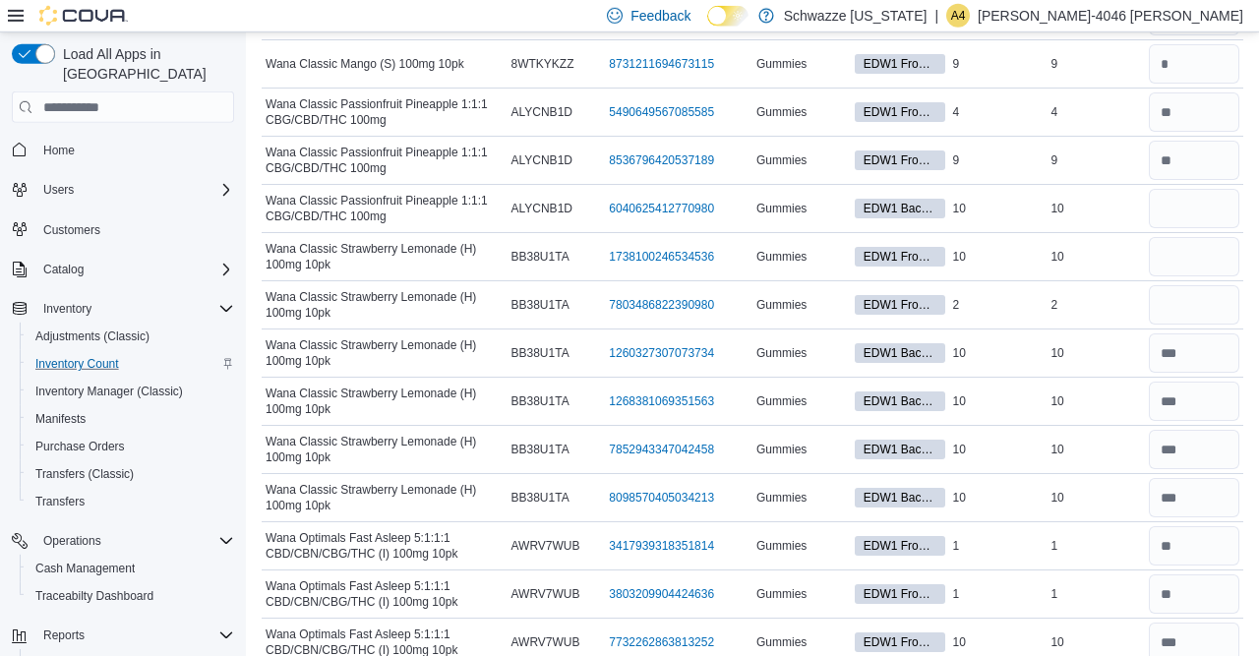
scroll to position [8469, 0]
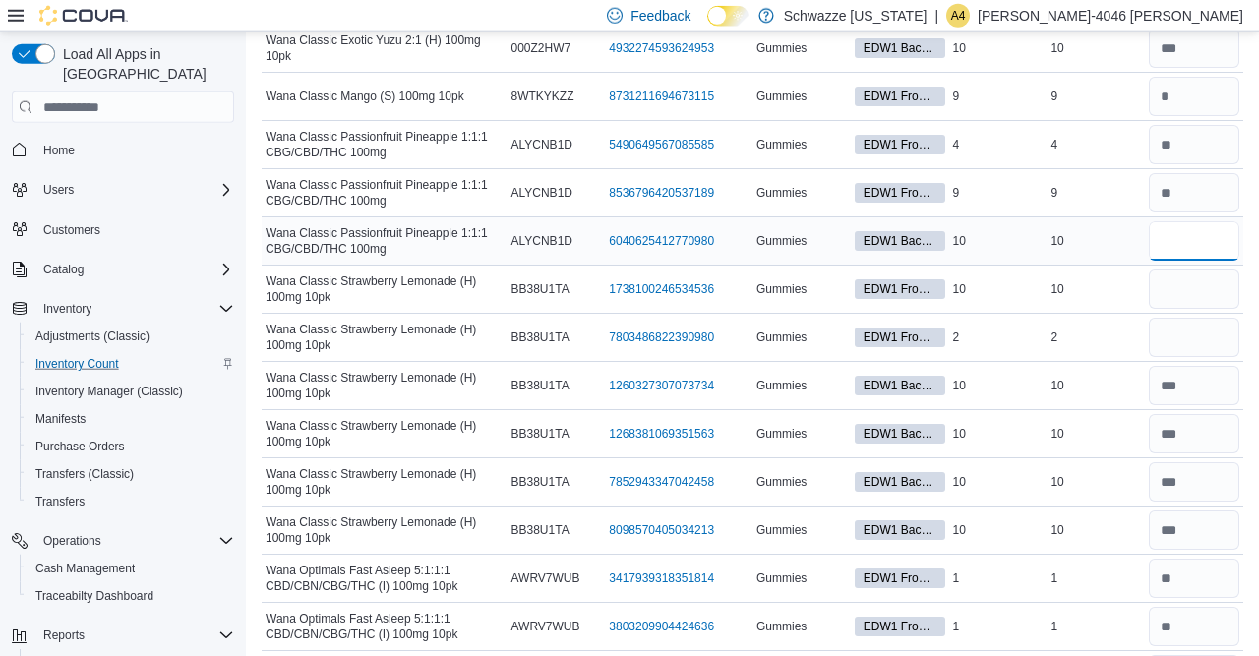
click at [1183, 221] on input "number" at bounding box center [1193, 240] width 90 height 39
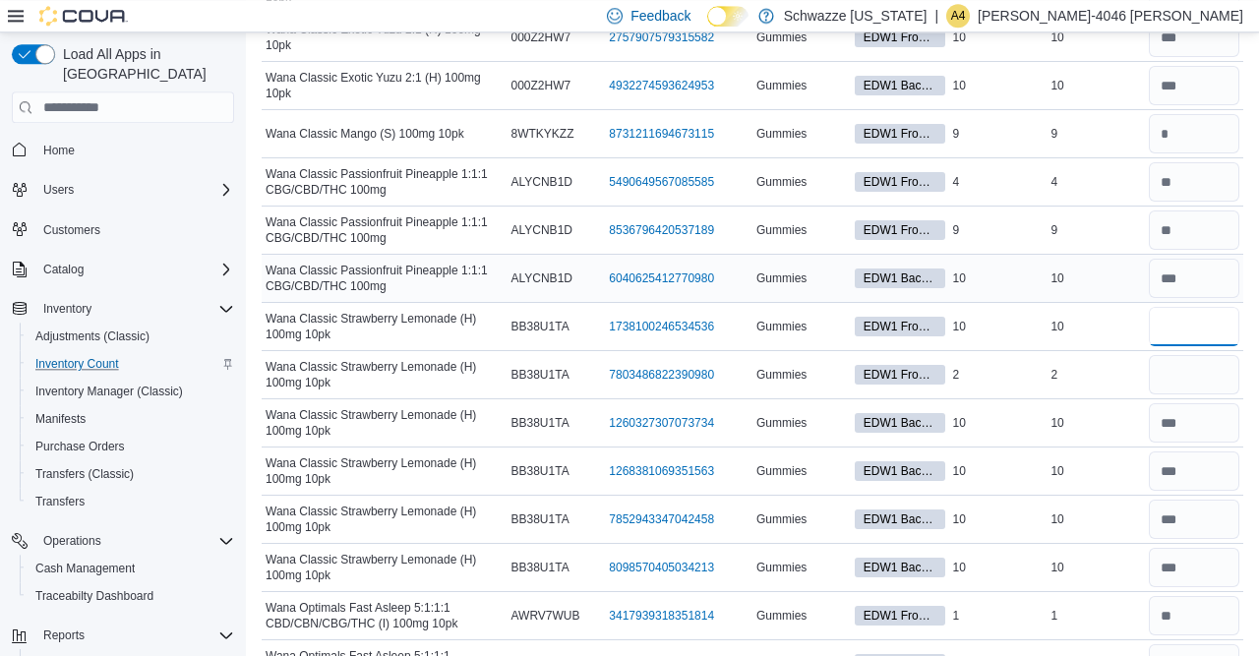
scroll to position [8433, 0]
click at [1181, 354] on input "number" at bounding box center [1193, 373] width 90 height 39
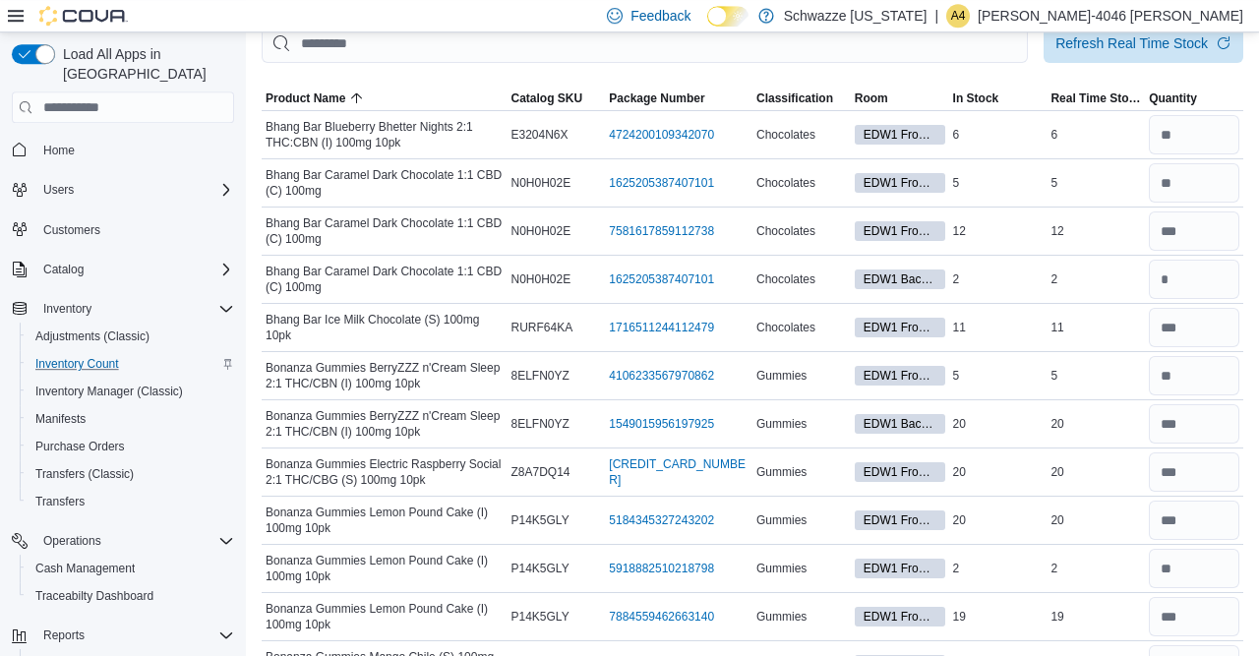
scroll to position [0, 0]
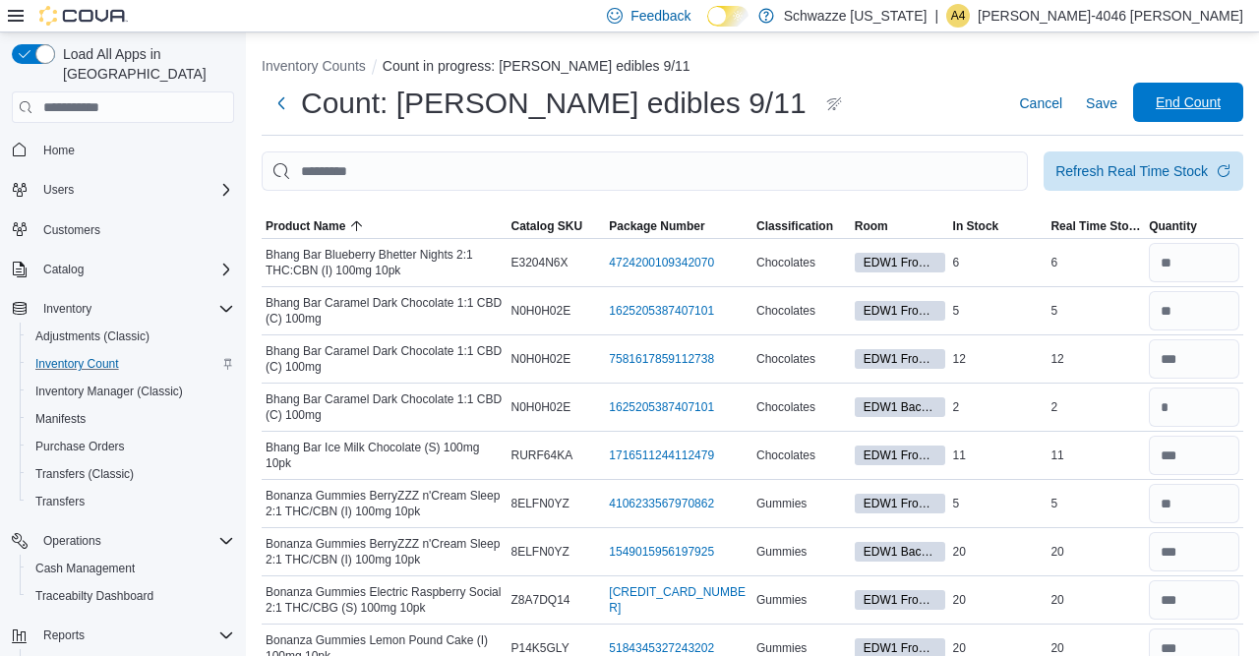
click at [1200, 102] on span "End Count" at bounding box center [1187, 102] width 65 height 20
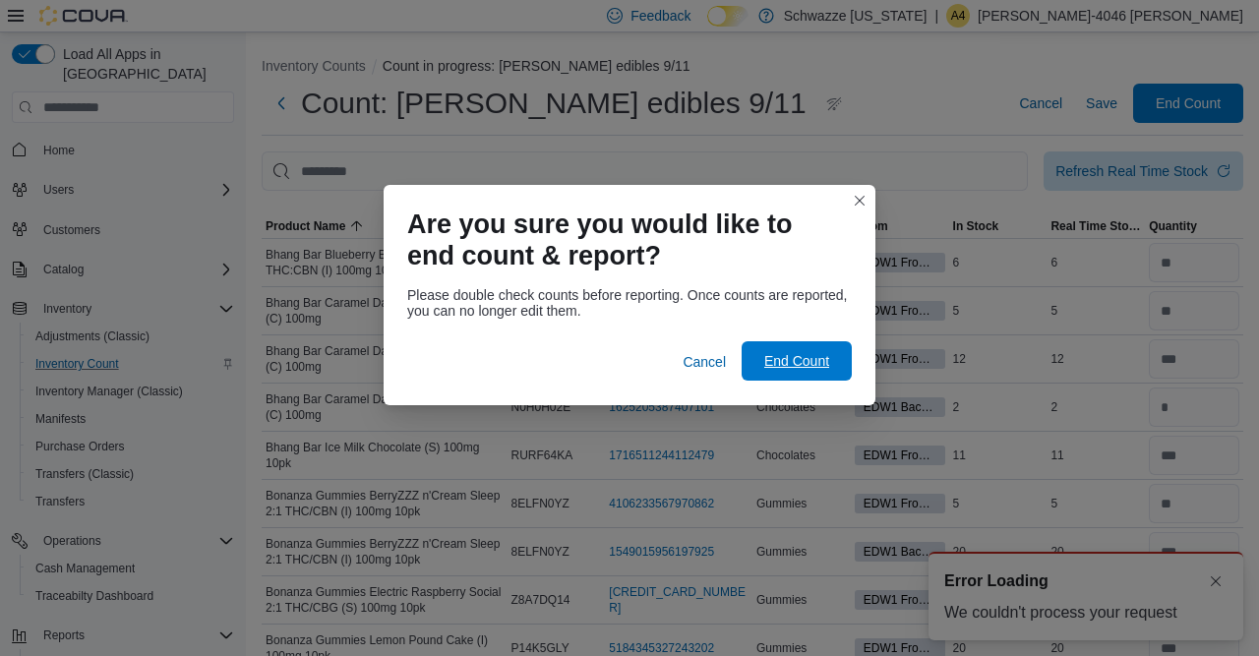
click at [801, 361] on span "End Count" at bounding box center [796, 361] width 65 height 20
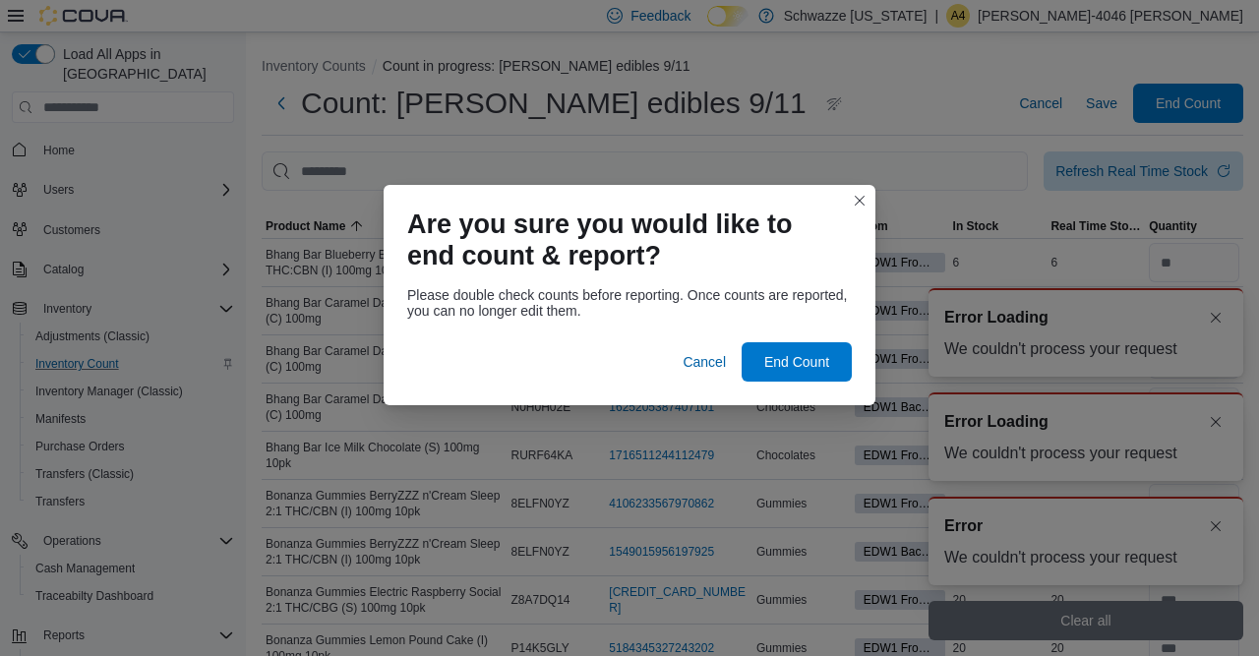
click at [1220, 478] on div "Are you sure you would like to end count & report? Please double check counts b…" at bounding box center [629, 328] width 1259 height 656
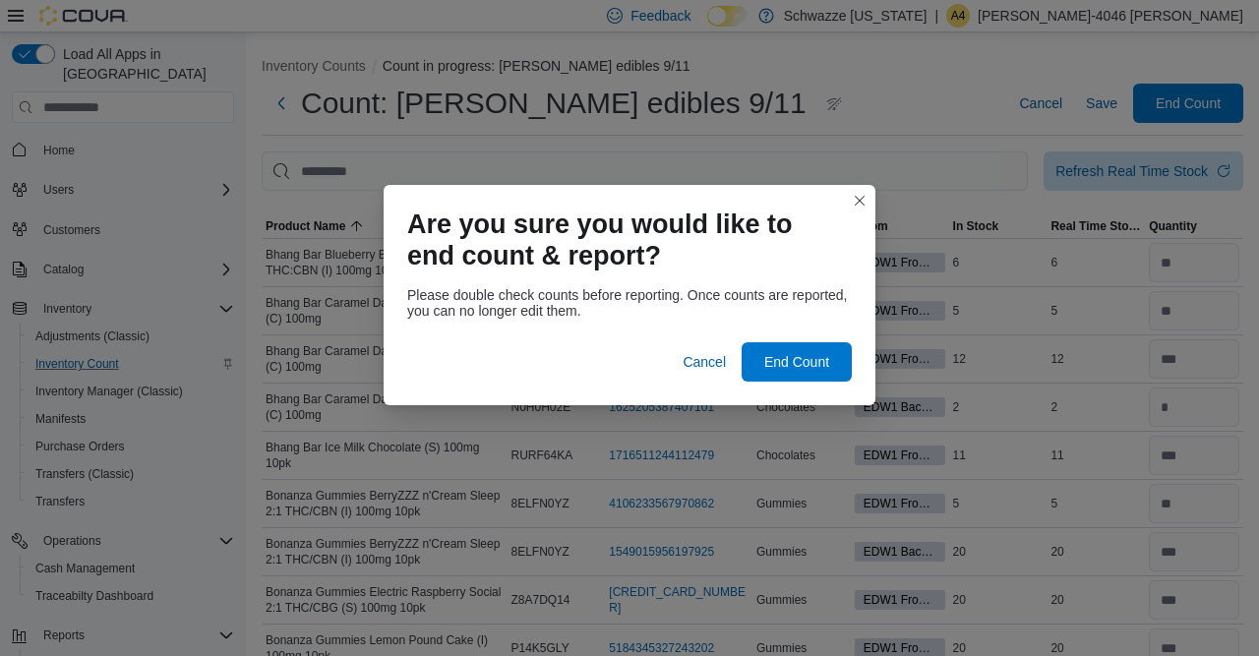
click at [1214, 528] on div "Are you sure you would like to end count & report? Please double check counts b…" at bounding box center [629, 328] width 1259 height 656
click at [710, 359] on span "Cancel" at bounding box center [703, 362] width 43 height 20
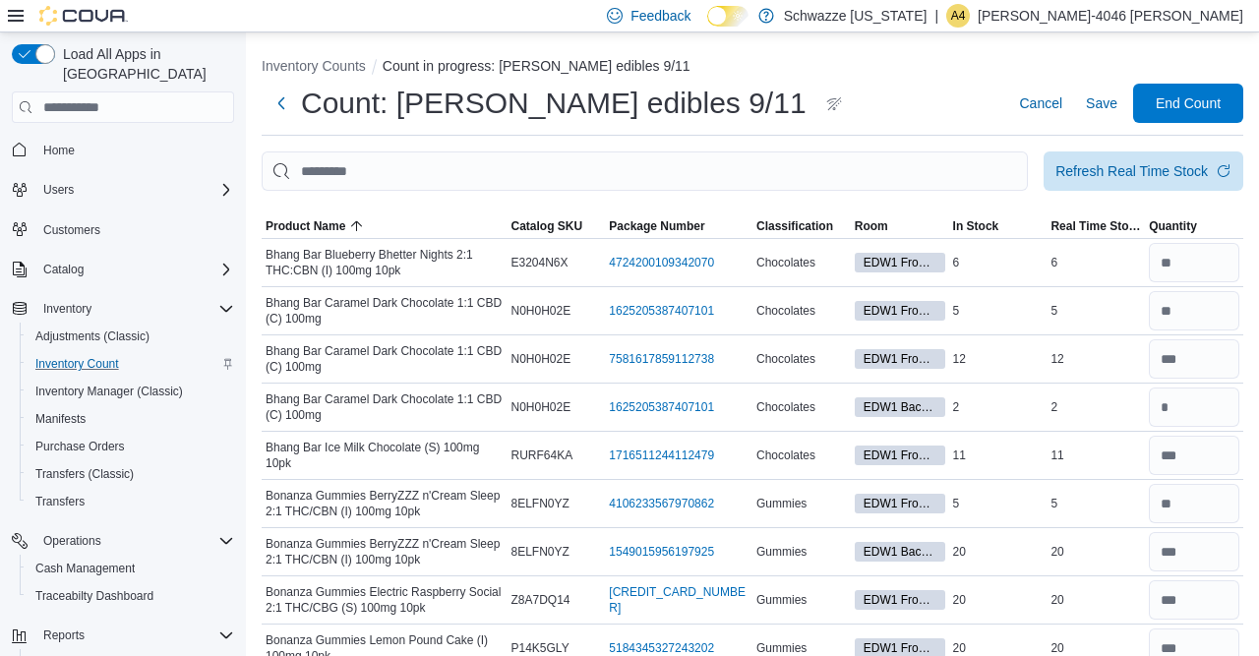
click at [888, 104] on div "Count: edw edibles 9/11 Cancel Save End Count" at bounding box center [752, 103] width 981 height 39
click at [1185, 217] on span "Quantity" at bounding box center [1194, 226] width 98 height 24
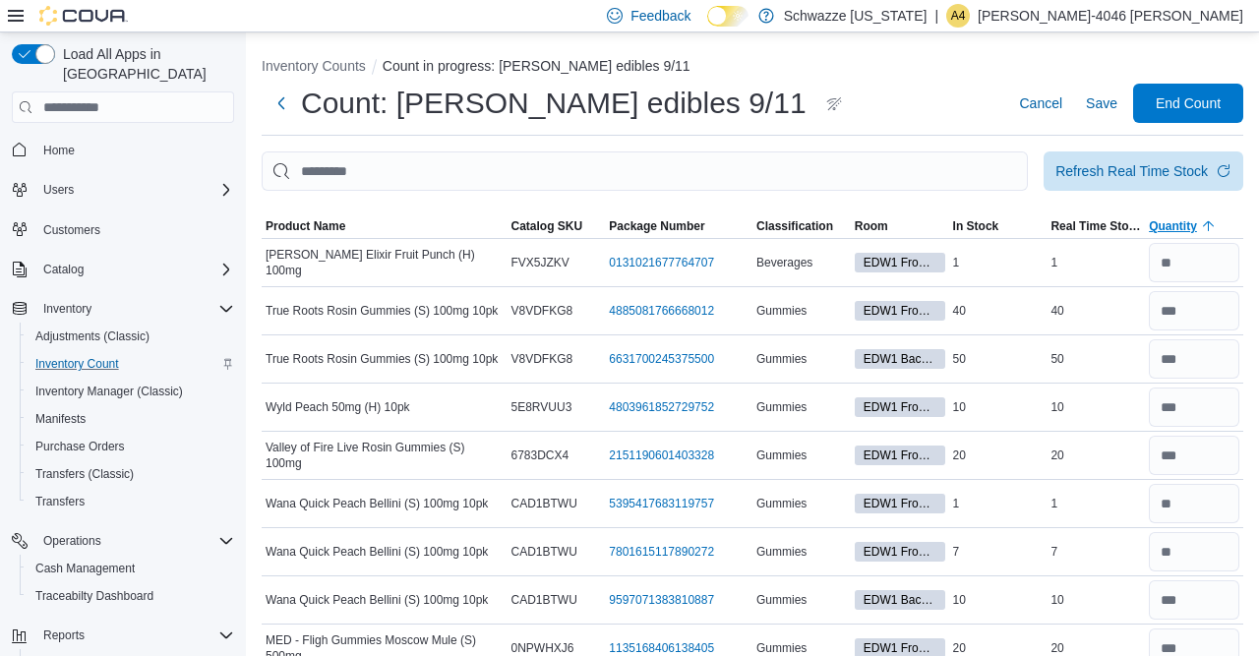
click at [1169, 225] on span "Quantity" at bounding box center [1172, 226] width 48 height 16
click at [1154, 221] on span "Quantity" at bounding box center [1172, 226] width 48 height 16
click at [316, 229] on span "Product Name" at bounding box center [305, 226] width 80 height 16
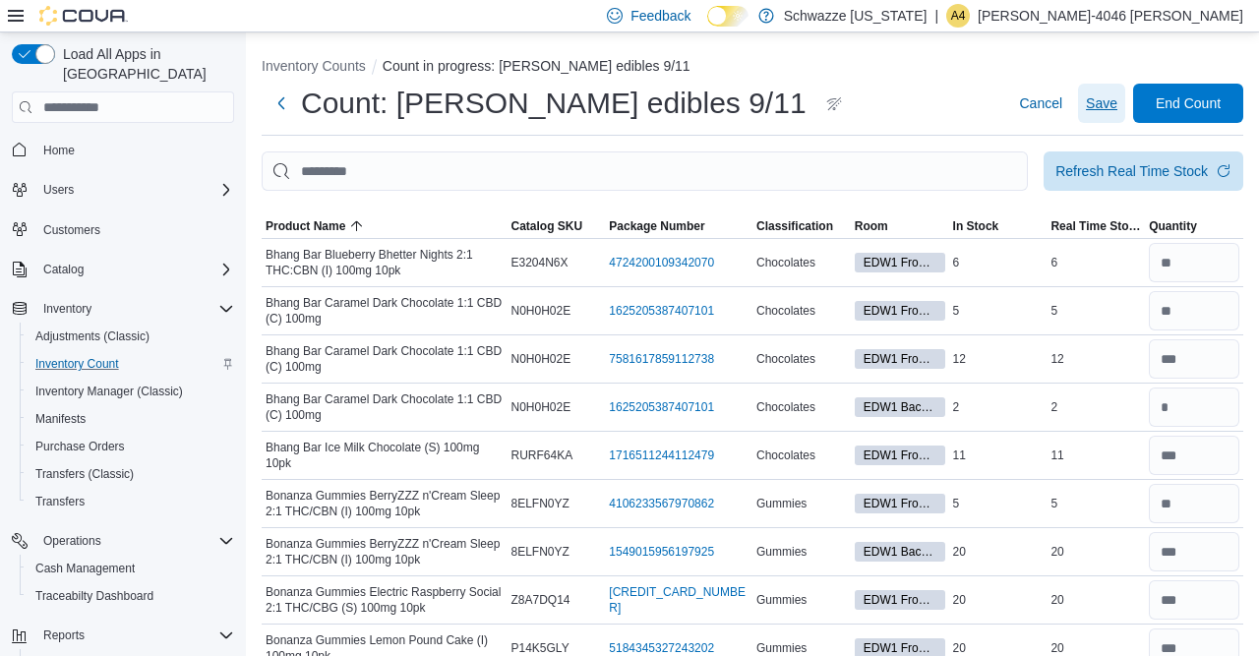
click at [1087, 103] on span "Save" at bounding box center [1101, 103] width 31 height 20
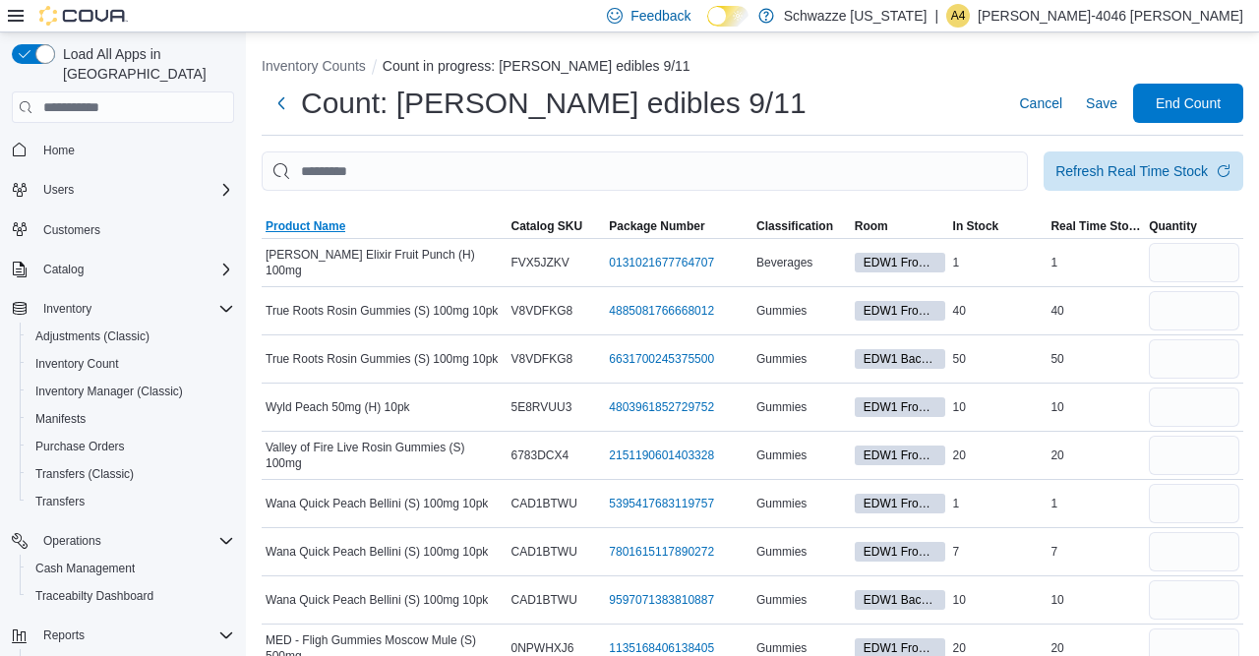
click at [315, 218] on span "Product Name" at bounding box center [385, 226] width 246 height 24
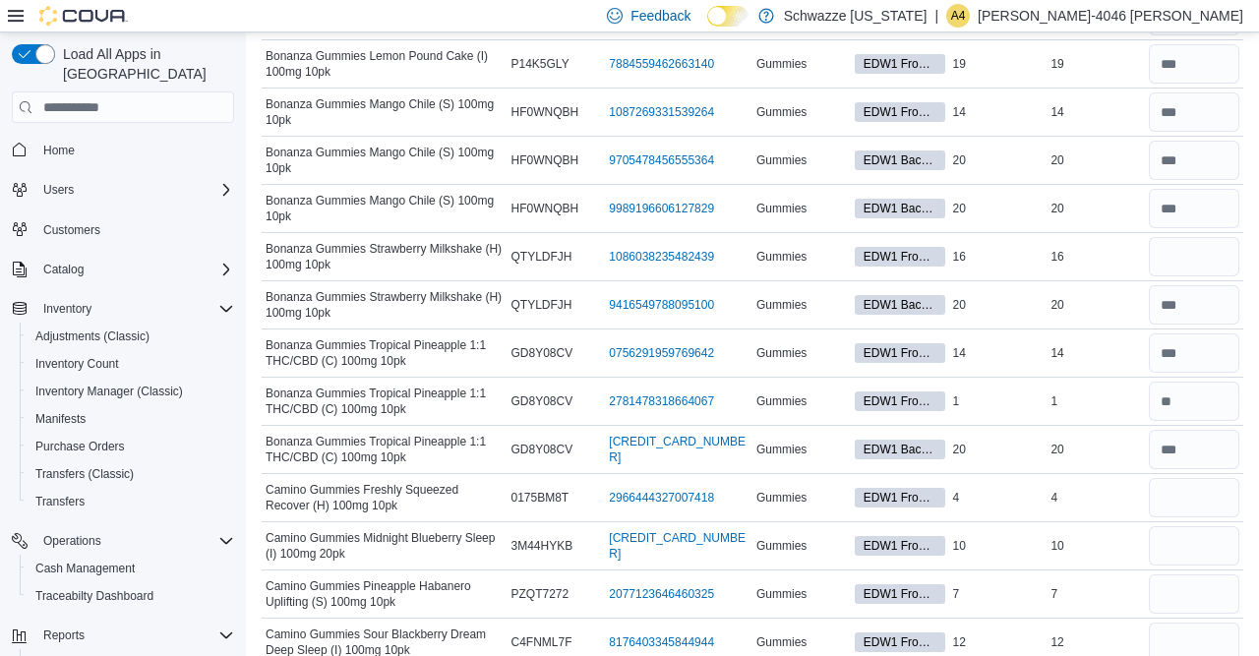
scroll to position [730, 0]
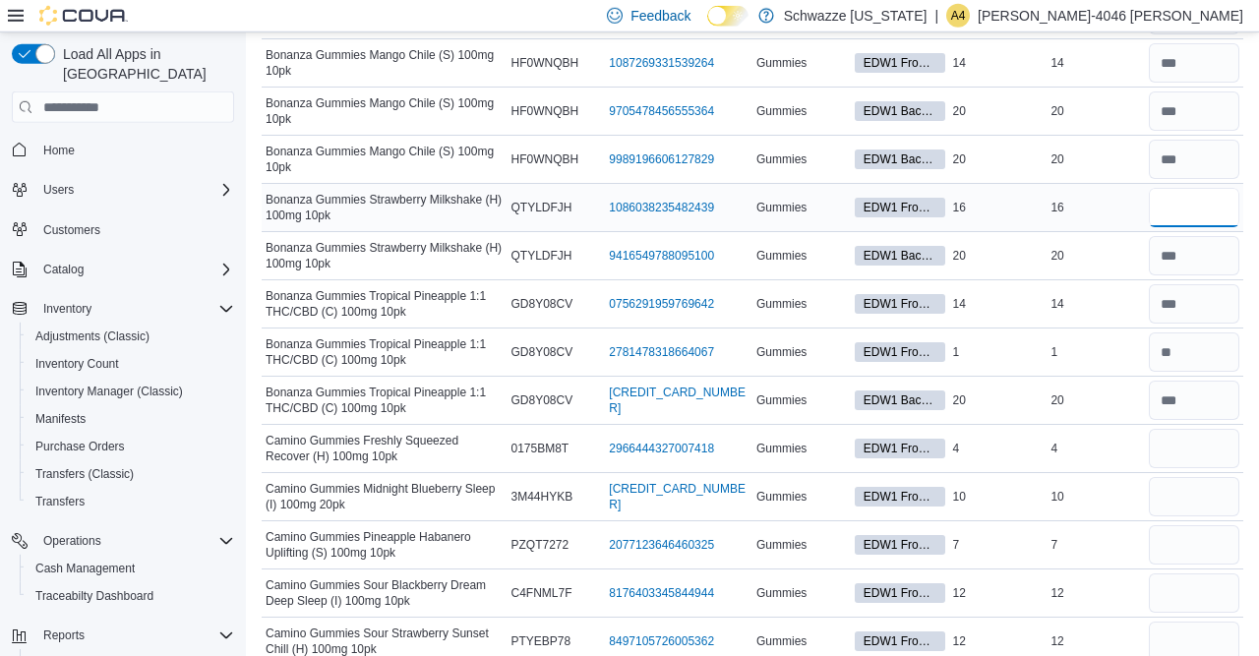
click at [1179, 198] on input "number" at bounding box center [1193, 207] width 90 height 39
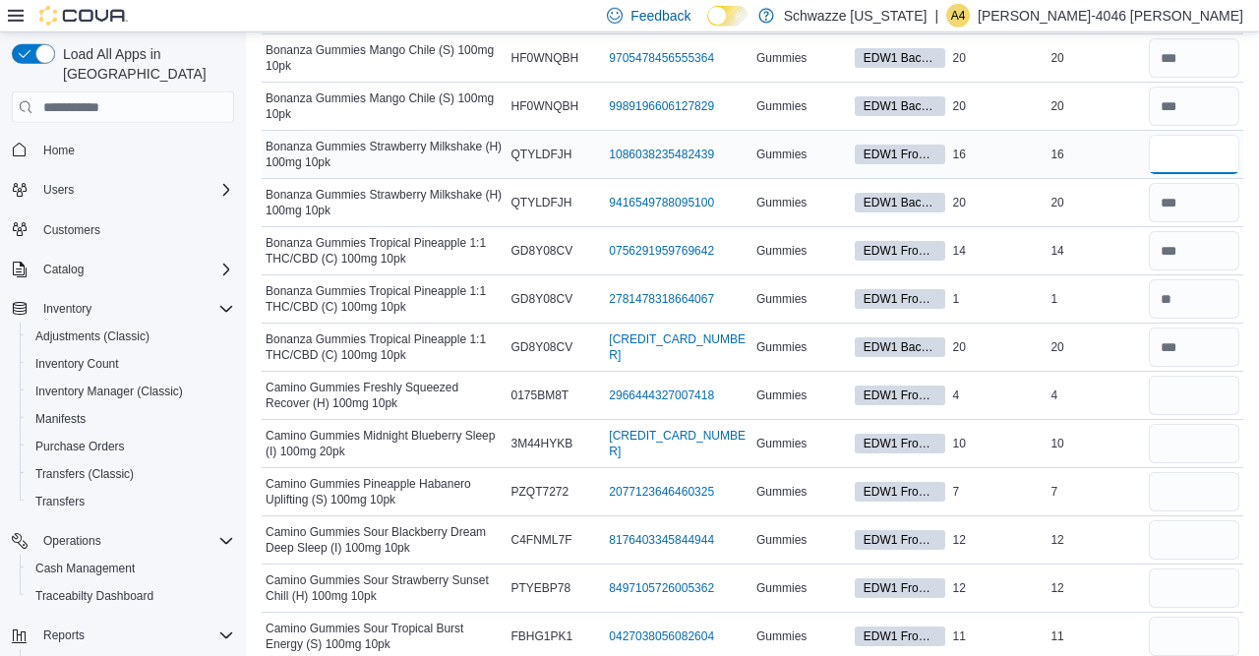
scroll to position [895, 0]
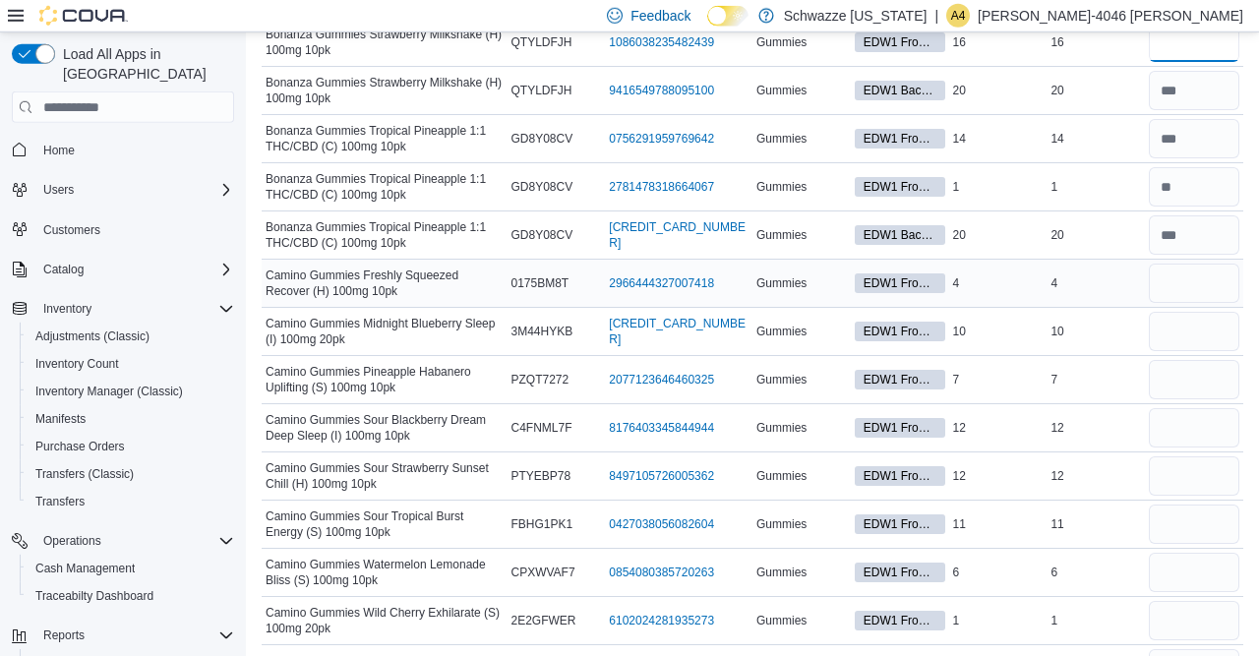
type input "**"
click at [1185, 271] on input "number" at bounding box center [1193, 283] width 90 height 39
type input "*"
type input "**"
type input "*"
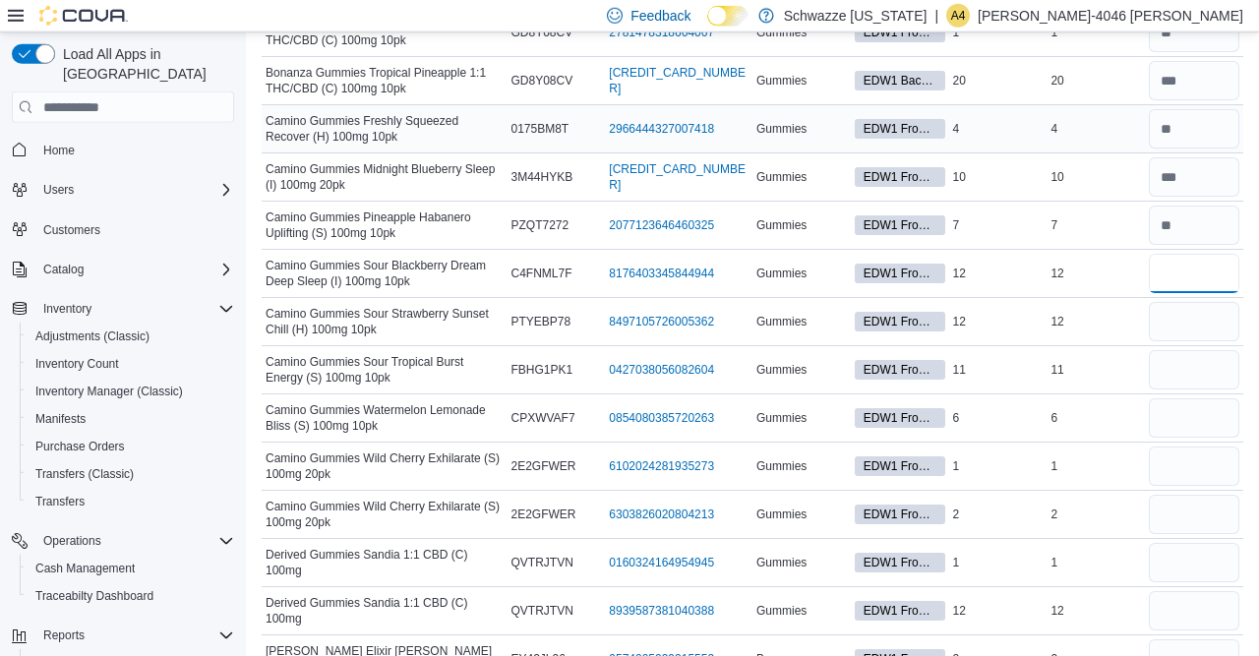
scroll to position [1056, 0]
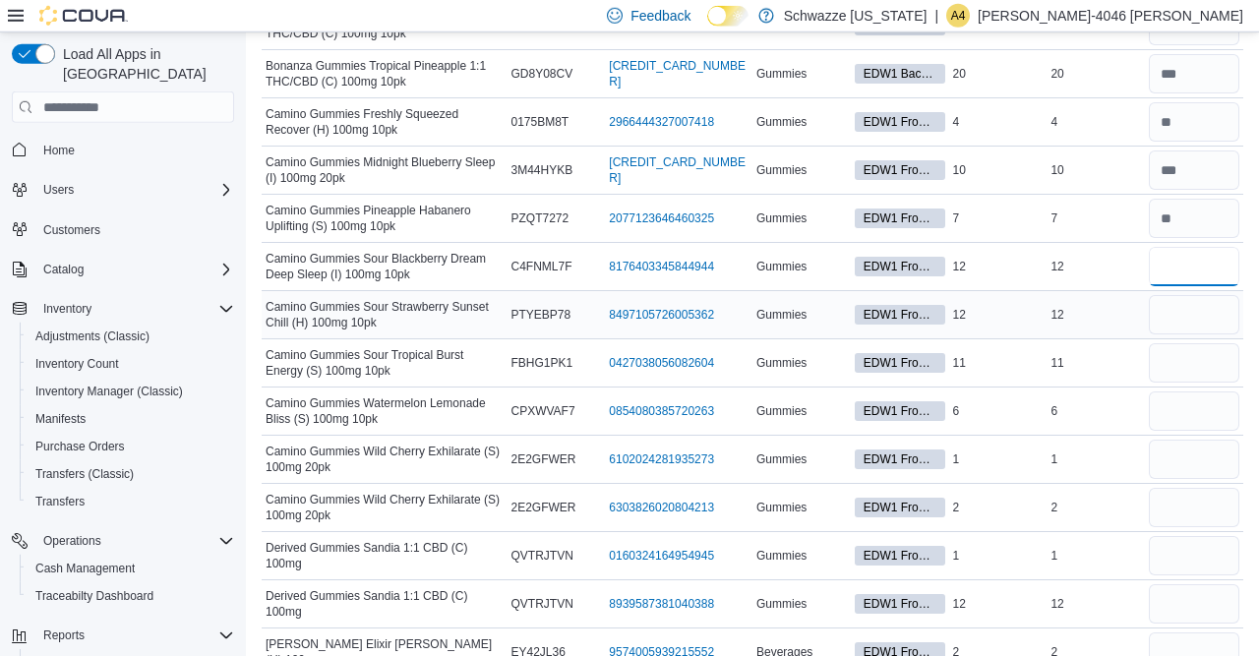
type input "**"
click at [1187, 301] on input "number" at bounding box center [1193, 314] width 90 height 39
type input "*"
type input "**"
click at [1184, 350] on input "number" at bounding box center [1193, 362] width 90 height 39
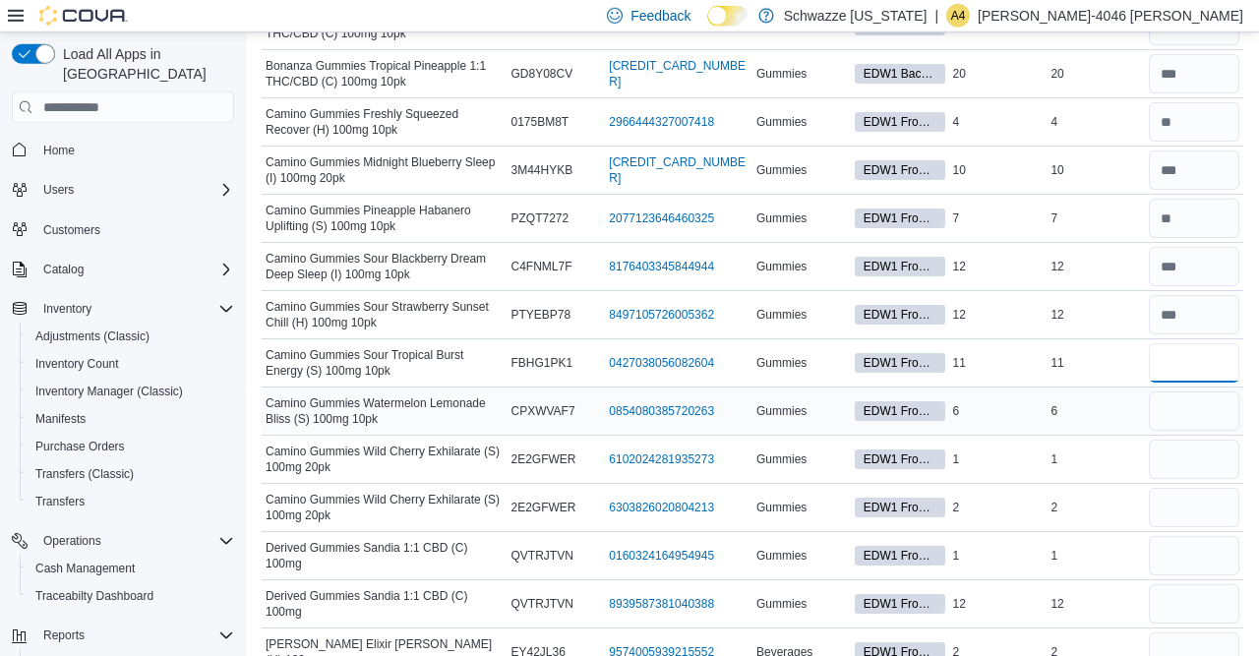
type input "**"
click at [1172, 401] on input "number" at bounding box center [1193, 410] width 90 height 39
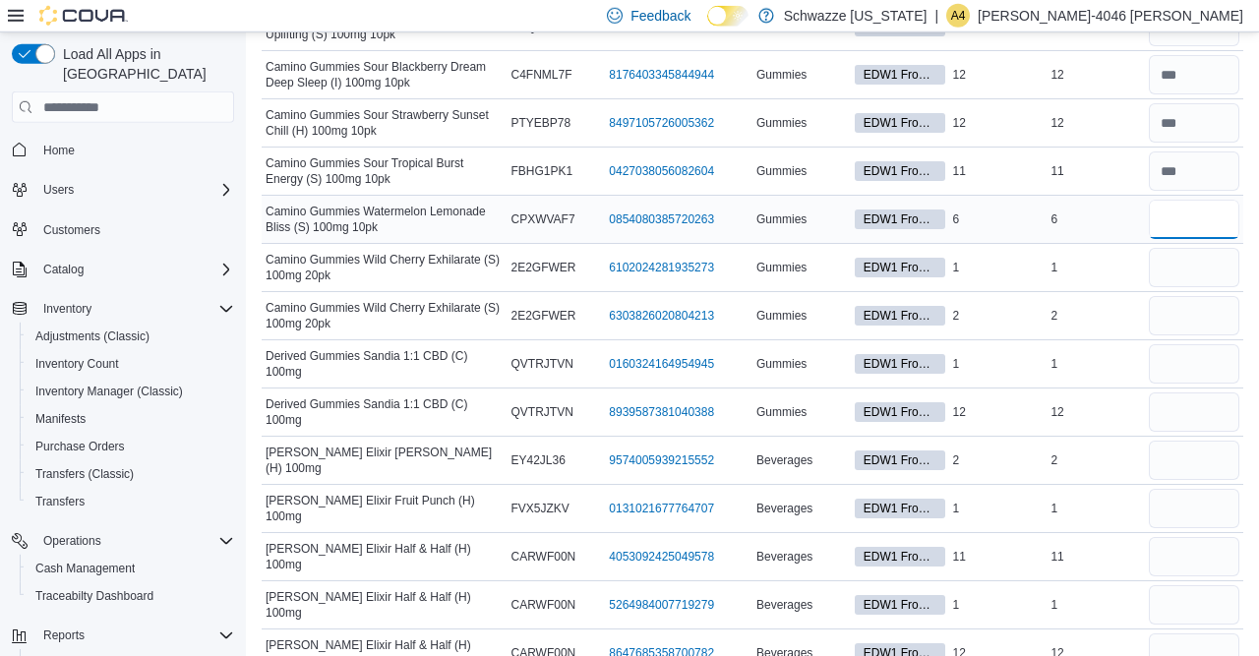
scroll to position [1262, 0]
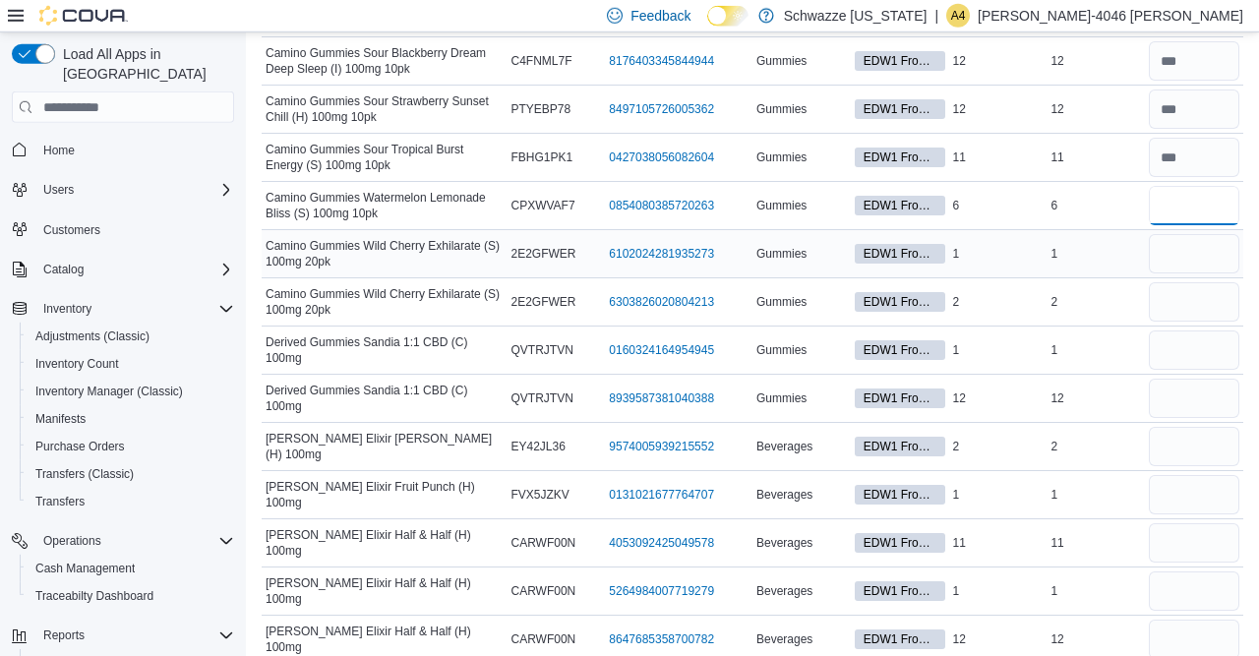
type input "*"
click at [1189, 234] on input "number" at bounding box center [1193, 253] width 90 height 39
type input "*"
click at [1190, 289] on input "number" at bounding box center [1193, 301] width 90 height 39
type input "*"
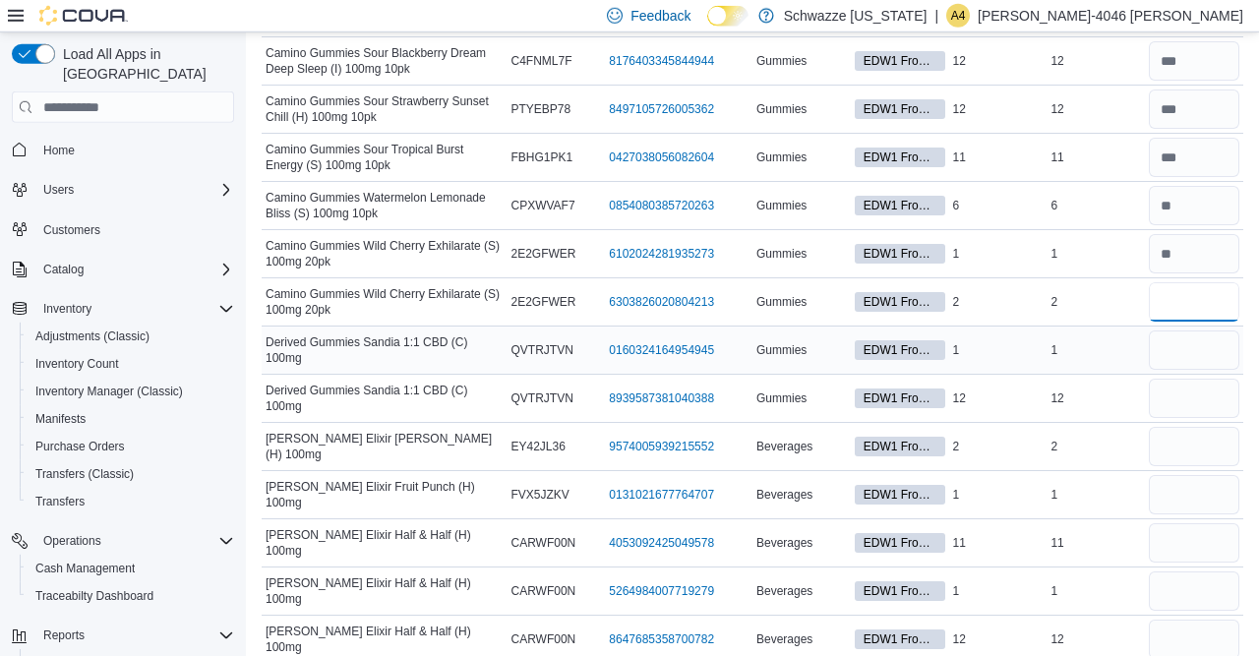
type input "*"
click at [1185, 339] on input "number" at bounding box center [1193, 349] width 90 height 39
type input "*"
click at [1189, 383] on input "number" at bounding box center [1193, 398] width 90 height 39
type input "**"
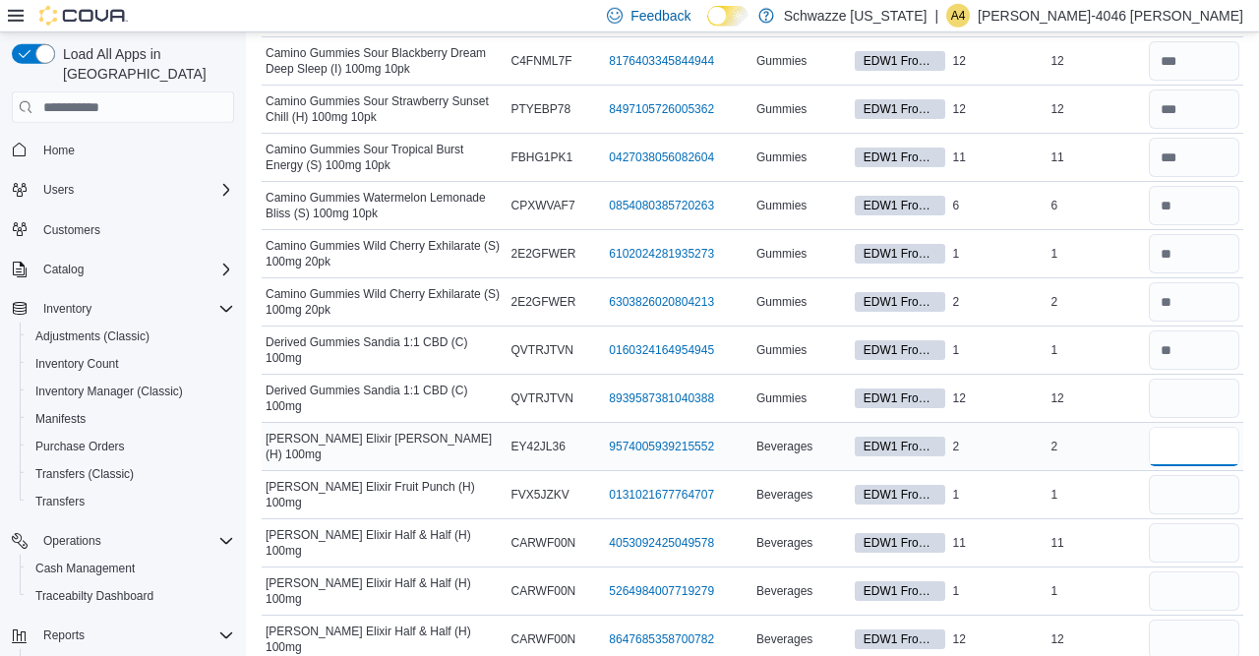
click at [1183, 435] on input "number" at bounding box center [1193, 446] width 90 height 39
type input "*"
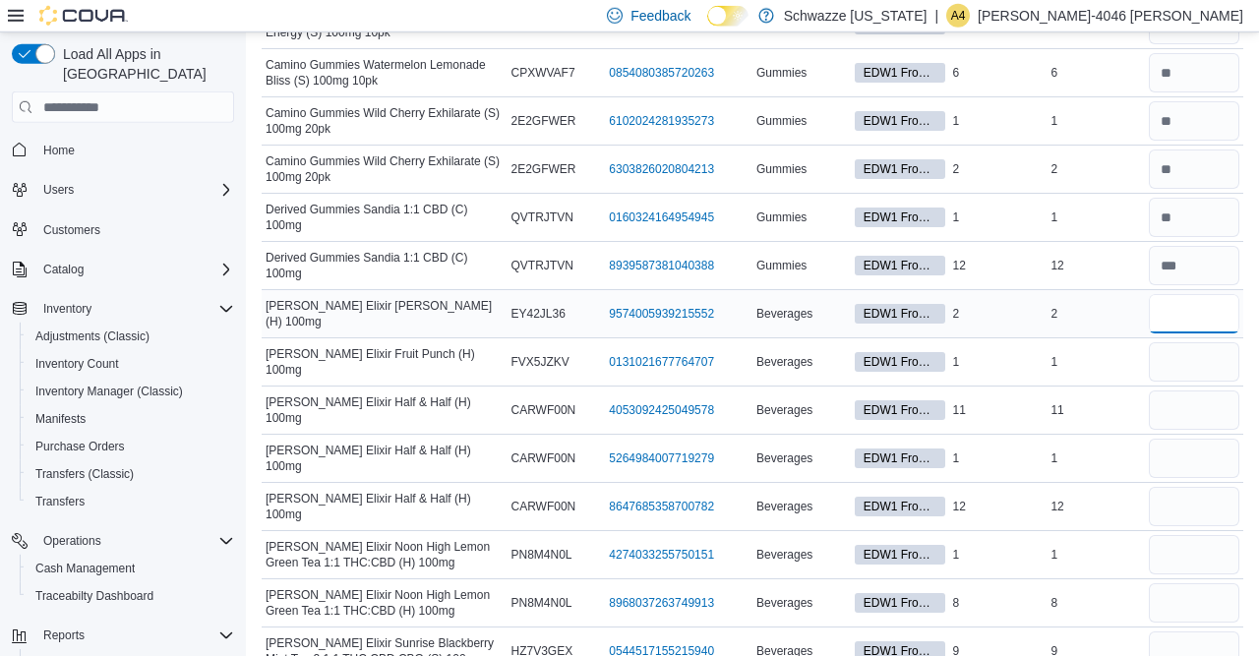
scroll to position [1421, 0]
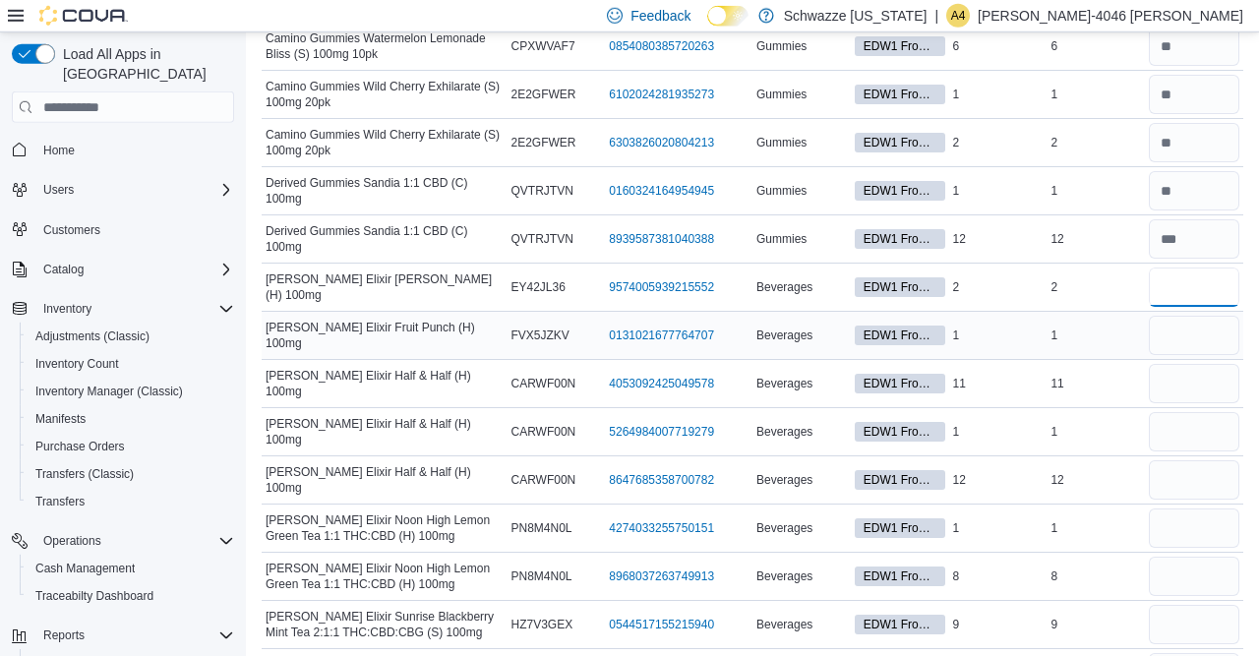
type input "*"
click at [1185, 326] on input "number" at bounding box center [1193, 335] width 90 height 39
type input "*"
click at [1175, 376] on input "number" at bounding box center [1193, 383] width 90 height 39
type input "**"
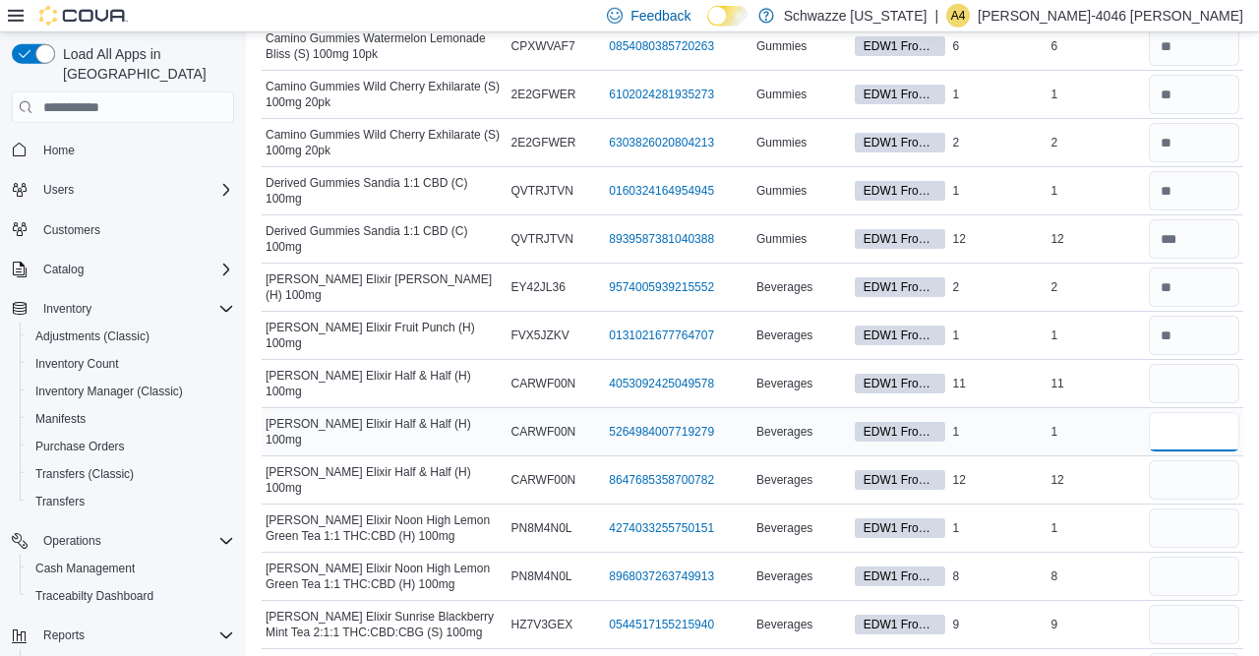
click at [1169, 425] on input "number" at bounding box center [1193, 431] width 90 height 39
type input "*"
click at [1177, 471] on input "number" at bounding box center [1193, 479] width 90 height 39
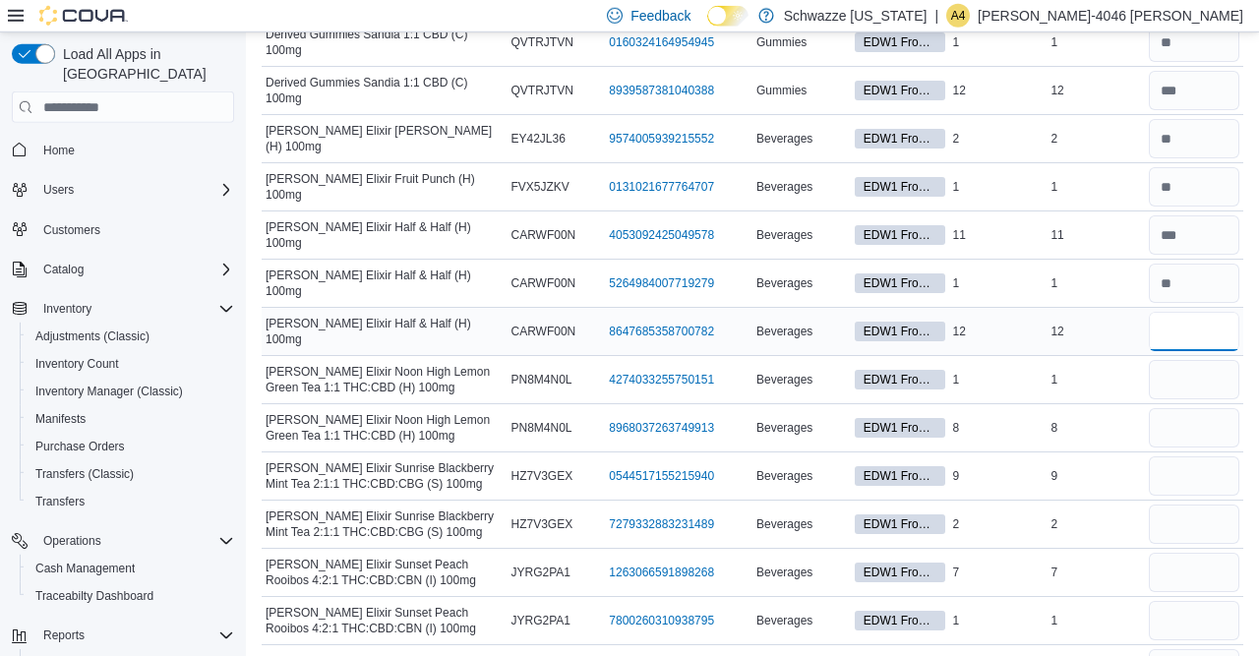
scroll to position [1583, 0]
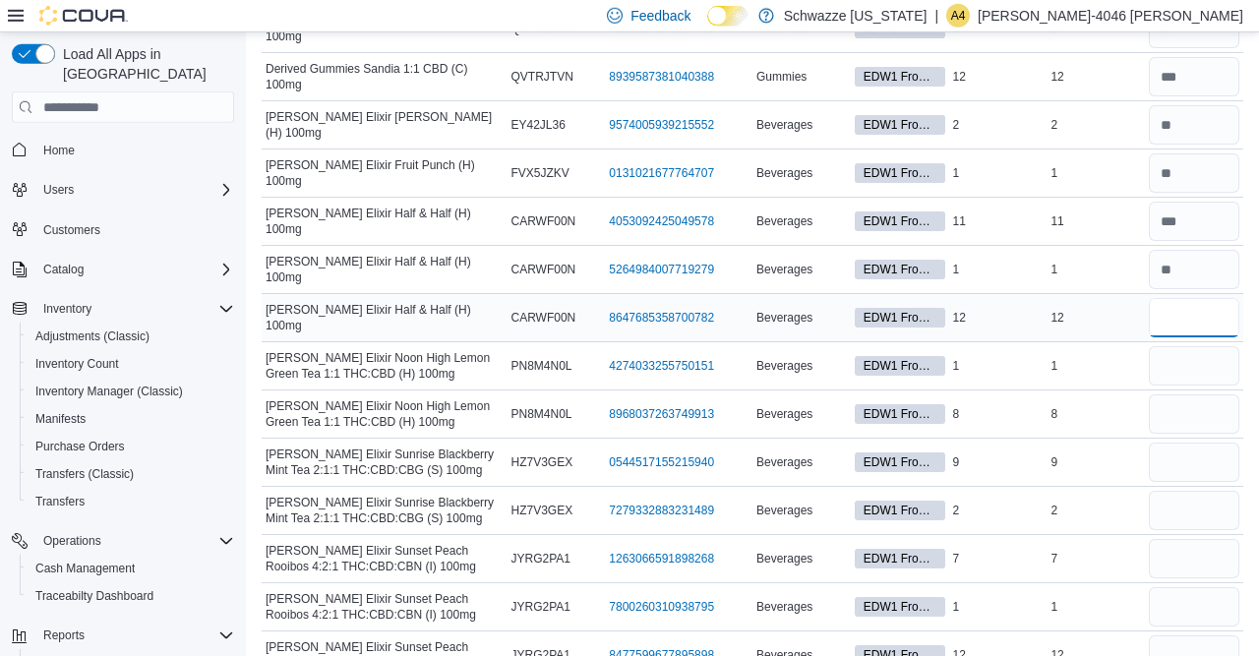
type input "**"
click at [1198, 354] on input "number" at bounding box center [1193, 365] width 90 height 39
type input "*"
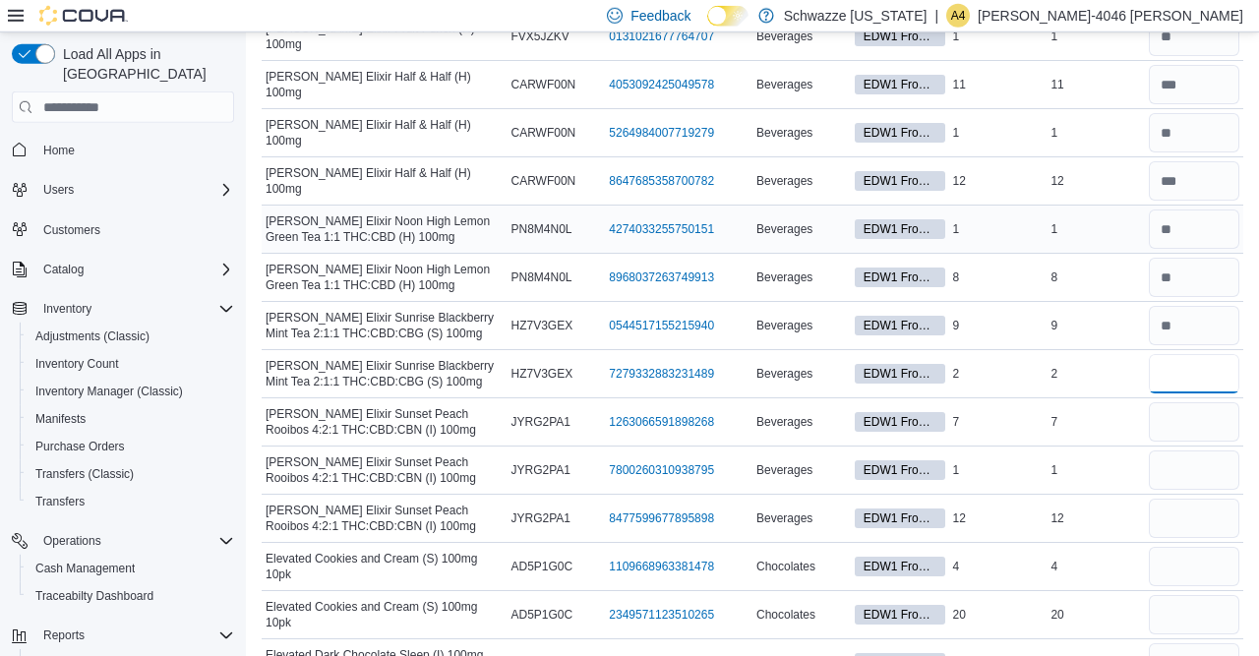
scroll to position [1731, 0]
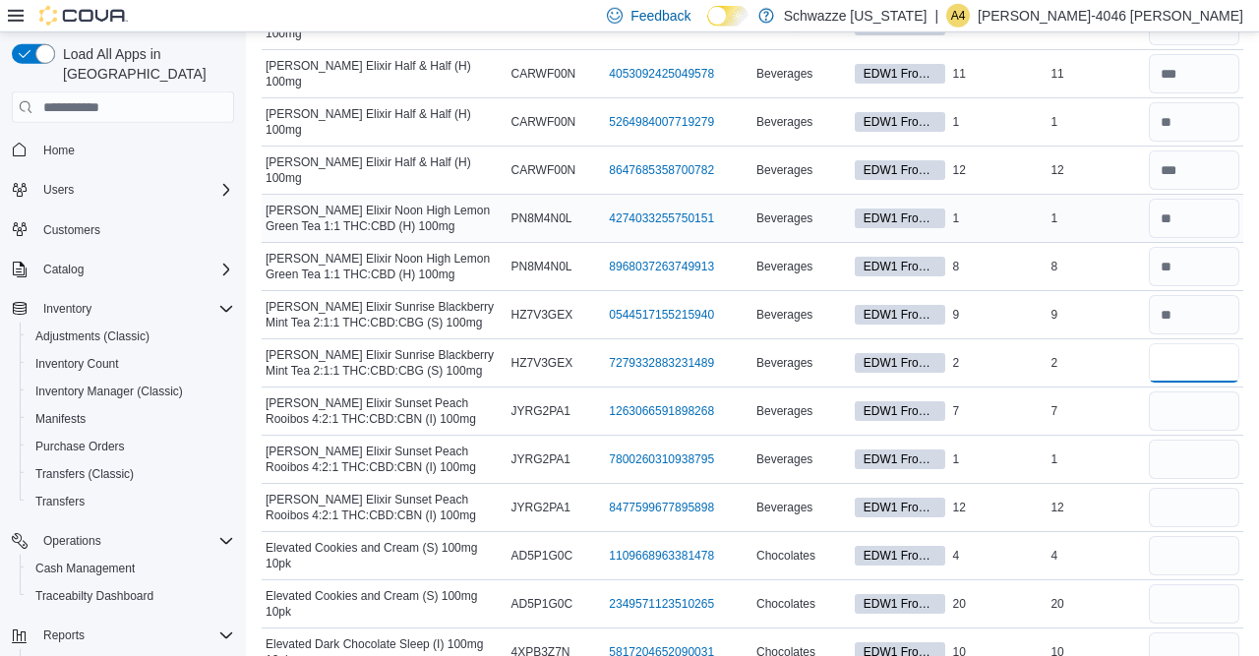
type input "*"
click at [1183, 400] on input "number" at bounding box center [1193, 410] width 90 height 39
type input "*"
type input "**"
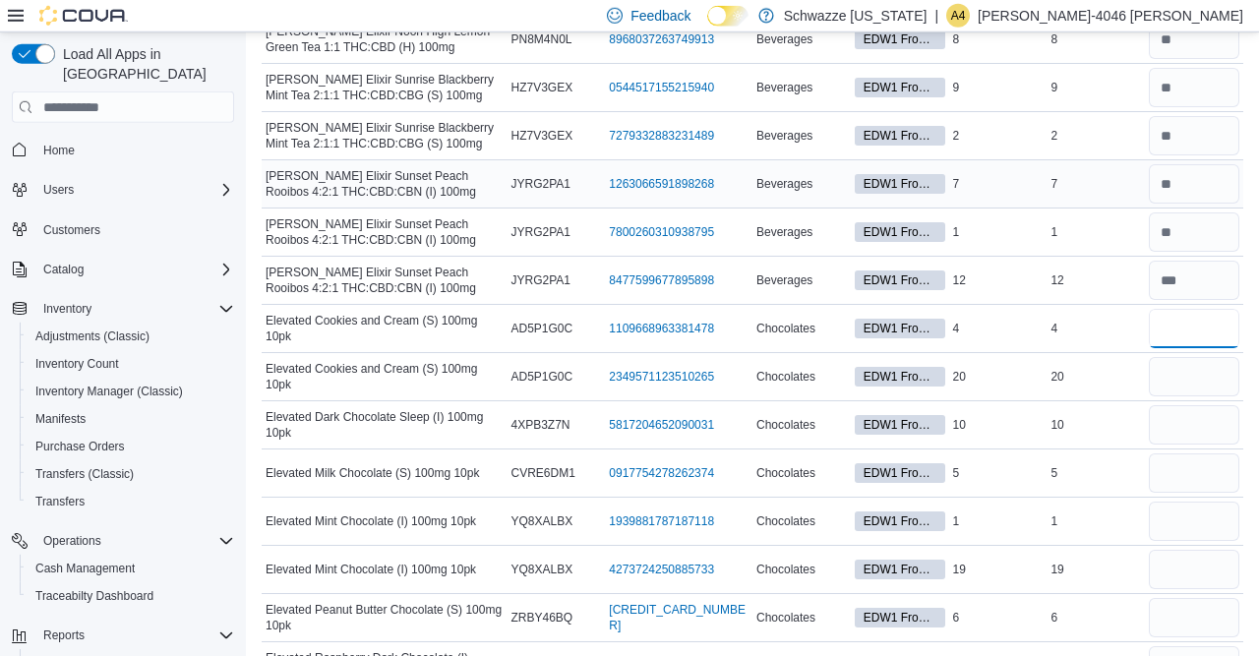
scroll to position [2012, 0]
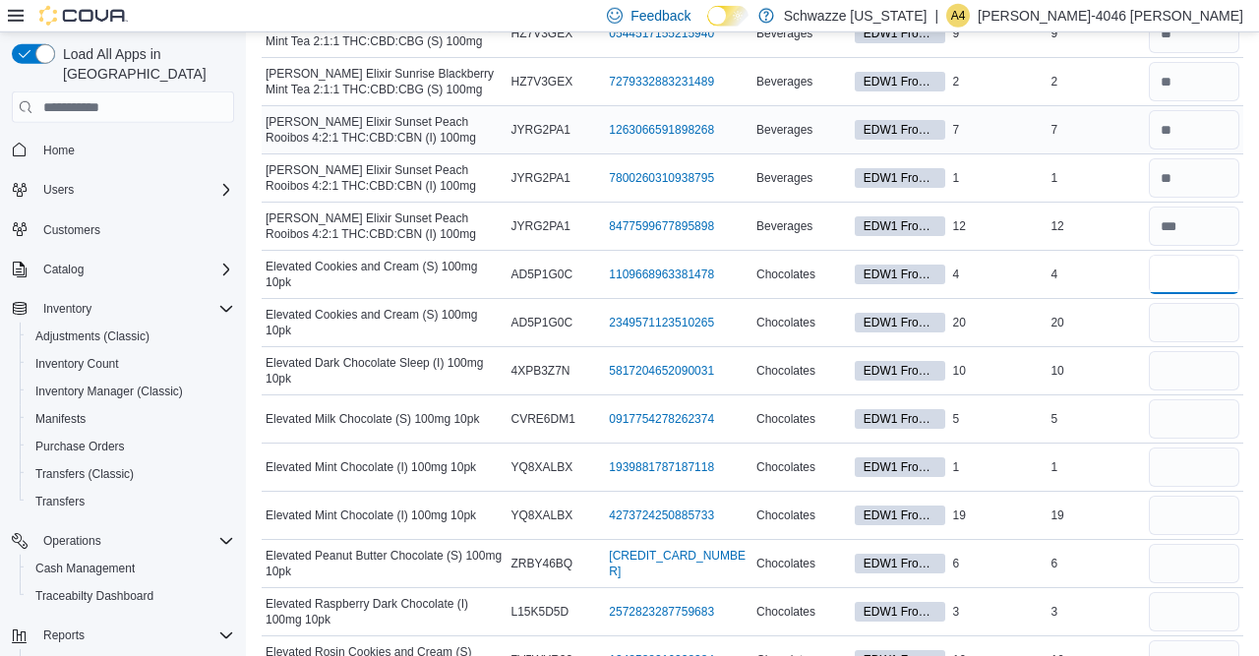
type input "*"
type input "**"
type input "*"
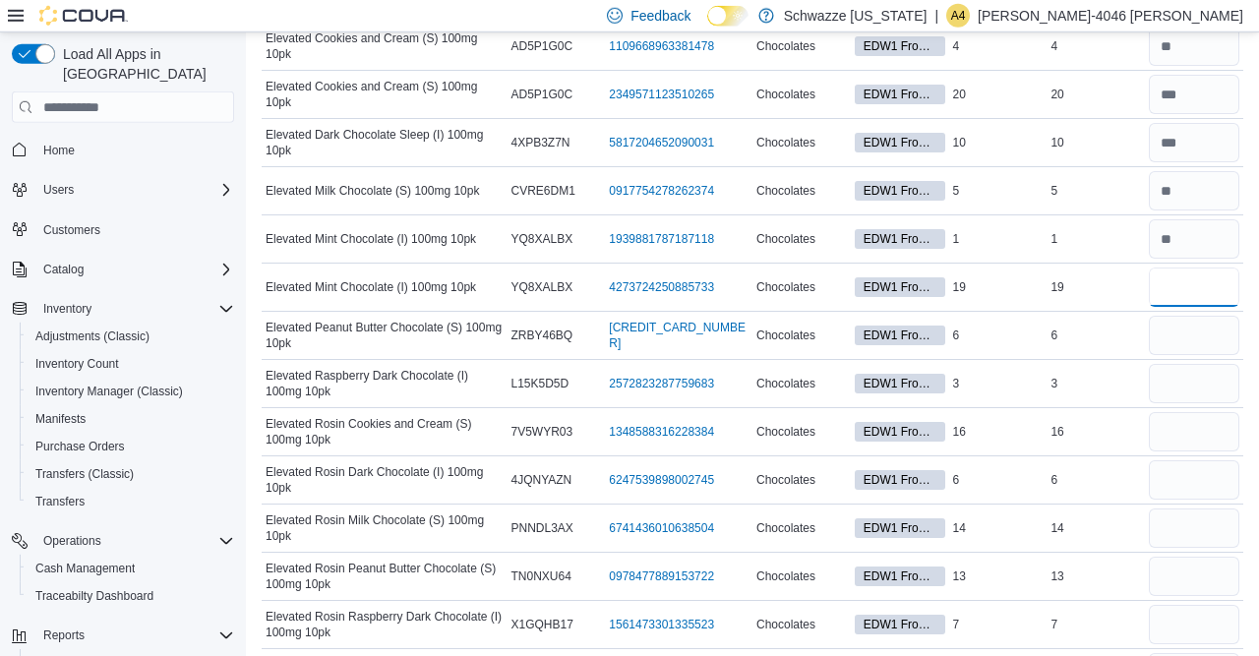
scroll to position [2244, 0]
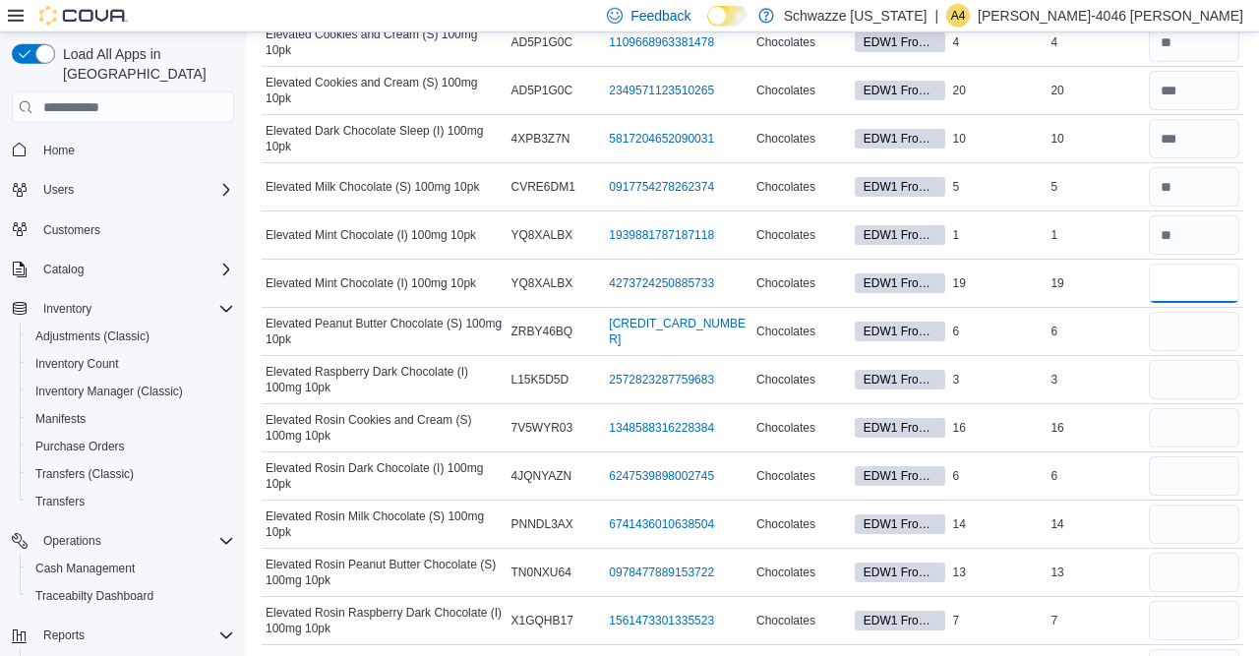
type input "**"
click at [1175, 314] on input "number" at bounding box center [1193, 331] width 90 height 39
type input "*"
type input "**"
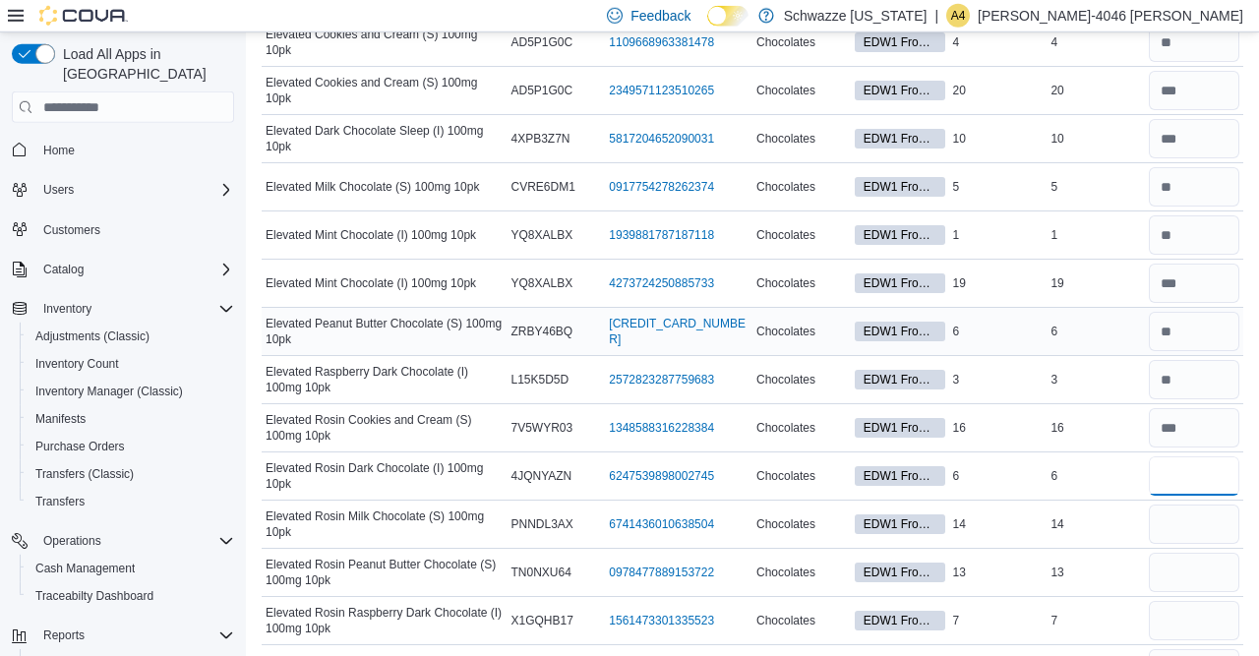
type input "*"
type input "**"
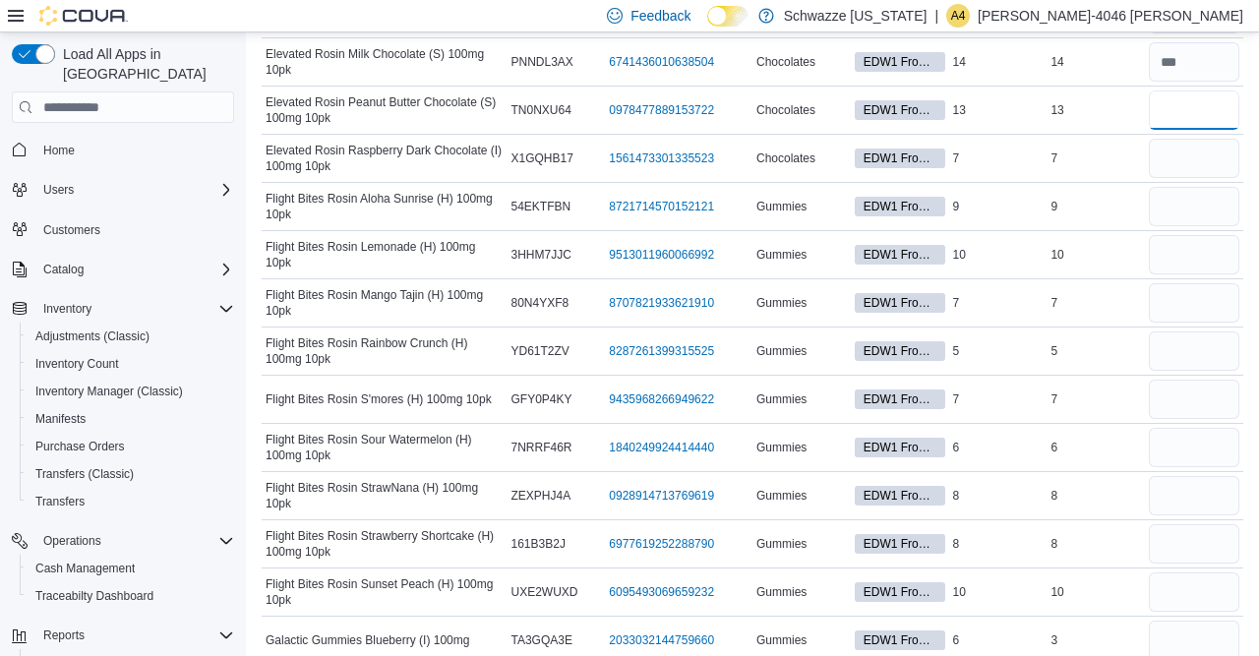
scroll to position [2704, 0]
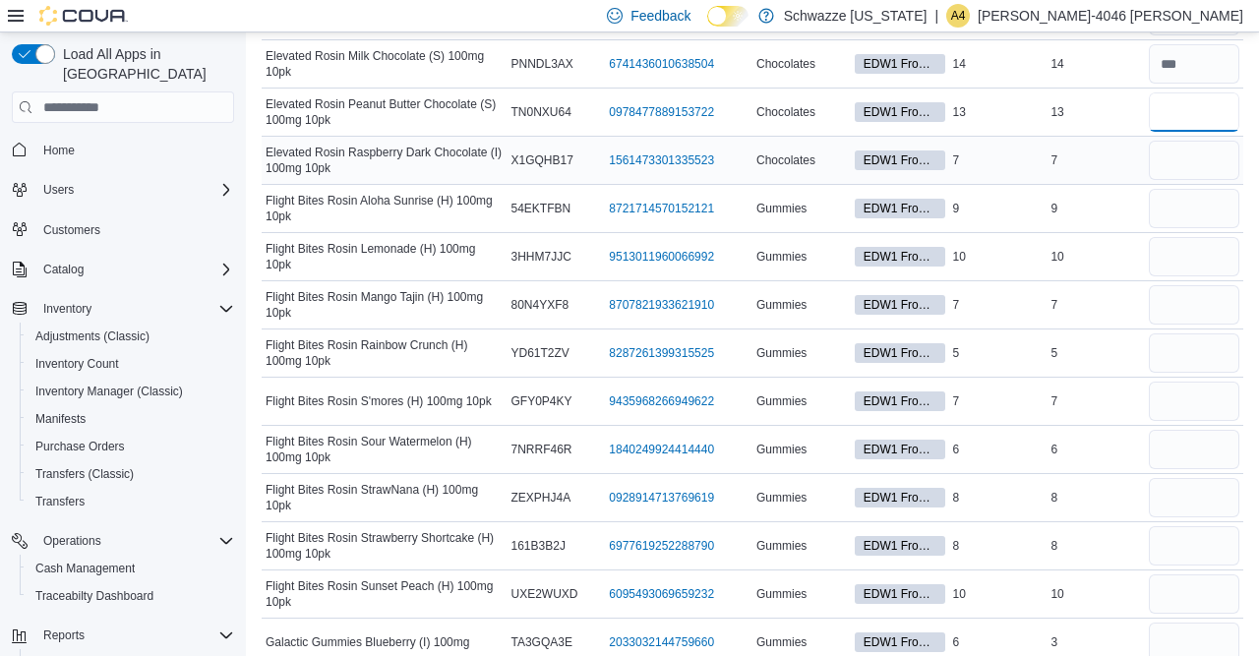
type input "**"
click at [1184, 141] on input "number" at bounding box center [1193, 160] width 90 height 39
type input "*"
click at [1175, 190] on input "number" at bounding box center [1193, 208] width 90 height 39
type input "*"
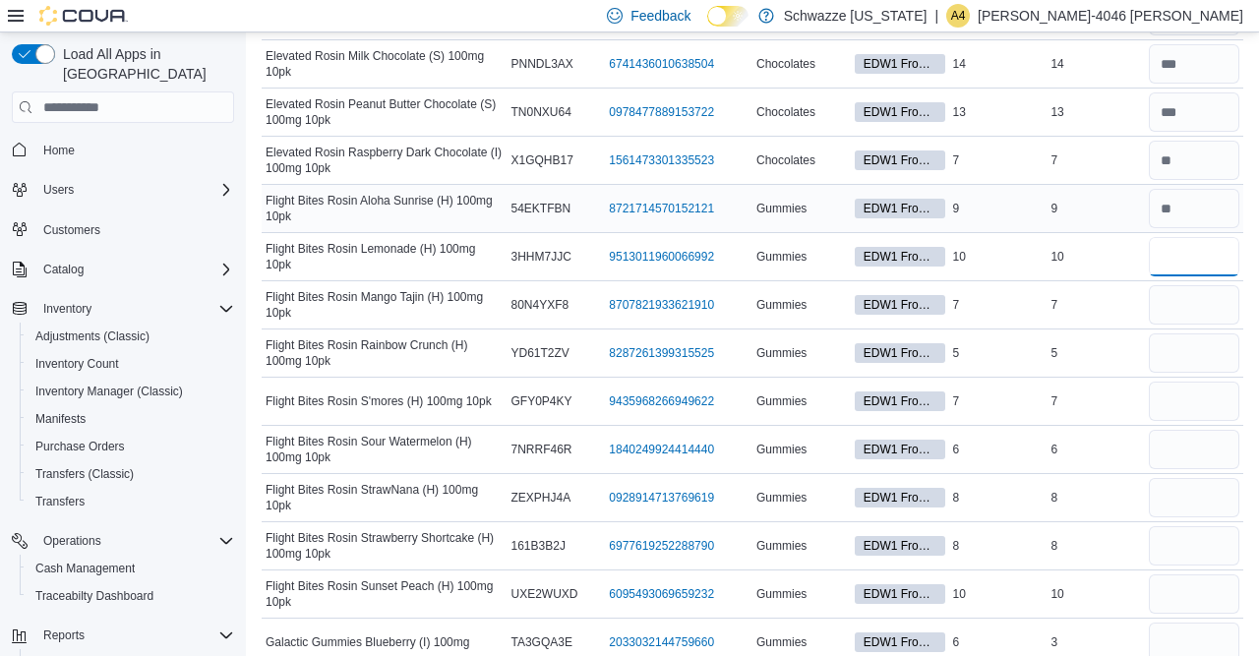
type input "**"
type input "*"
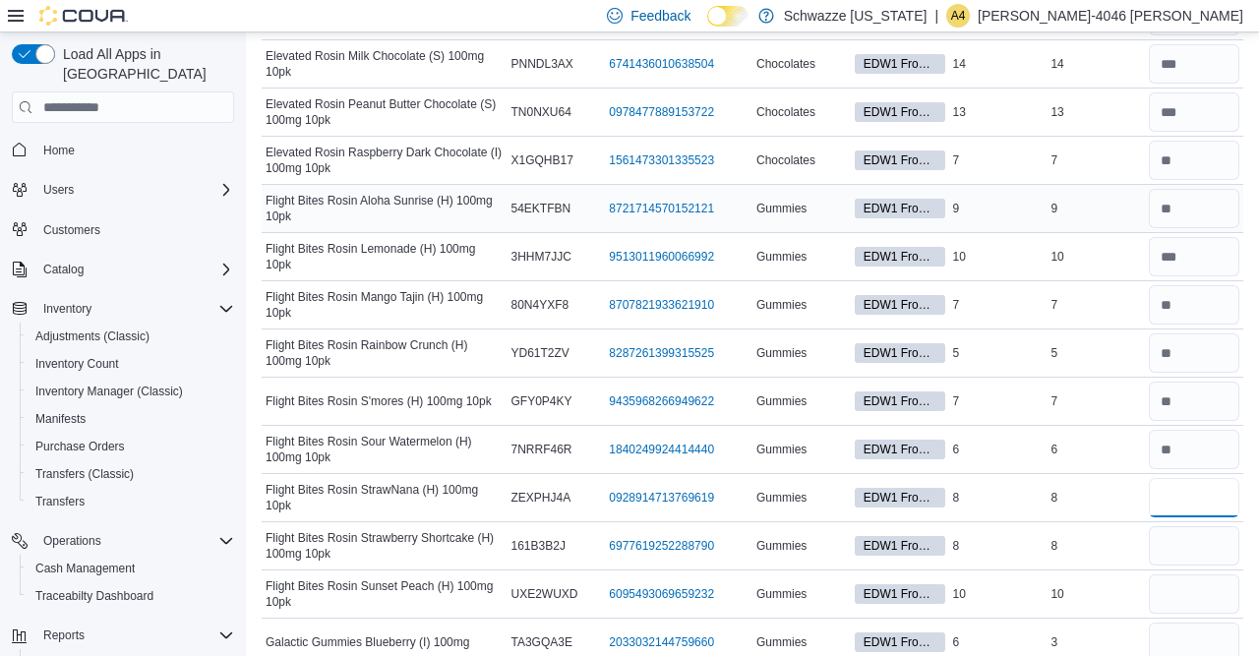
type input "*"
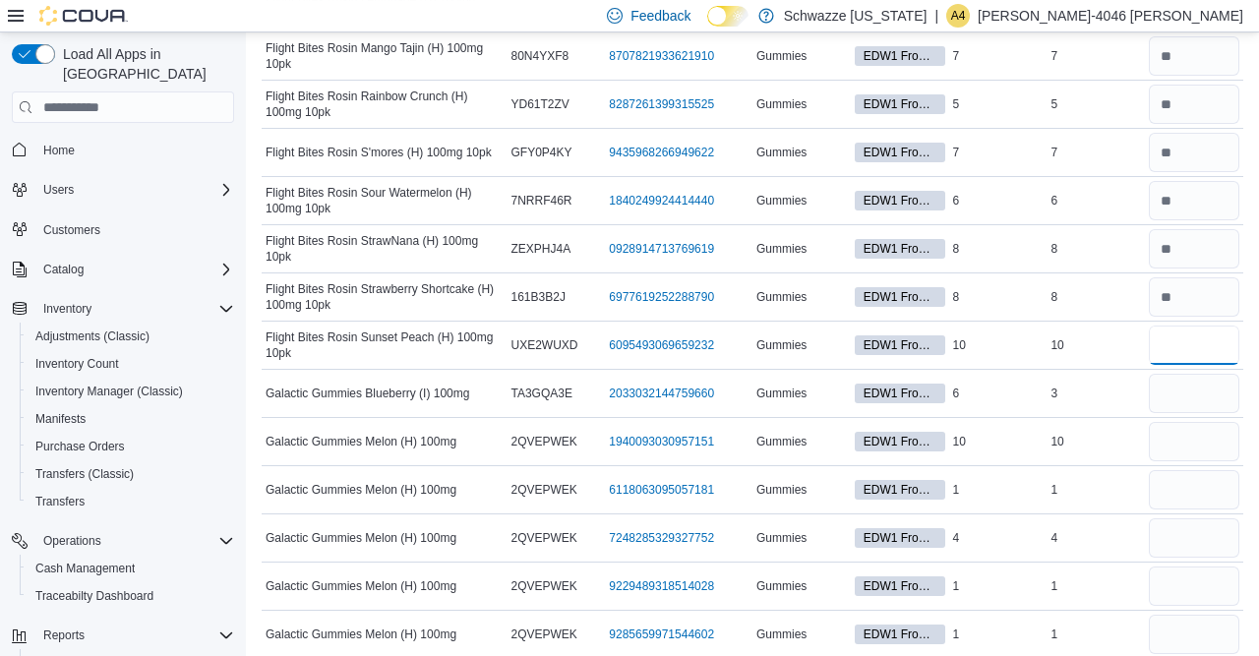
scroll to position [2979, 0]
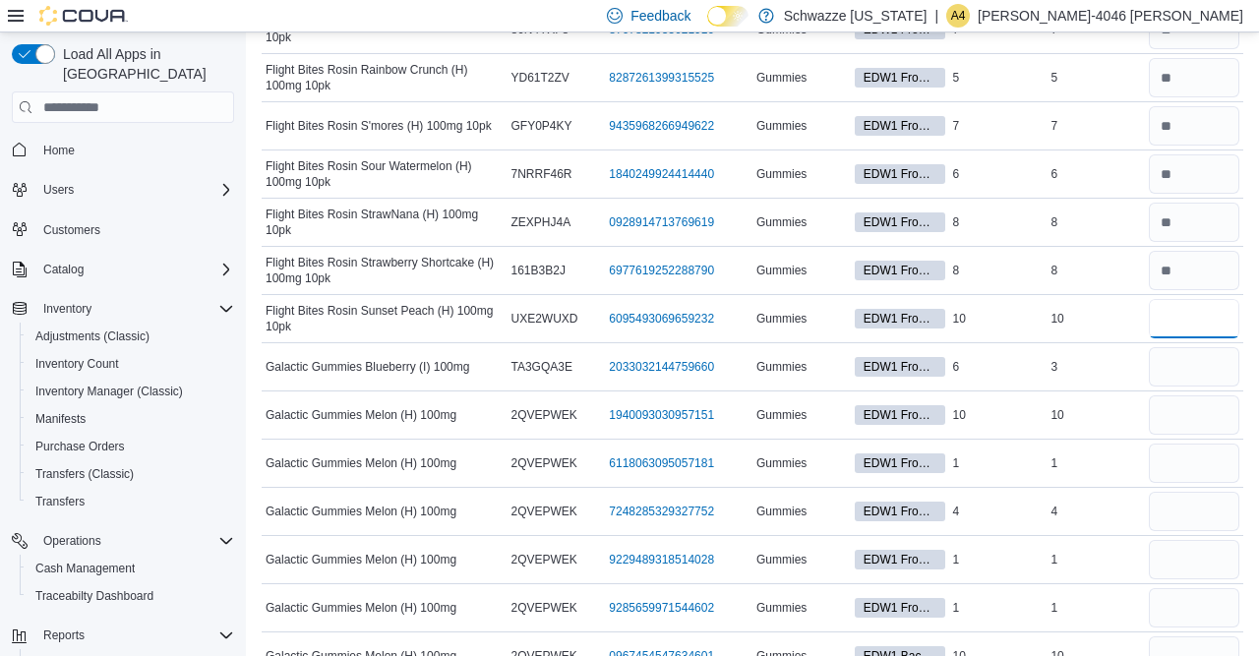
type input "**"
type input "*"
type input "**"
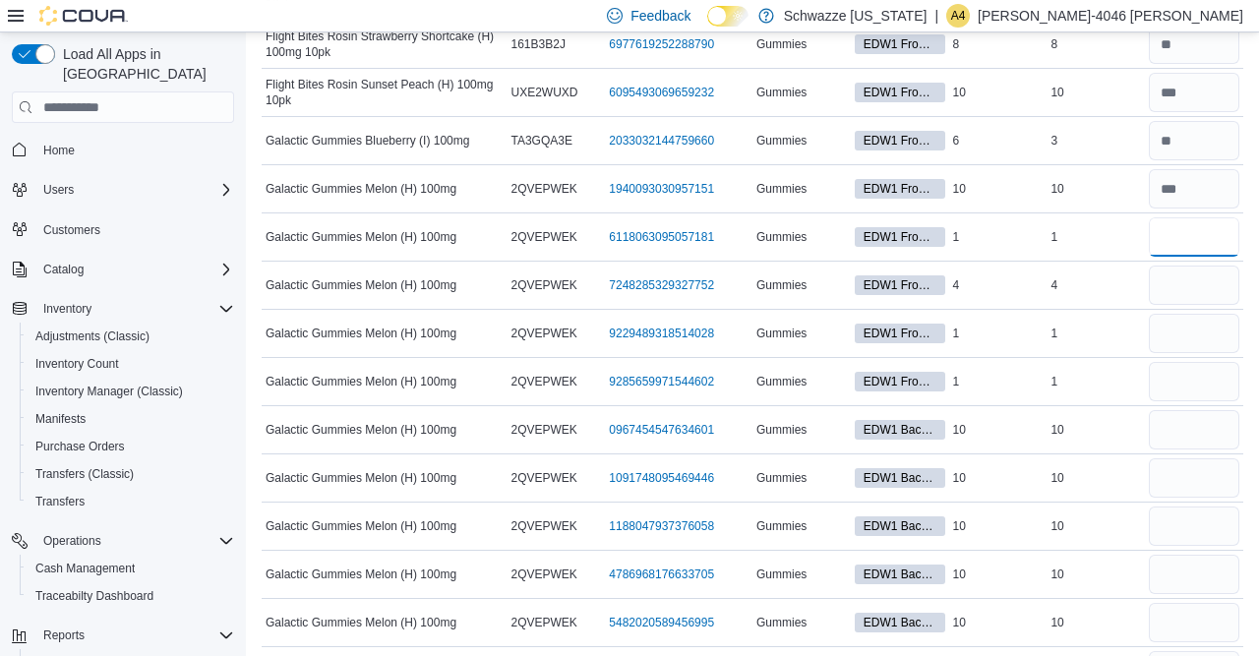
scroll to position [3213, 0]
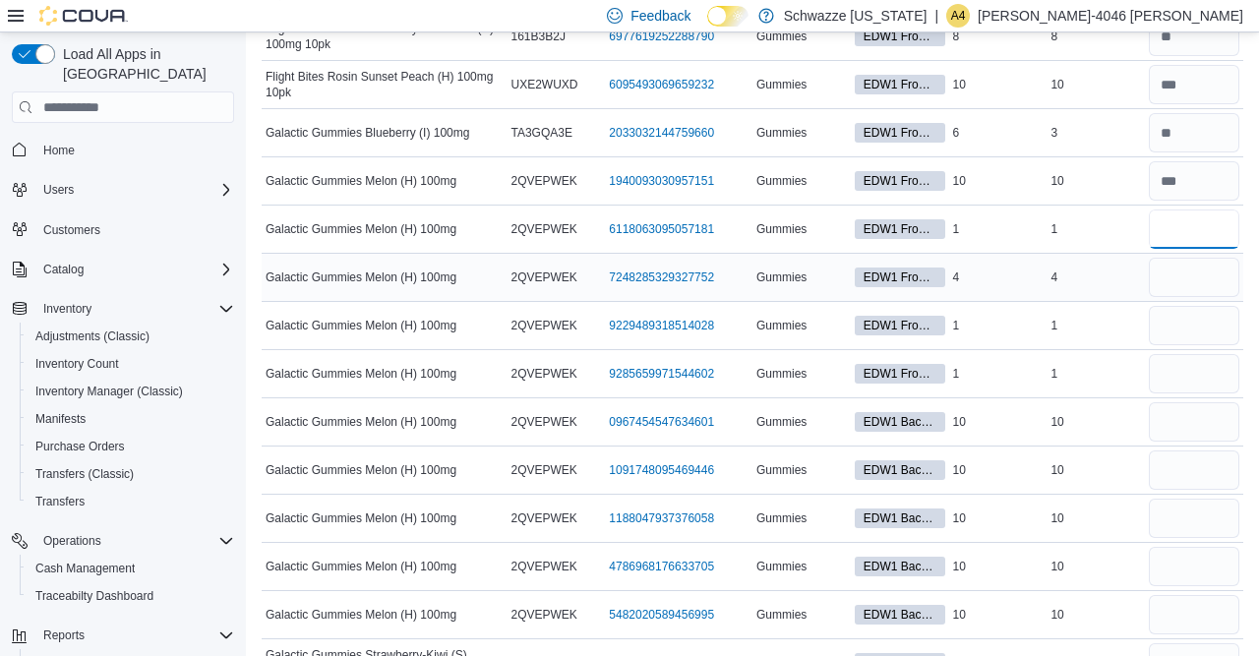
type input "*"
click at [1176, 258] on input "number" at bounding box center [1193, 277] width 90 height 39
type input "*"
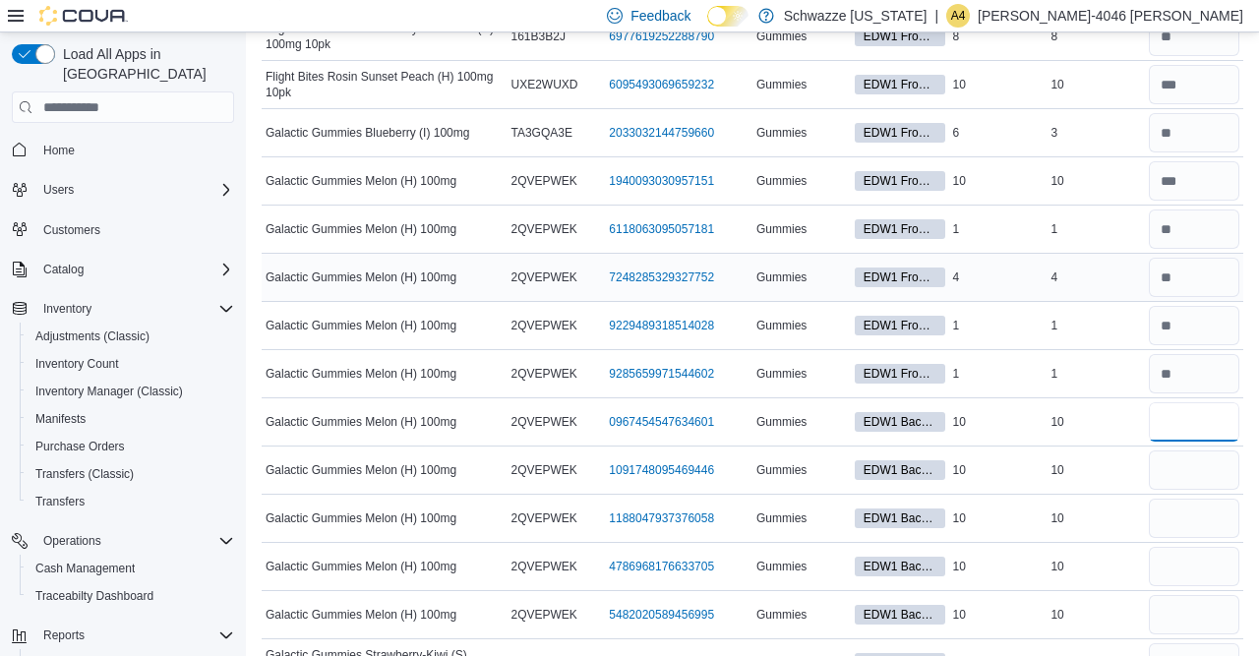
type input "**"
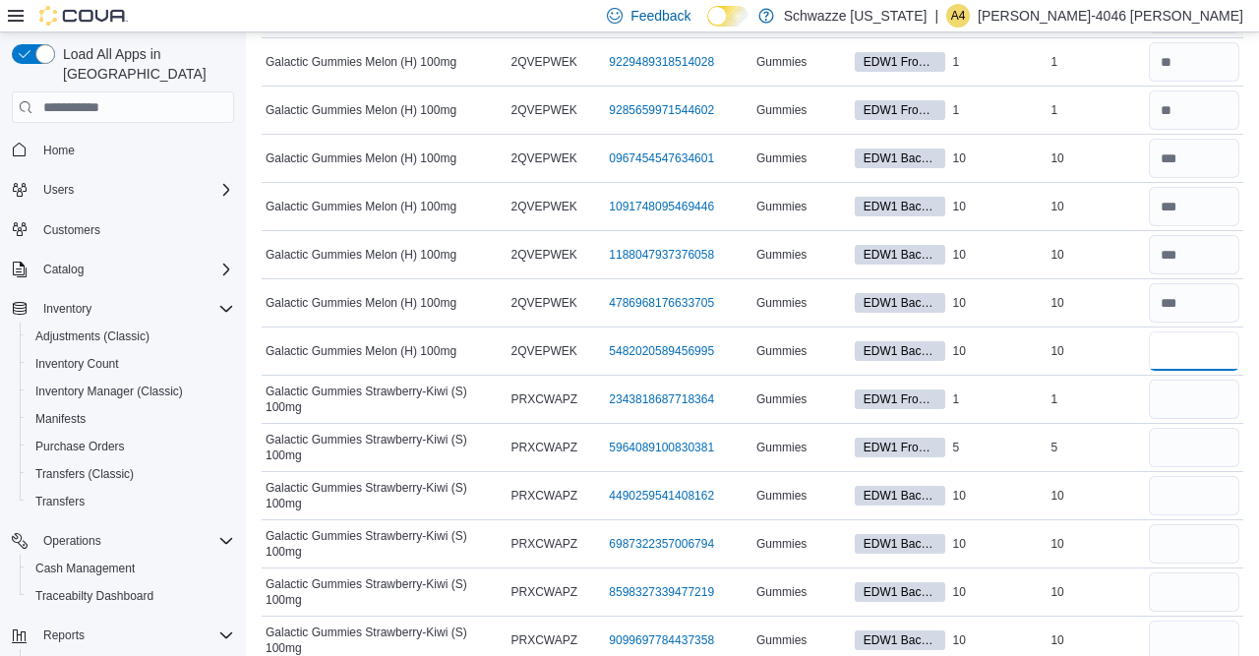
scroll to position [3479, 0]
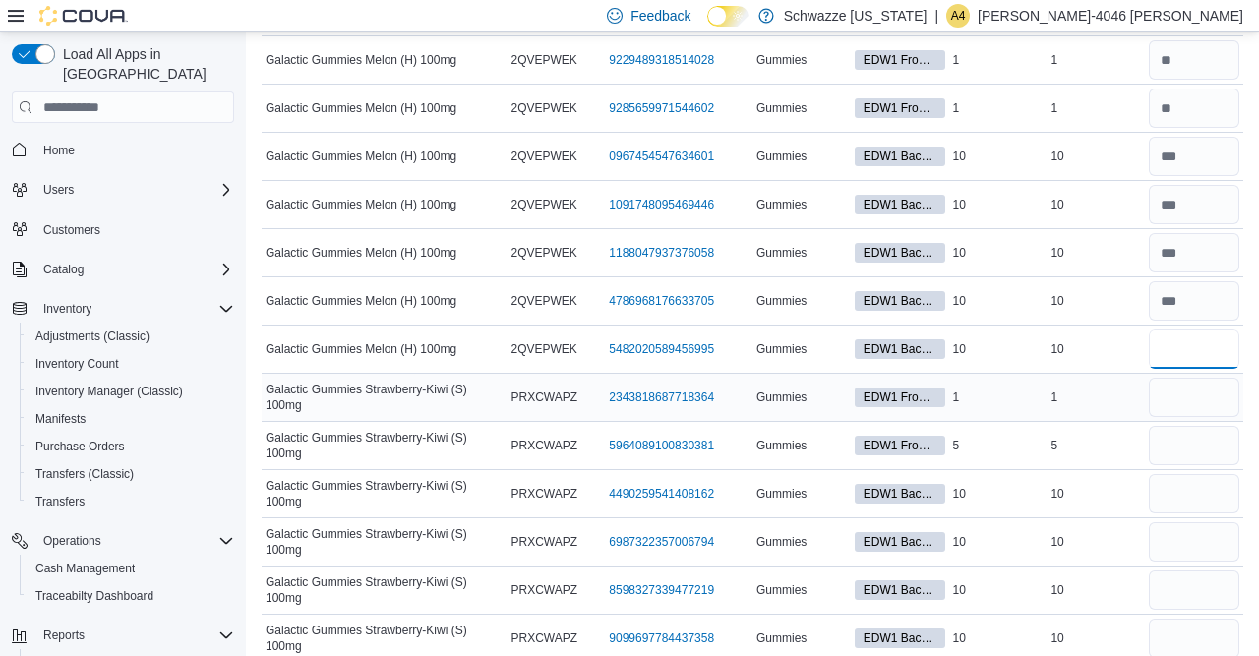
type input "**"
click at [1185, 378] on input "number" at bounding box center [1193, 397] width 90 height 39
type input "*"
type input "**"
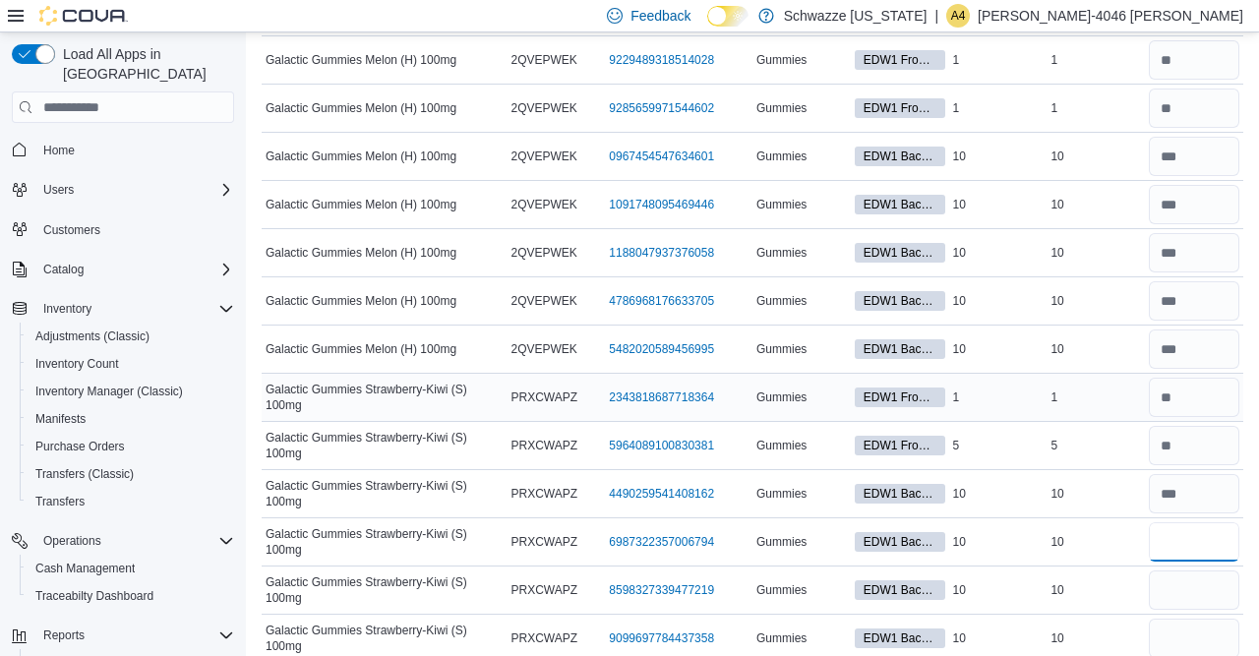
type input "**"
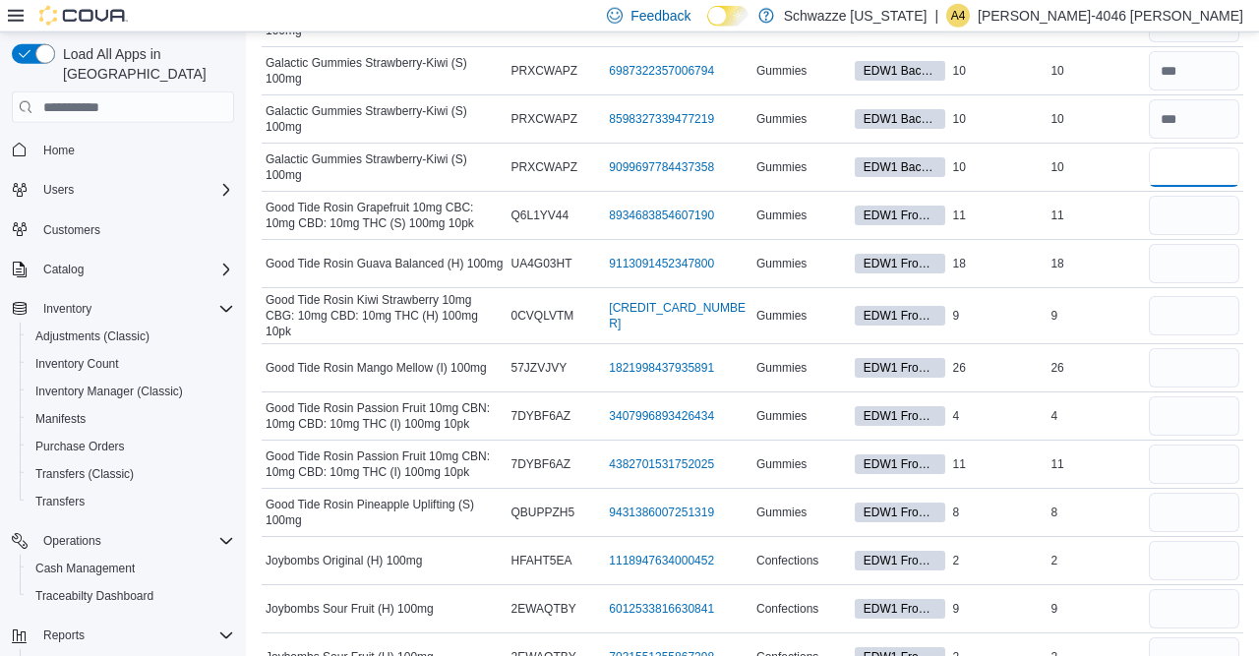
scroll to position [3942, 0]
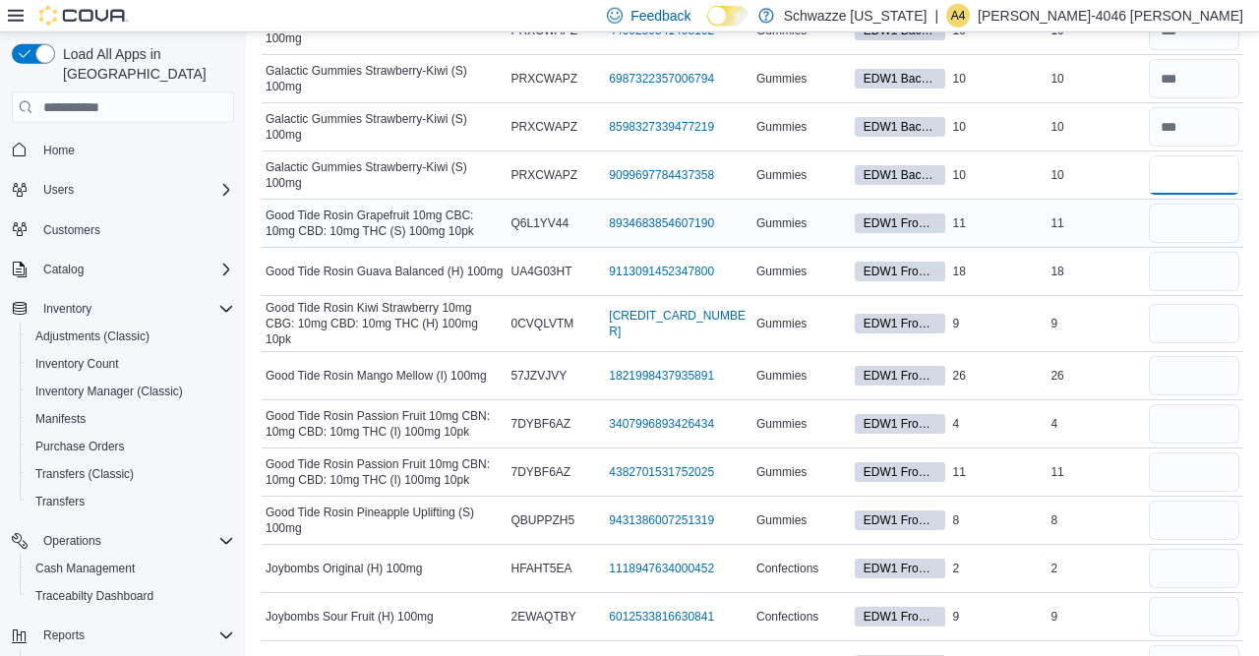
type input "**"
click at [1179, 204] on input "number" at bounding box center [1193, 223] width 90 height 39
type input "**"
type input "*"
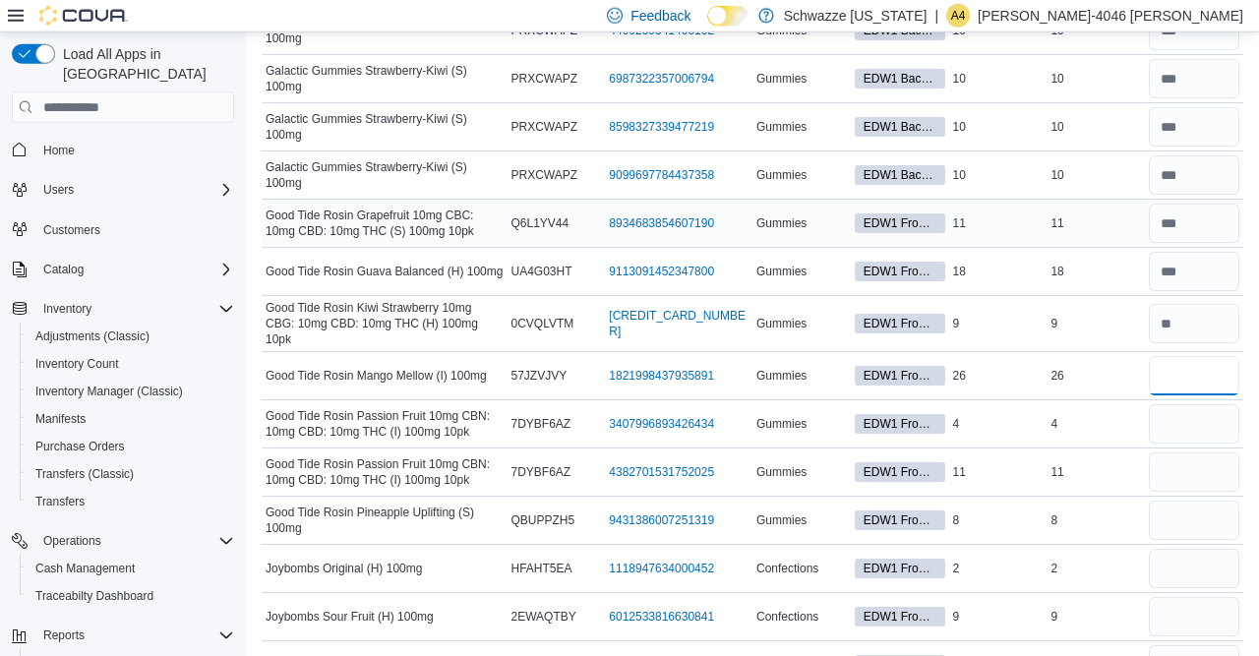
type input "**"
type input "*"
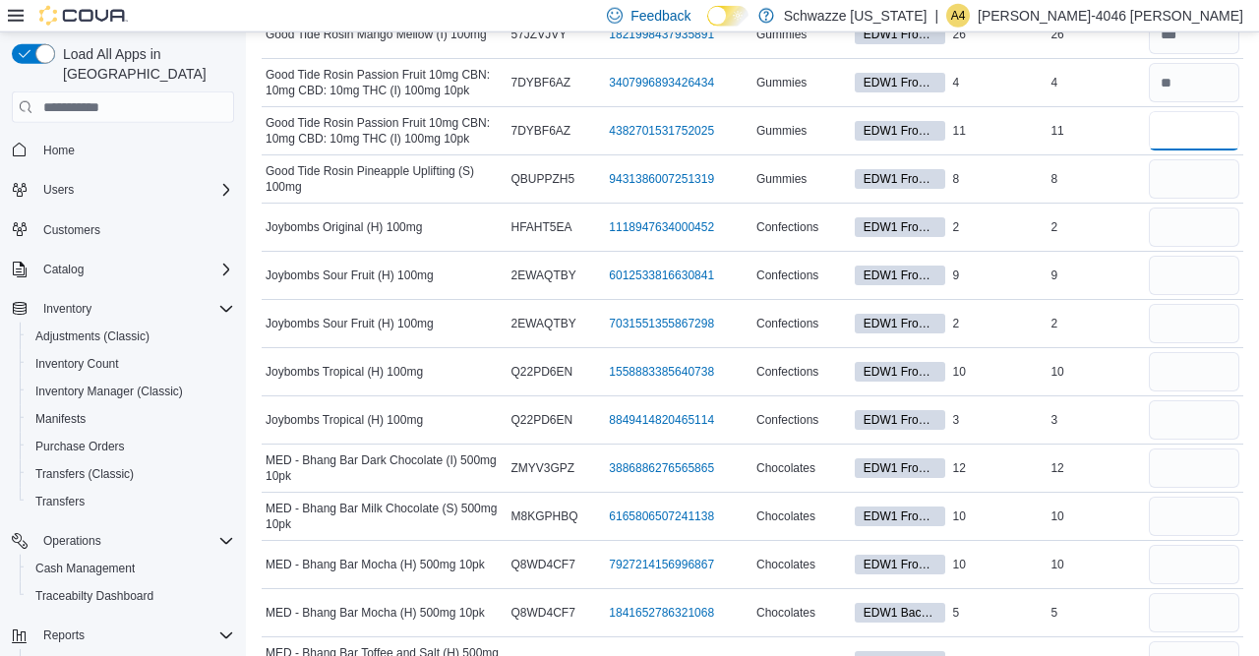
scroll to position [4295, 0]
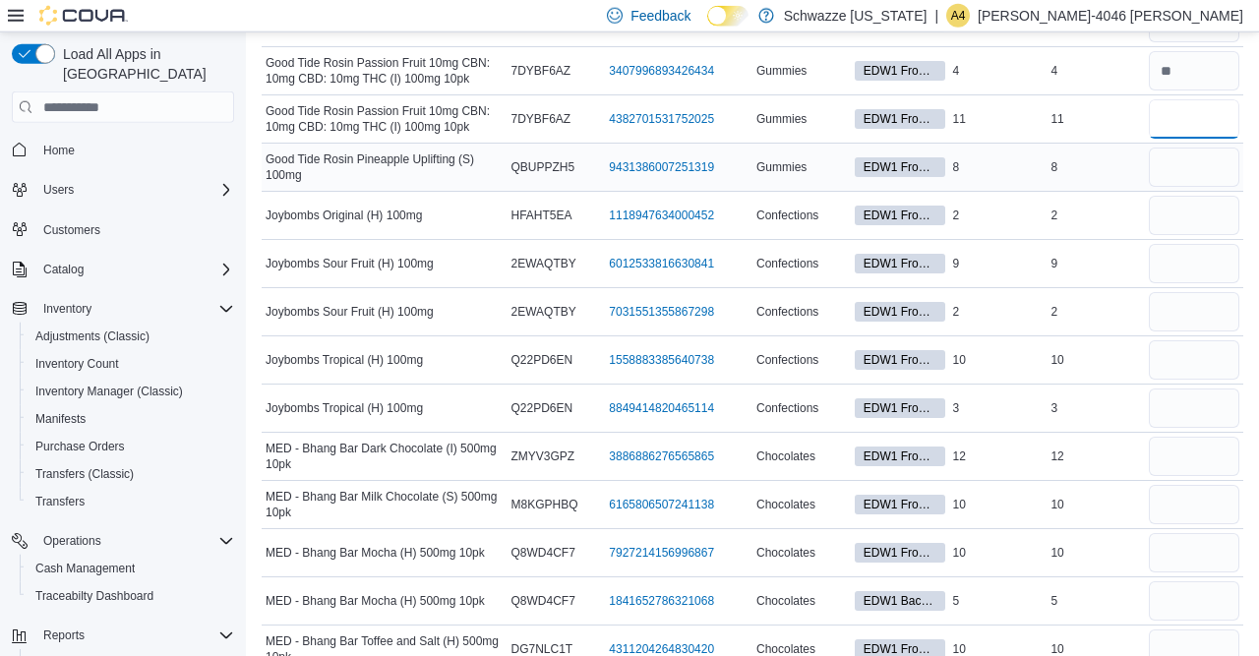
type input "**"
click at [1193, 147] on input "number" at bounding box center [1193, 166] width 90 height 39
type input "*"
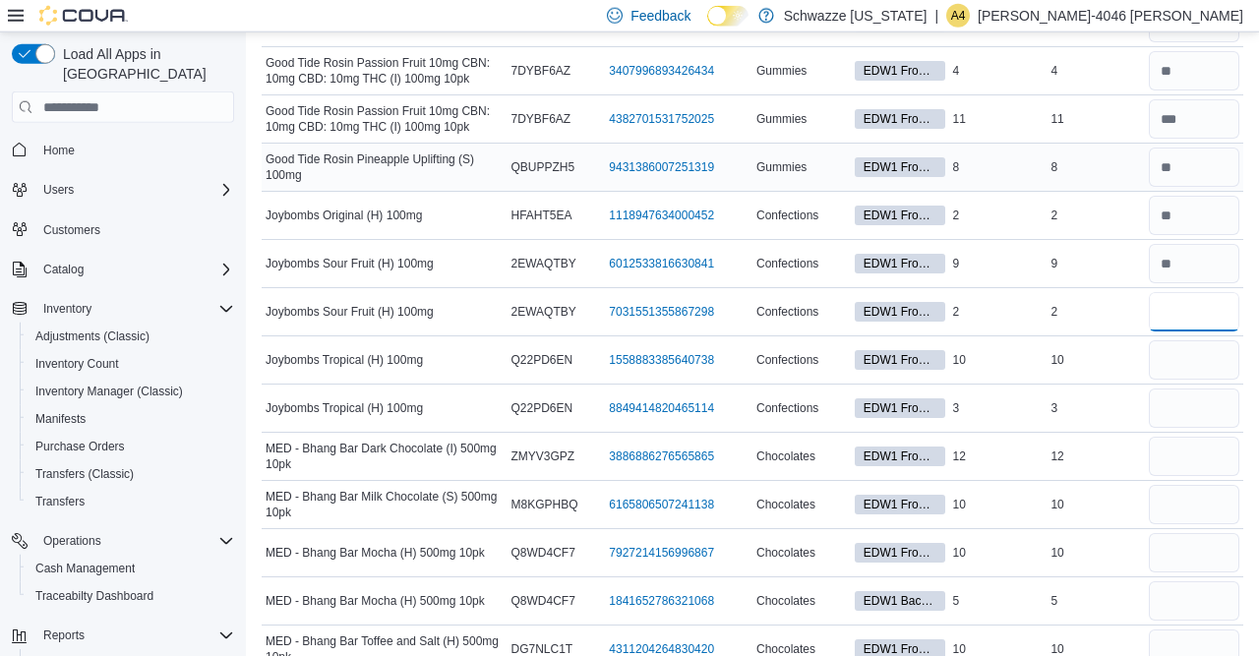
type input "*"
type input "**"
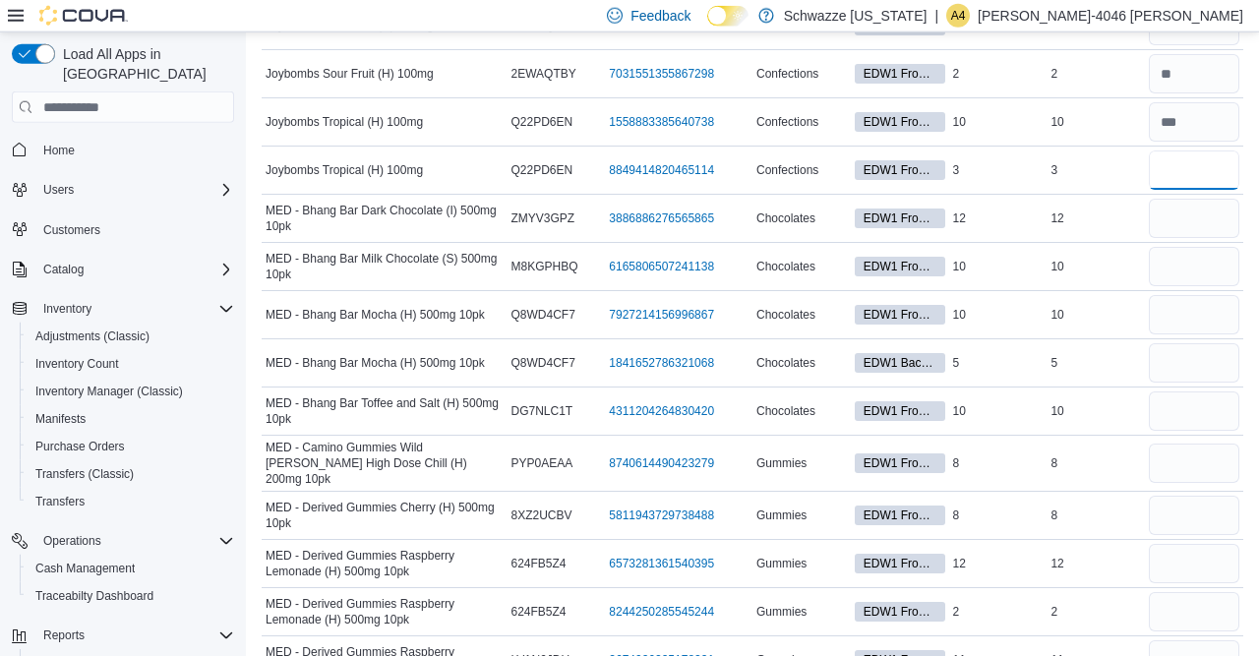
scroll to position [4534, 0]
type input "*"
click at [1173, 198] on input "number" at bounding box center [1193, 217] width 90 height 39
type input "**"
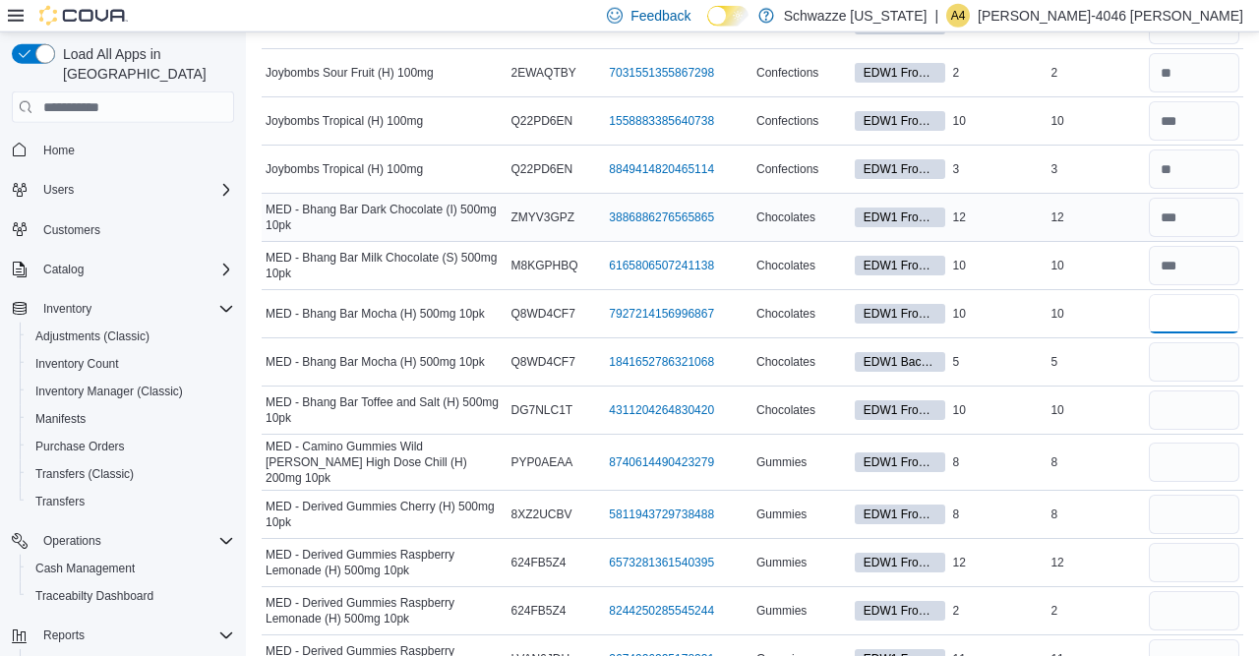
type input "***"
type input "*"
type input "**"
type input "*"
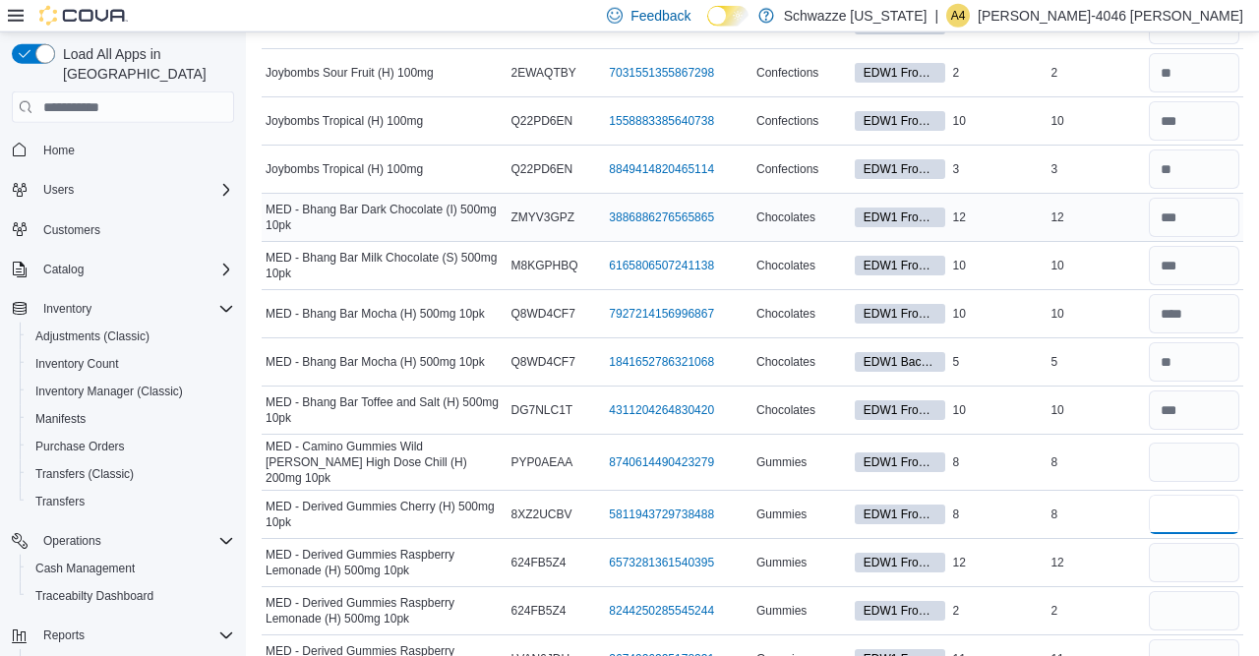
type input "*"
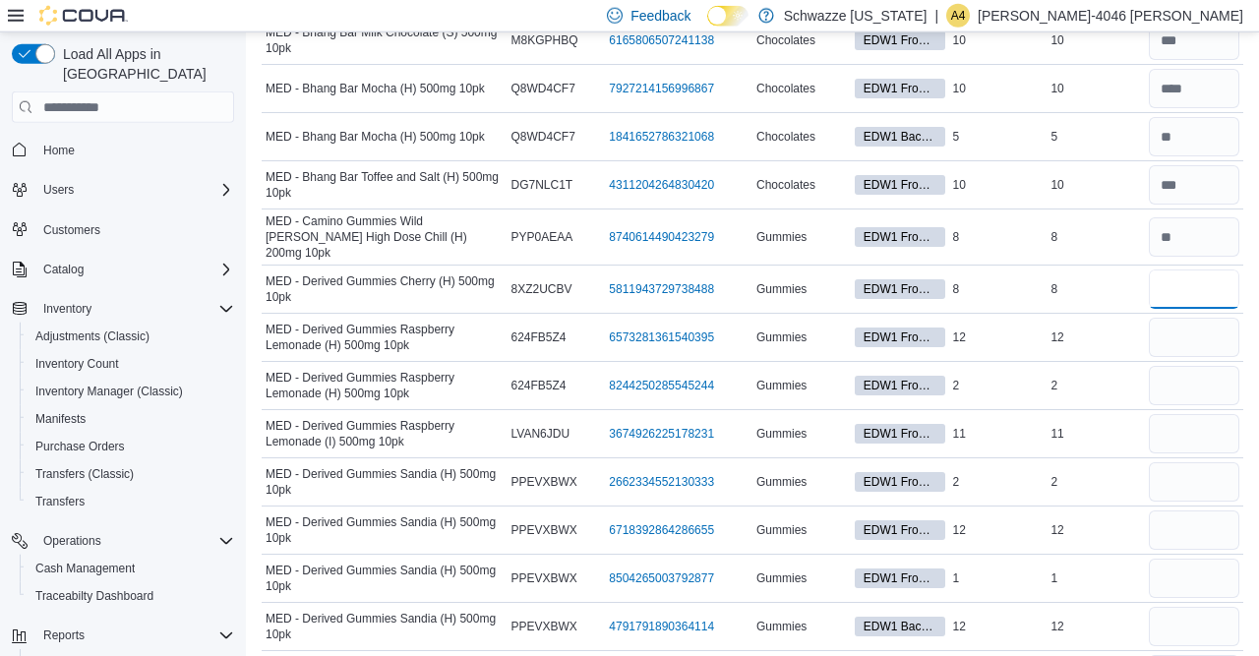
scroll to position [4853, 0]
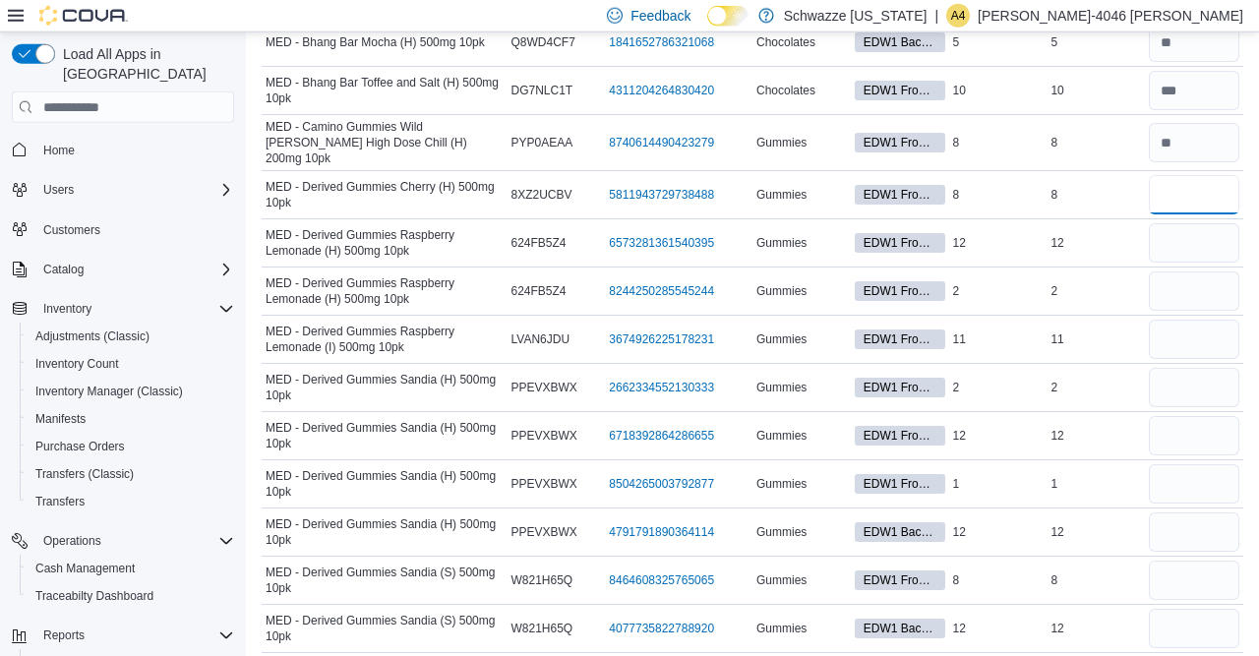
type input "*"
type input "**"
type input "*"
type input "**"
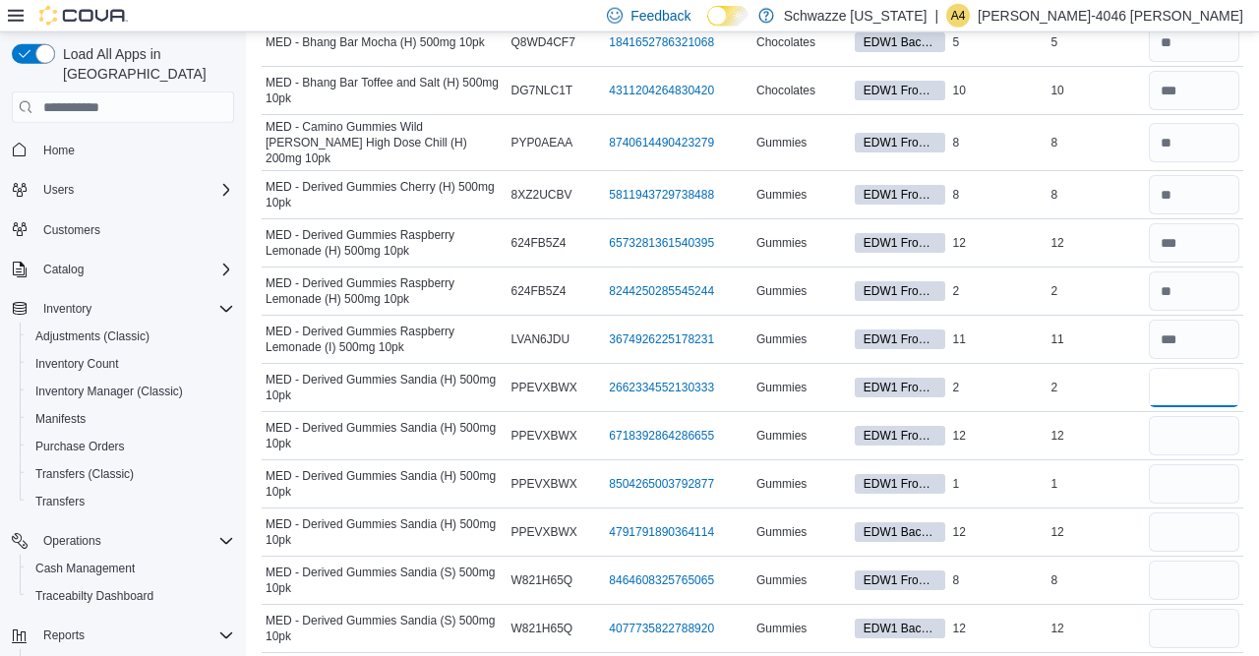
type input "*"
type input "**"
type input "*"
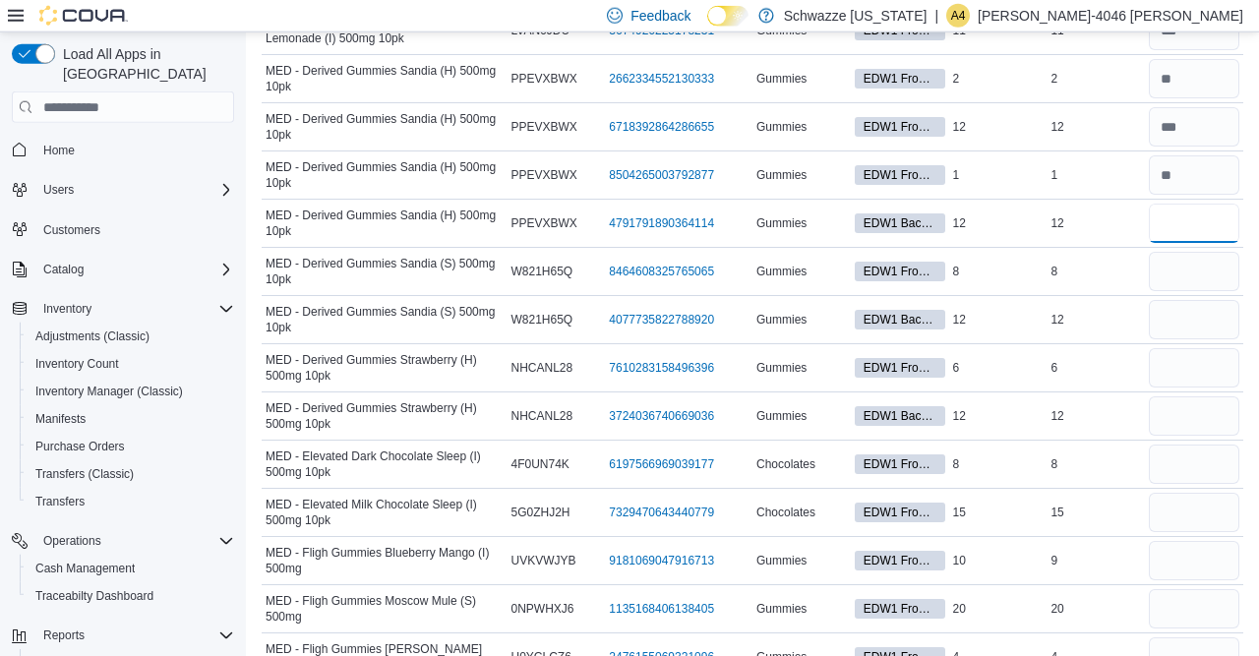
scroll to position [5163, 0]
type input "**"
click at [1193, 251] on input "number" at bounding box center [1193, 270] width 90 height 39
type input "*"
type input "**"
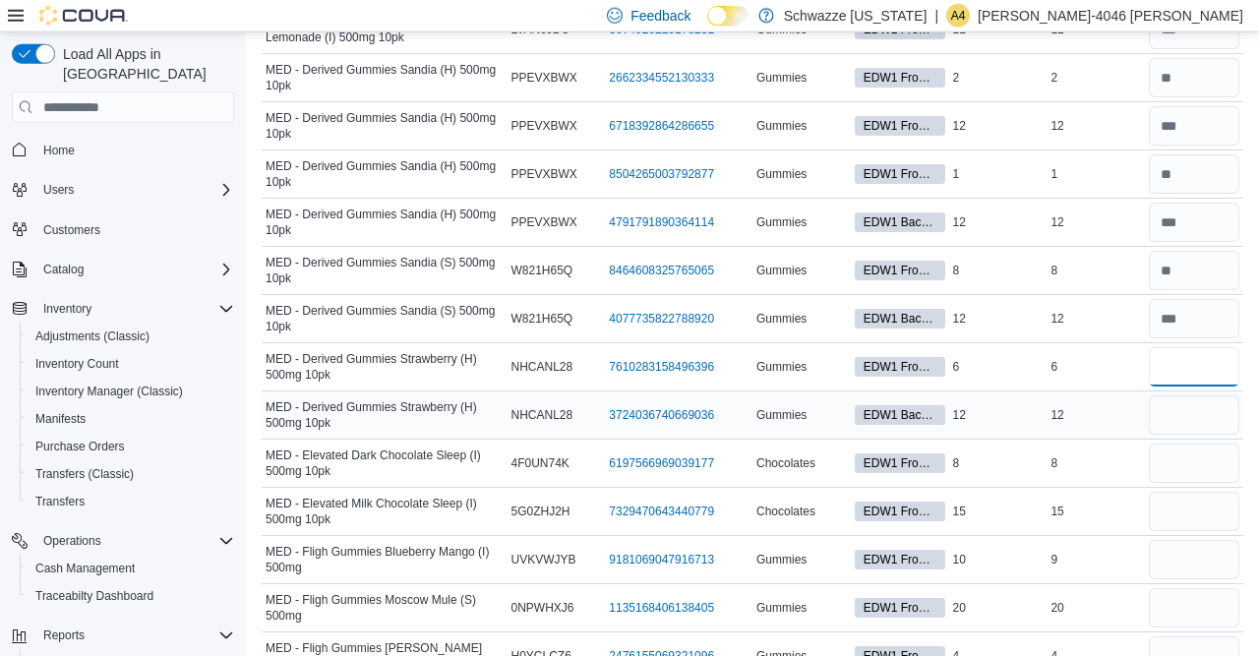
type input "*"
click at [1170, 395] on input "number" at bounding box center [1193, 414] width 90 height 39
type input "**"
type input "*"
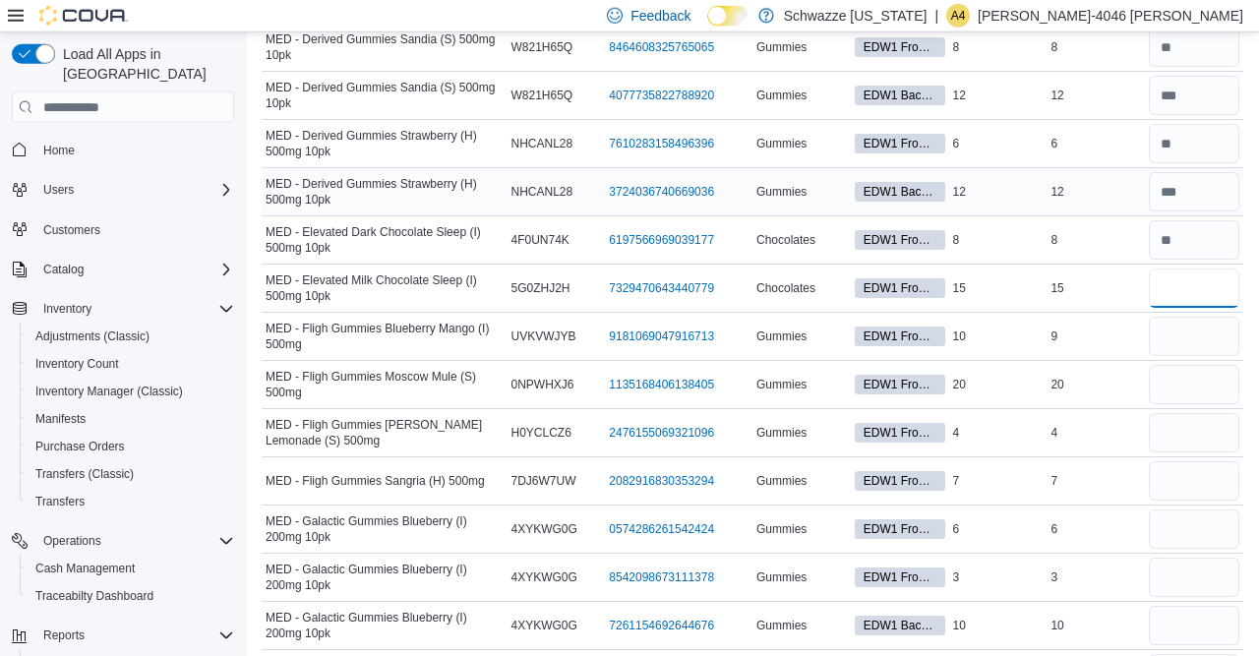
scroll to position [5388, 0]
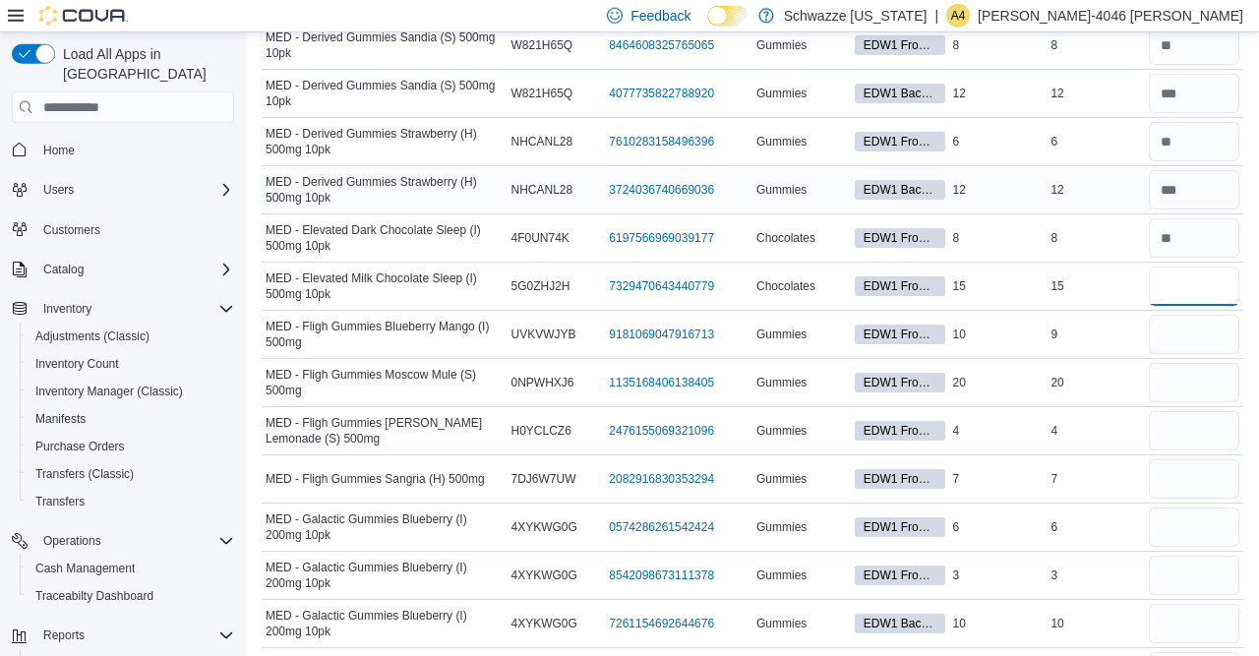
type input "**"
type input "*"
type input "**"
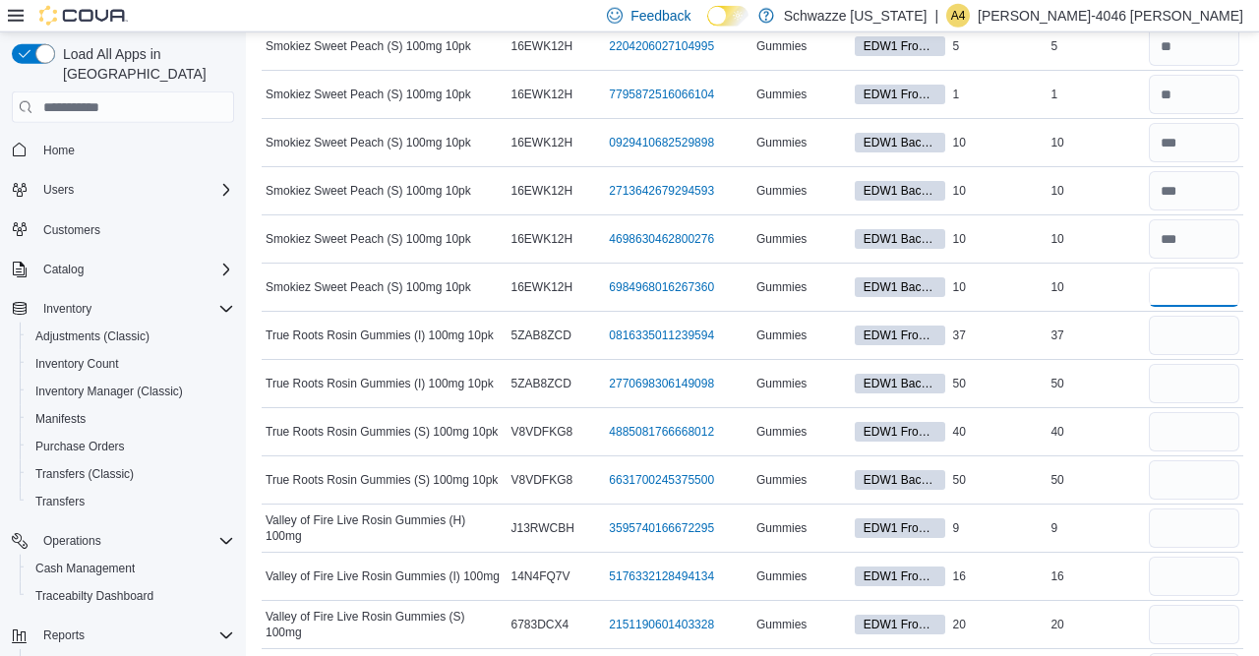
scroll to position [7181, 0]
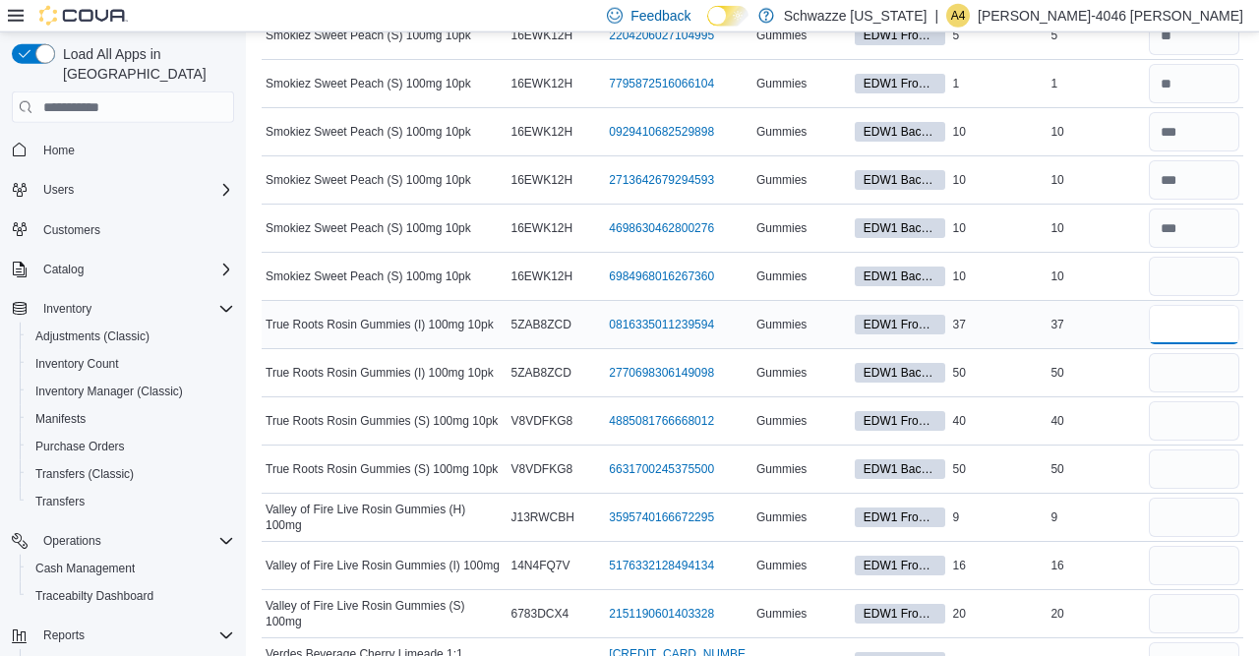
click at [1187, 305] on input "number" at bounding box center [1193, 324] width 90 height 39
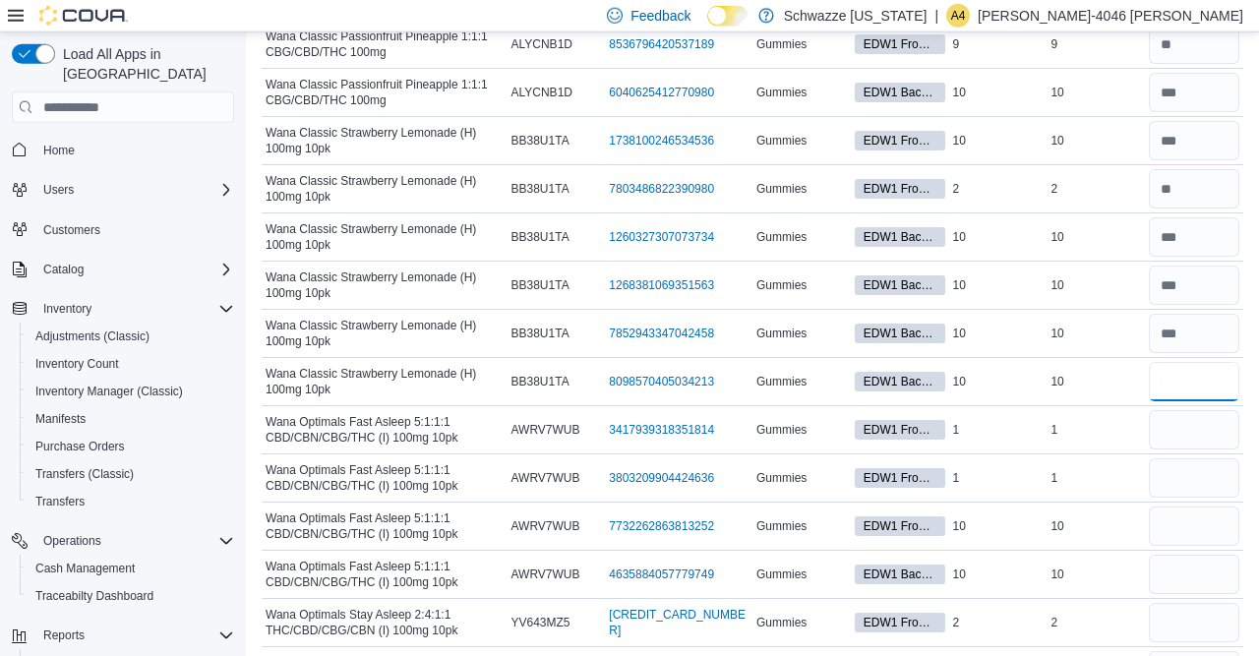
scroll to position [8633, 0]
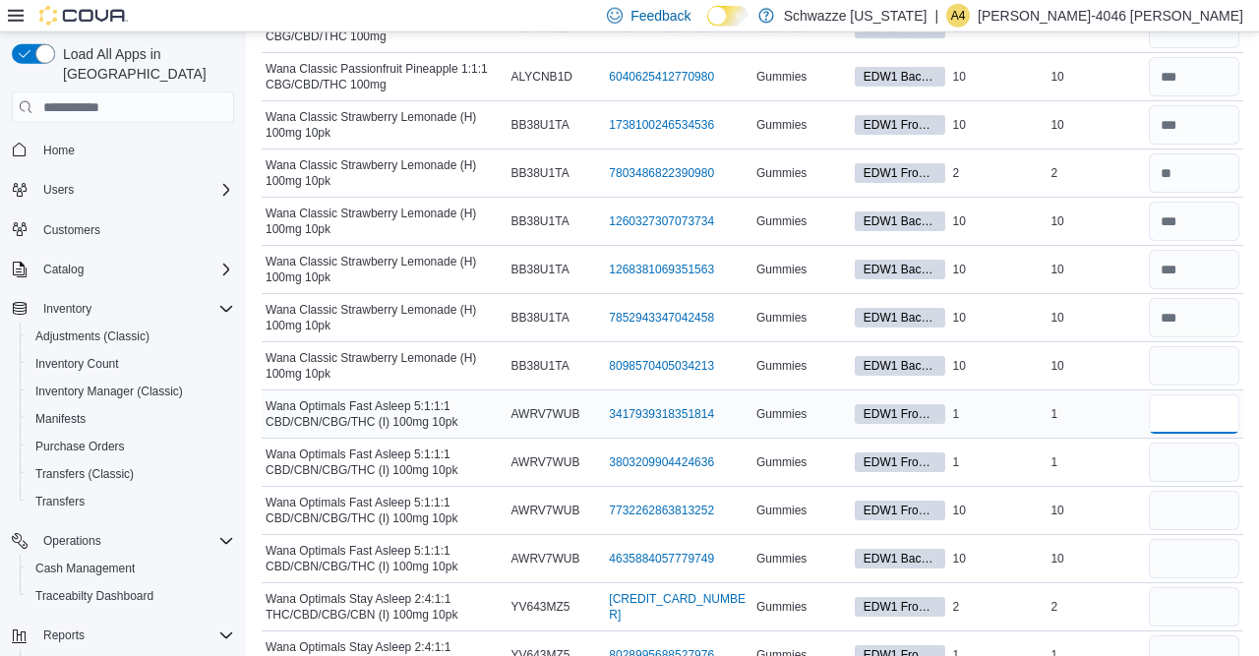
click at [1181, 394] on input "number" at bounding box center [1193, 413] width 90 height 39
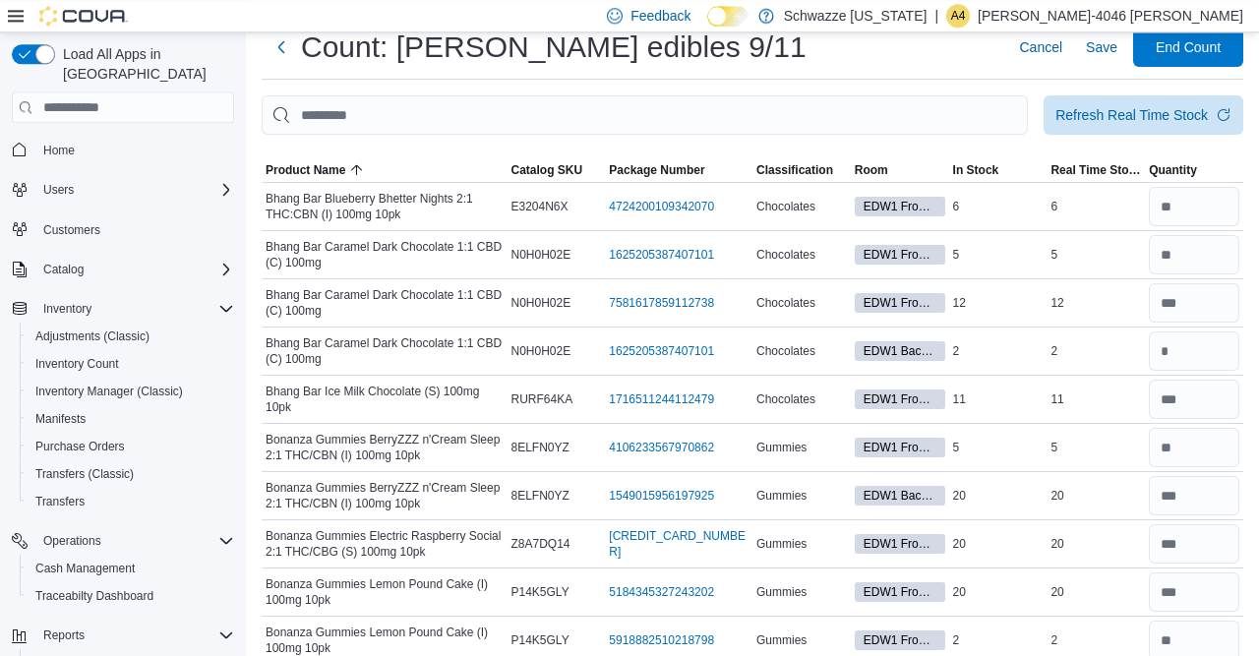
scroll to position [0, 0]
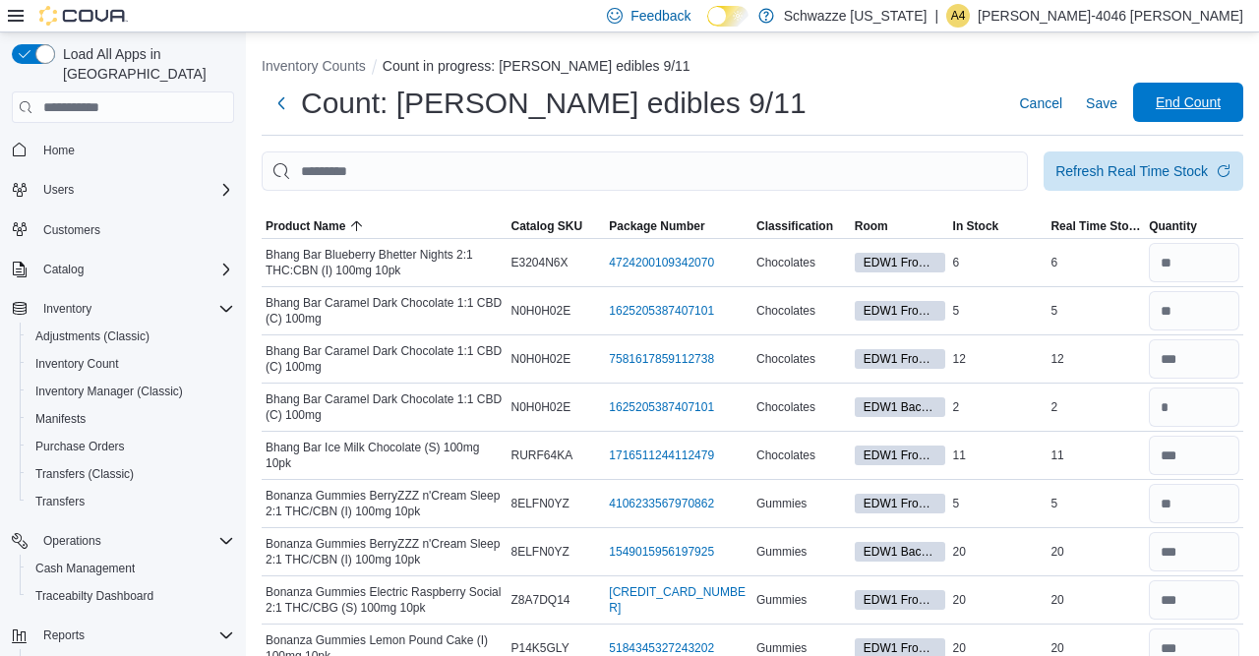
click at [1206, 113] on span "End Count" at bounding box center [1188, 102] width 87 height 39
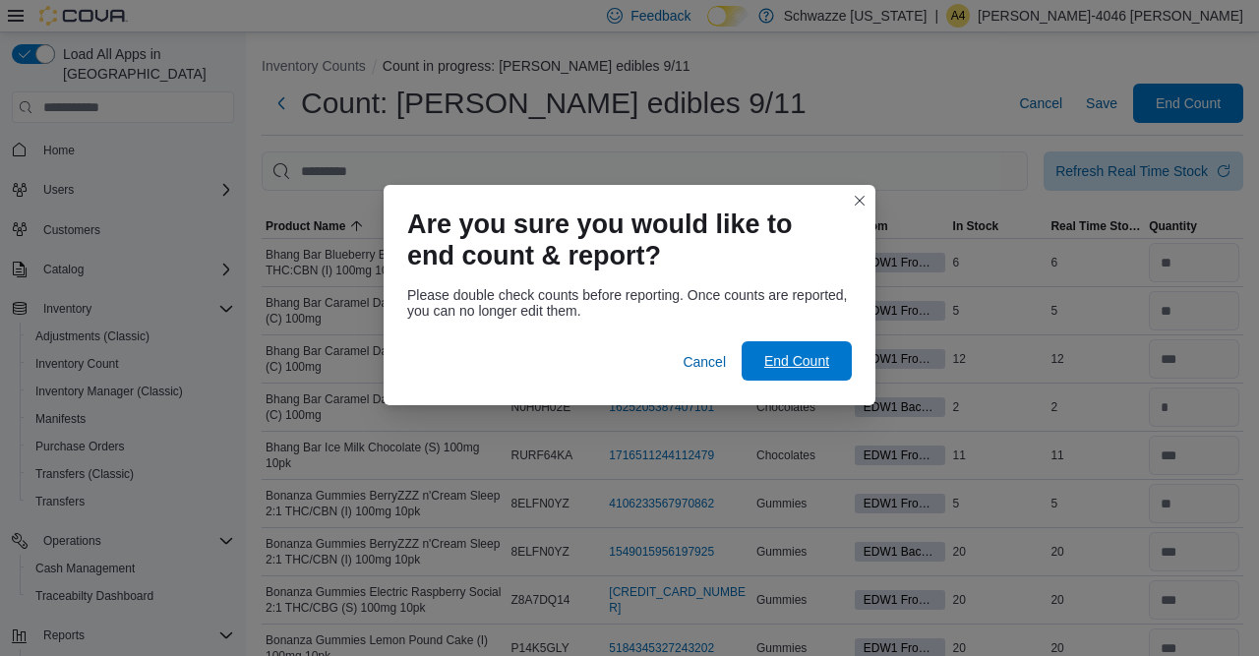
click at [777, 359] on span "End Count" at bounding box center [796, 361] width 65 height 20
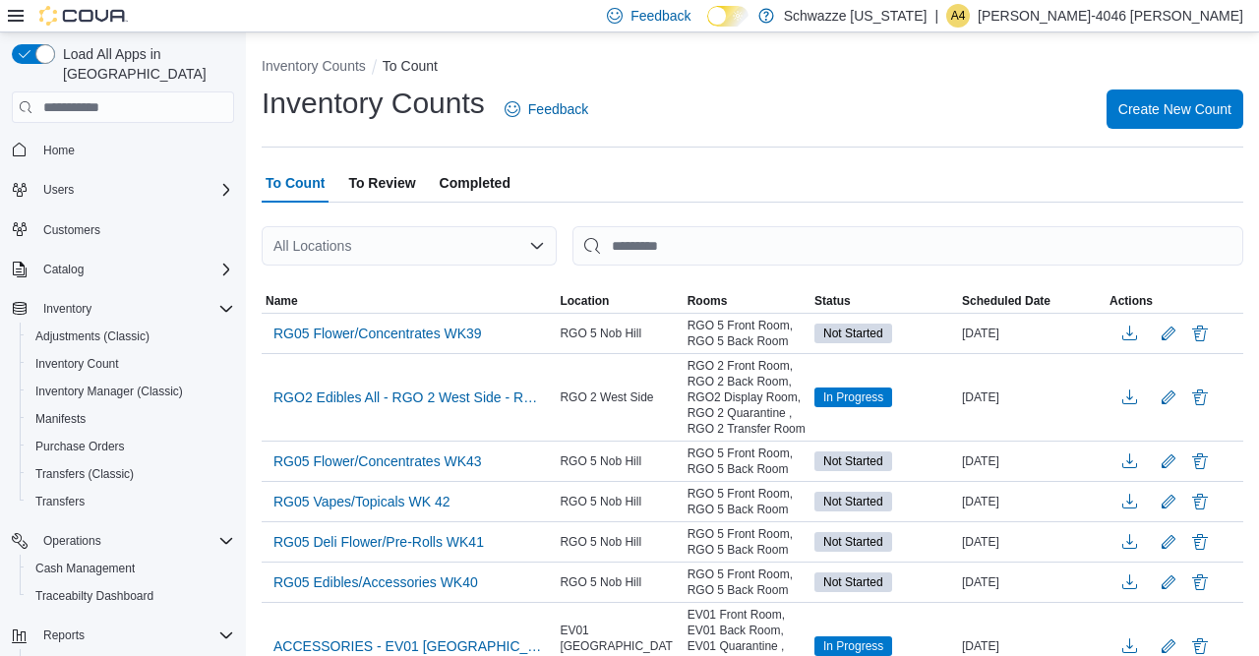
click at [400, 176] on span "To Review" at bounding box center [381, 182] width 67 height 39
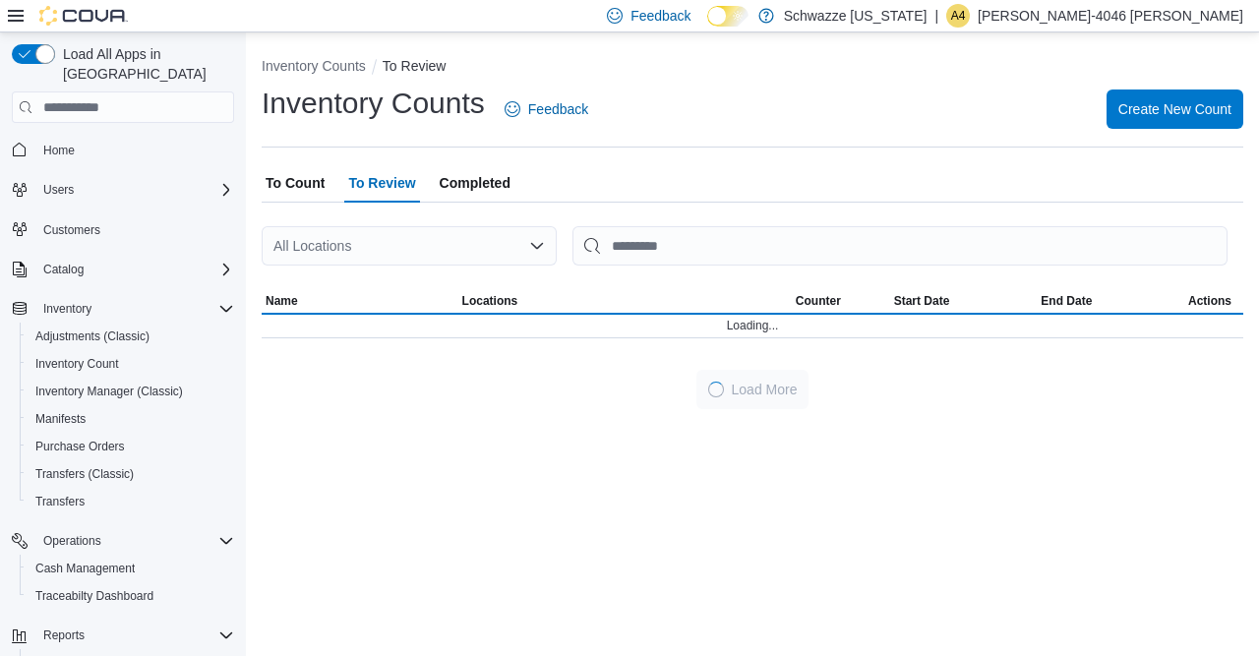
click at [388, 248] on div "All Locations" at bounding box center [409, 245] width 295 height 39
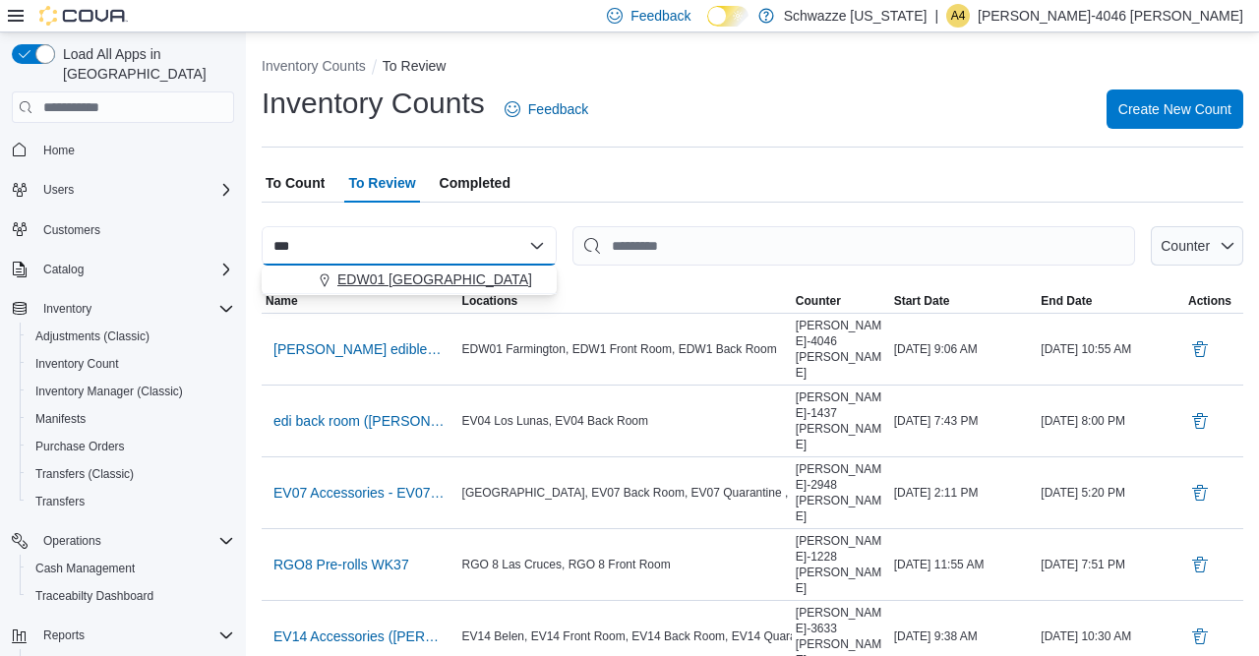
click at [381, 278] on span "EDW01 [GEOGRAPHIC_DATA]" at bounding box center [434, 279] width 195 height 20
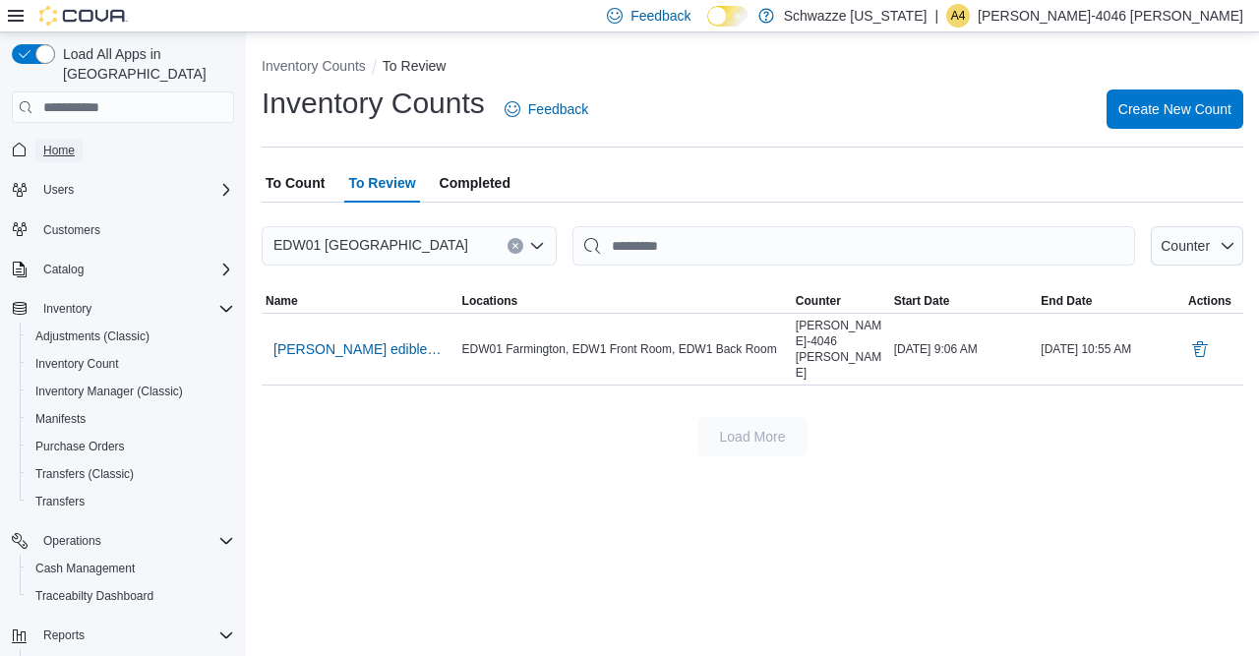
click at [46, 143] on span "Home" at bounding box center [58, 151] width 31 height 16
